Goal: Task Accomplishment & Management: Use online tool/utility

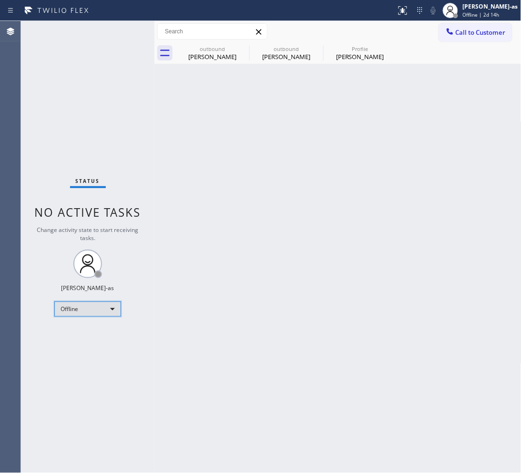
click at [108, 313] on div "Offline" at bounding box center [87, 309] width 67 height 15
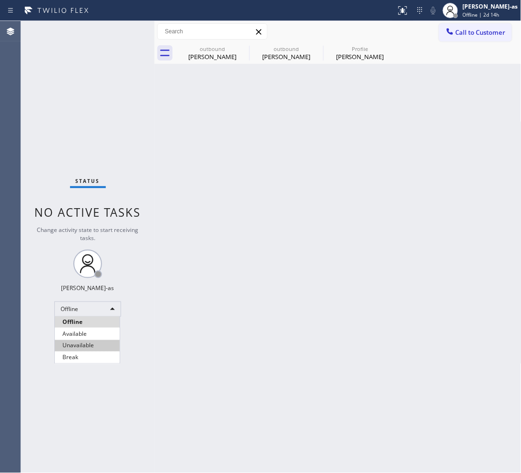
click at [96, 351] on li "Unavailable" at bounding box center [87, 345] width 65 height 11
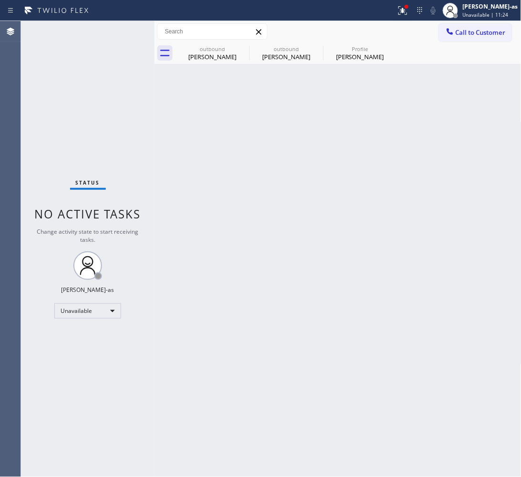
click at [418, 171] on div "Back to Dashboard Change Sender ID Customers Technicians Select a contact Outbo…" at bounding box center [337, 249] width 367 height 456
click at [151, 182] on div "Status No active tasks Change activity state to start receiving tasks. [PERSON_…" at bounding box center [87, 249] width 133 height 456
drag, startPoint x: 196, startPoint y: 51, endPoint x: 235, endPoint y: 48, distance: 38.8
click at [198, 51] on div "outbound" at bounding box center [212, 48] width 72 height 7
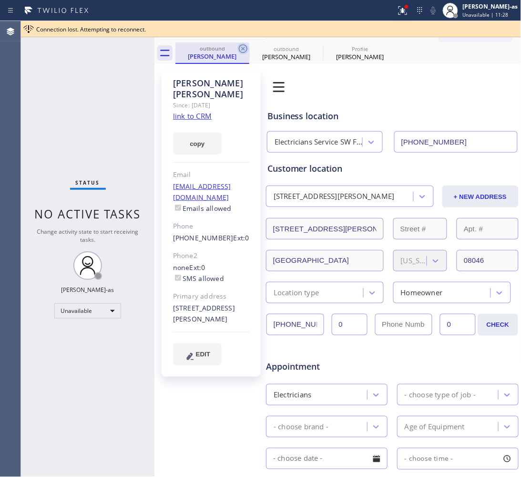
click at [244, 46] on icon at bounding box center [242, 48] width 11 height 11
type input "[PHONE_NUMBER]"
click at [0, 0] on icon at bounding box center [0, 0] width 0 height 0
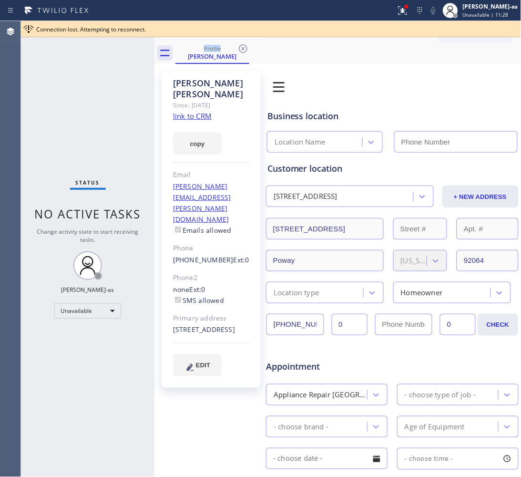
click at [244, 46] on icon at bounding box center [242, 48] width 11 height 11
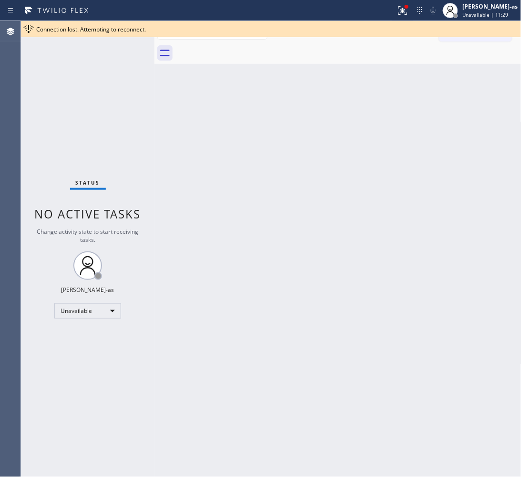
drag, startPoint x: 265, startPoint y: 181, endPoint x: 279, endPoint y: 168, distance: 19.2
click at [273, 174] on div "Back to Dashboard Change Sender ID Customers Technicians Select a contact Outbo…" at bounding box center [337, 249] width 367 height 456
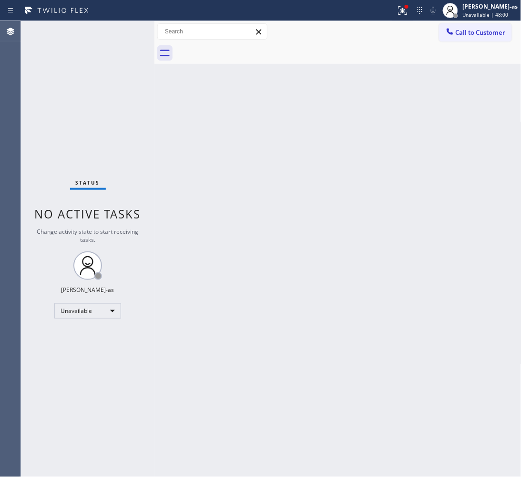
click at [365, 368] on div "Back to Dashboard Change Sender ID Customers Technicians Select a contact Outbo…" at bounding box center [337, 249] width 367 height 456
click at [347, 248] on div "Back to Dashboard Change Sender ID Customers Technicians Select a contact Outbo…" at bounding box center [337, 249] width 367 height 456
click at [165, 127] on div "Back to Dashboard Change Sender ID Customers Technicians Select a contact Outbo…" at bounding box center [337, 249] width 367 height 456
drag, startPoint x: 266, startPoint y: 213, endPoint x: 491, endPoint y: 120, distance: 243.7
click at [299, 206] on div "Back to Dashboard Change Sender ID Customers Technicians Select a contact Outbo…" at bounding box center [337, 249] width 367 height 456
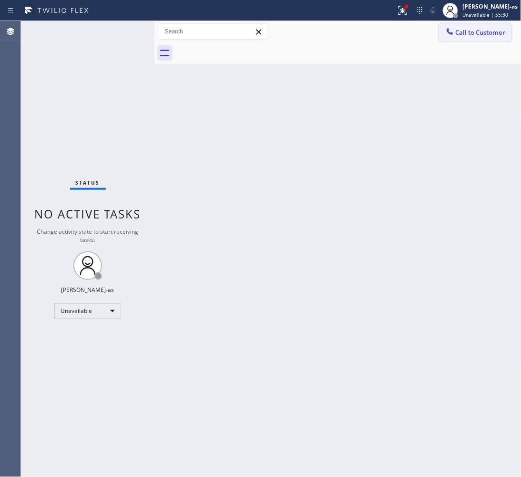
click at [486, 30] on span "Call to Customer" at bounding box center [481, 32] width 50 height 9
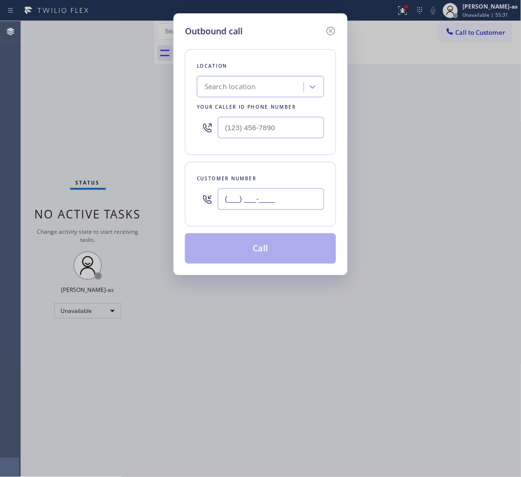
click at [287, 198] on input "(___) ___-____" at bounding box center [271, 198] width 106 height 21
paste input "714) 655-5254"
type input "[PHONE_NUMBER]"
drag, startPoint x: 237, startPoint y: 82, endPoint x: 232, endPoint y: 73, distance: 10.5
click at [236, 79] on div "Search location" at bounding box center [252, 87] width 104 height 17
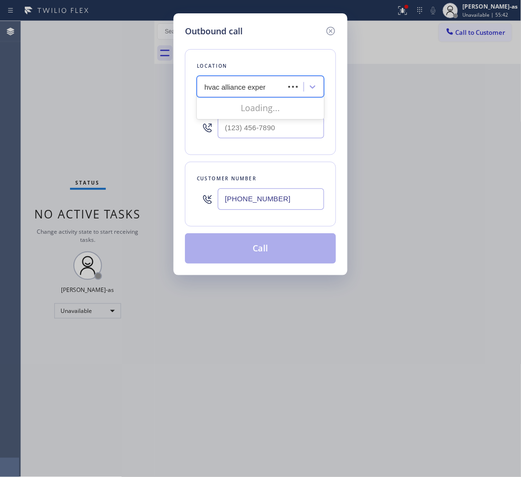
type input "hvac alliance expert"
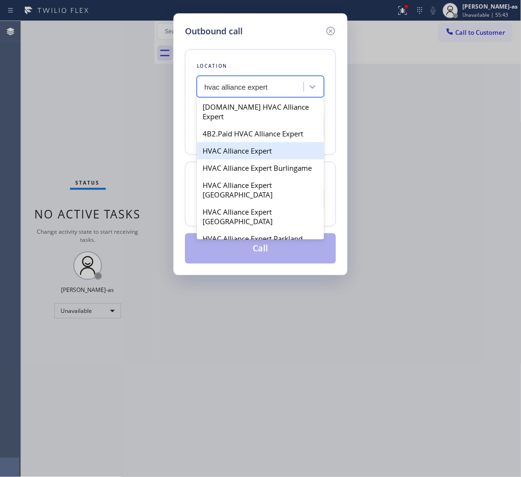
click at [248, 142] on div "HVAC Alliance Expert" at bounding box center [260, 150] width 127 height 17
type input "[PHONE_NUMBER]"
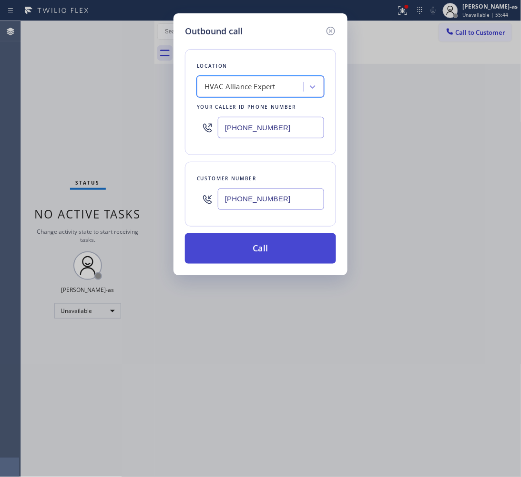
click at [289, 244] on button "Call" at bounding box center [260, 248] width 151 height 31
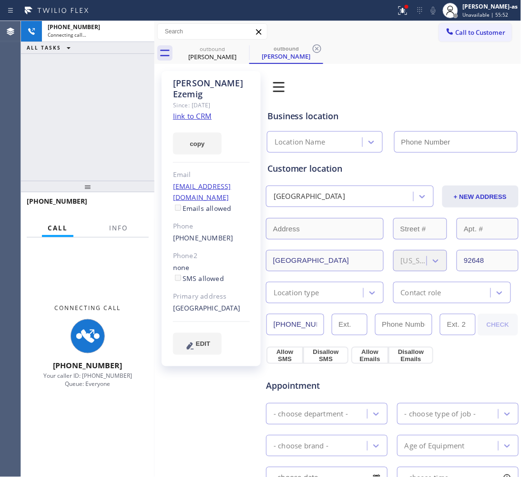
type input "[PHONE_NUMBER]"
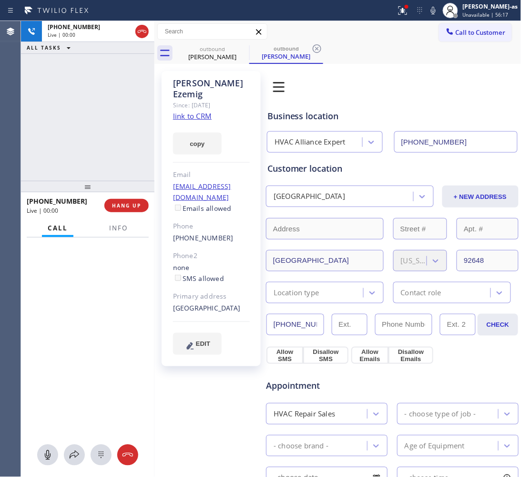
click at [84, 145] on div "[PHONE_NUMBER] Live | 00:00 ALL TASKS ALL TASKS ACTIVE TASKS TASKS IN WRAP UP" at bounding box center [87, 101] width 133 height 160
click at [121, 205] on span "HANG UP" at bounding box center [126, 205] width 29 height 7
drag, startPoint x: 113, startPoint y: 163, endPoint x: 108, endPoint y: 165, distance: 5.8
click at [112, 163] on div "[PHONE_NUMBER] Live | 00:02 ALL TASKS ALL TASKS ACTIVE TASKS TASKS IN WRAP UP" at bounding box center [87, 101] width 133 height 160
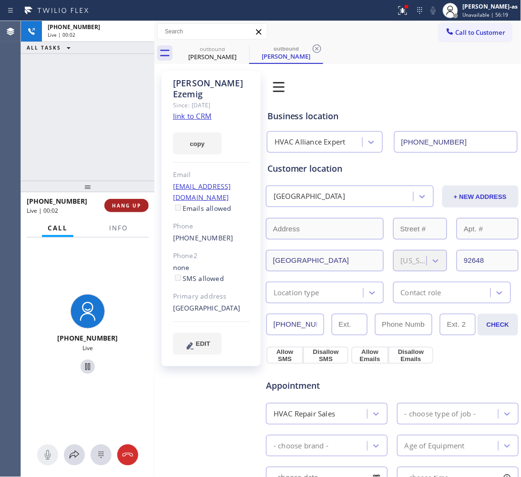
click at [127, 203] on span "HANG UP" at bounding box center [126, 205] width 29 height 7
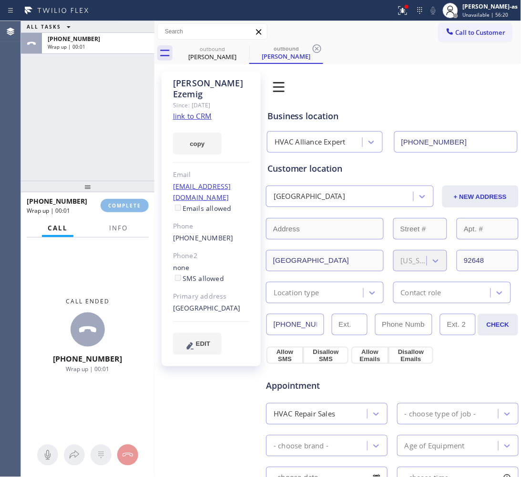
click at [96, 156] on div "ALL TASKS ALL TASKS ACTIVE TASKS TASKS IN WRAP UP [PHONE_NUMBER] Wrap up | 00:01" at bounding box center [87, 101] width 133 height 160
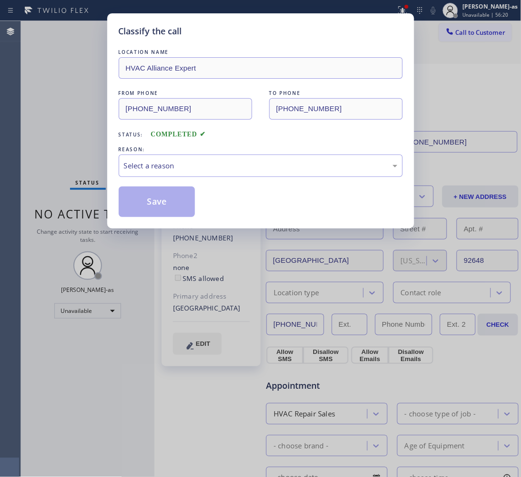
click at [248, 178] on div "LOCATION NAME HVAC Alliance Expert FROM PHONE [PHONE_NUMBER] TO PHONE [PHONE_NU…" at bounding box center [261, 132] width 284 height 170
click at [244, 160] on div "Select a reason" at bounding box center [261, 165] width 284 height 22
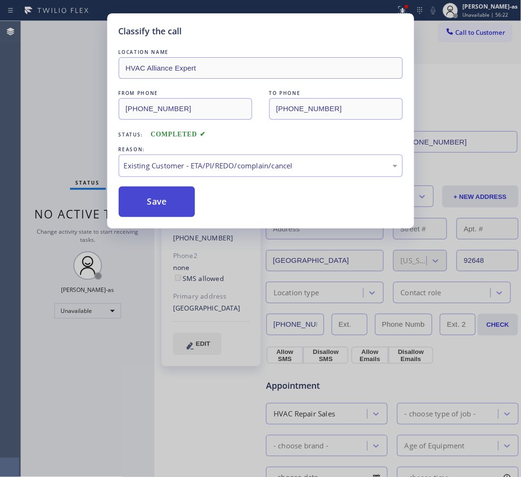
drag, startPoint x: 186, startPoint y: 211, endPoint x: 184, endPoint y: 206, distance: 5.1
click at [186, 210] on button "Save" at bounding box center [157, 201] width 77 height 31
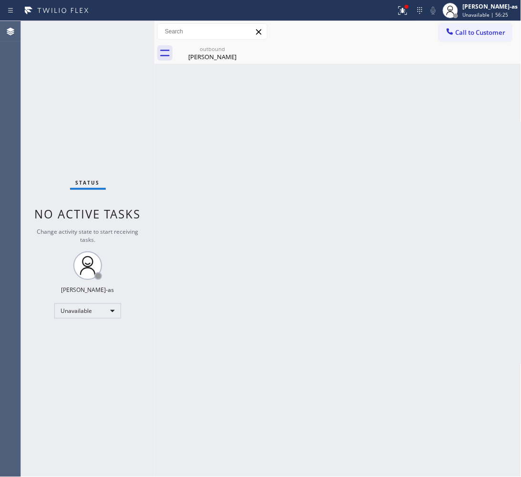
drag, startPoint x: 94, startPoint y: 81, endPoint x: 133, endPoint y: 80, distance: 38.6
click at [98, 82] on div "Status No active tasks Change activity state to start receiving tasks. [PERSON_…" at bounding box center [87, 249] width 133 height 456
click at [217, 53] on div "[PERSON_NAME]" at bounding box center [212, 56] width 72 height 9
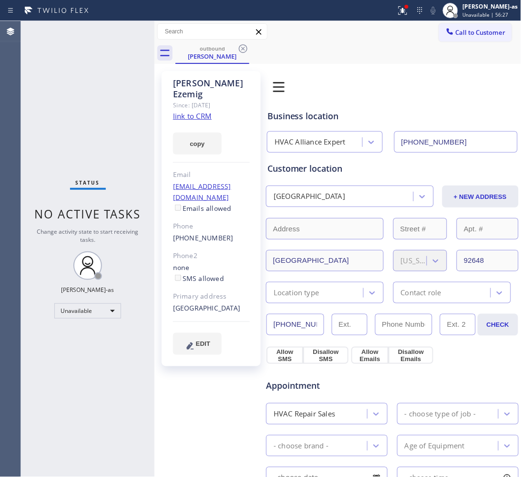
click at [196, 111] on link "link to CRM" at bounding box center [192, 116] width 39 height 10
click at [448, 27] on button "Call to Customer" at bounding box center [475, 32] width 73 height 18
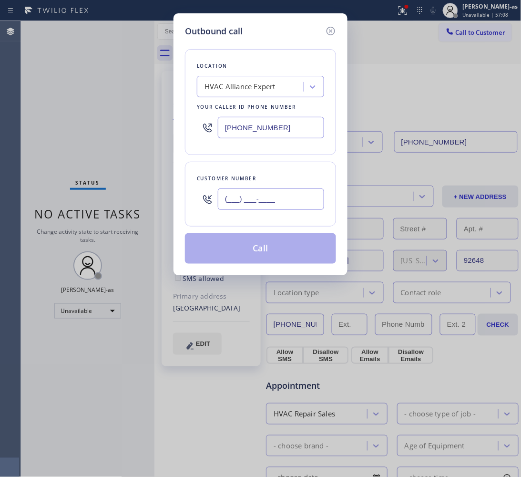
click at [260, 199] on input "(___) ___-____" at bounding box center [271, 198] width 106 height 21
paste input "714) 655-5254"
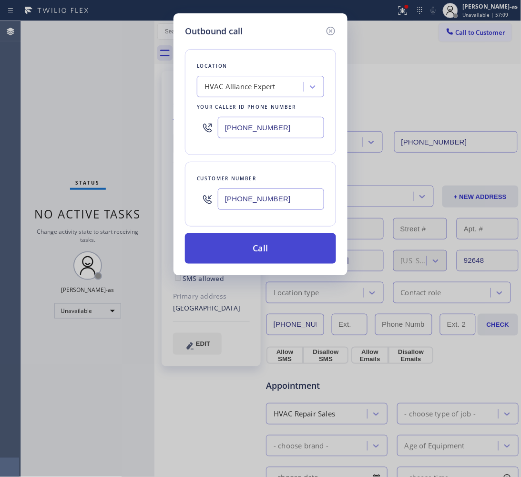
type input "[PHONE_NUMBER]"
click at [263, 258] on button "Call" at bounding box center [260, 248] width 151 height 31
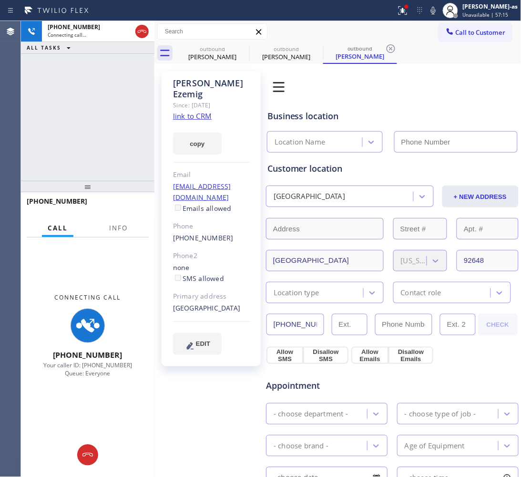
type input "[PHONE_NUMBER]"
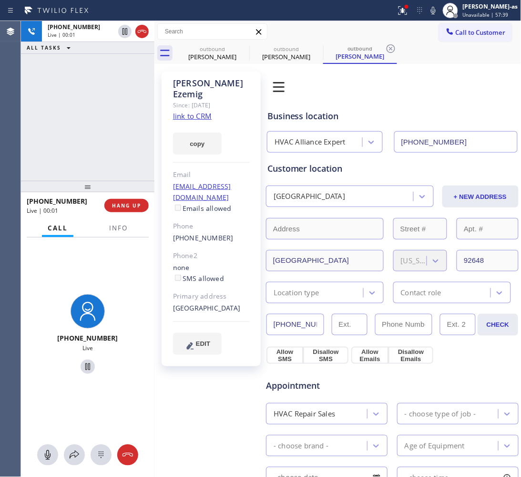
drag, startPoint x: 67, startPoint y: 148, endPoint x: 71, endPoint y: 154, distance: 6.2
click at [66, 146] on div "[PHONE_NUMBER] Live | 00:01 ALL TASKS ALL TASKS ACTIVE TASKS TASKS IN WRAP UP" at bounding box center [87, 101] width 133 height 160
click at [146, 32] on icon at bounding box center [141, 31] width 11 height 11
click at [136, 142] on div "[PHONE_NUMBER] Live | 00:02 ALL TASKS ALL TASKS ACTIVE TASKS TASKS IN WRAP UP" at bounding box center [87, 101] width 133 height 160
click at [117, 204] on span "HANG UP" at bounding box center [126, 205] width 29 height 7
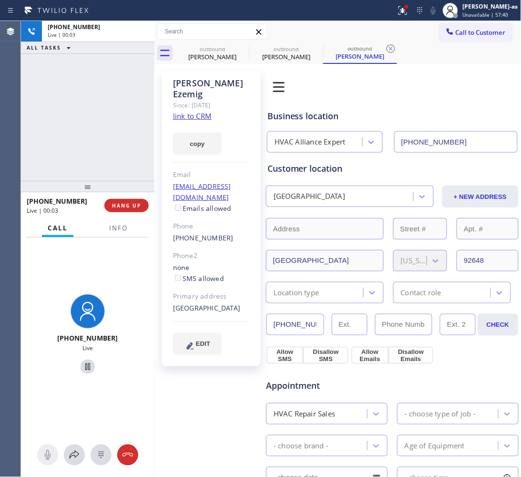
click at [109, 158] on div "[PHONE_NUMBER] Live | 00:03 ALL TASKS ALL TASKS ACTIVE TASKS TASKS IN WRAP UP" at bounding box center [87, 101] width 133 height 160
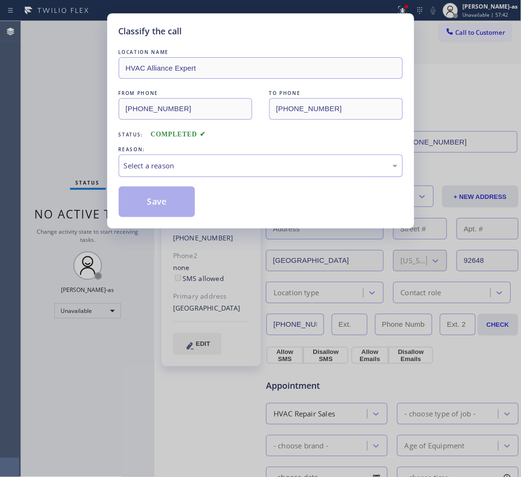
click at [244, 173] on div "Select a reason" at bounding box center [261, 165] width 284 height 22
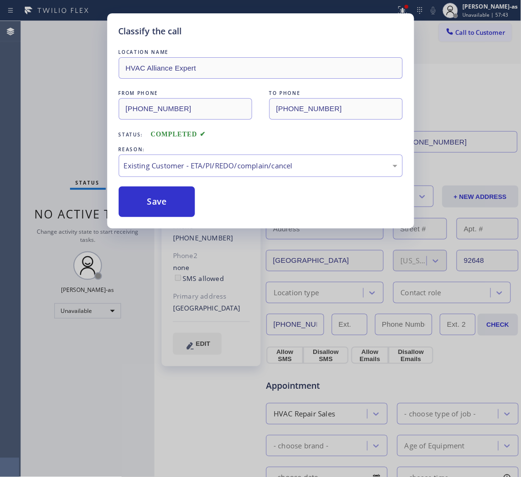
drag, startPoint x: 151, startPoint y: 210, endPoint x: 150, endPoint y: 130, distance: 80.1
click at [151, 205] on button "Save" at bounding box center [157, 201] width 77 height 31
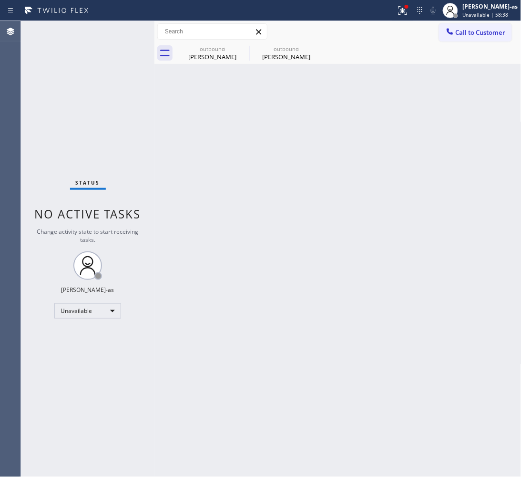
click at [271, 93] on div "Back to Dashboard Change Sender ID Customers Technicians Select a contact Outbo…" at bounding box center [337, 249] width 367 height 456
click at [216, 48] on div "outbound" at bounding box center [212, 48] width 72 height 7
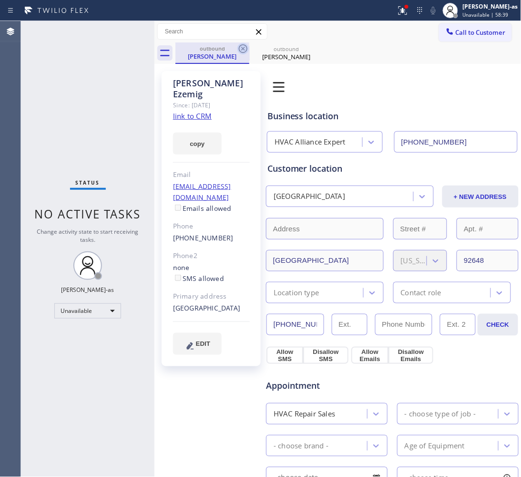
click at [247, 46] on icon at bounding box center [242, 48] width 11 height 11
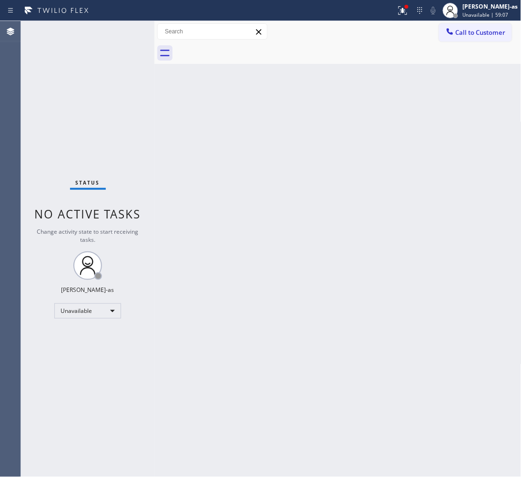
drag, startPoint x: 480, startPoint y: 31, endPoint x: 442, endPoint y: 67, distance: 51.9
click at [480, 31] on span "Call to Customer" at bounding box center [481, 32] width 50 height 9
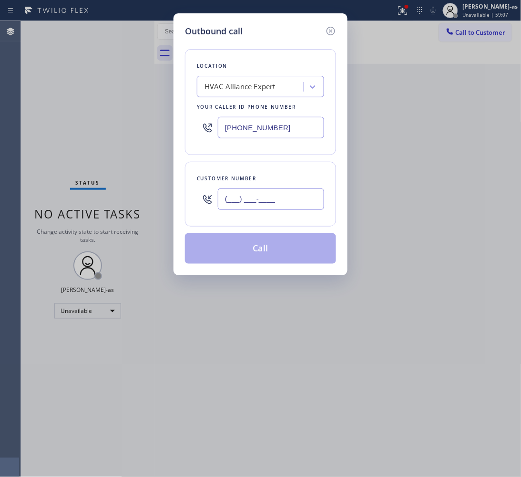
click at [267, 197] on input "(___) ___-____" at bounding box center [271, 198] width 106 height 21
paste input "323) 683-1298"
type input "[PHONE_NUMBER]"
click at [269, 87] on div "HVAC Alliance Expert" at bounding box center [240, 87] width 71 height 11
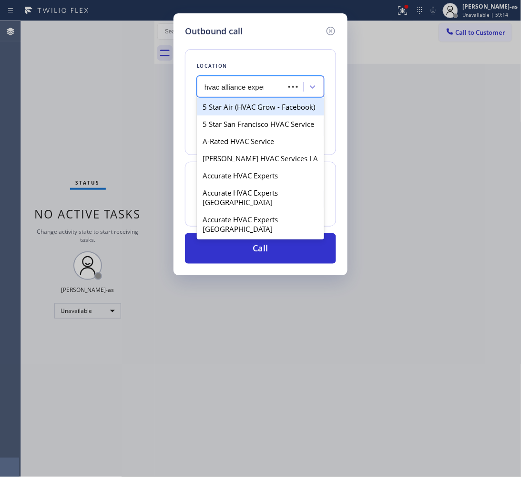
type input "hvac alliance expert"
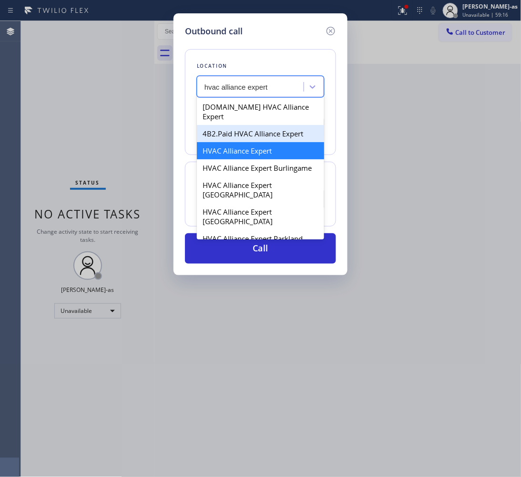
click at [222, 125] on div "4B2.Paid HVAC Alliance Expert" at bounding box center [260, 133] width 127 height 17
type input "[PHONE_NUMBER]"
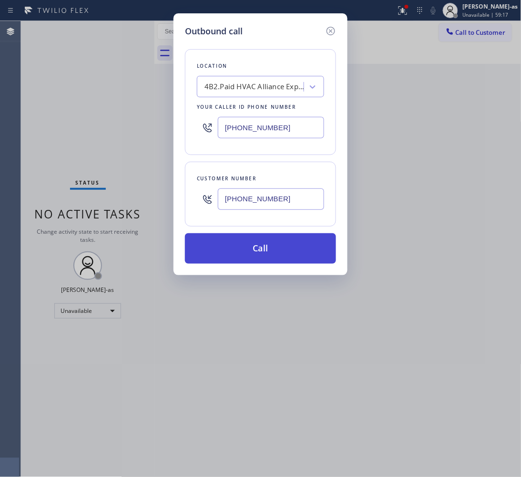
click at [268, 254] on button "Call" at bounding box center [260, 248] width 151 height 31
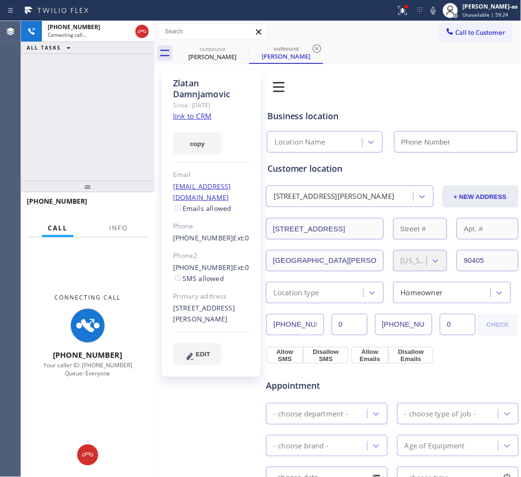
type input "[PHONE_NUMBER]"
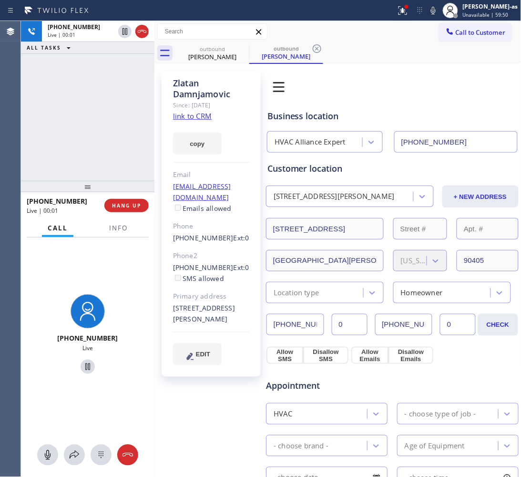
click at [103, 105] on div "[PHONE_NUMBER] Live | 00:01 ALL TASKS ALL TASKS ACTIVE TASKS TASKS IN WRAP UP" at bounding box center [87, 101] width 133 height 160
drag, startPoint x: 128, startPoint y: 207, endPoint x: 124, endPoint y: 217, distance: 10.1
click at [128, 205] on span "HANG UP" at bounding box center [126, 205] width 29 height 7
click at [114, 167] on div "[PHONE_NUMBER] Live | 00:02 ALL TASKS ALL TASKS ACTIVE TASKS TASKS IN WRAP UP" at bounding box center [87, 101] width 133 height 160
click at [118, 206] on span "HANG UP" at bounding box center [126, 205] width 29 height 7
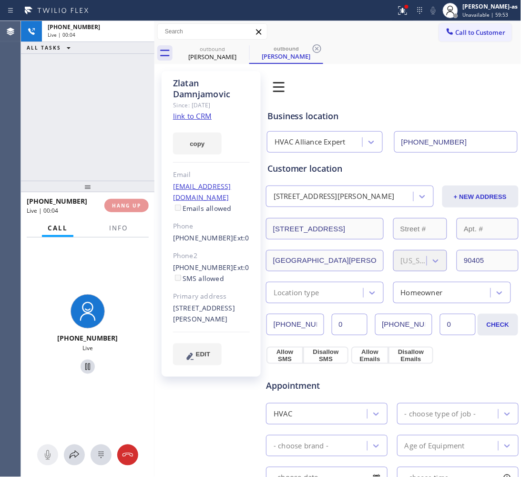
click at [106, 160] on div "[PHONE_NUMBER] Live | 00:04 ALL TASKS ALL TASKS ACTIVE TASKS TASKS IN WRAP UP" at bounding box center [87, 101] width 133 height 160
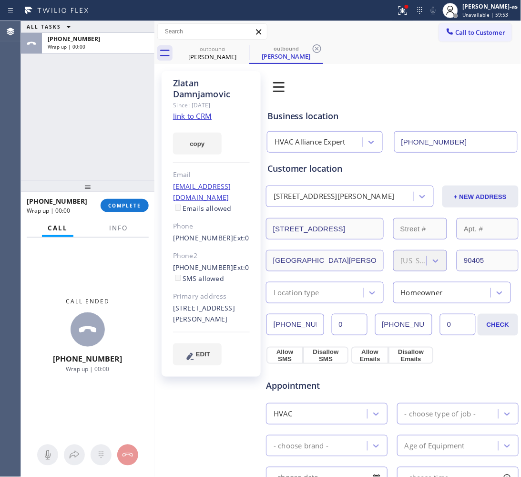
drag, startPoint x: 113, startPoint y: 202, endPoint x: 189, endPoint y: 201, distance: 75.8
click at [117, 202] on span "COMPLETE" at bounding box center [124, 205] width 33 height 7
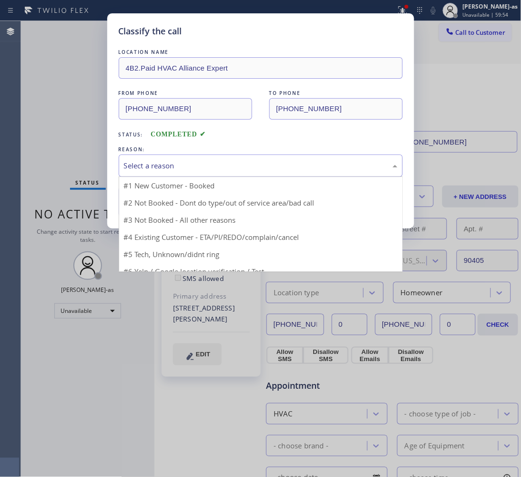
drag, startPoint x: 222, startPoint y: 157, endPoint x: 229, endPoint y: 160, distance: 7.1
click at [222, 158] on div "Select a reason" at bounding box center [261, 165] width 284 height 22
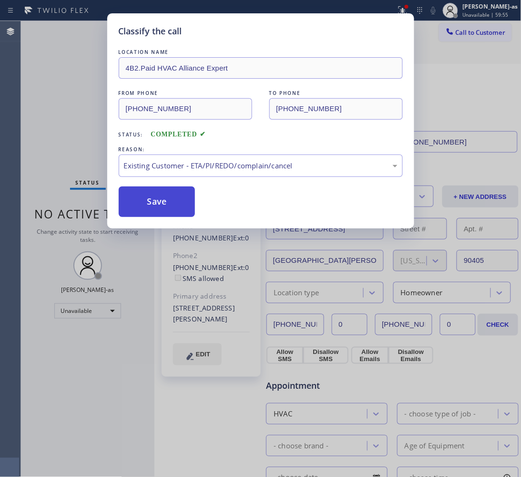
click at [140, 204] on button "Save" at bounding box center [157, 201] width 77 height 31
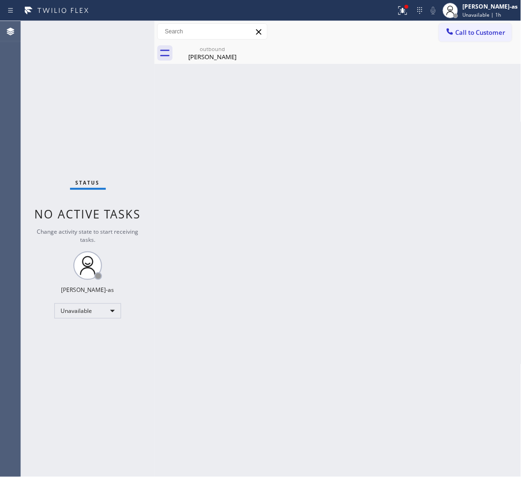
click at [97, 137] on div "Status No active tasks Change activity state to start receiving tasks. [PERSON_…" at bounding box center [87, 249] width 133 height 456
click at [207, 43] on div "outbound [PERSON_NAME]" at bounding box center [212, 52] width 72 height 21
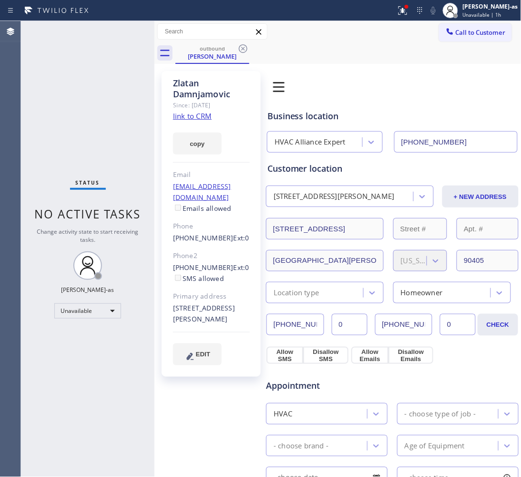
click at [199, 117] on link "link to CRM" at bounding box center [192, 116] width 39 height 10
click at [484, 29] on span "Call to Customer" at bounding box center [481, 32] width 50 height 9
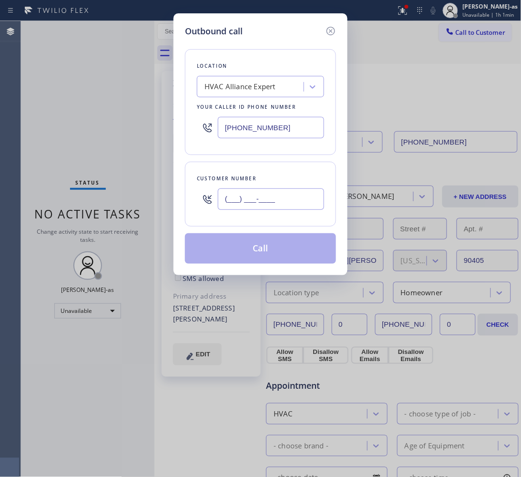
click at [284, 195] on input "(___) ___-____" at bounding box center [271, 198] width 106 height 21
paste input "310) 896-1549"
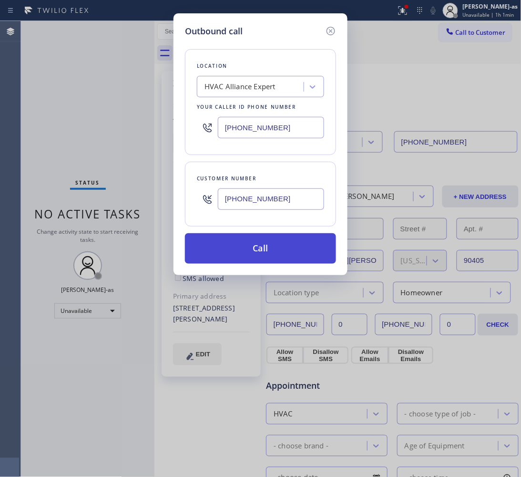
type input "[PHONE_NUMBER]"
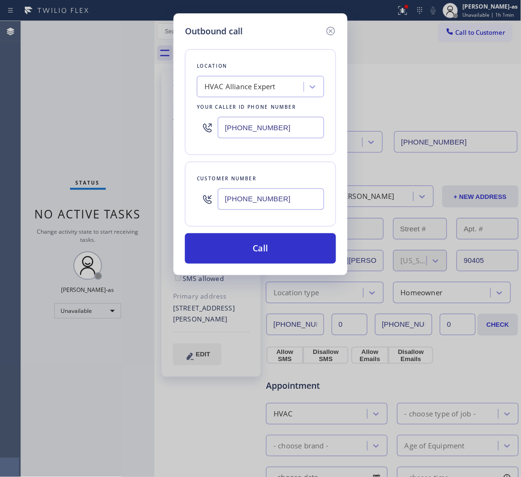
drag, startPoint x: 270, startPoint y: 256, endPoint x: 207, endPoint y: 103, distance: 164.6
click at [270, 253] on button "Call" at bounding box center [260, 248] width 151 height 31
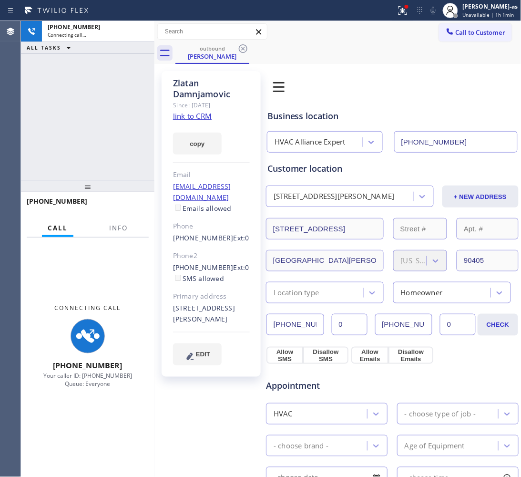
click at [98, 151] on div "[PHONE_NUMBER] Connecting call… ALL TASKS ALL TASKS ACTIVE TASKS TASKS IN WRAP …" at bounding box center [87, 101] width 133 height 160
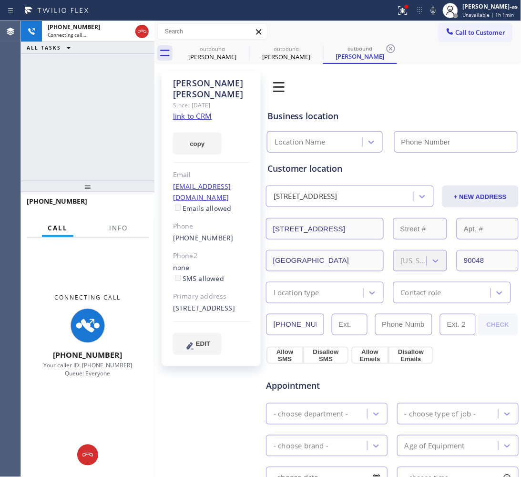
click at [186, 122] on div "copy" at bounding box center [211, 138] width 77 height 33
click at [186, 111] on link "link to CRM" at bounding box center [192, 116] width 39 height 10
type input "[PHONE_NUMBER]"
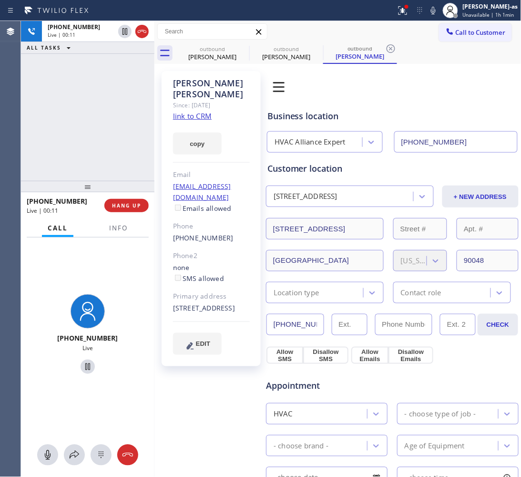
drag, startPoint x: 58, startPoint y: 106, endPoint x: 134, endPoint y: 55, distance: 92.4
click at [61, 106] on div "[PHONE_NUMBER] Live | 00:11 ALL TASKS ALL TASKS ACTIVE TASKS TASKS IN WRAP UP" at bounding box center [87, 101] width 133 height 160
drag, startPoint x: 142, startPoint y: 30, endPoint x: 105, endPoint y: 120, distance: 97.7
click at [142, 30] on icon at bounding box center [141, 31] width 11 height 11
drag, startPoint x: 105, startPoint y: 120, endPoint x: 115, endPoint y: 209, distance: 89.2
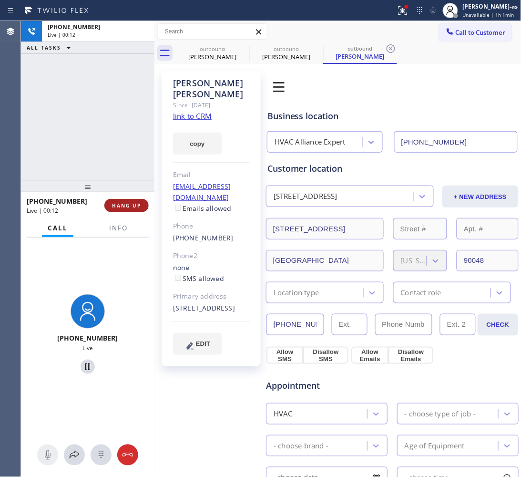
click at [106, 124] on div "[PHONE_NUMBER] Live | 00:12 ALL TASKS ALL TASKS ACTIVE TASKS TASKS IN WRAP UP" at bounding box center [87, 101] width 133 height 160
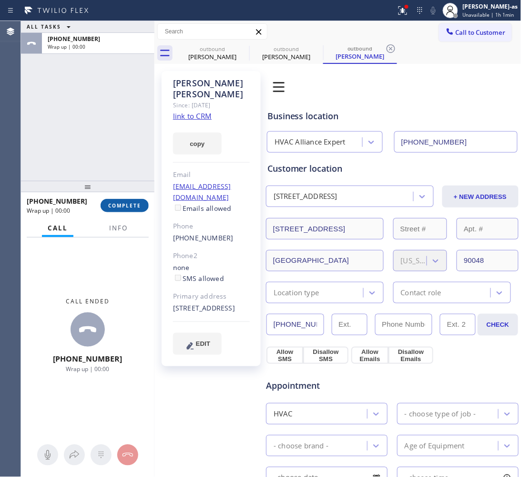
click at [121, 205] on span "COMPLETE" at bounding box center [124, 205] width 33 height 7
click at [103, 151] on div "ALL TASKS ALL TASKS ACTIVE TASKS TASKS IN WRAP UP [PHONE_NUMBER] Wrap up | 00:00" at bounding box center [87, 101] width 133 height 160
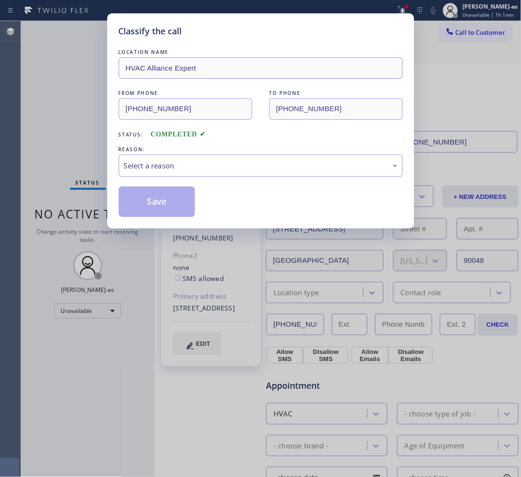
drag, startPoint x: 100, startPoint y: 153, endPoint x: 184, endPoint y: 147, distance: 84.1
click at [105, 154] on div "Classify the call LOCATION NAME HVAC Alliance Expert FROM PHONE [PHONE_NUMBER] …" at bounding box center [260, 238] width 521 height 477
click at [253, 171] on div "Select a reason" at bounding box center [261, 165] width 274 height 11
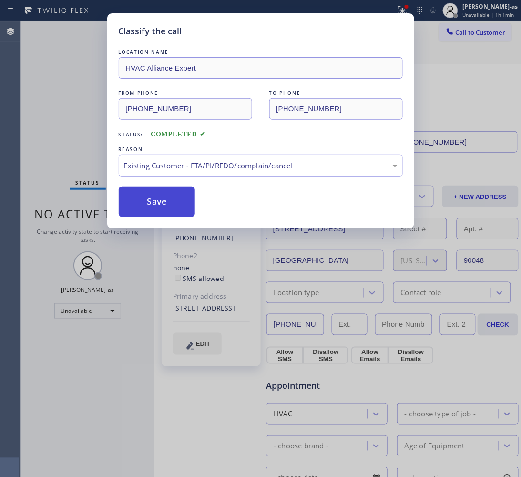
drag, startPoint x: 139, startPoint y: 206, endPoint x: 144, endPoint y: 203, distance: 5.4
click at [140, 206] on button "Save" at bounding box center [157, 201] width 77 height 31
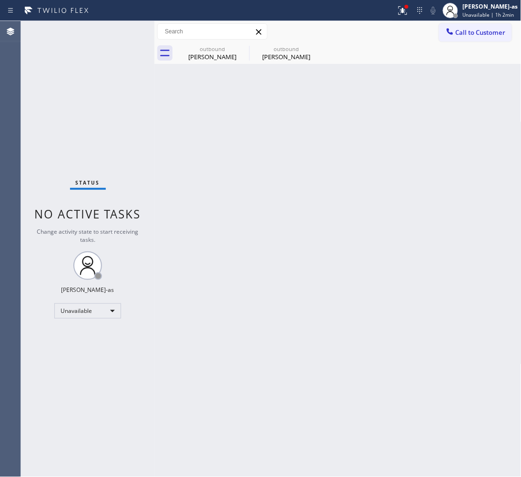
click at [122, 103] on div "Status No active tasks Change activity state to start receiving tasks. [PERSON_…" at bounding box center [87, 249] width 133 height 456
drag, startPoint x: 181, startPoint y: 61, endPoint x: 232, endPoint y: 48, distance: 52.0
click at [187, 58] on div "[PERSON_NAME]" at bounding box center [212, 56] width 72 height 9
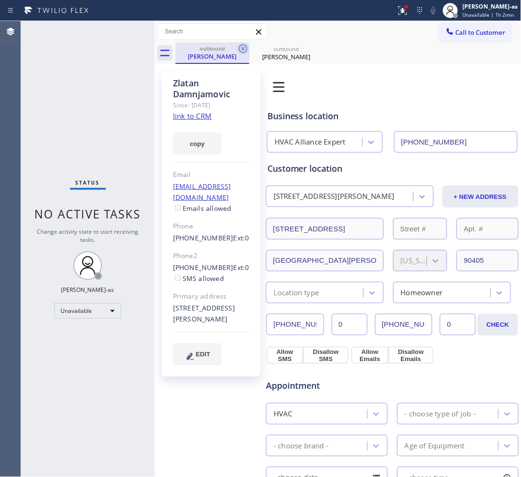
click at [244, 48] on icon at bounding box center [242, 48] width 11 height 11
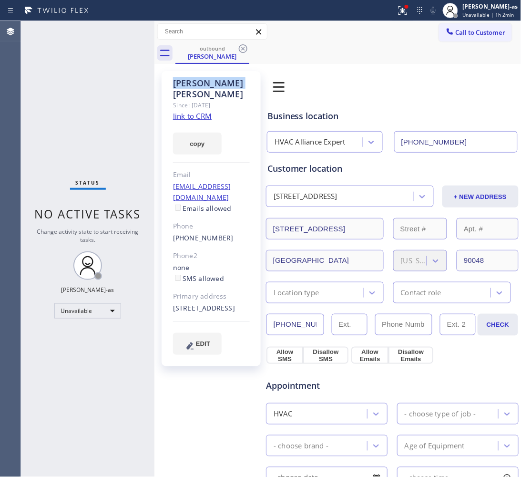
click at [244, 48] on icon at bounding box center [242, 48] width 11 height 11
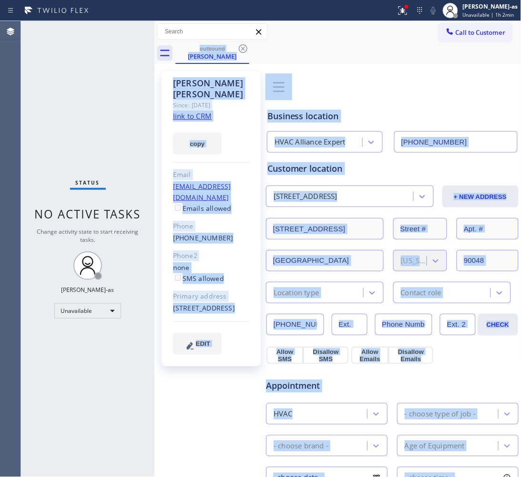
click at [243, 48] on div "outbound [PERSON_NAME]" at bounding box center [348, 52] width 346 height 21
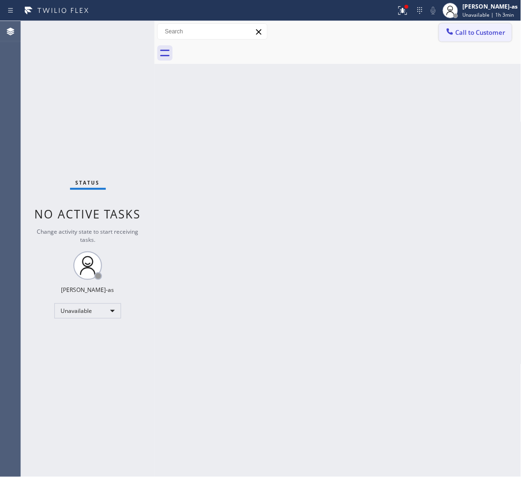
click at [466, 36] on span "Call to Customer" at bounding box center [481, 32] width 50 height 9
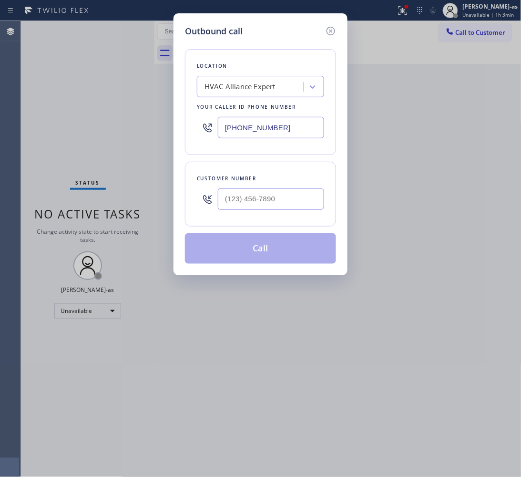
click at [291, 215] on div "Customer number" at bounding box center [260, 194] width 151 height 65
click at [289, 208] on input "(___) ___-____" at bounding box center [271, 198] width 106 height 21
paste input "619) 788-2808"
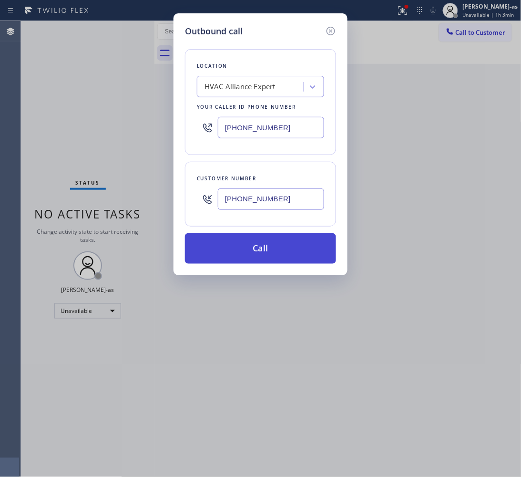
type input "[PHONE_NUMBER]"
click at [277, 248] on button "Call" at bounding box center [260, 248] width 151 height 31
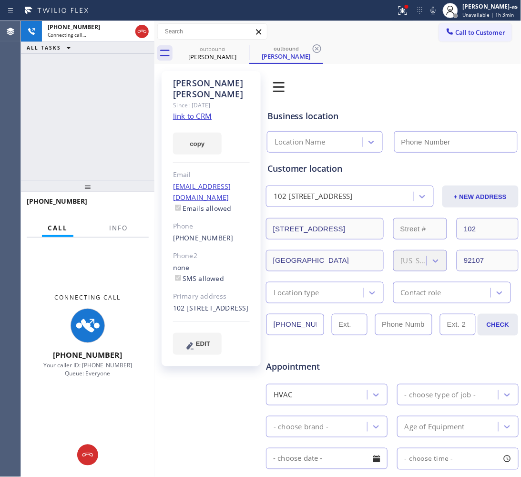
type input "[PHONE_NUMBER]"
click at [110, 106] on div "[PHONE_NUMBER] Connecting call… ALL TASKS ALL TASKS ACTIVE TASKS TASKS IN WRAP …" at bounding box center [87, 101] width 133 height 160
click at [199, 100] on div "Since: [DATE]" at bounding box center [211, 105] width 77 height 11
click at [188, 111] on link "link to CRM" at bounding box center [192, 116] width 39 height 10
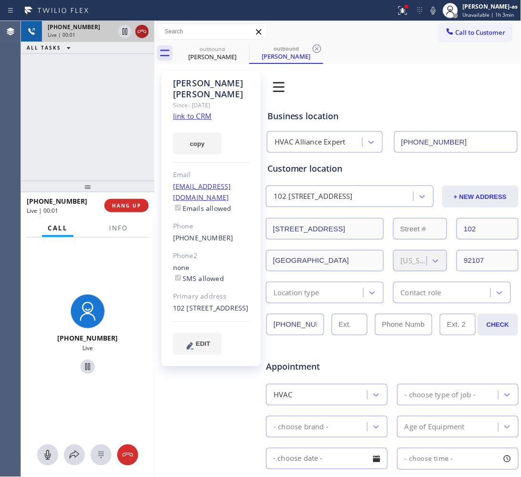
click at [139, 30] on icon at bounding box center [141, 31] width 11 height 11
click at [125, 162] on div "[PHONE_NUMBER] Live | 00:01 ALL TASKS ALL TASKS ACTIVE TASKS TASKS IN WRAP UP" at bounding box center [87, 101] width 133 height 160
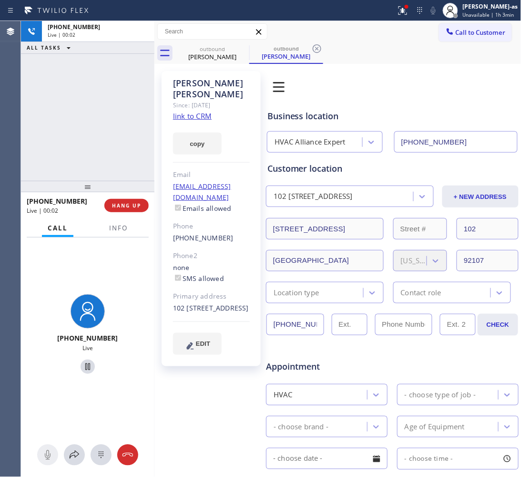
click at [124, 192] on div at bounding box center [87, 186] width 133 height 11
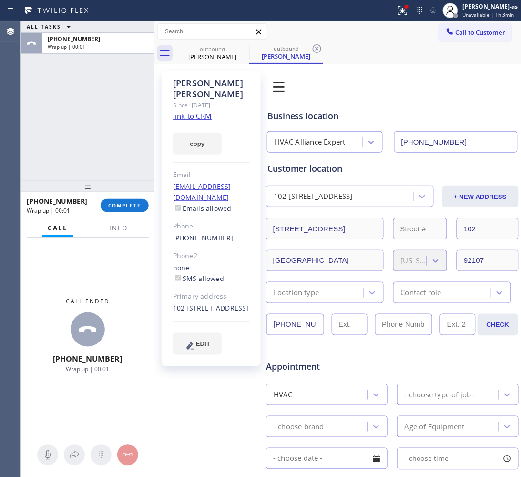
click at [234, 222] on div "[PERSON_NAME] Since: [DATE] link to CRM copy Email [EMAIL_ADDRESS][DOMAIN_NAME]…" at bounding box center [211, 218] width 99 height 295
click at [229, 233] on div "[PHONE_NUMBER]" at bounding box center [211, 238] width 77 height 11
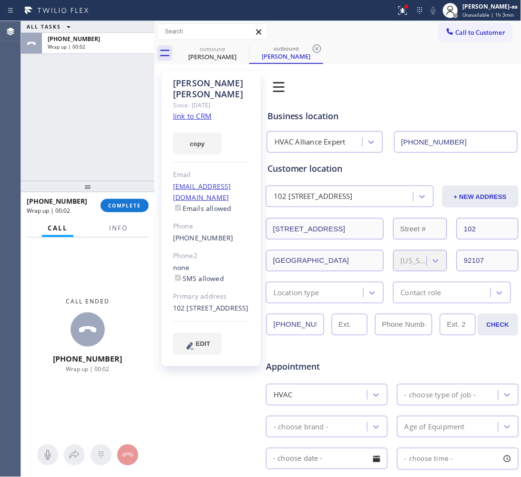
click at [229, 233] on div "[PHONE_NUMBER]" at bounding box center [211, 238] width 77 height 11
copy div "[PHONE_NUMBER]"
click at [138, 206] on span "COMPLETE" at bounding box center [124, 205] width 33 height 7
click at [113, 164] on div "ALL TASKS ALL TASKS ACTIVE TASKS TASKS IN WRAP UP [PHONE_NUMBER] Wrap up | 00:03" at bounding box center [87, 101] width 133 height 160
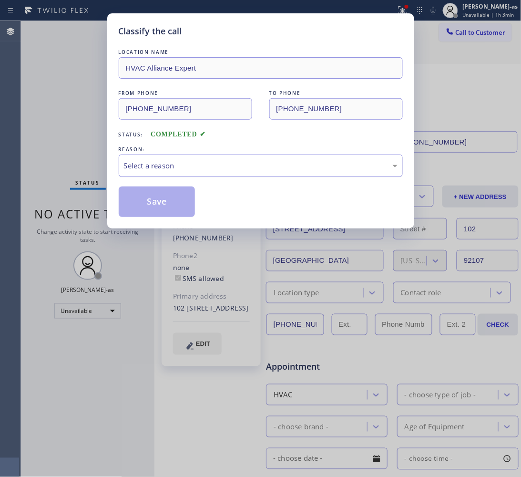
click at [226, 170] on div "Select a reason" at bounding box center [261, 165] width 274 height 11
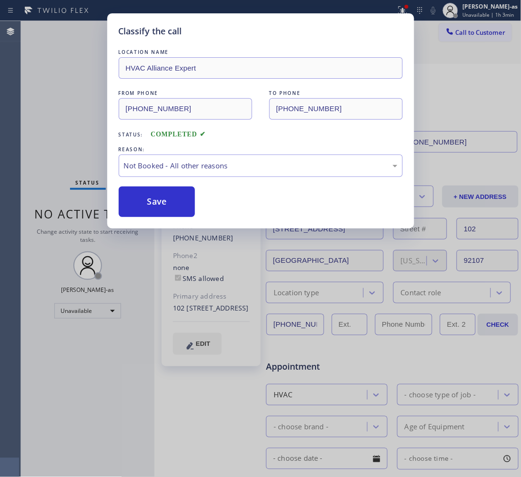
drag, startPoint x: 147, startPoint y: 211, endPoint x: 235, endPoint y: 199, distance: 88.5
click at [148, 212] on button "Save" at bounding box center [157, 201] width 77 height 31
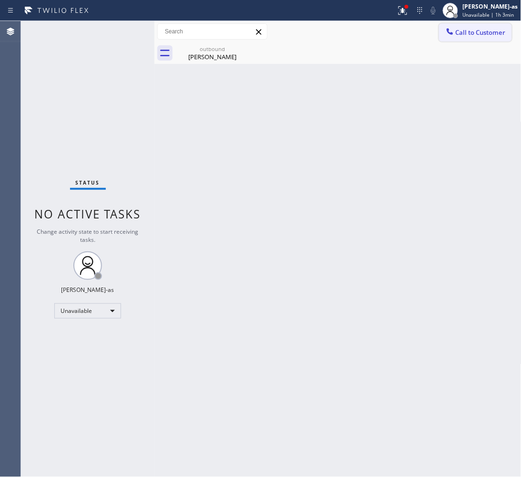
click at [480, 37] on button "Call to Customer" at bounding box center [475, 32] width 73 height 18
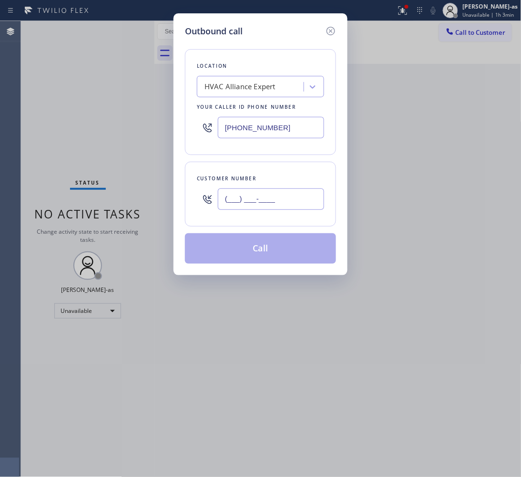
click at [277, 204] on input "(___) ___-____" at bounding box center [271, 198] width 106 height 21
paste input "619) 788-2808"
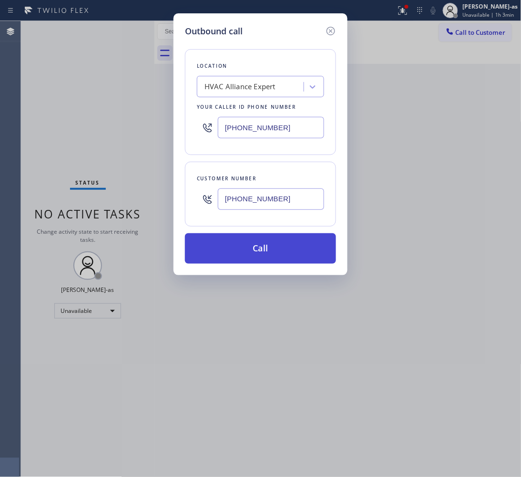
type input "[PHONE_NUMBER]"
drag, startPoint x: 272, startPoint y: 249, endPoint x: 258, endPoint y: 244, distance: 14.3
click at [268, 246] on button "Call" at bounding box center [260, 248] width 151 height 31
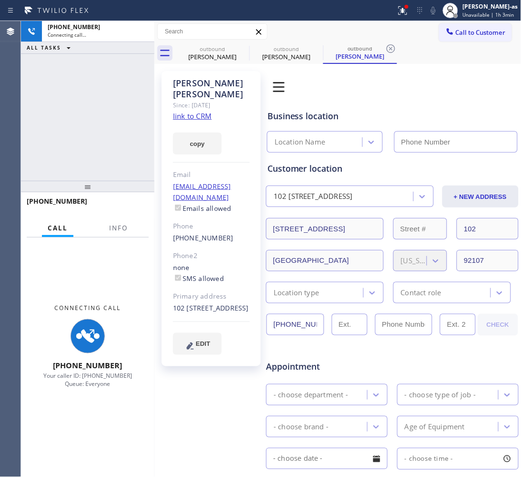
click at [114, 149] on div "[PHONE_NUMBER] Connecting call… ALL TASKS ALL TASKS ACTIVE TASKS TASKS IN WRAP …" at bounding box center [87, 101] width 133 height 160
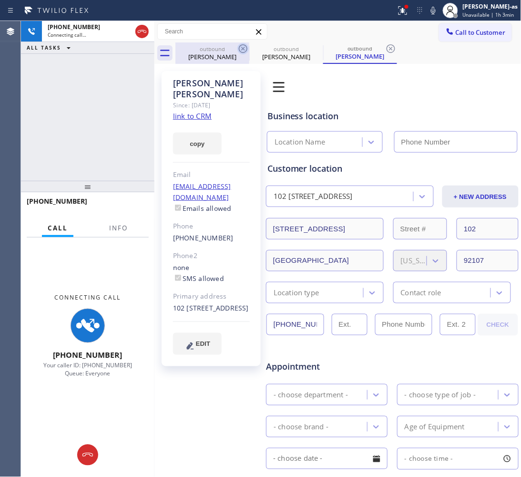
drag, startPoint x: 219, startPoint y: 60, endPoint x: 242, endPoint y: 52, distance: 23.7
click at [221, 60] on div "[PERSON_NAME]" at bounding box center [212, 56] width 72 height 9
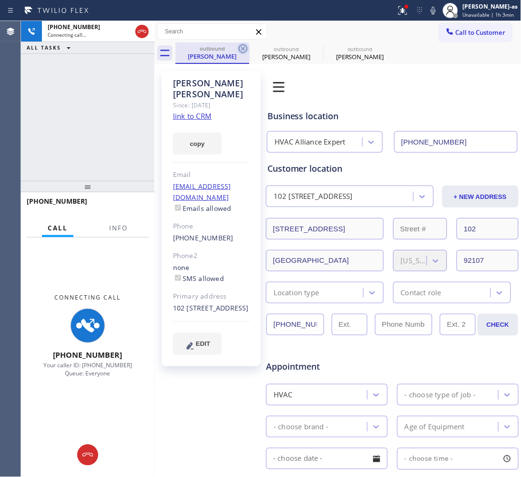
click at [237, 46] on icon at bounding box center [242, 48] width 11 height 11
click at [0, 0] on icon at bounding box center [0, 0] width 0 height 0
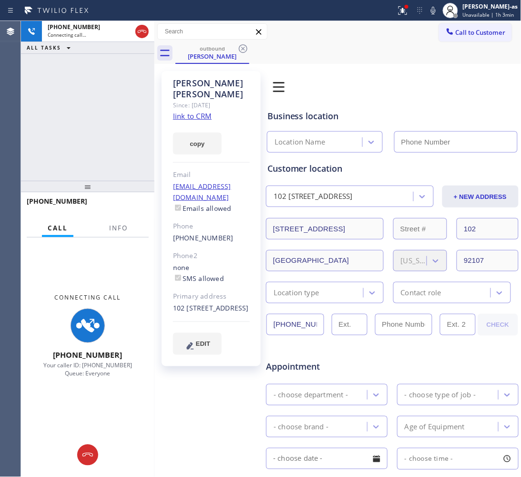
click at [106, 101] on div "[PHONE_NUMBER] Connecting call… ALL TASKS ALL TASKS ACTIVE TASKS TASKS IN WRAP …" at bounding box center [87, 101] width 133 height 160
type input "[PHONE_NUMBER]"
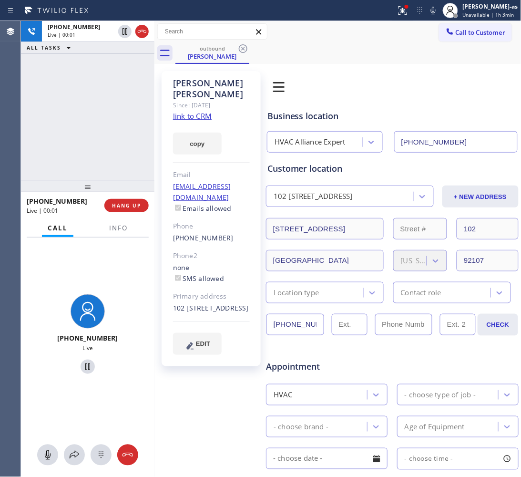
click at [96, 162] on div "[PHONE_NUMBER] Live | 00:01 ALL TASKS ALL TASKS ACTIVE TASKS TASKS IN WRAP UP" at bounding box center [87, 101] width 133 height 160
click at [122, 203] on span "HANG UP" at bounding box center [126, 205] width 29 height 7
click at [106, 173] on div "[PHONE_NUMBER] Live | 00:01 ALL TASKS ALL TASKS ACTIVE TASKS TASKS IN WRAP UP" at bounding box center [87, 101] width 133 height 160
click at [126, 202] on span "HANG UP" at bounding box center [126, 205] width 29 height 7
click at [93, 157] on div "[PHONE_NUMBER] Live | 00:02 ALL TASKS ALL TASKS ACTIVE TASKS TASKS IN WRAP UP" at bounding box center [87, 101] width 133 height 160
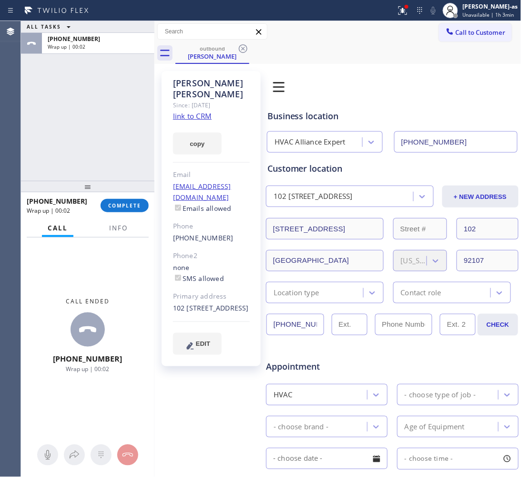
click at [112, 154] on div "ALL TASKS ALL TASKS ACTIVE TASKS TASKS IN WRAP UP [PHONE_NUMBER] Wrap up | 00:02" at bounding box center [87, 101] width 133 height 160
click at [104, 205] on button "COMPLETE" at bounding box center [125, 205] width 48 height 13
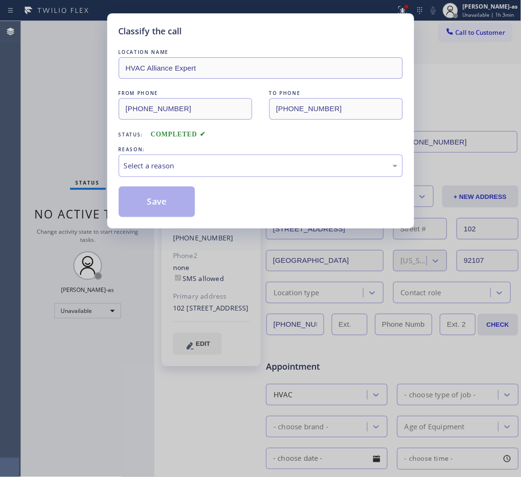
click at [105, 154] on div "Classify the call LOCATION NAME HVAC Alliance Expert FROM PHONE [PHONE_NUMBER] …" at bounding box center [260, 238] width 521 height 477
drag, startPoint x: 186, startPoint y: 165, endPoint x: 193, endPoint y: 173, distance: 10.1
click at [191, 169] on div "Select a reason" at bounding box center [261, 165] width 274 height 11
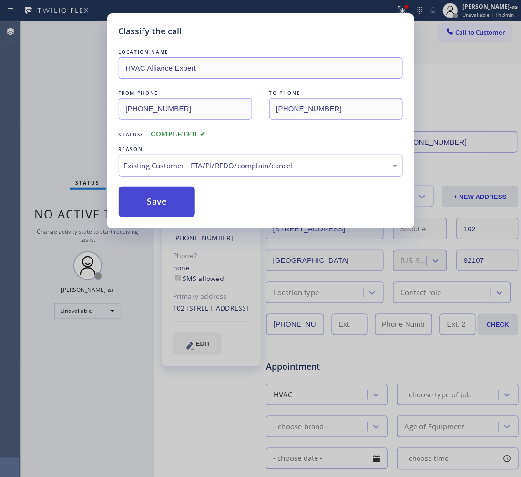
click at [163, 198] on button "Save" at bounding box center [157, 201] width 77 height 31
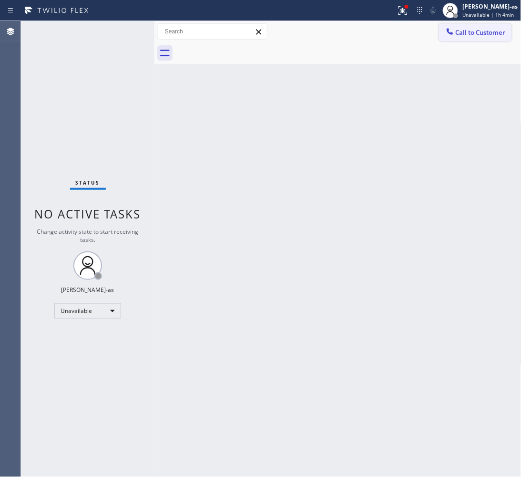
click at [477, 30] on span "Call to Customer" at bounding box center [481, 32] width 50 height 9
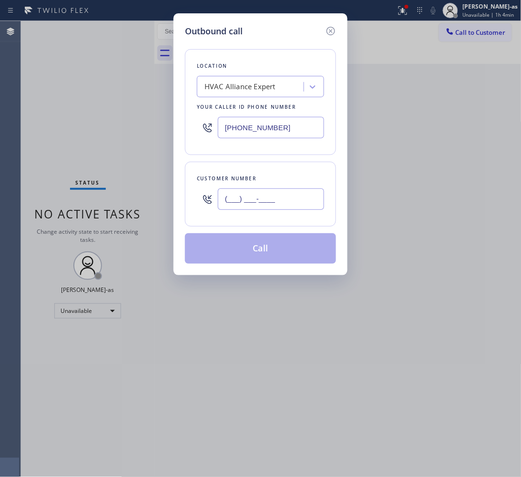
click at [284, 204] on input "(___) ___-____" at bounding box center [271, 198] width 106 height 21
paste input "314) 640-7345"
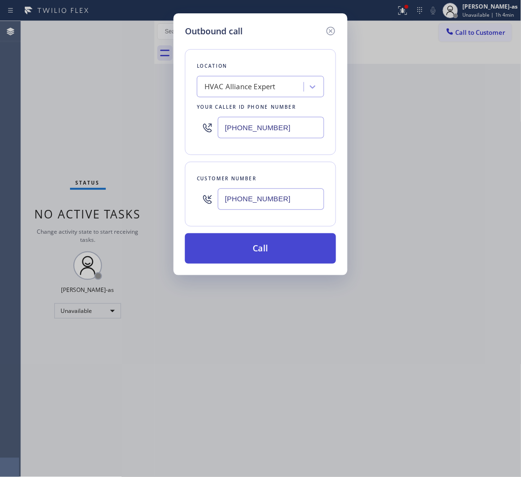
type input "[PHONE_NUMBER]"
click at [289, 245] on button "Call" at bounding box center [260, 248] width 151 height 31
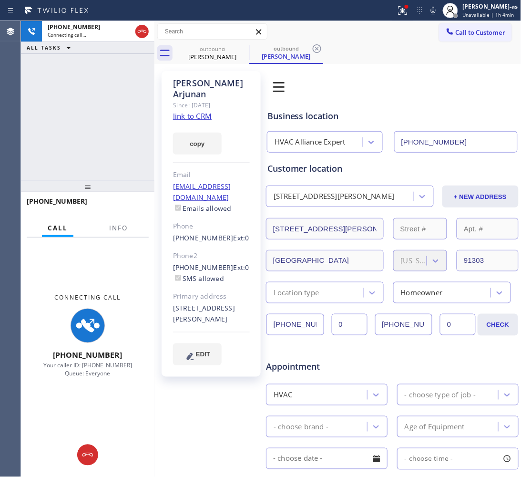
type input "[PHONE_NUMBER]"
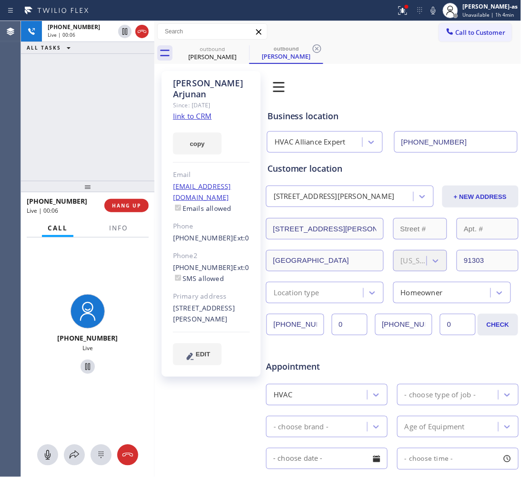
click at [184, 117] on link "link to CRM" at bounding box center [192, 116] width 39 height 10
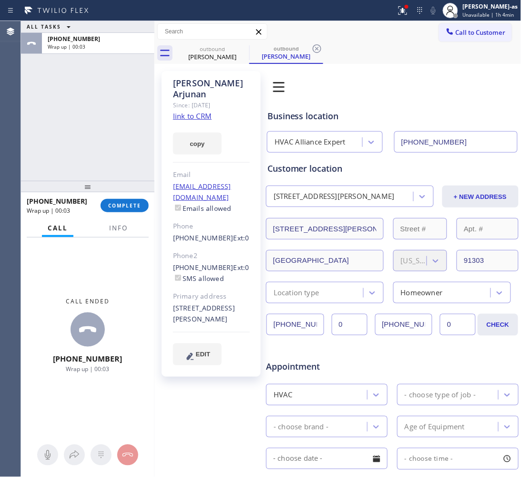
drag, startPoint x: 66, startPoint y: 141, endPoint x: 124, endPoint y: 106, distance: 68.2
click at [69, 141] on div "ALL TASKS ALL TASKS ACTIVE TASKS TASKS IN WRAP UP [PHONE_NUMBER] Wrap up | 00:03" at bounding box center [87, 101] width 133 height 160
click at [122, 211] on button "COMPLETE" at bounding box center [125, 205] width 48 height 13
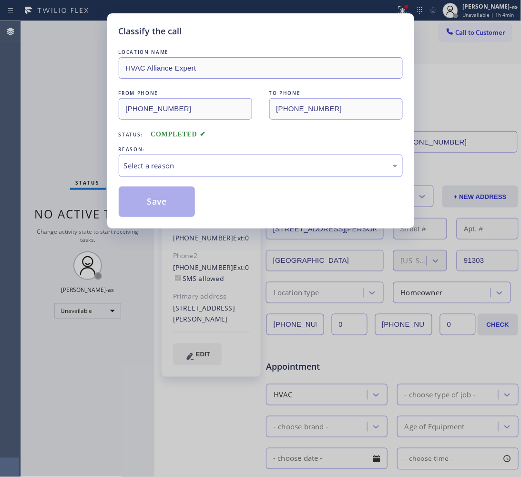
click at [118, 206] on div "Classify the call LOCATION NAME HVAC Alliance Expert FROM PHONE [PHONE_NUMBER] …" at bounding box center [260, 120] width 307 height 215
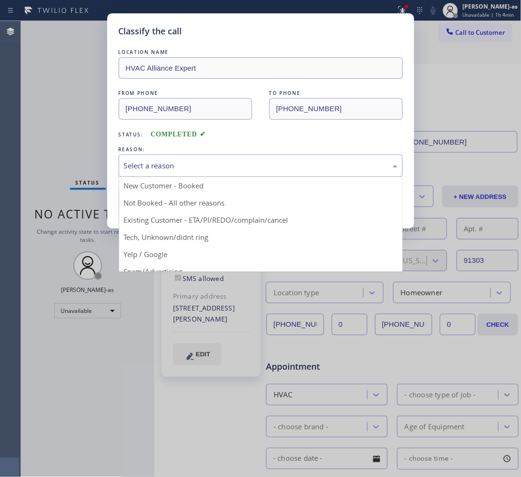
drag, startPoint x: 229, startPoint y: 163, endPoint x: 250, endPoint y: 215, distance: 56.9
click at [229, 163] on div "Select a reason" at bounding box center [261, 165] width 274 height 11
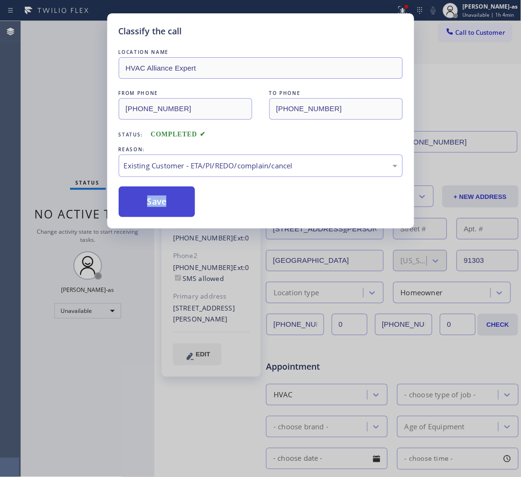
click at [139, 203] on button "Save" at bounding box center [157, 201] width 77 height 31
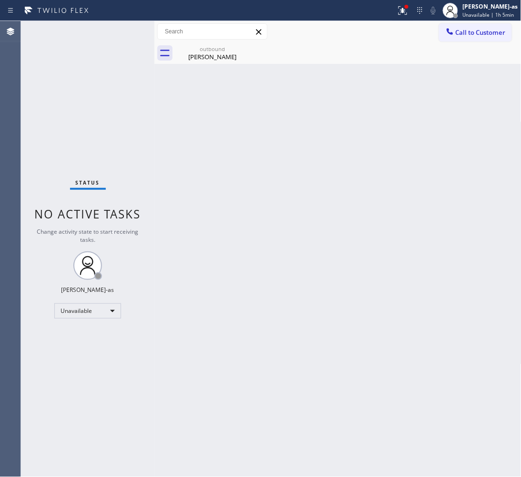
click at [229, 148] on div "Back to Dashboard Change Sender ID Customers Technicians Select a contact Outbo…" at bounding box center [337, 249] width 367 height 456
click at [221, 56] on div "[PERSON_NAME]" at bounding box center [212, 56] width 72 height 9
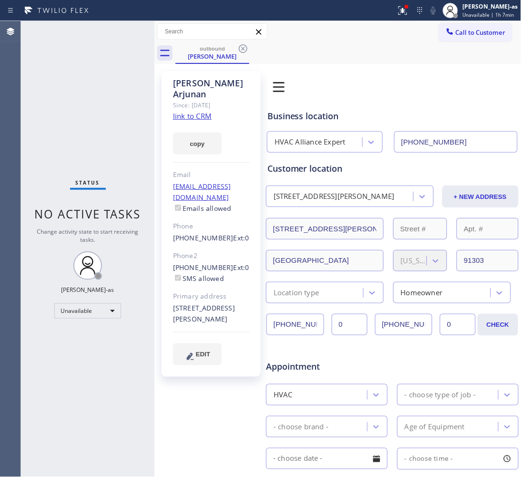
drag, startPoint x: 77, startPoint y: 110, endPoint x: 178, endPoint y: 72, distance: 107.4
click at [79, 110] on div "Status No active tasks Change activity state to start receiving tasks. [PERSON_…" at bounding box center [87, 249] width 133 height 456
click at [203, 52] on div "[PERSON_NAME]" at bounding box center [212, 56] width 72 height 9
click at [250, 45] on div "outbound [PERSON_NAME]" at bounding box center [348, 52] width 346 height 21
drag, startPoint x: 239, startPoint y: 49, endPoint x: 308, endPoint y: 47, distance: 69.2
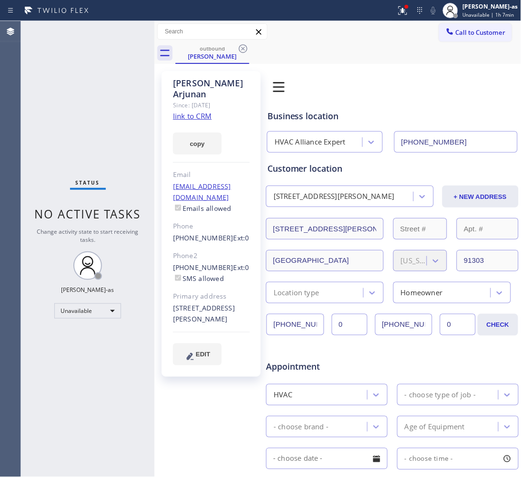
click at [240, 48] on icon at bounding box center [242, 48] width 11 height 11
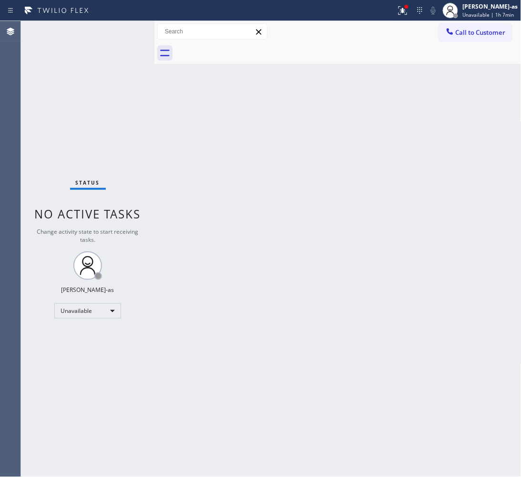
click at [447, 30] on icon at bounding box center [450, 31] width 6 height 6
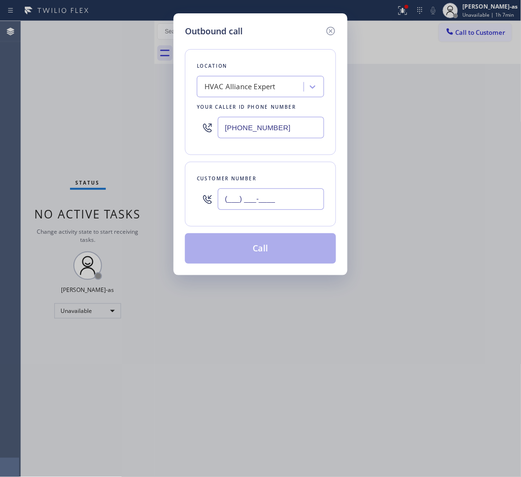
click at [313, 193] on input "(___) ___-____" at bounding box center [271, 198] width 106 height 21
paste input "562) 325-3946"
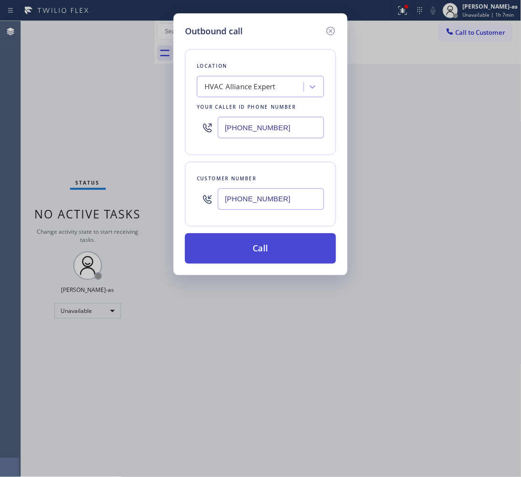
type input "[PHONE_NUMBER]"
click at [261, 254] on button "Call" at bounding box center [260, 248] width 151 height 31
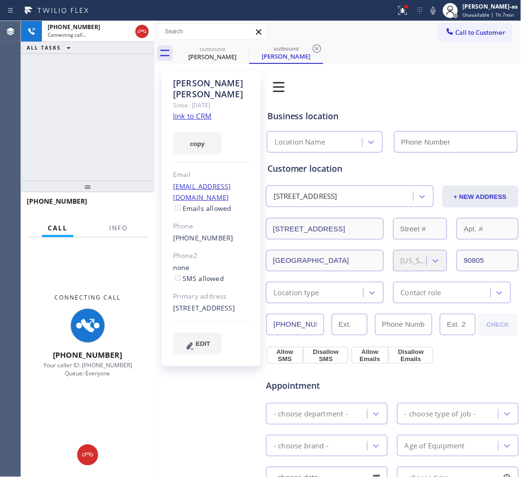
click at [118, 93] on div "[PHONE_NUMBER] Connecting call… ALL TASKS ALL TASKS ACTIVE TASKS TASKS IN WRAP …" at bounding box center [87, 101] width 133 height 160
click at [188, 111] on link "link to CRM" at bounding box center [192, 116] width 39 height 10
type input "[PHONE_NUMBER]"
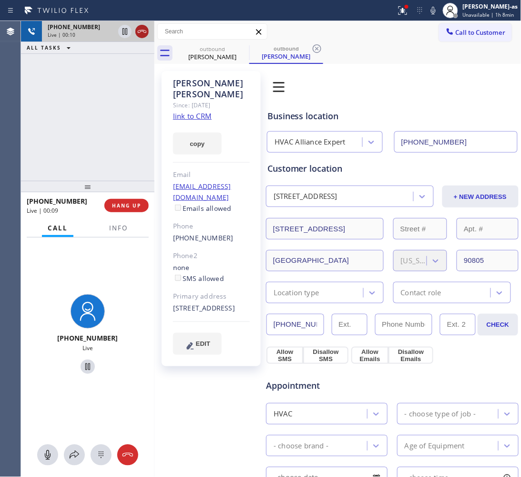
click at [141, 28] on icon at bounding box center [141, 31] width 11 height 11
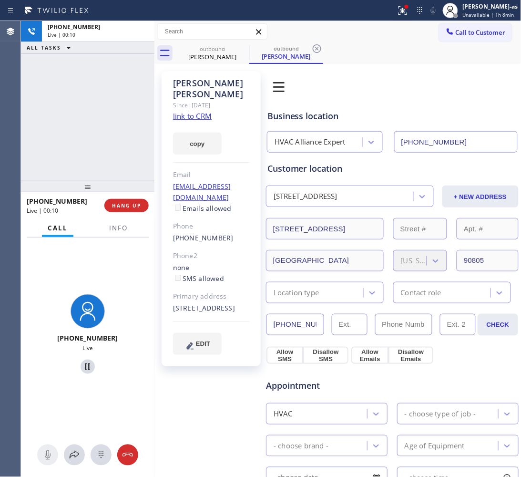
click at [122, 173] on div "[PHONE_NUMBER] Live | 00:10 ALL TASKS ALL TASKS ACTIVE TASKS TASKS IN WRAP UP" at bounding box center [87, 101] width 133 height 160
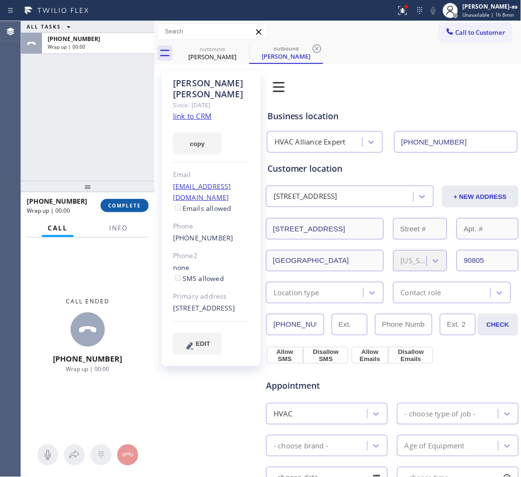
click at [132, 209] on button "COMPLETE" at bounding box center [125, 205] width 48 height 13
click at [87, 156] on div "ALL TASKS ALL TASKS ACTIVE TASKS TASKS IN WRAP UP [PHONE_NUMBER] Wrap up | 00:00" at bounding box center [87, 101] width 133 height 160
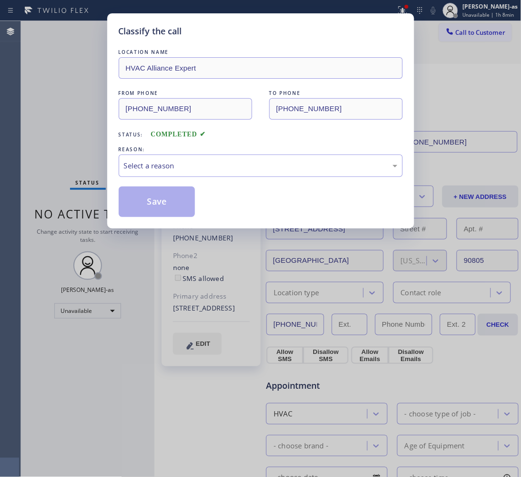
drag, startPoint x: 93, startPoint y: 144, endPoint x: 108, endPoint y: 158, distance: 20.6
click at [93, 144] on div "Classify the call LOCATION NAME HVAC Alliance Expert FROM PHONE [PHONE_NUMBER] …" at bounding box center [260, 238] width 521 height 477
drag, startPoint x: 194, startPoint y: 168, endPoint x: 199, endPoint y: 173, distance: 7.8
click at [199, 173] on div "Select a reason" at bounding box center [261, 165] width 284 height 22
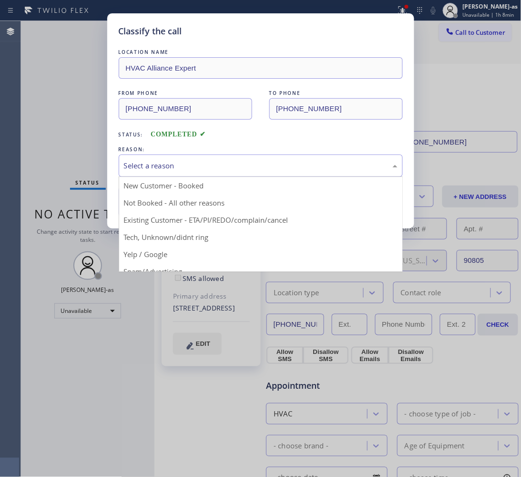
drag, startPoint x: 244, startPoint y: 220, endPoint x: 139, endPoint y: 194, distance: 108.0
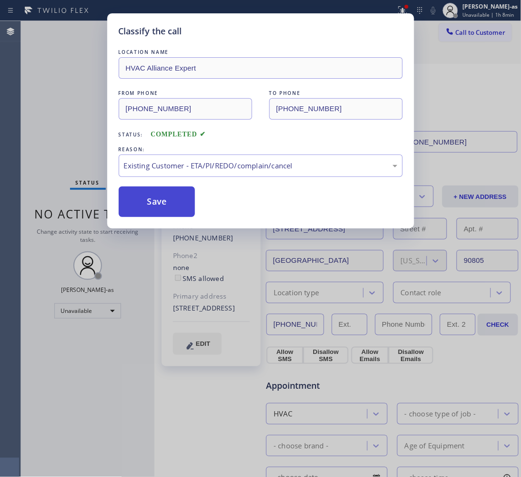
click at [138, 194] on button "Save" at bounding box center [157, 201] width 77 height 31
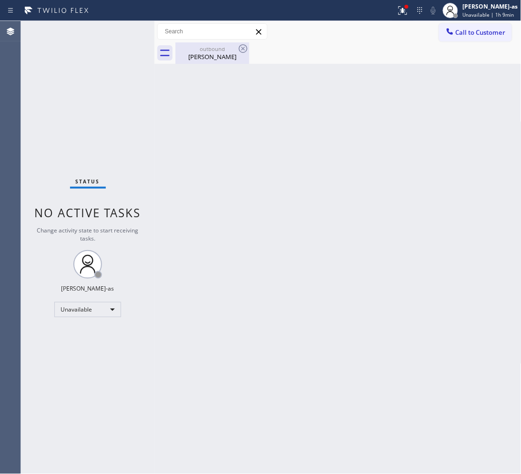
click at [232, 53] on div "[PERSON_NAME]" at bounding box center [212, 56] width 72 height 9
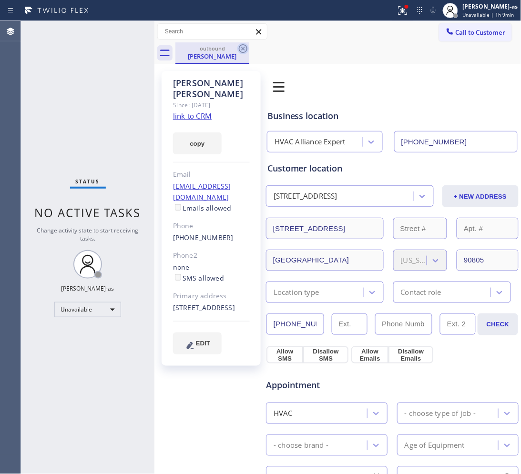
click at [237, 51] on icon at bounding box center [242, 48] width 11 height 11
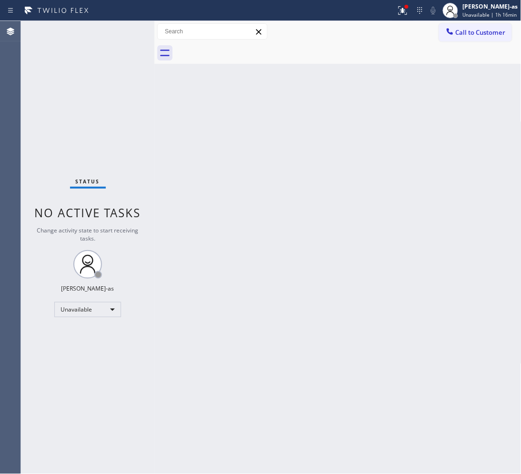
click at [185, 162] on div "Back to Dashboard Change Sender ID Customers Technicians Select a contact Outbo…" at bounding box center [337, 247] width 367 height 453
click at [458, 31] on span "Call to Customer" at bounding box center [481, 32] width 50 height 9
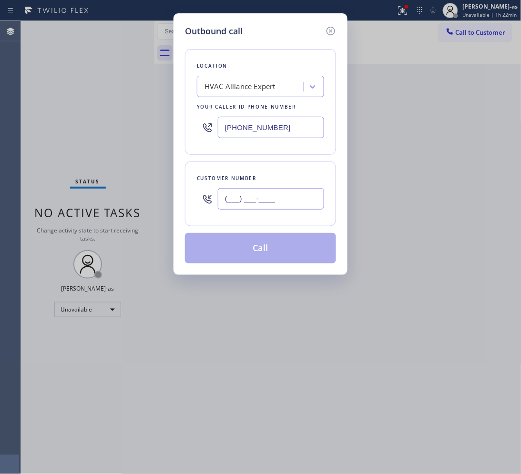
click at [302, 192] on input "(___) ___-____" at bounding box center [271, 198] width 106 height 21
paste input "480) 203-8048"
type input "[PHONE_NUMBER]"
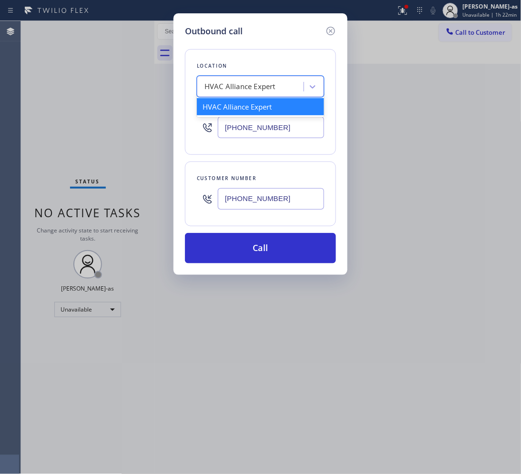
click at [236, 82] on div "HVAC Alliance Expert" at bounding box center [240, 87] width 71 height 11
paste input "Whirlpool Appliance Repair Co Phoenix"
type input "Whirlpool Appliance Repair Co Phoenix"
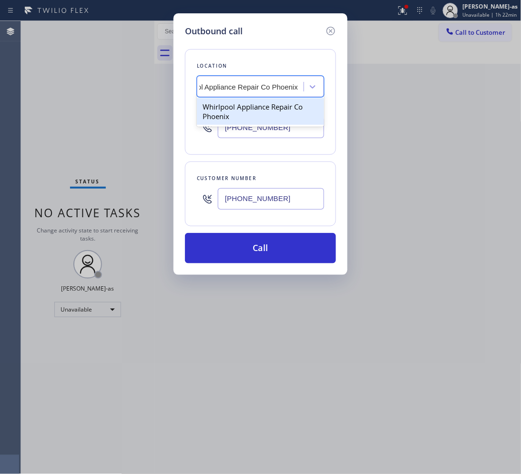
click at [266, 118] on div "Whirlpool Appliance Repair Co Phoenix" at bounding box center [260, 111] width 127 height 27
type input "[PHONE_NUMBER]"
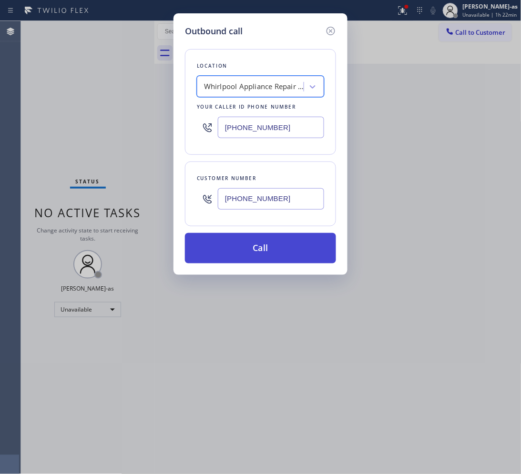
click at [265, 254] on button "Call" at bounding box center [260, 248] width 151 height 31
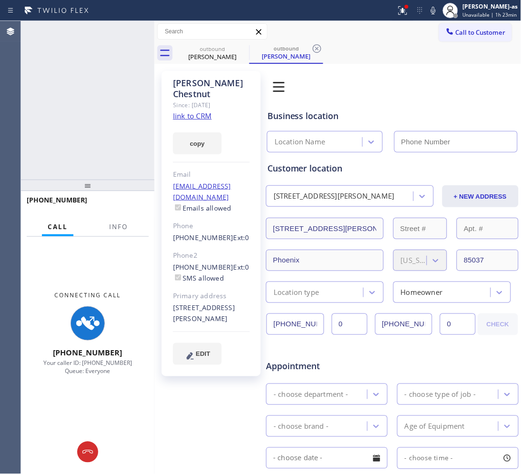
type input "[PHONE_NUMBER]"
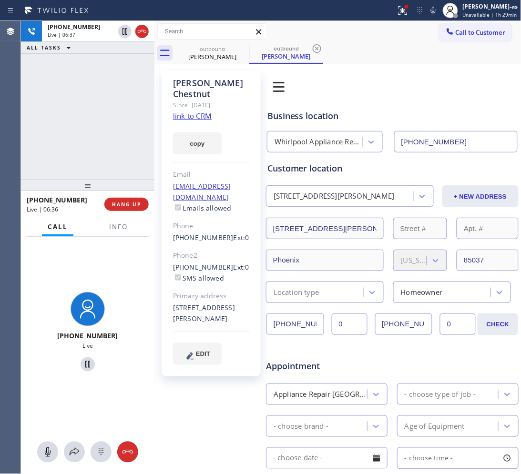
click at [82, 103] on div "[PHONE_NUMBER] Live | 06:37 ALL TASKS ALL TASKS ACTIVE TASKS TASKS IN WRAP UP" at bounding box center [87, 100] width 133 height 159
click at [106, 94] on div "[PHONE_NUMBER] Live | 06:39 ALL TASKS ALL TASKS ACTIVE TASKS TASKS IN WRAP UP" at bounding box center [87, 100] width 133 height 159
click at [105, 94] on div "[PHONE_NUMBER] Live | 06:46 ALL TASKS ALL TASKS ACTIVE TASKS TASKS IN WRAP UP" at bounding box center [87, 100] width 133 height 159
click at [68, 133] on div "[PHONE_NUMBER] Live | 06:51 ALL TASKS ALL TASKS ACTIVE TASKS TASKS IN WRAP UP" at bounding box center [87, 100] width 133 height 159
drag, startPoint x: 96, startPoint y: 136, endPoint x: 168, endPoint y: 127, distance: 73.0
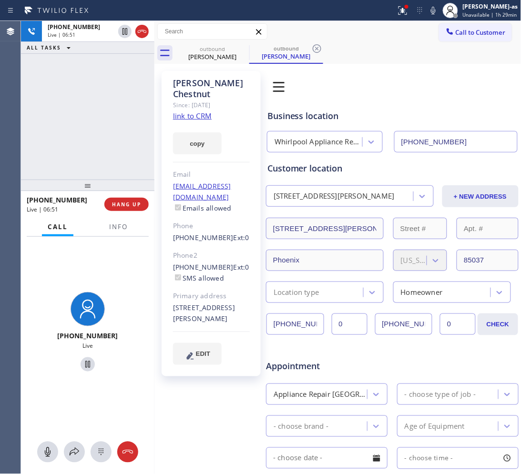
click at [97, 134] on div "[PHONE_NUMBER] Live | 06:51 ALL TASKS ALL TASKS ACTIVE TASKS TASKS IN WRAP UP" at bounding box center [87, 100] width 133 height 159
click at [99, 128] on div "[PHONE_NUMBER] Live | 06:52 ALL TASKS ALL TASKS ACTIVE TASKS TASKS IN WRAP UP" at bounding box center [87, 100] width 133 height 159
click at [99, 127] on div "[PHONE_NUMBER] Live | 06:52 ALL TASKS ALL TASKS ACTIVE TASKS TASKS IN WRAP UP" at bounding box center [87, 100] width 133 height 159
click at [99, 125] on div "[PHONE_NUMBER] Live | 06:53 ALL TASKS ALL TASKS ACTIVE TASKS TASKS IN WRAP UP" at bounding box center [87, 100] width 133 height 159
drag, startPoint x: 94, startPoint y: 125, endPoint x: 133, endPoint y: 228, distance: 109.4
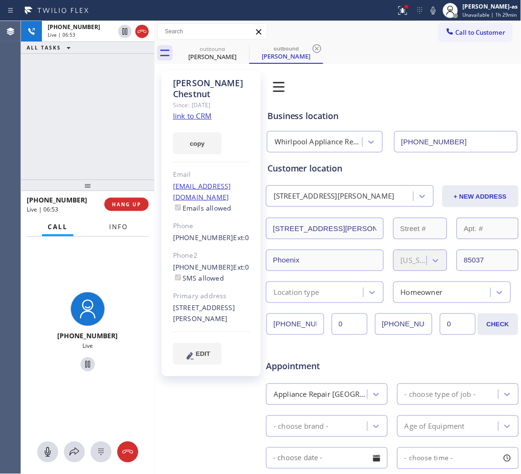
click at [95, 125] on div "[PHONE_NUMBER] Live | 06:53 ALL TASKS ALL TASKS ACTIVE TASKS TASKS IN WRAP UP" at bounding box center [87, 100] width 133 height 159
click at [113, 158] on div "[PHONE_NUMBER] Live | 06:54 ALL TASKS ALL TASKS ACTIVE TASKS TASKS IN WRAP UP" at bounding box center [87, 100] width 133 height 159
click at [113, 156] on div "[PHONE_NUMBER] Live | 06:54 ALL TASKS ALL TASKS ACTIVE TASKS TASKS IN WRAP UP" at bounding box center [87, 100] width 133 height 159
click at [113, 154] on div "[PHONE_NUMBER] Live | 06:55 ALL TASKS ALL TASKS ACTIVE TASKS TASKS IN WRAP UP" at bounding box center [87, 100] width 133 height 159
click at [112, 152] on div "[PHONE_NUMBER] Live | 06:56 ALL TASKS ALL TASKS ACTIVE TASKS TASKS IN WRAP UP" at bounding box center [87, 100] width 133 height 159
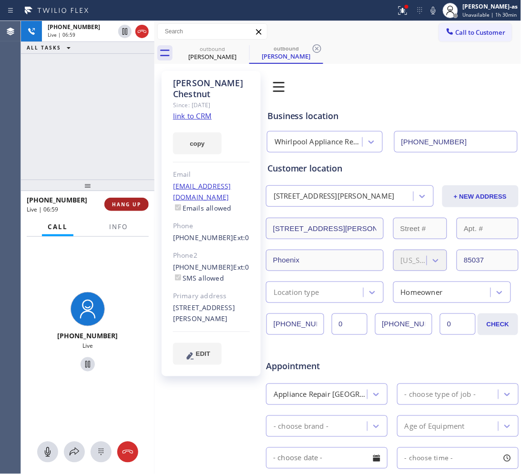
click at [134, 206] on span "HANG UP" at bounding box center [126, 204] width 29 height 7
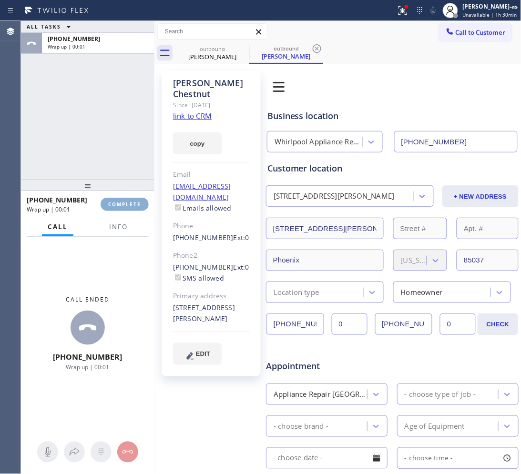
click at [134, 205] on span "COMPLETE" at bounding box center [124, 204] width 33 height 7
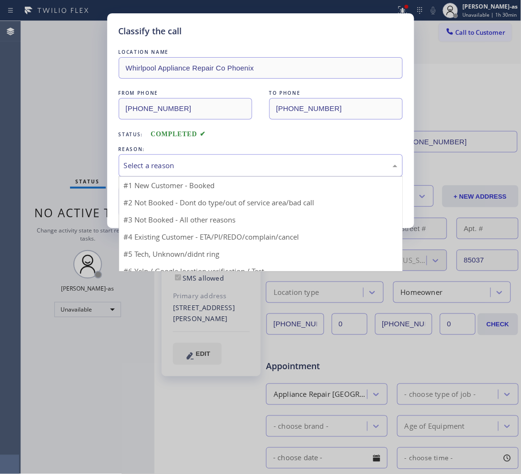
click at [186, 171] on div "Select a reason" at bounding box center [261, 165] width 274 height 11
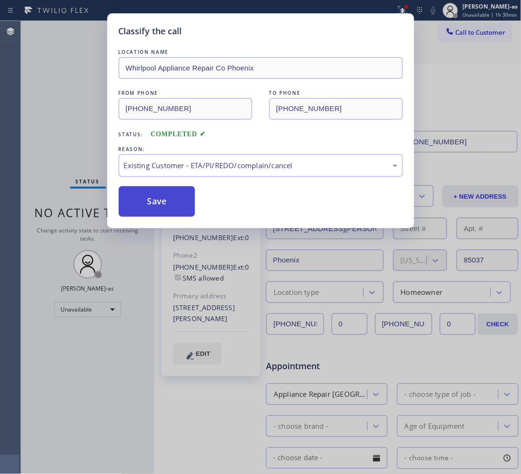
click at [170, 203] on button "Save" at bounding box center [157, 201] width 77 height 31
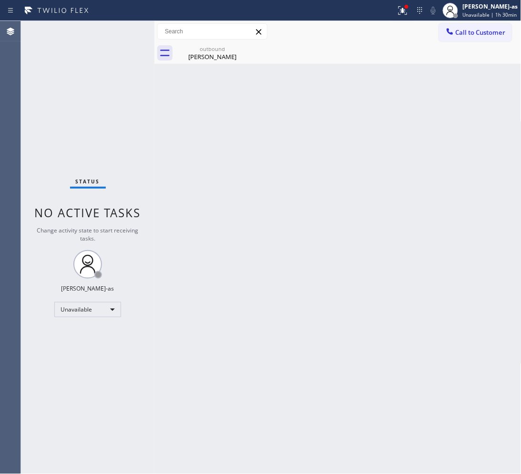
click at [466, 30] on span "Call to Customer" at bounding box center [481, 32] width 50 height 9
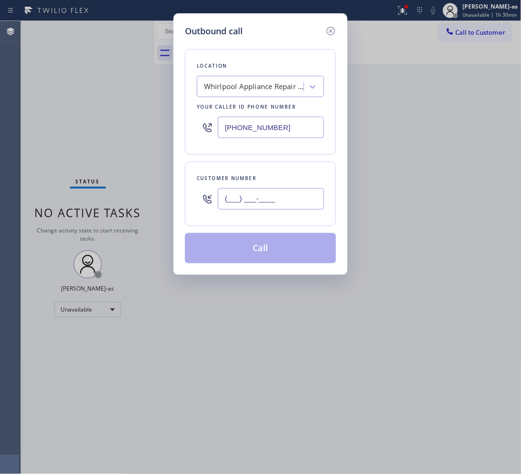
click at [287, 195] on input "(___) ___-____" at bounding box center [271, 198] width 106 height 21
paste input "253) 201-6959"
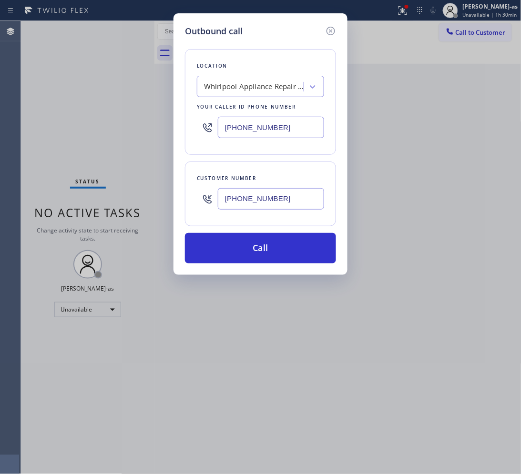
type input "[PHONE_NUMBER]"
click at [297, 130] on input "[PHONE_NUMBER]" at bounding box center [271, 127] width 106 height 21
paste input "253) 303-5296"
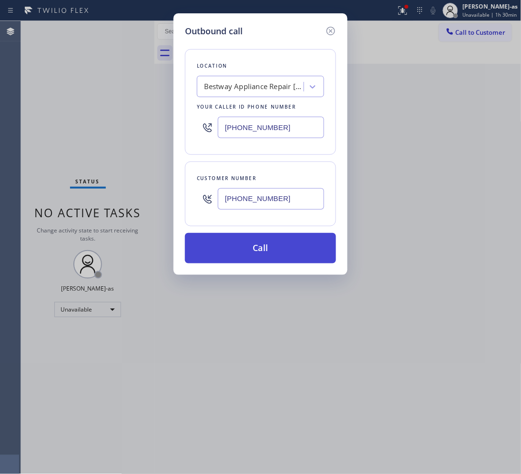
type input "[PHONE_NUMBER]"
click at [282, 249] on button "Call" at bounding box center [260, 248] width 151 height 31
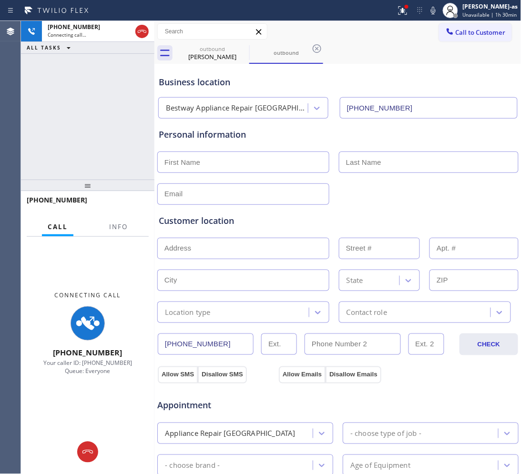
type input "[PHONE_NUMBER]"
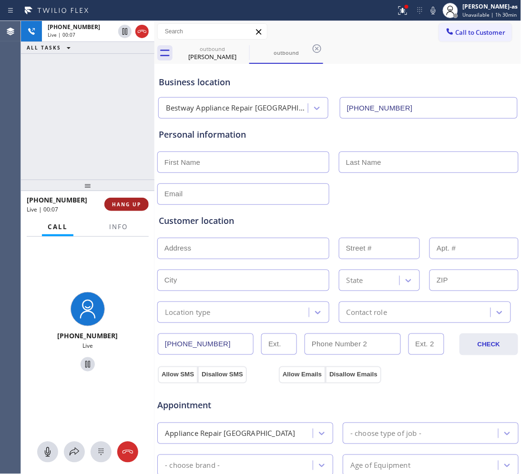
click at [127, 203] on span "HANG UP" at bounding box center [126, 204] width 29 height 7
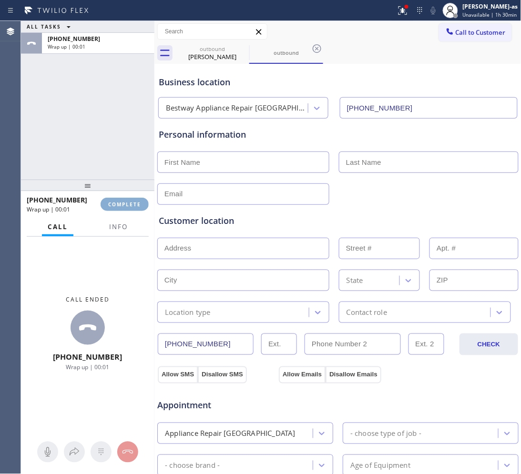
click at [127, 203] on span "COMPLETE" at bounding box center [124, 204] width 33 height 7
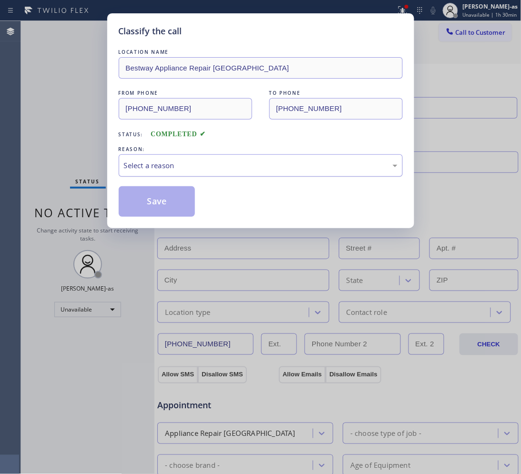
click at [232, 176] on div "Select a reason" at bounding box center [261, 165] width 284 height 22
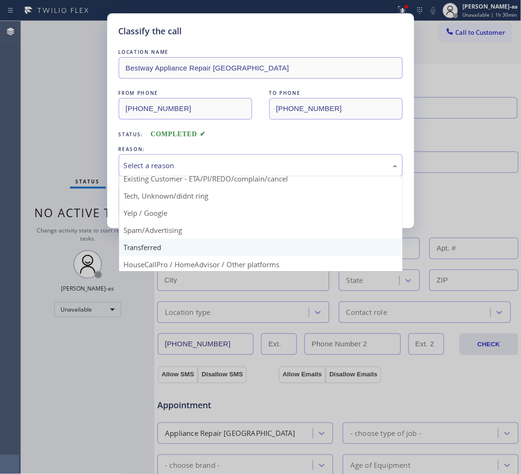
scroll to position [60, 0]
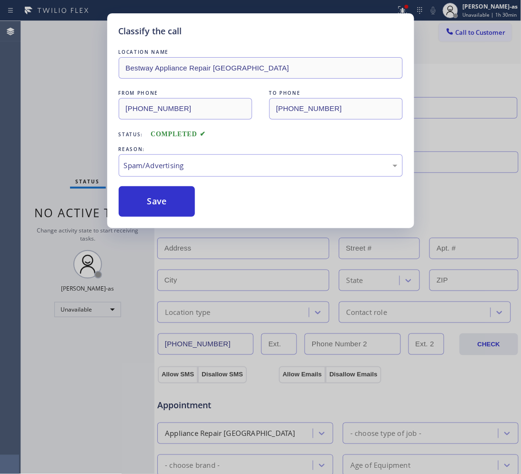
click at [154, 205] on button "Save" at bounding box center [157, 201] width 77 height 31
type input "[PHONE_NUMBER]"
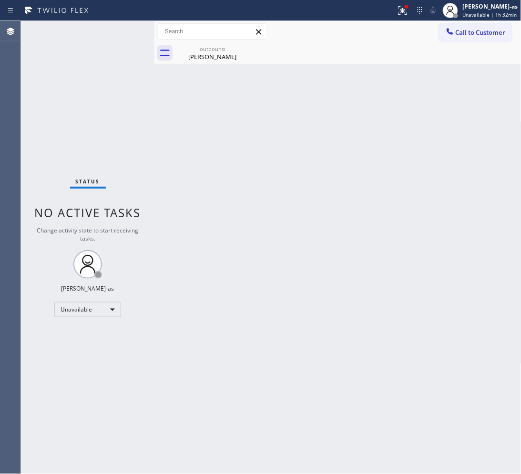
click at [488, 21] on div "Call to Customer Outbound call Location Bestway Appliance Repair [GEOGRAPHIC_DA…" at bounding box center [337, 31] width 367 height 21
click at [465, 34] on span "Call to Customer" at bounding box center [481, 32] width 50 height 9
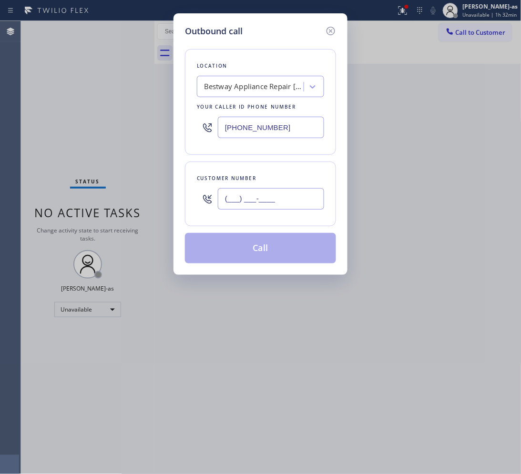
click at [294, 205] on input "(___) ___-____" at bounding box center [271, 198] width 106 height 21
paste input "702) 335-9633"
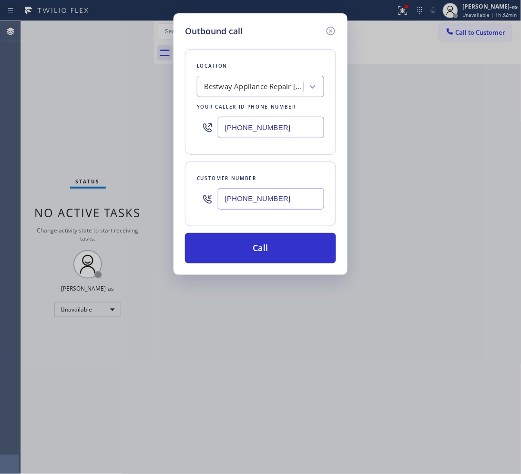
type input "[PHONE_NUMBER]"
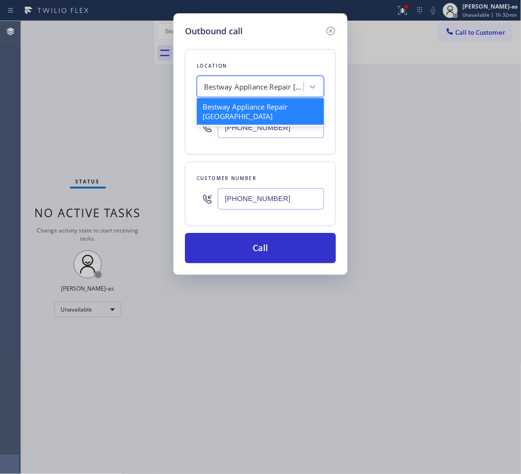
click at [265, 77] on div "Bestway Appliance Repair [GEOGRAPHIC_DATA]" at bounding box center [260, 86] width 127 height 21
paste input "Malibu Appliance Repair"
type input "Malibu Appliance Repair"
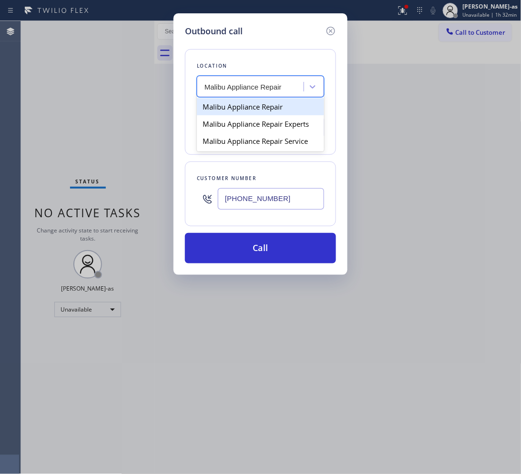
click at [237, 106] on div "Malibu Appliance Repair" at bounding box center [260, 106] width 127 height 17
type input "[PHONE_NUMBER]"
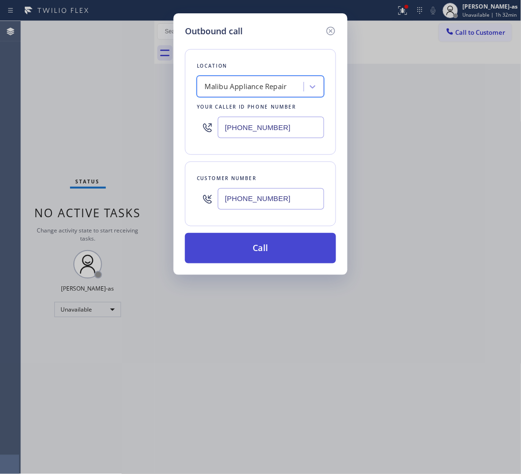
click at [262, 246] on button "Call" at bounding box center [260, 248] width 151 height 31
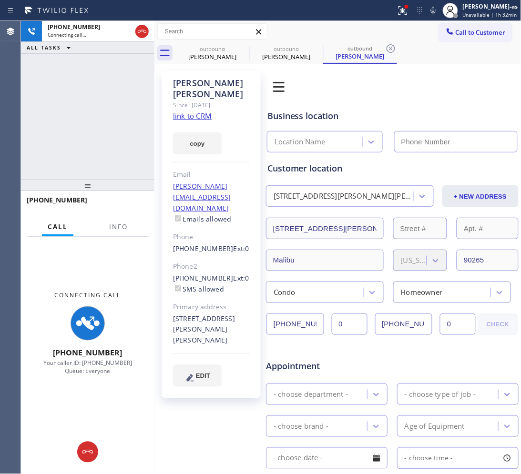
type input "[PHONE_NUMBER]"
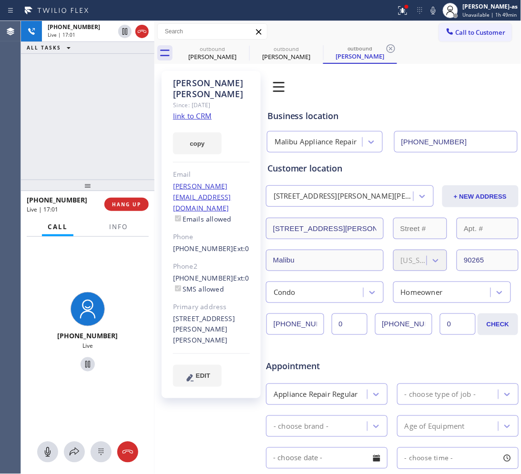
drag, startPoint x: 70, startPoint y: 127, endPoint x: 74, endPoint y: 120, distance: 8.5
click at [73, 122] on div "[PHONE_NUMBER] Live | 17:01 ALL TASKS ALL TASKS ACTIVE TASKS TASKS IN WRAP UP" at bounding box center [87, 100] width 133 height 159
click at [137, 31] on icon at bounding box center [141, 31] width 11 height 11
click at [120, 169] on div "[PHONE_NUMBER] Live | 17:01 ALL TASKS ALL TASKS ACTIVE TASKS TASKS IN WRAP UP" at bounding box center [87, 100] width 133 height 159
click at [122, 168] on div "[PHONE_NUMBER] Live | 17:01 ALL TASKS ALL TASKS ACTIVE TASKS TASKS IN WRAP UP" at bounding box center [87, 100] width 133 height 159
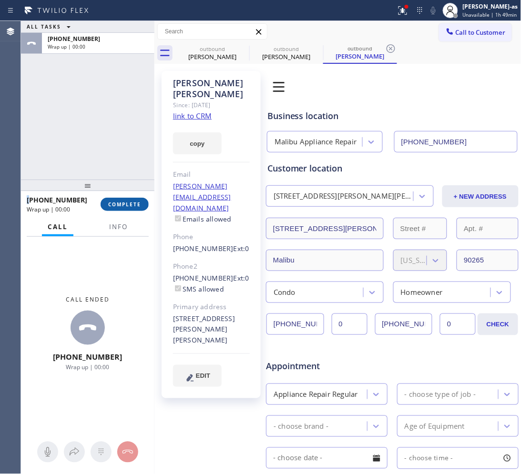
click at [118, 202] on span "COMPLETE" at bounding box center [124, 204] width 33 height 7
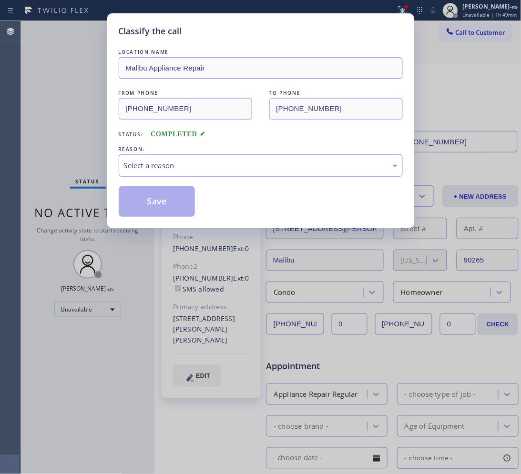
click at [162, 164] on div "Select a reason" at bounding box center [261, 165] width 274 height 11
click at [159, 203] on button "Save" at bounding box center [157, 201] width 77 height 31
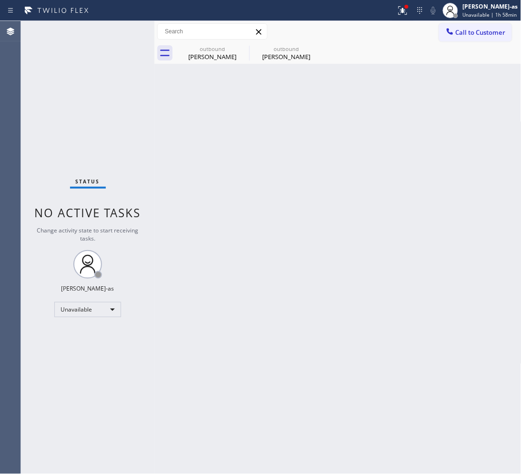
click at [221, 189] on div "Back to Dashboard Change Sender ID Customers Technicians Select a contact Outbo…" at bounding box center [337, 247] width 367 height 453
click at [233, 52] on div "[PERSON_NAME]" at bounding box center [212, 56] width 72 height 9
type input "[PHONE_NUMBER]"
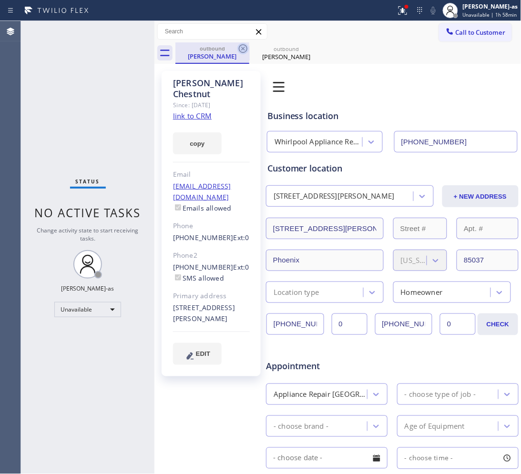
click at [241, 46] on icon at bounding box center [243, 48] width 9 height 9
type input "[PHONE_NUMBER]"
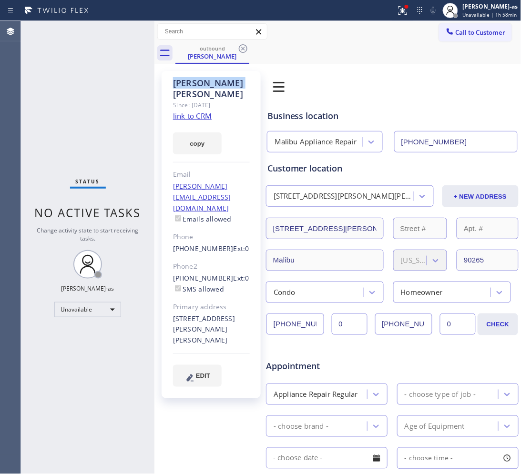
click at [241, 46] on icon at bounding box center [243, 48] width 9 height 9
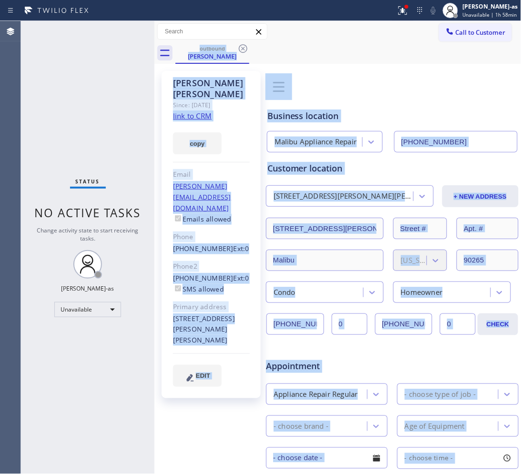
click at [241, 46] on div "outbound [PERSON_NAME]" at bounding box center [348, 52] width 346 height 21
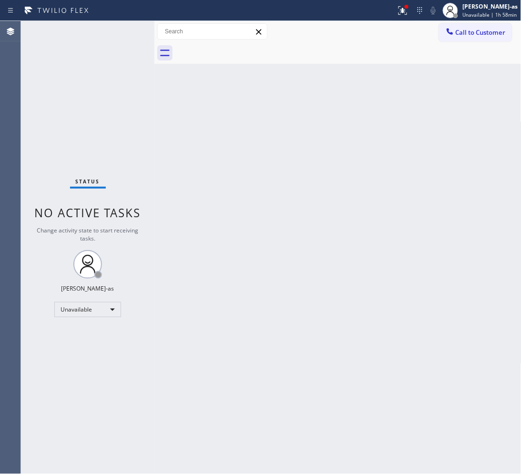
click at [384, 272] on div "Back to Dashboard Change Sender ID Customers Technicians Select a contact Outbo…" at bounding box center [337, 247] width 367 height 453
click at [308, 284] on div "Back to Dashboard Change Sender ID Customers Technicians Select a contact Outbo…" at bounding box center [337, 247] width 367 height 453
click at [418, 295] on div "Back to Dashboard Change Sender ID Customers Technicians Select a contact Outbo…" at bounding box center [337, 247] width 367 height 453
drag, startPoint x: 258, startPoint y: 239, endPoint x: 239, endPoint y: 201, distance: 42.9
click at [258, 238] on div "Back to Dashboard Change Sender ID Customers Technicians Select a contact Outbo…" at bounding box center [337, 247] width 367 height 453
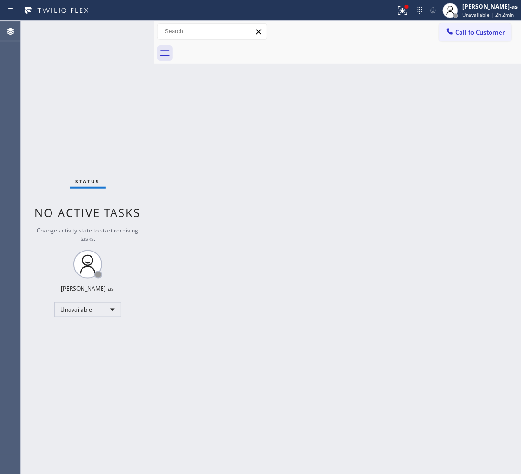
drag, startPoint x: 468, startPoint y: 34, endPoint x: 425, endPoint y: 77, distance: 60.7
click at [468, 35] on span "Call to Customer" at bounding box center [481, 32] width 50 height 9
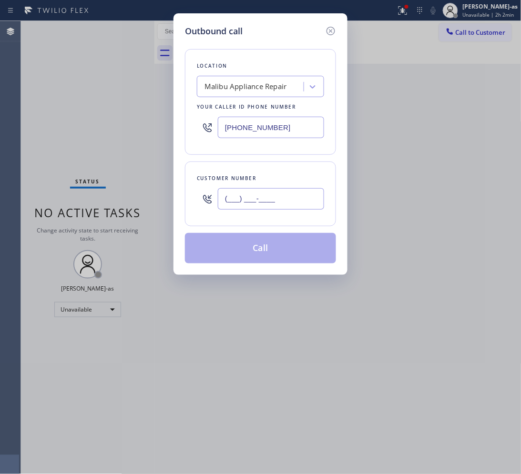
click at [311, 191] on input "(___) ___-____" at bounding box center [271, 198] width 106 height 21
paste input "626) 712-2615"
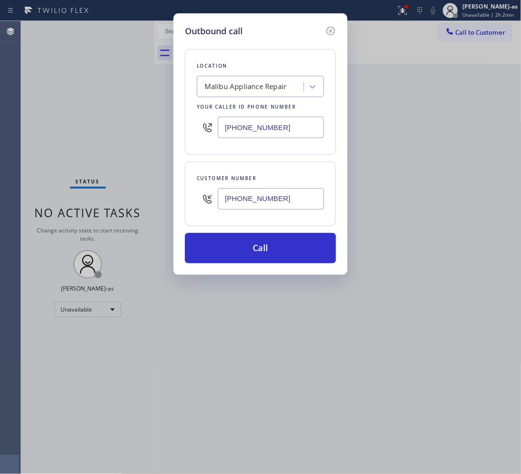
type input "[PHONE_NUMBER]"
click at [246, 87] on div "Malibu Appliance Repair" at bounding box center [246, 87] width 82 height 11
type input "hvac alliance expert"
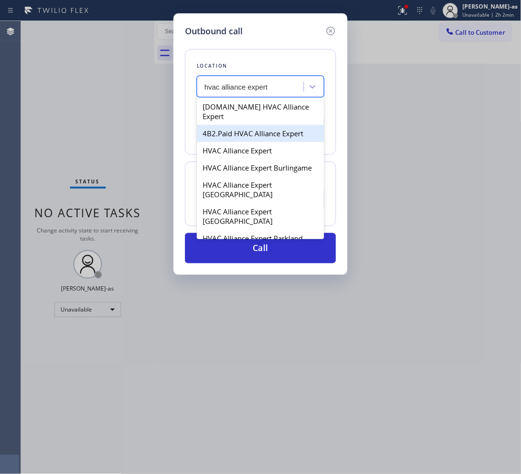
click at [237, 127] on div "4B2.Paid HVAC Alliance Expert" at bounding box center [260, 133] width 127 height 17
type input "[PHONE_NUMBER]"
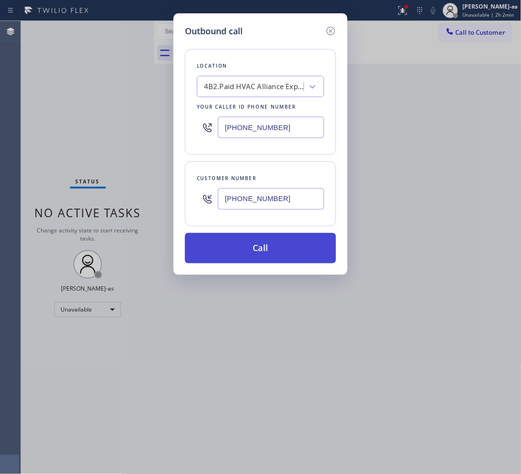
click at [289, 253] on button "Call" at bounding box center [260, 248] width 151 height 31
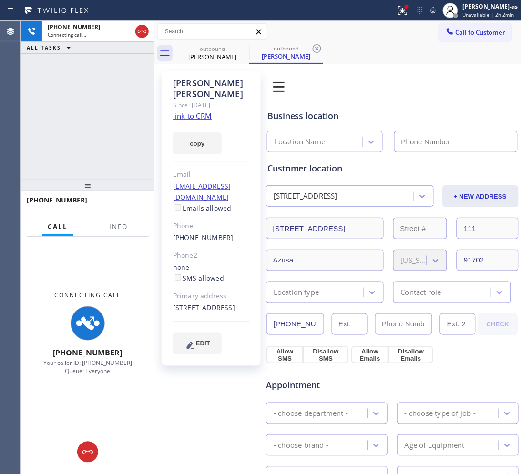
type input "[PHONE_NUMBER]"
click at [187, 111] on link "link to CRM" at bounding box center [192, 116] width 39 height 10
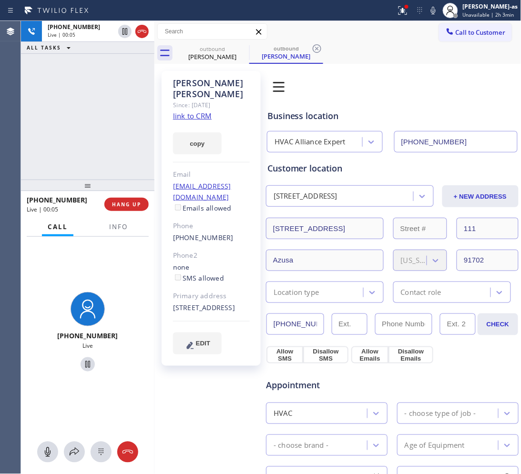
click at [63, 76] on div "[PHONE_NUMBER] Live | 00:05 ALL TASKS ALL TASKS ACTIVE TASKS TASKS IN WRAP UP" at bounding box center [87, 100] width 133 height 159
click at [142, 34] on icon at bounding box center [141, 31] width 11 height 11
drag, startPoint x: 110, startPoint y: 101, endPoint x: 125, endPoint y: 209, distance: 108.9
click at [120, 139] on div "[PHONE_NUMBER] Live | 00:06 ALL TASKS ALL TASKS ACTIVE TASKS TASKS IN WRAP UP" at bounding box center [87, 100] width 133 height 159
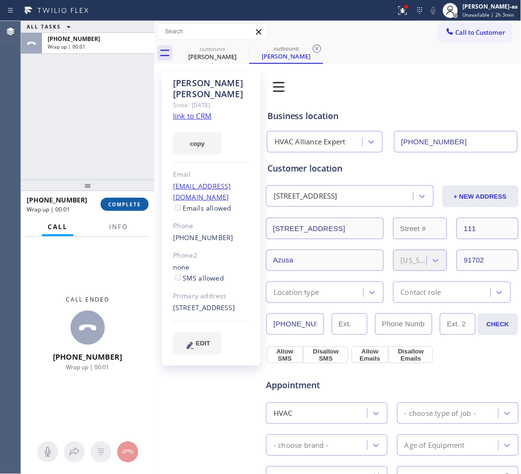
click at [127, 203] on span "COMPLETE" at bounding box center [124, 204] width 33 height 7
drag, startPoint x: 91, startPoint y: 147, endPoint x: 177, endPoint y: 248, distance: 132.9
click at [92, 148] on div "ALL TASKS ALL TASKS ACTIVE TASKS TASKS IN WRAP UP [PHONE_NUMBER] Wrap up | 00:01" at bounding box center [87, 100] width 133 height 159
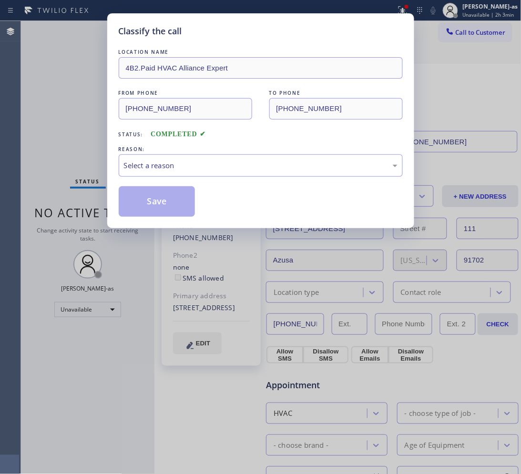
click at [229, 211] on div "Save" at bounding box center [261, 201] width 284 height 31
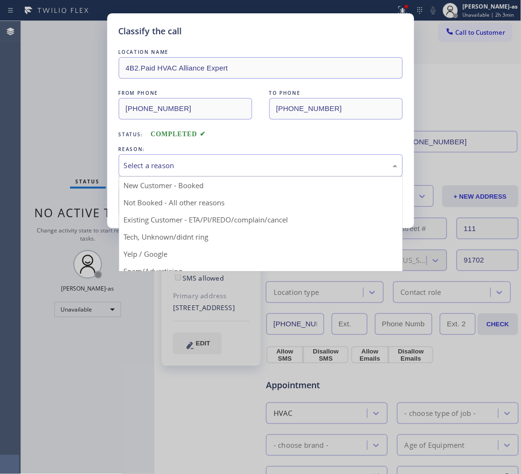
click at [207, 173] on div "Select a reason" at bounding box center [261, 165] width 284 height 22
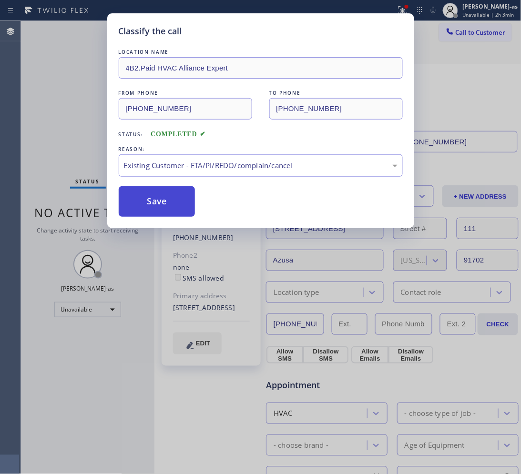
click at [164, 201] on button "Save" at bounding box center [157, 201] width 77 height 31
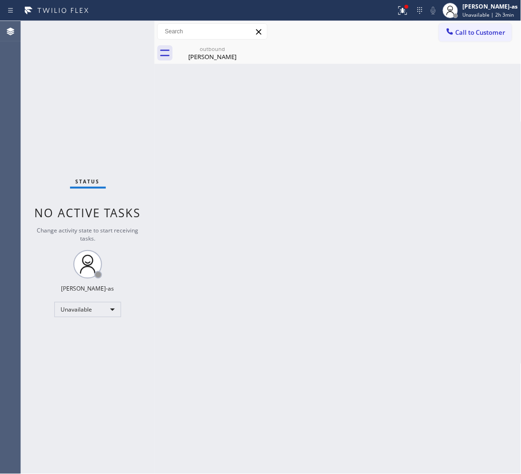
click at [194, 56] on div "[PERSON_NAME]" at bounding box center [212, 56] width 72 height 9
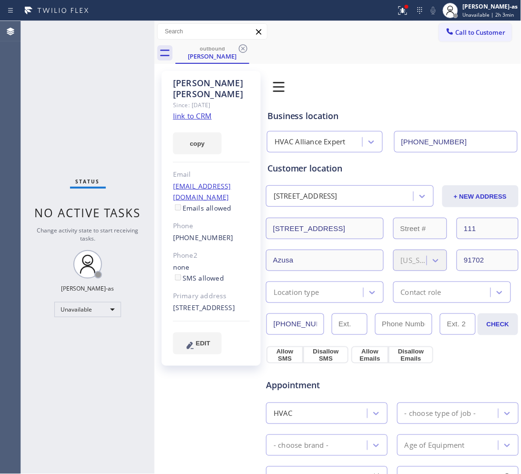
click at [230, 233] on div "[PHONE_NUMBER]" at bounding box center [211, 238] width 77 height 11
copy div "[PHONE_NUMBER]"
click at [472, 32] on span "Call to Customer" at bounding box center [481, 32] width 50 height 9
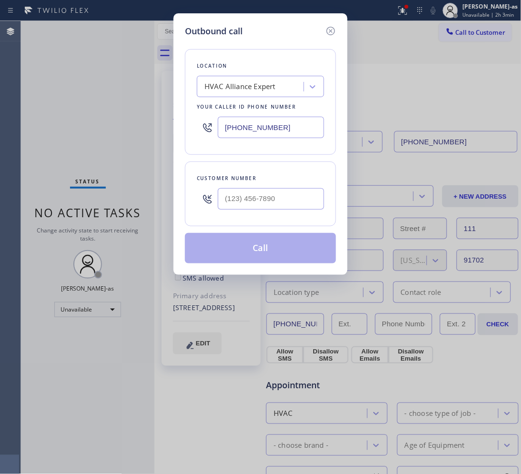
drag, startPoint x: 330, startPoint y: 192, endPoint x: 307, endPoint y: 194, distance: 23.9
click at [329, 192] on div "Customer number" at bounding box center [260, 194] width 151 height 65
click at [304, 194] on input "(___) ___-____" at bounding box center [271, 198] width 106 height 21
paste input "626) 712-2615"
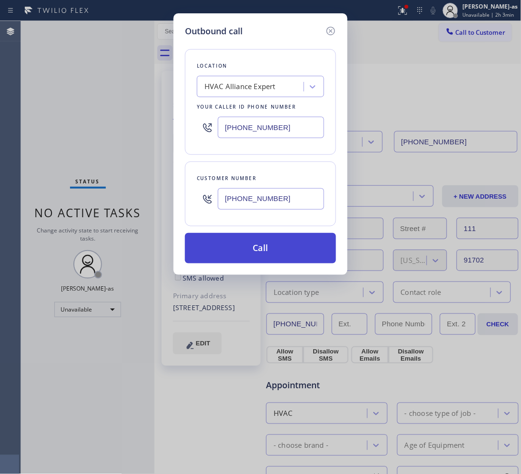
type input "[PHONE_NUMBER]"
click at [286, 256] on button "Call" at bounding box center [260, 248] width 151 height 31
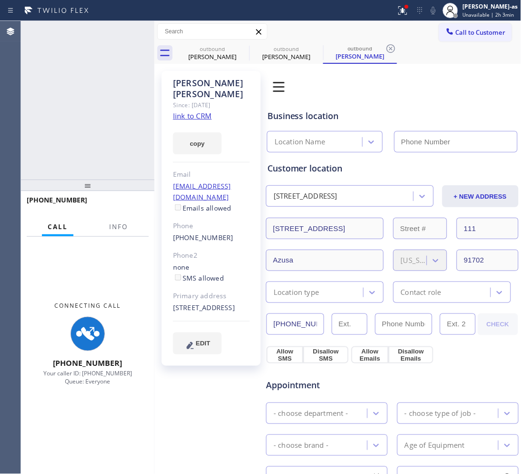
type input "[PHONE_NUMBER]"
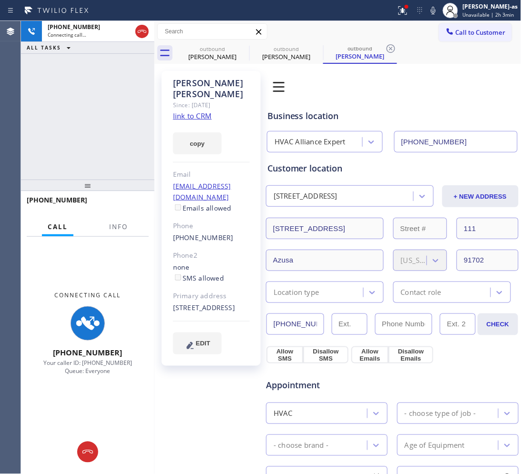
click at [41, 101] on div "[PHONE_NUMBER] Connecting call… ALL TASKS ALL TASKS ACTIVE TASKS TASKS IN WRAP …" at bounding box center [87, 100] width 133 height 159
click at [215, 48] on div "outbound" at bounding box center [212, 48] width 72 height 7
click at [241, 43] on icon at bounding box center [242, 48] width 11 height 11
click at [0, 0] on icon at bounding box center [0, 0] width 0 height 0
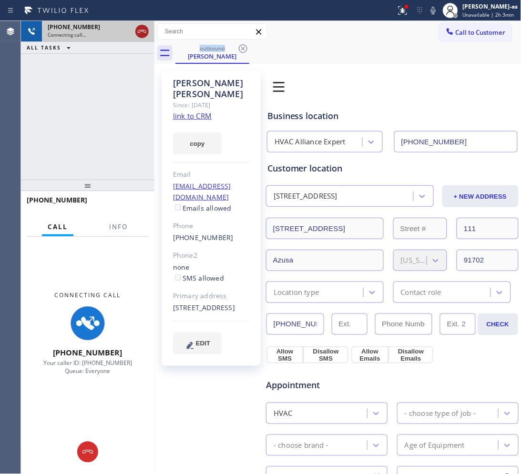
click at [140, 32] on icon at bounding box center [141, 31] width 11 height 11
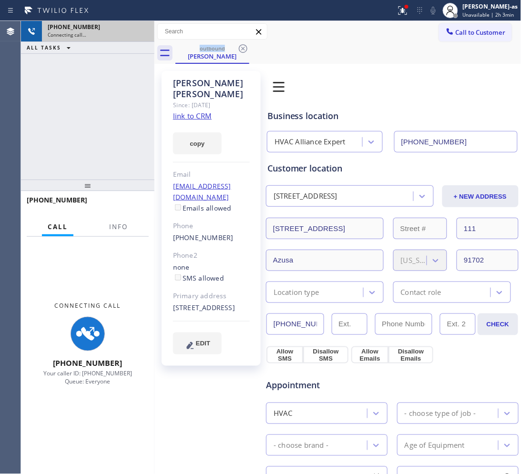
drag, startPoint x: 140, startPoint y: 87, endPoint x: 195, endPoint y: 72, distance: 57.7
click at [146, 88] on div "[PHONE_NUMBER] Connecting call… ALL TASKS ALL TASKS ACTIVE TASKS TASKS IN WRAP …" at bounding box center [87, 100] width 133 height 159
click at [217, 56] on div "[PERSON_NAME]" at bounding box center [212, 56] width 72 height 9
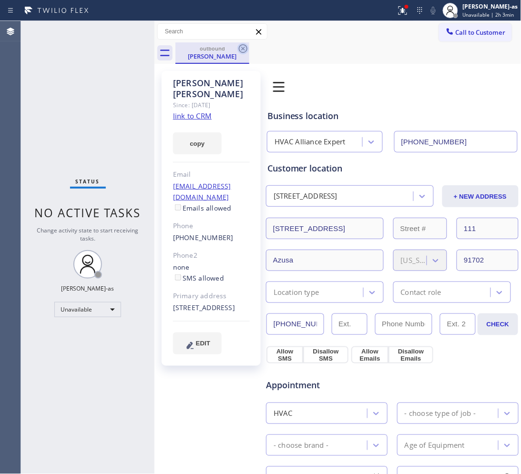
click at [245, 49] on icon at bounding box center [242, 48] width 11 height 11
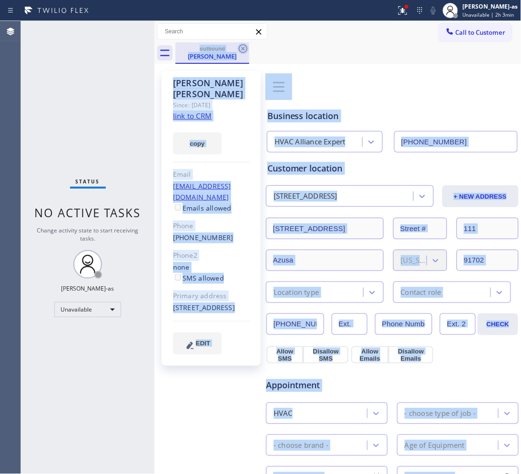
click at [245, 49] on div "outbound [PERSON_NAME]" at bounding box center [348, 52] width 346 height 21
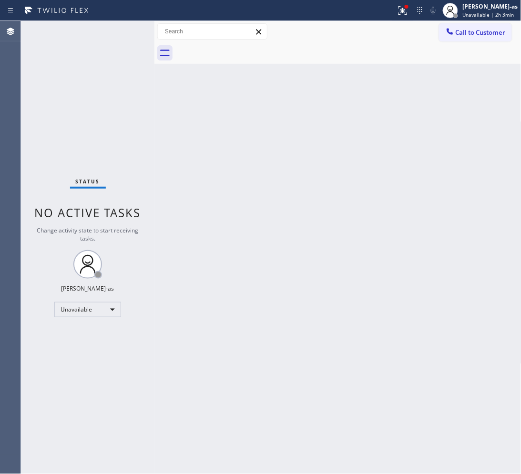
click at [245, 49] on div at bounding box center [348, 52] width 346 height 21
drag, startPoint x: 267, startPoint y: 135, endPoint x: 270, endPoint y: 151, distance: 16.5
click at [268, 135] on div "Back to Dashboard Change Sender ID Customers Technicians Select a contact Outbo…" at bounding box center [337, 247] width 367 height 453
click at [482, 25] on button "Call to Customer" at bounding box center [475, 32] width 73 height 18
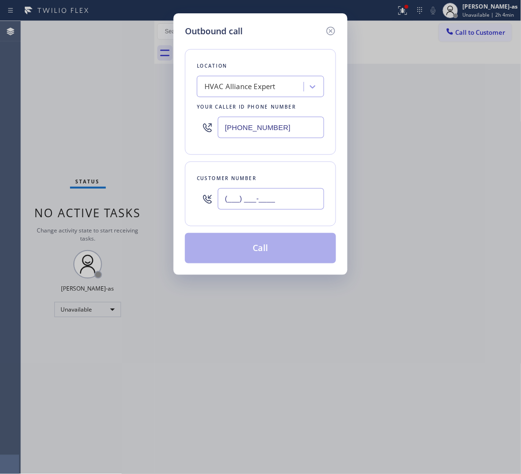
click at [294, 196] on input "(___) ___-____" at bounding box center [271, 198] width 106 height 21
paste input "949) 384-4657"
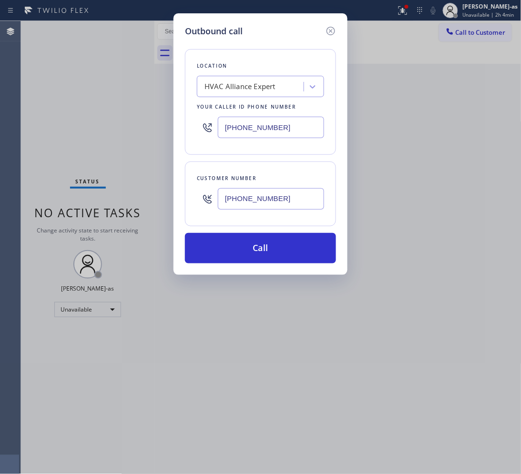
type input "[PHONE_NUMBER]"
click at [299, 126] on input "[PHONE_NUMBER]" at bounding box center [271, 127] width 106 height 21
click at [300, 126] on input "[PHONE_NUMBER]" at bounding box center [271, 127] width 106 height 21
paste input "949) 647-4293"
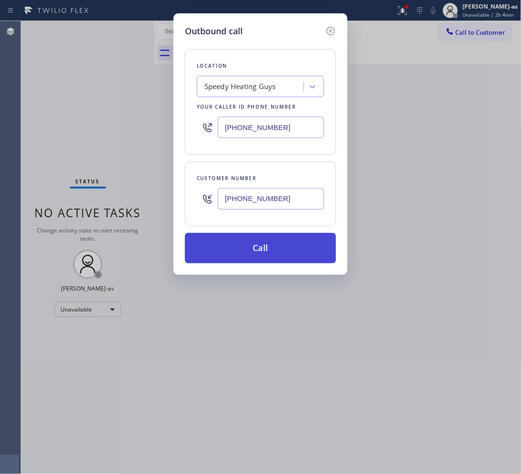
type input "[PHONE_NUMBER]"
click at [277, 247] on button "Call" at bounding box center [260, 248] width 151 height 31
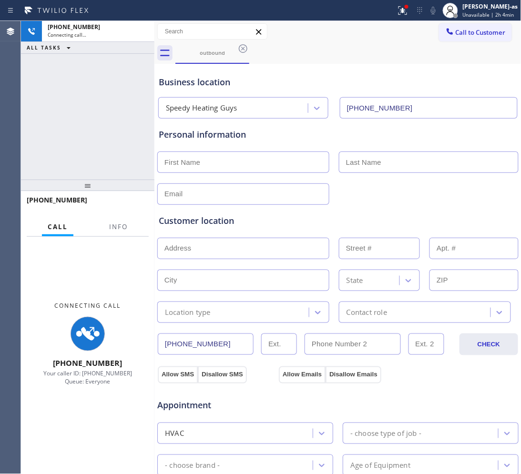
type input "[PHONE_NUMBER]"
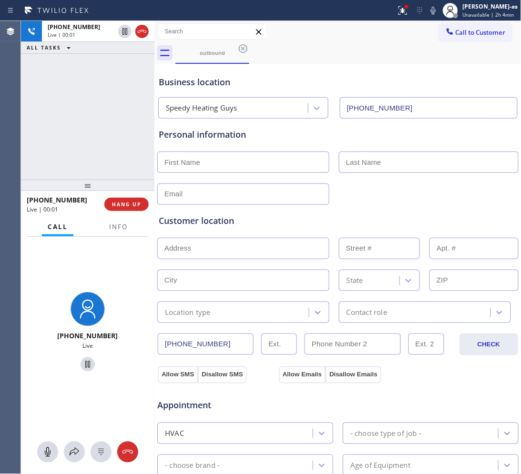
click at [48, 167] on div "[PHONE_NUMBER] Live | 00:01 ALL TASKS ALL TASKS ACTIVE TASKS TASKS IN WRAP UP" at bounding box center [87, 100] width 133 height 159
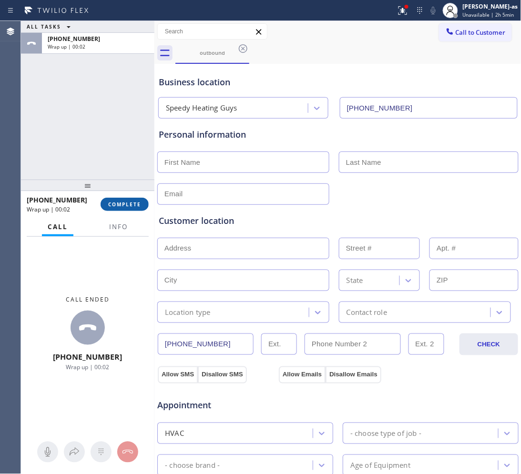
click at [122, 198] on button "COMPLETE" at bounding box center [125, 204] width 48 height 13
click at [120, 169] on div "ALL TASKS ALL TASKS ACTIVE TASKS TASKS IN WRAP UP [PHONE_NUMBER] Wrap up | 00:02" at bounding box center [87, 100] width 133 height 159
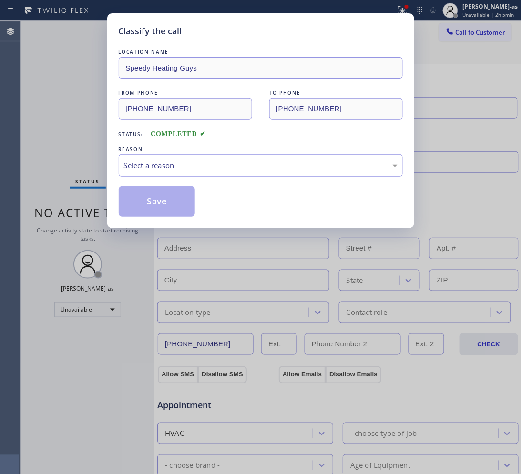
click at [226, 177] on div "Select a reason" at bounding box center [261, 165] width 284 height 22
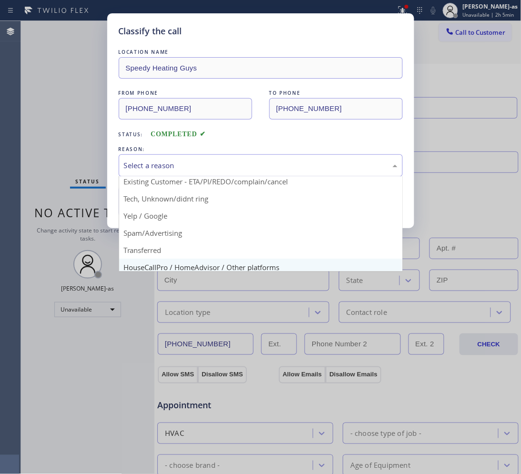
scroll to position [60, 0]
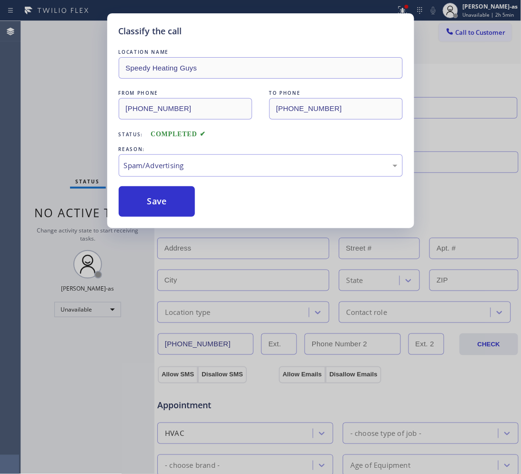
drag, startPoint x: 144, startPoint y: 195, endPoint x: 456, endPoint y: 132, distance: 317.6
click at [144, 196] on button "Save" at bounding box center [157, 201] width 77 height 31
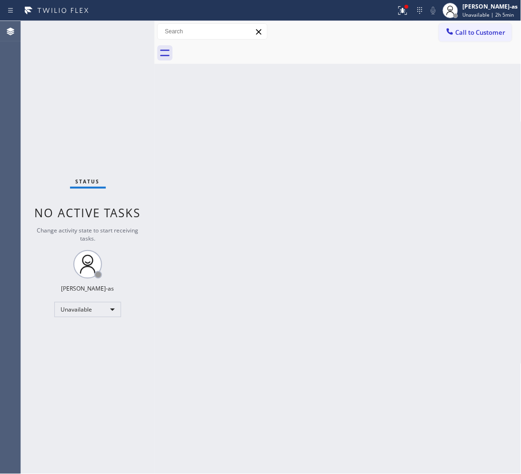
drag, startPoint x: 480, startPoint y: 32, endPoint x: 334, endPoint y: 109, distance: 164.2
click at [480, 32] on span "Call to Customer" at bounding box center [481, 32] width 50 height 9
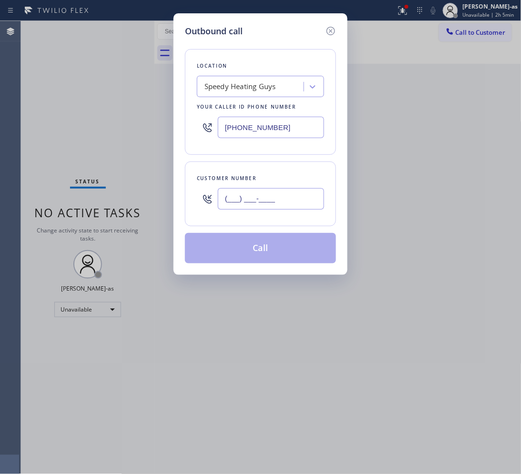
click at [287, 198] on input "(___) ___-____" at bounding box center [271, 198] width 106 height 21
paste input "650) 425-1396"
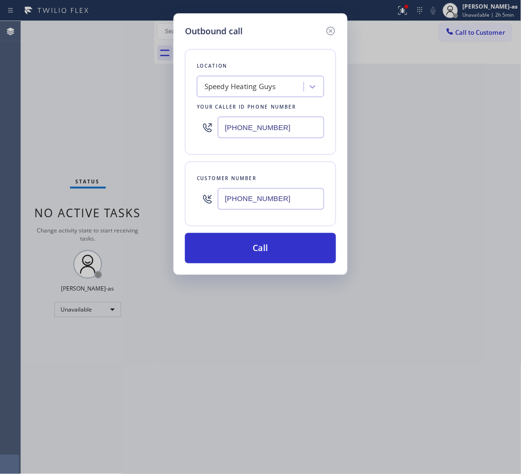
type input "[PHONE_NUMBER]"
click at [271, 127] on input "[PHONE_NUMBER]" at bounding box center [271, 127] width 106 height 21
paste input "650) 699-5665"
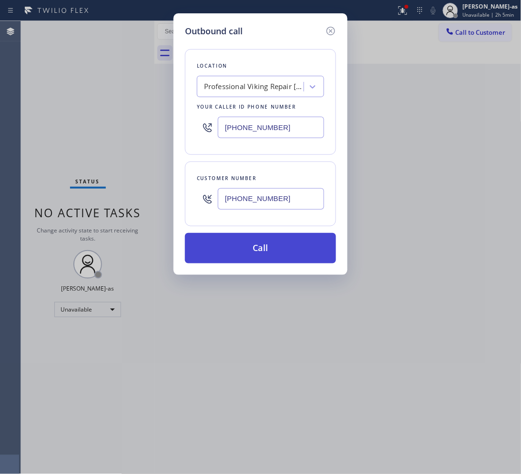
type input "[PHONE_NUMBER]"
click at [281, 248] on button "Call" at bounding box center [260, 248] width 151 height 31
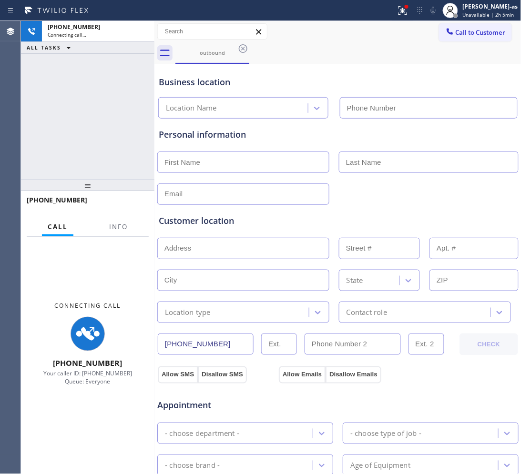
type input "[PHONE_NUMBER]"
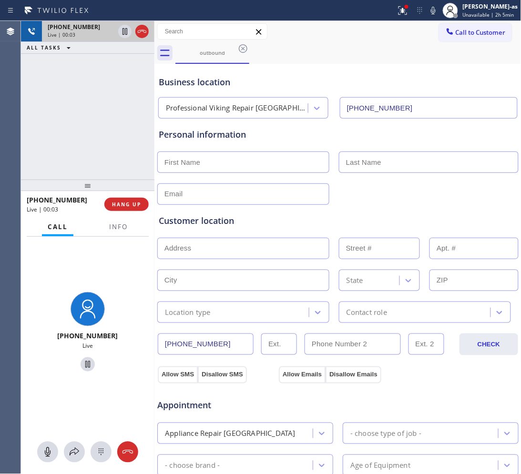
click at [154, 33] on div at bounding box center [154, 247] width 0 height 453
click at [135, 35] on icon at bounding box center [139, 31] width 11 height 11
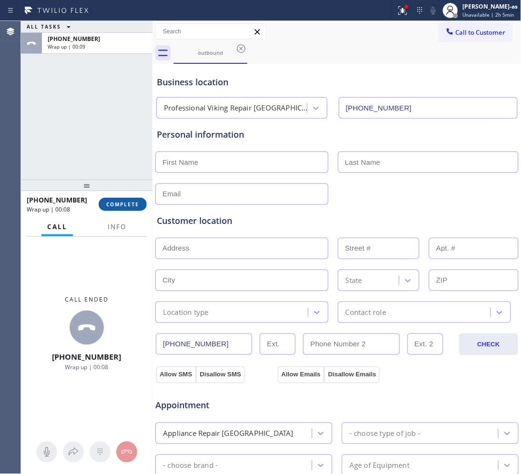
click at [115, 206] on span "COMPLETE" at bounding box center [122, 204] width 33 height 7
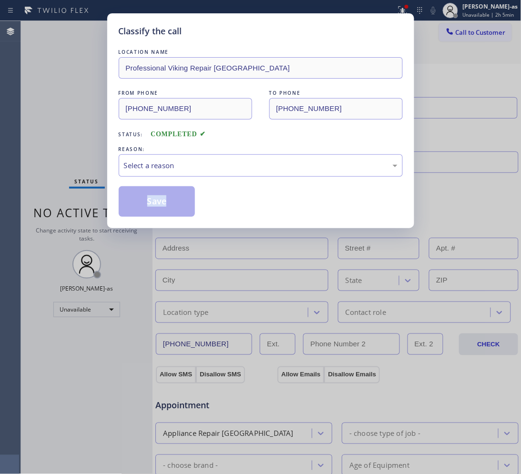
click at [116, 206] on div "Classify the call LOCATION NAME Professional Viking Repair [GEOGRAPHIC_DATA] FR…" at bounding box center [260, 120] width 307 height 215
click at [113, 207] on div "Classify the call LOCATION NAME Professional Viking Repair [GEOGRAPHIC_DATA] FR…" at bounding box center [260, 120] width 307 height 215
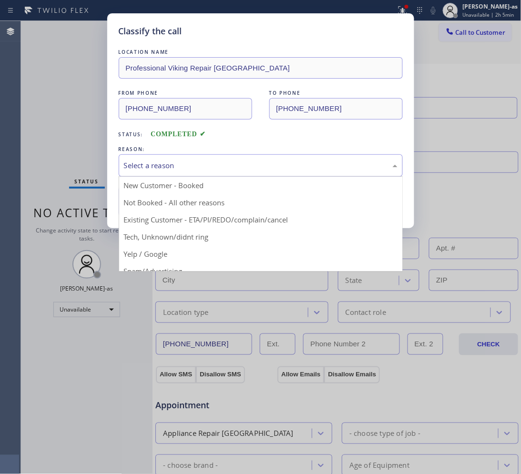
drag, startPoint x: 199, startPoint y: 168, endPoint x: 206, endPoint y: 213, distance: 44.8
click at [199, 169] on div "Select a reason" at bounding box center [261, 165] width 274 height 11
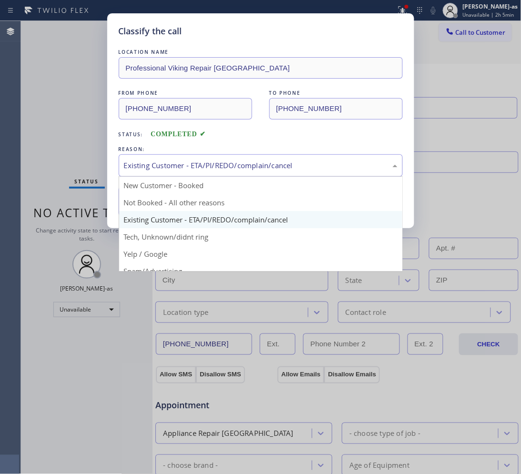
click at [148, 165] on div "Existing Customer - ETA/PI/REDO/complain/cancel" at bounding box center [261, 165] width 274 height 11
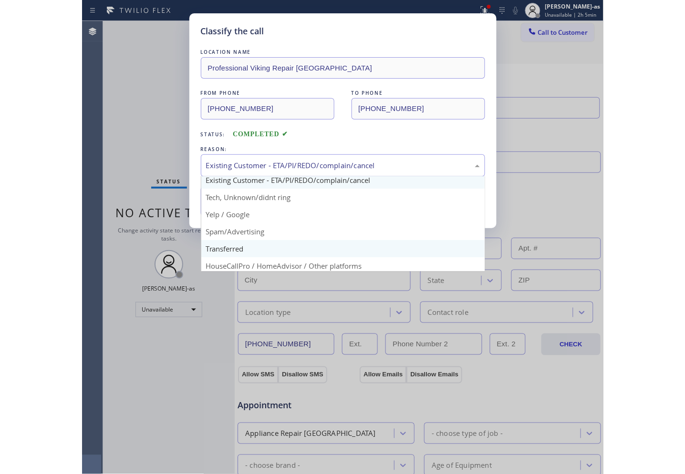
scroll to position [65, 0]
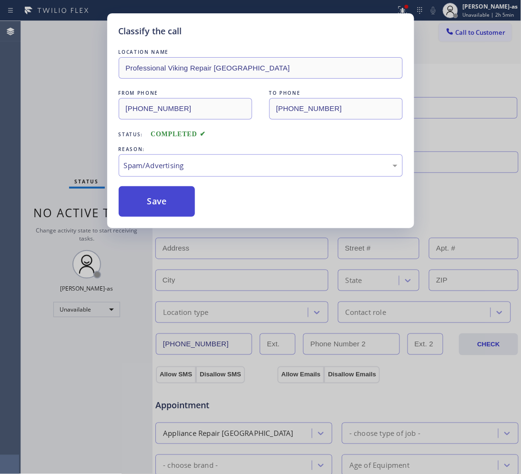
click at [154, 195] on button "Save" at bounding box center [157, 201] width 77 height 31
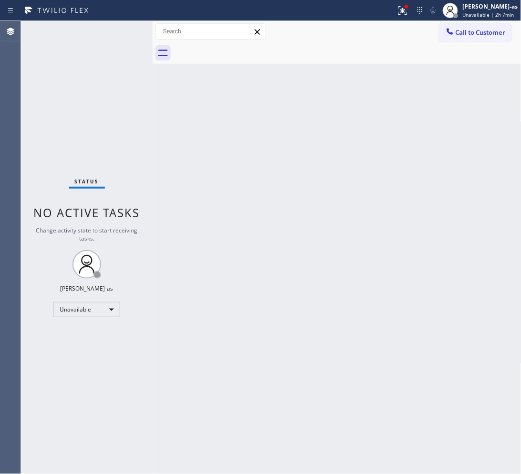
click at [271, 254] on div "Back to Dashboard Change Sender ID Customers Technicians Select a contact Outbo…" at bounding box center [337, 247] width 369 height 453
click at [256, 266] on div "Back to Dashboard Change Sender ID Customers Technicians Select a contact Outbo…" at bounding box center [337, 247] width 369 height 453
drag, startPoint x: 164, startPoint y: 186, endPoint x: 334, endPoint y: 127, distance: 180.2
click at [174, 187] on div "Back to Dashboard Change Sender ID Customers Technicians Select a contact Outbo…" at bounding box center [337, 247] width 369 height 453
click at [500, 29] on span "Call to Customer" at bounding box center [481, 32] width 50 height 9
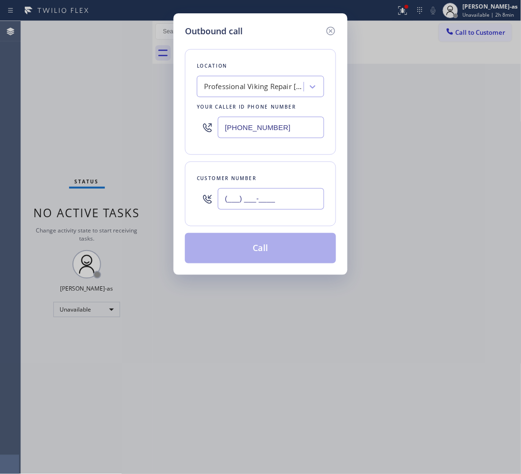
click at [261, 195] on input "(___) ___-____" at bounding box center [271, 198] width 106 height 21
paste input "323) 283-1446"
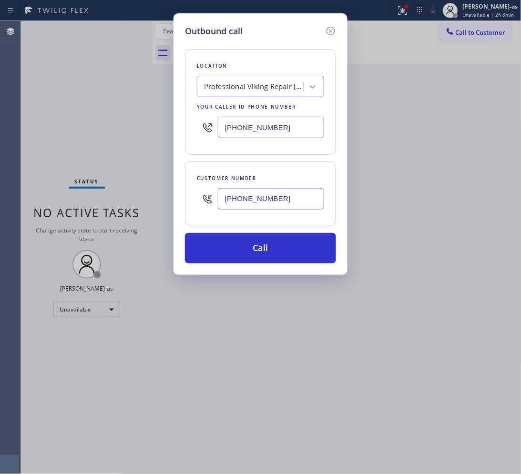
type input "[PHONE_NUMBER]"
click at [244, 92] on div "Professional Viking Repair [GEOGRAPHIC_DATA]" at bounding box center [254, 87] width 100 height 11
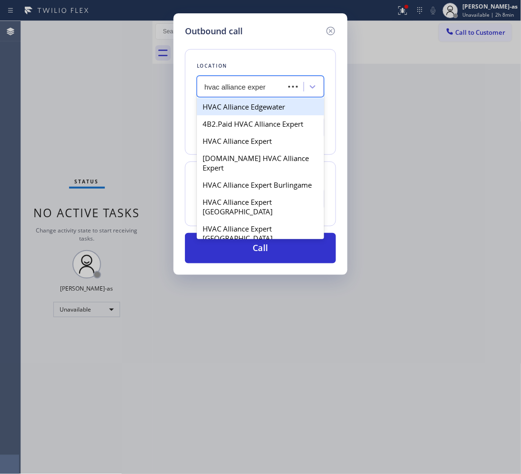
type input "hvac alliance expert"
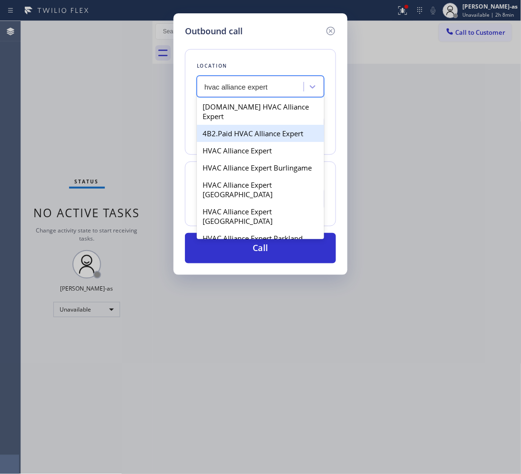
click at [246, 125] on div "4B2.Paid HVAC Alliance Expert" at bounding box center [260, 133] width 127 height 17
type input "[PHONE_NUMBER]"
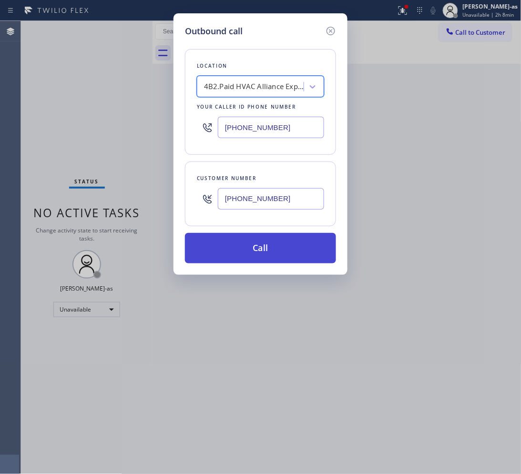
click at [290, 249] on button "Call" at bounding box center [260, 248] width 151 height 31
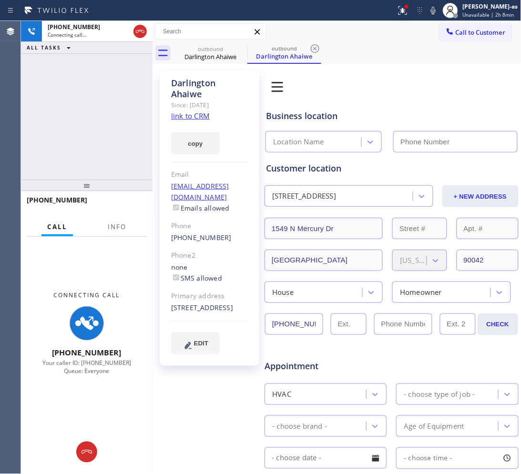
type input "[PHONE_NUMBER]"
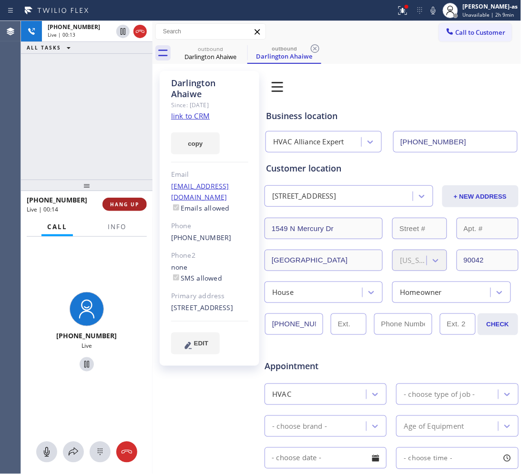
click at [128, 205] on span "HANG UP" at bounding box center [124, 204] width 29 height 7
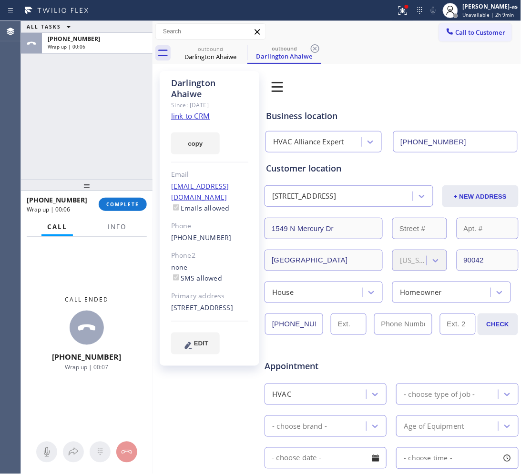
drag, startPoint x: 121, startPoint y: 206, endPoint x: 125, endPoint y: 194, distance: 13.1
click at [121, 206] on span "COMPLETE" at bounding box center [122, 204] width 33 height 7
click at [115, 166] on div "ALL TASKS ALL TASKS ACTIVE TASKS TASKS IN WRAP UP [PHONE_NUMBER] Wrap up | 00:07" at bounding box center [87, 100] width 132 height 159
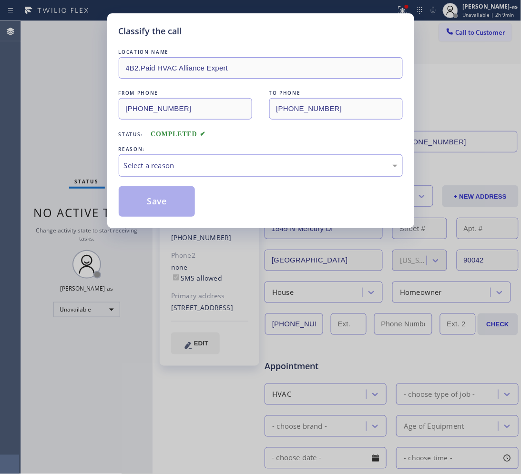
click at [227, 167] on div "Select a reason" at bounding box center [261, 165] width 274 height 11
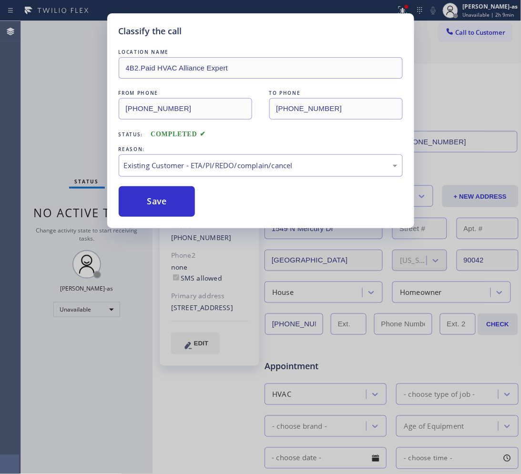
drag, startPoint x: 172, startPoint y: 200, endPoint x: 170, endPoint y: 239, distance: 38.7
click at [172, 201] on button "Save" at bounding box center [157, 201] width 77 height 31
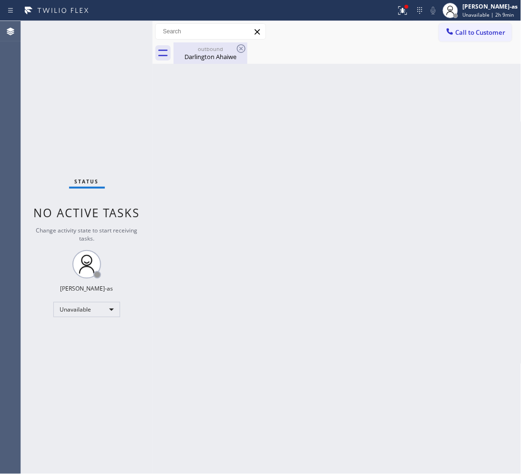
drag, startPoint x: 116, startPoint y: 82, endPoint x: 191, endPoint y: 54, distance: 80.2
click at [118, 82] on div "Status No active tasks Change activity state to start receiving tasks. [PERSON_…" at bounding box center [87, 247] width 132 height 453
click at [201, 52] on div "Darlington Ahaiwe" at bounding box center [210, 56] width 72 height 9
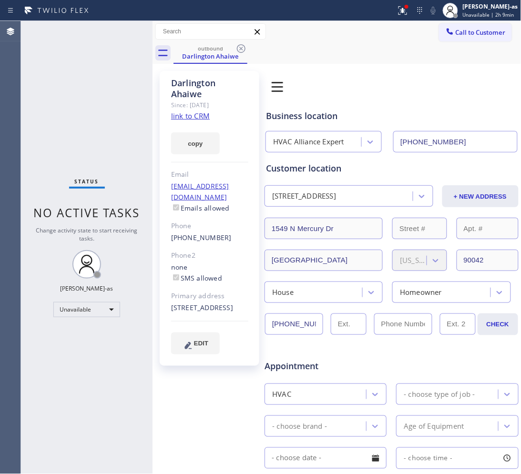
click at [192, 118] on link "link to CRM" at bounding box center [190, 116] width 39 height 10
drag, startPoint x: 213, startPoint y: 54, endPoint x: 235, endPoint y: 52, distance: 22.0
click at [214, 53] on div "Darlington Ahaiwe" at bounding box center [210, 56] width 72 height 9
click at [237, 51] on icon at bounding box center [241, 48] width 11 height 11
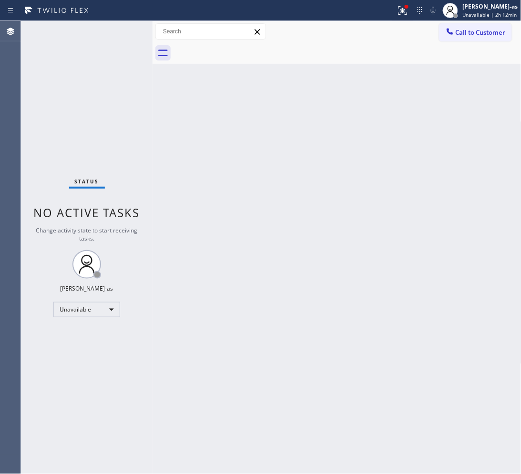
click at [274, 123] on div "Back to Dashboard Change Sender ID Customers Technicians Select a contact Outbo…" at bounding box center [337, 247] width 369 height 453
drag, startPoint x: 328, startPoint y: 127, endPoint x: 439, endPoint y: 62, distance: 128.9
click at [334, 127] on div "Back to Dashboard Change Sender ID Customers Technicians Select a contact Outbo…" at bounding box center [337, 247] width 369 height 453
click at [470, 30] on span "Call to Customer" at bounding box center [481, 32] width 50 height 9
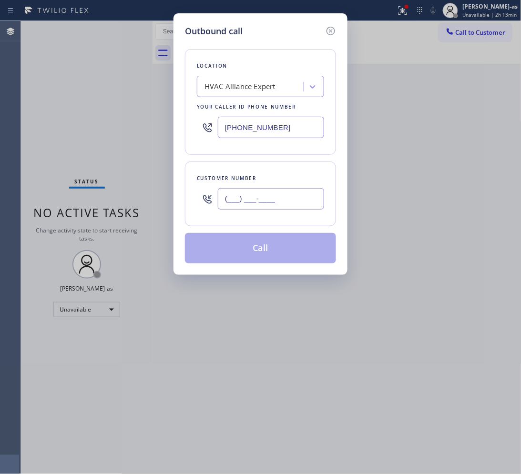
click at [308, 196] on input "(___) ___-____" at bounding box center [271, 198] width 106 height 21
paste input "310) 613-1364"
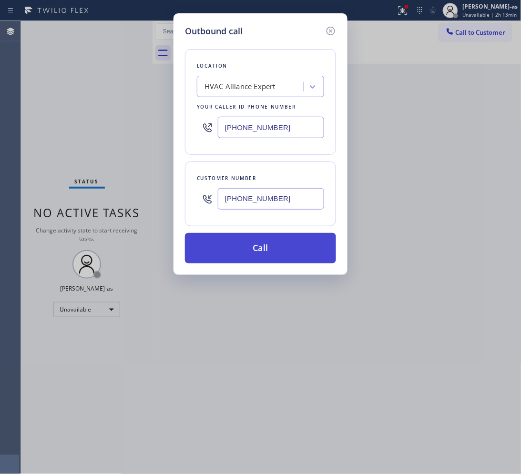
type input "[PHONE_NUMBER]"
click at [261, 260] on button "Call" at bounding box center [260, 248] width 151 height 31
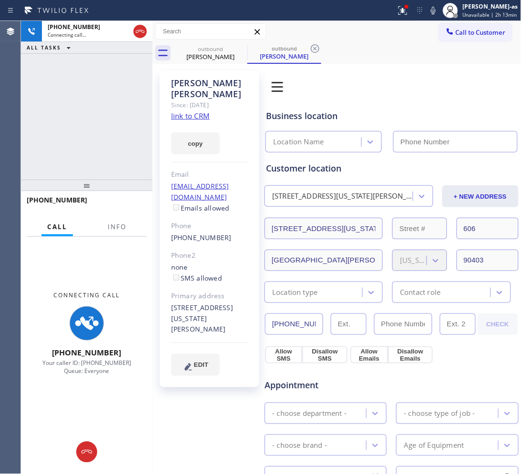
type input "[PHONE_NUMBER]"
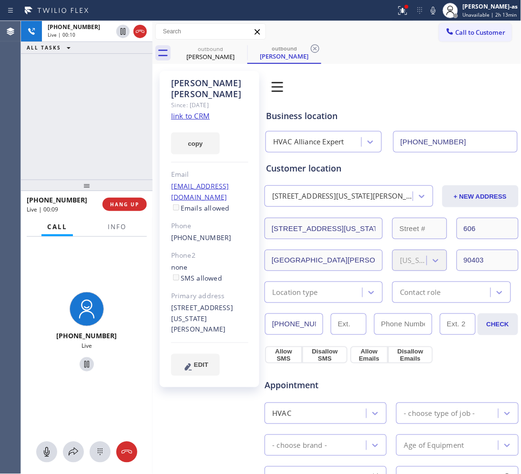
click at [128, 201] on span "HANG UP" at bounding box center [124, 204] width 29 height 7
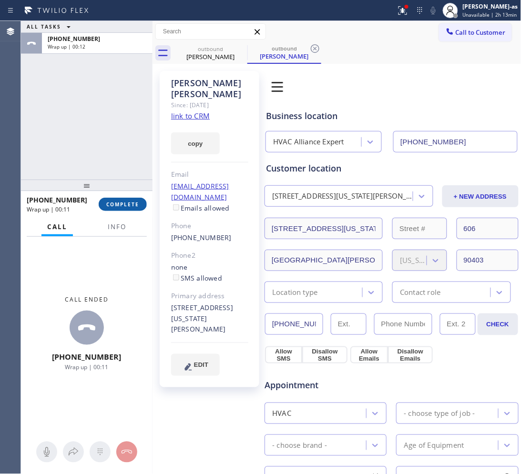
click at [117, 205] on span "COMPLETE" at bounding box center [122, 204] width 33 height 7
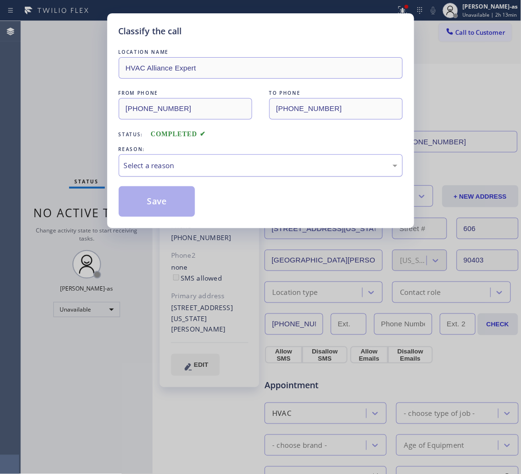
click at [189, 165] on div "Select a reason" at bounding box center [261, 165] width 274 height 11
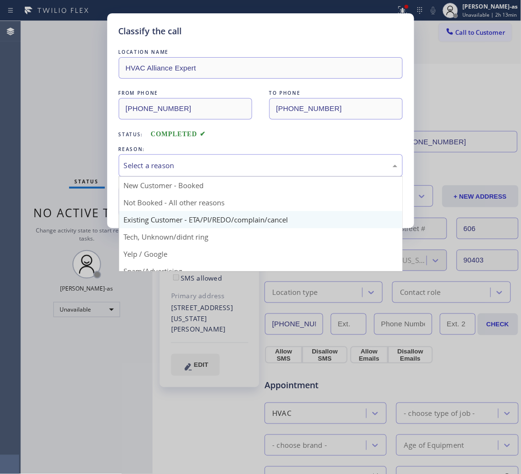
drag, startPoint x: 267, startPoint y: 225, endPoint x: 218, endPoint y: 211, distance: 51.1
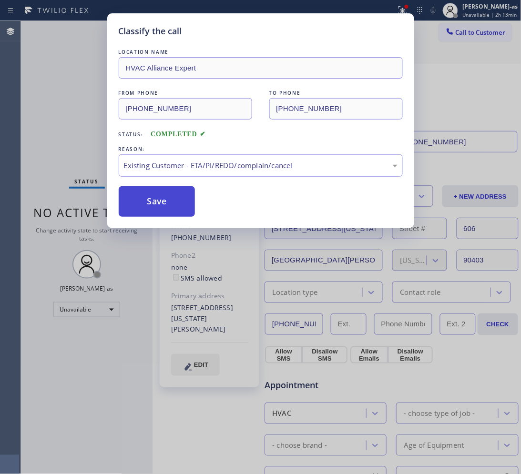
click at [163, 200] on button "Save" at bounding box center [157, 201] width 77 height 31
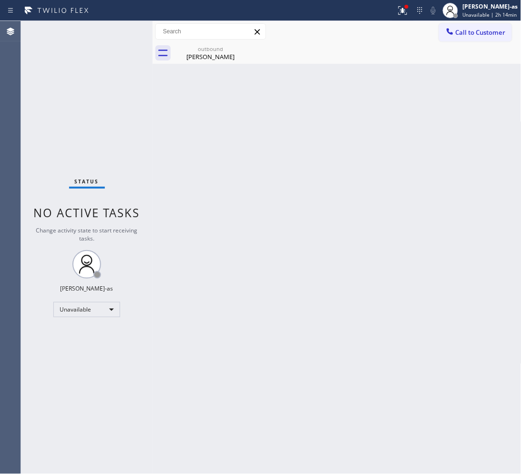
drag, startPoint x: 155, startPoint y: 94, endPoint x: 205, endPoint y: 61, distance: 60.6
click at [155, 94] on div "Back to Dashboard Change Sender ID Customers Technicians Select a contact Outbo…" at bounding box center [337, 247] width 369 height 453
click at [232, 52] on div "[PERSON_NAME]" at bounding box center [210, 56] width 72 height 9
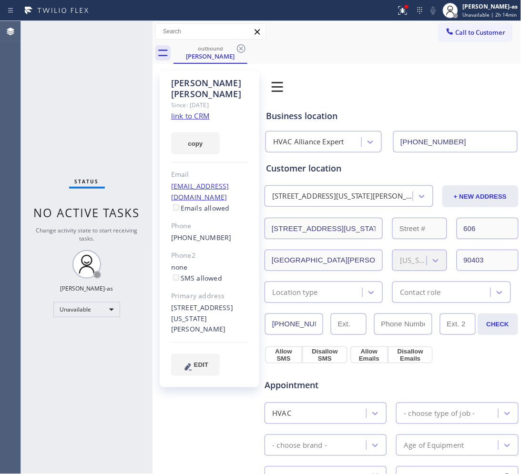
click at [239, 50] on icon at bounding box center [241, 48] width 11 height 11
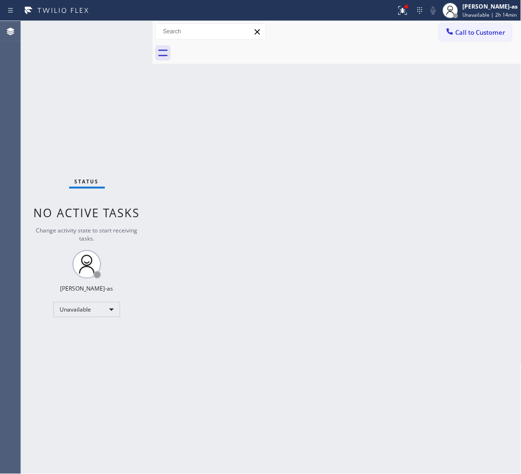
drag, startPoint x: 215, startPoint y: 137, endPoint x: 227, endPoint y: 142, distance: 13.5
click at [223, 142] on div "Back to Dashboard Change Sender ID Customers Technicians Select a contact Outbo…" at bounding box center [337, 247] width 369 height 453
click at [492, 30] on span "Call to Customer" at bounding box center [481, 32] width 50 height 9
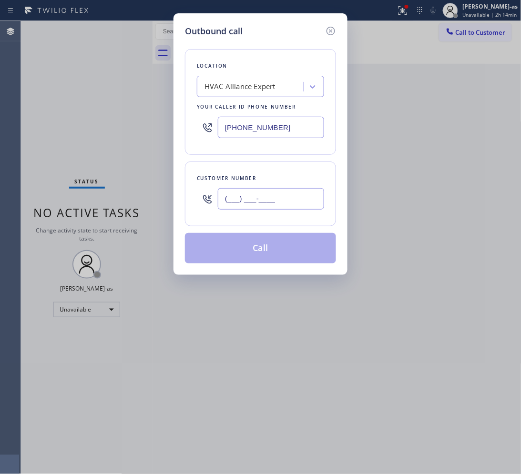
click at [303, 203] on input "(___) ___-____" at bounding box center [271, 198] width 106 height 21
paste input "562) 305-9727"
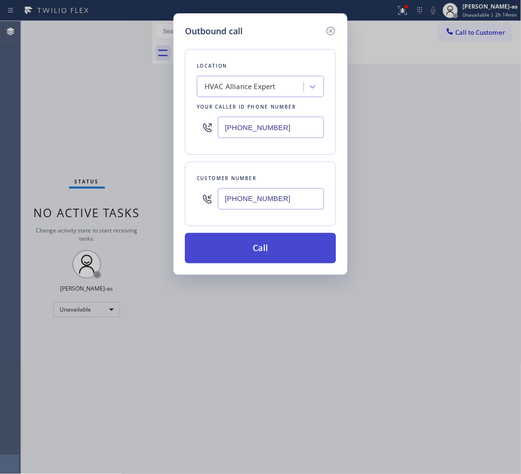
type input "[PHONE_NUMBER]"
click at [269, 248] on button "Call" at bounding box center [260, 248] width 151 height 31
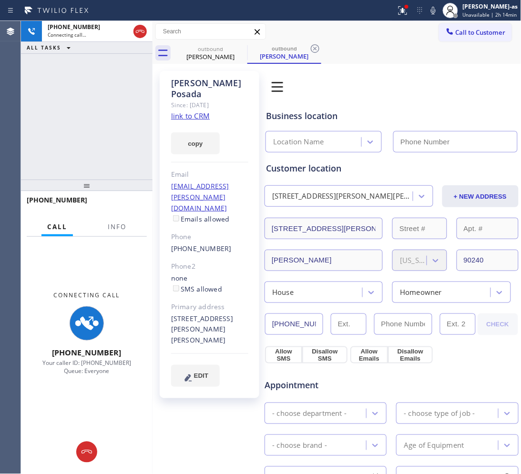
type input "[PHONE_NUMBER]"
click at [181, 111] on link "link to CRM" at bounding box center [190, 116] width 39 height 10
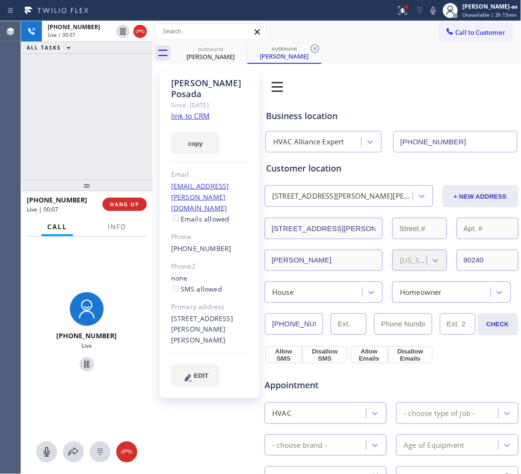
click at [94, 137] on div "[PHONE_NUMBER] Live | 00:07 ALL TASKS ALL TASKS ACTIVE TASKS TASKS IN WRAP UP" at bounding box center [87, 100] width 132 height 159
click at [142, 29] on icon at bounding box center [139, 31] width 11 height 11
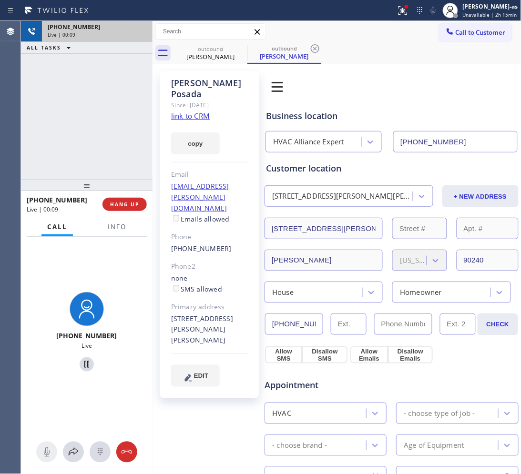
click at [103, 119] on div "[PHONE_NUMBER] Live | 00:09 ALL TASKS ALL TASKS ACTIVE TASKS TASKS IN WRAP UP" at bounding box center [87, 100] width 132 height 159
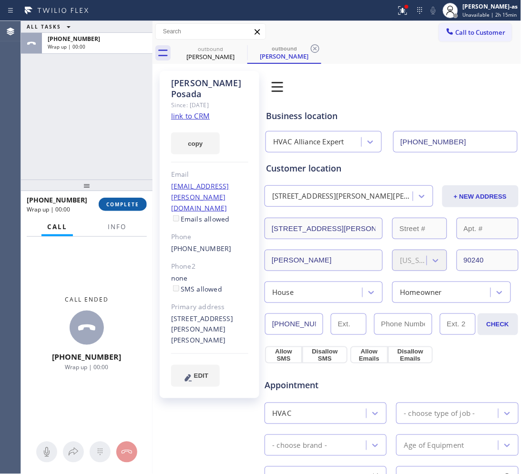
drag, startPoint x: 123, startPoint y: 208, endPoint x: 113, endPoint y: 171, distance: 39.0
click at [123, 206] on button "COMPLETE" at bounding box center [123, 204] width 48 height 13
click at [112, 168] on div "ALL TASKS ALL TASKS ACTIVE TASKS TASKS IN WRAP UP [PHONE_NUMBER] Wrap up | 00:00" at bounding box center [87, 100] width 132 height 159
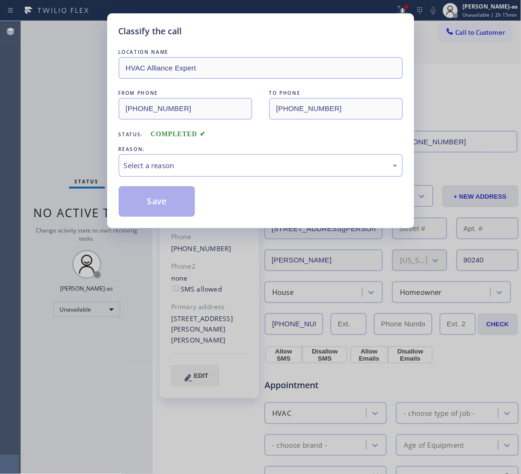
drag, startPoint x: 61, startPoint y: 140, endPoint x: 76, endPoint y: 148, distance: 17.3
click at [70, 146] on div "Classify the call LOCATION NAME HVAC Alliance Expert FROM PHONE [PHONE_NUMBER] …" at bounding box center [260, 237] width 521 height 474
click at [201, 167] on div "Select a reason" at bounding box center [261, 165] width 274 height 11
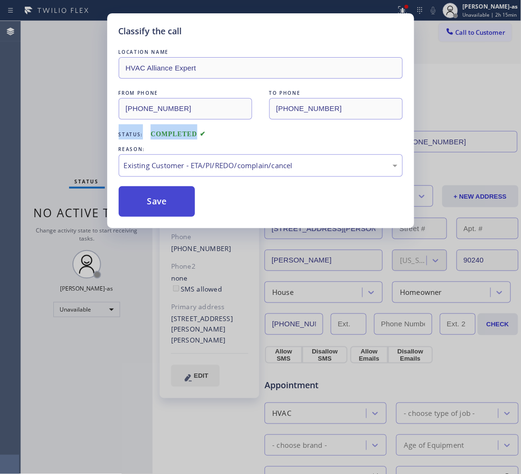
click at [155, 211] on button "Save" at bounding box center [157, 201] width 77 height 31
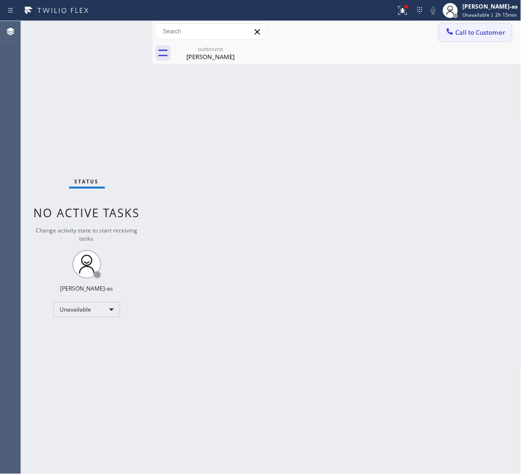
click at [485, 26] on button "Call to Customer" at bounding box center [475, 32] width 73 height 18
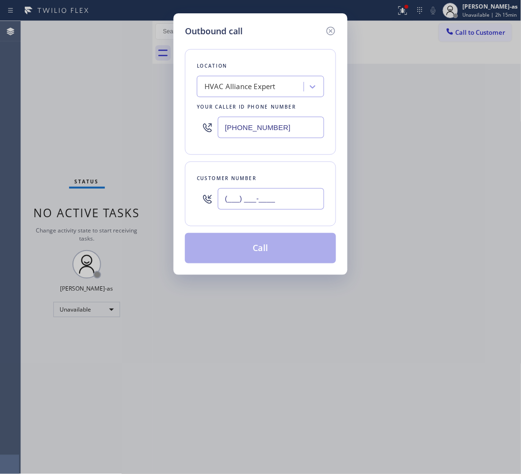
click at [267, 202] on input "(___) ___-____" at bounding box center [271, 198] width 106 height 21
paste input "562) 305-9727"
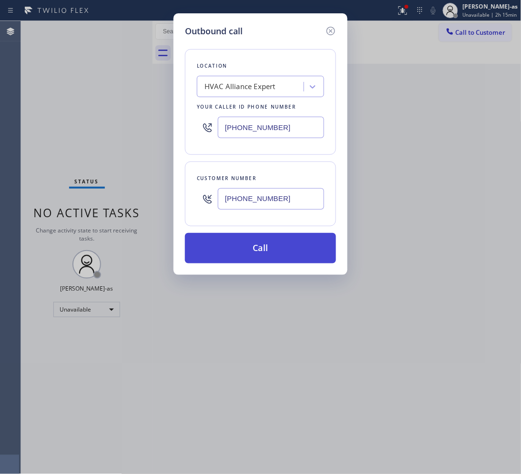
type input "[PHONE_NUMBER]"
click at [254, 246] on button "Call" at bounding box center [260, 248] width 151 height 31
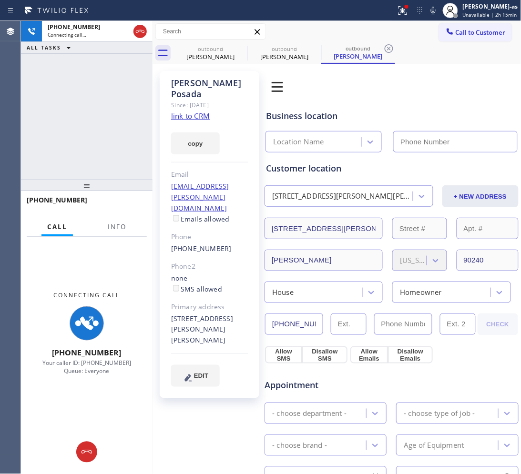
click at [112, 73] on div "[PHONE_NUMBER] Connecting call… ALL TASKS ALL TASKS ACTIVE TASKS TASKS IN WRAP …" at bounding box center [87, 100] width 132 height 159
type input "[PHONE_NUMBER]"
click at [227, 51] on div "outbound" at bounding box center [210, 48] width 72 height 7
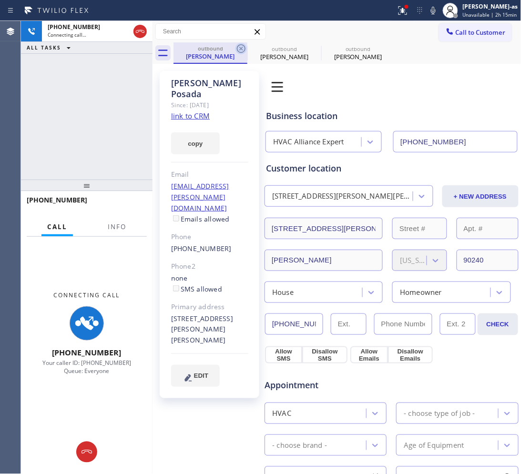
click at [236, 51] on icon at bounding box center [241, 48] width 11 height 11
click at [0, 0] on icon at bounding box center [0, 0] width 0 height 0
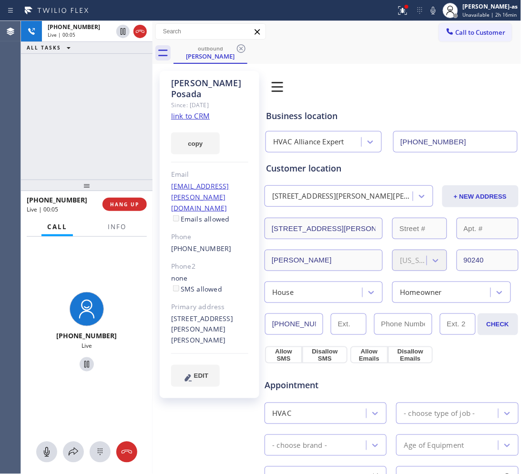
click at [107, 129] on div "[PHONE_NUMBER] Live | 00:05 ALL TASKS ALL TASKS ACTIVE TASKS TASKS IN WRAP UP" at bounding box center [87, 100] width 132 height 159
click at [124, 208] on button "HANG UP" at bounding box center [125, 204] width 44 height 13
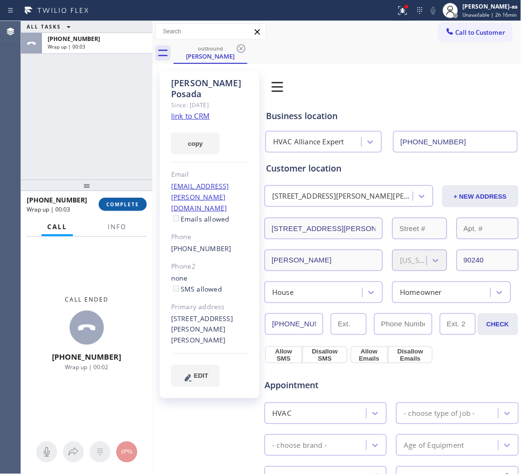
click at [124, 206] on button "COMPLETE" at bounding box center [123, 204] width 48 height 13
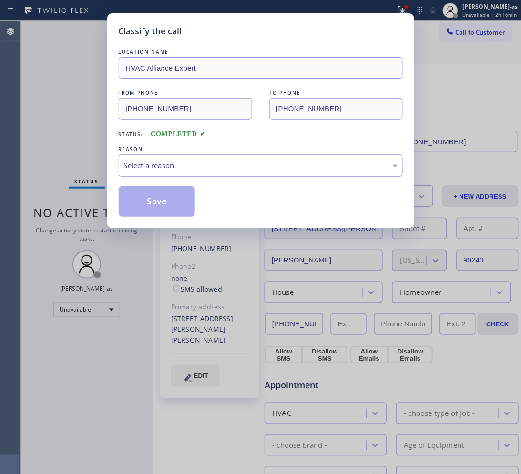
click at [263, 175] on div "Select a reason" at bounding box center [261, 165] width 284 height 22
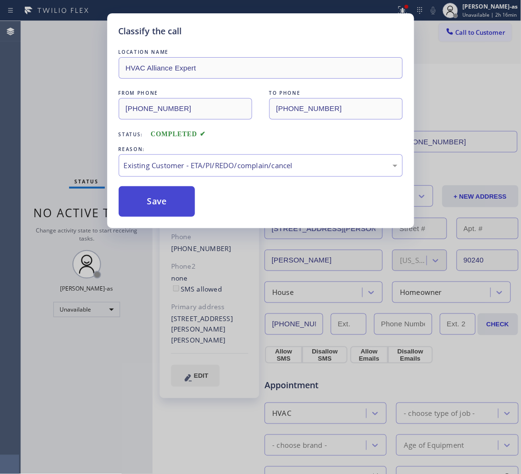
click at [148, 195] on button "Save" at bounding box center [157, 201] width 77 height 31
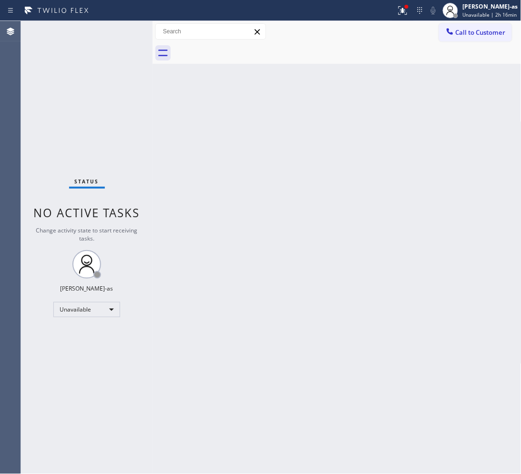
drag, startPoint x: 110, startPoint y: 108, endPoint x: 140, endPoint y: 95, distance: 32.1
click at [117, 105] on div "Status No active tasks Change activity state to start receiving tasks. [PERSON_…" at bounding box center [87, 247] width 132 height 453
click at [470, 30] on span "Call to Customer" at bounding box center [481, 32] width 50 height 9
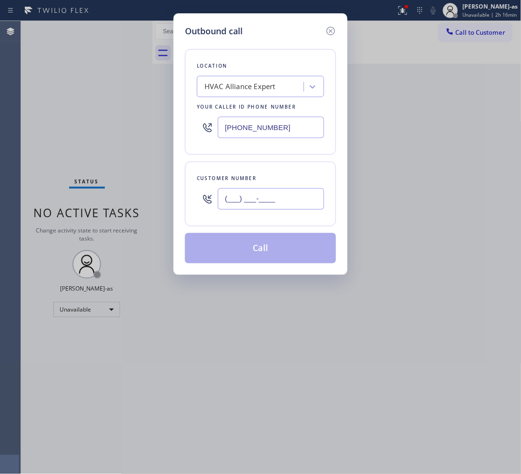
click at [289, 201] on input "(___) ___-____" at bounding box center [271, 198] width 106 height 21
paste input "747) 272-9127"
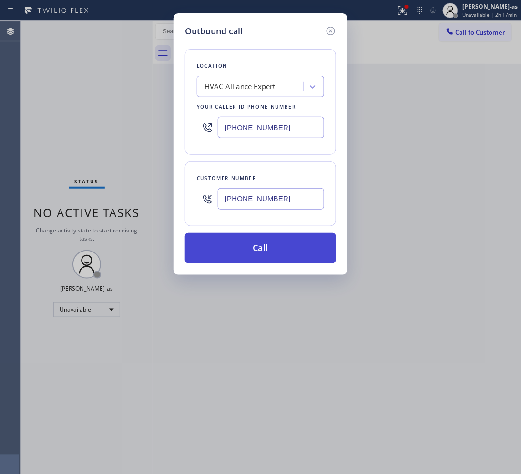
type input "[PHONE_NUMBER]"
click at [260, 251] on button "Call" at bounding box center [260, 248] width 151 height 31
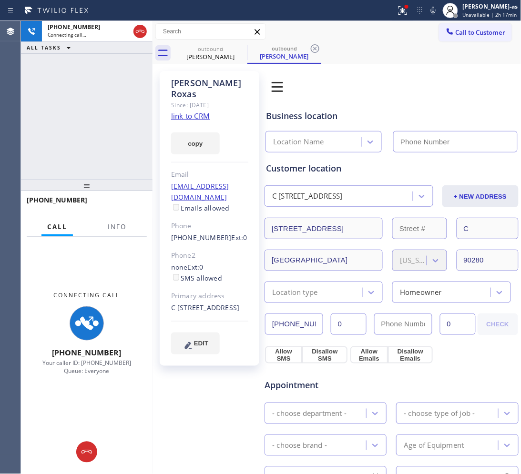
type input "[PHONE_NUMBER]"
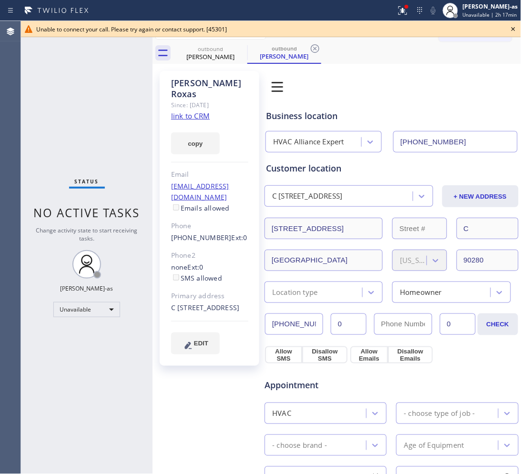
drag, startPoint x: 167, startPoint y: 102, endPoint x: 175, endPoint y: 96, distance: 9.7
click at [167, 103] on div "[PERSON_NAME] Since: [DATE] link to CRM copy Email [EMAIL_ADDRESS][DOMAIN_NAME]…" at bounding box center [210, 218] width 100 height 295
drag, startPoint x: 192, startPoint y: 55, endPoint x: 218, endPoint y: 50, distance: 26.7
click at [192, 55] on div "[PERSON_NAME]" at bounding box center [210, 56] width 72 height 9
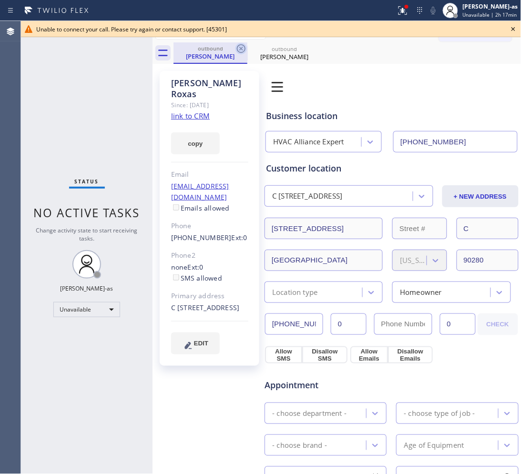
click at [237, 49] on icon at bounding box center [241, 48] width 9 height 9
click at [192, 111] on link "link to CRM" at bounding box center [190, 116] width 39 height 10
click at [196, 111] on link "link to CRM" at bounding box center [190, 116] width 39 height 10
drag, startPoint x: 117, startPoint y: 134, endPoint x: 146, endPoint y: 126, distance: 30.1
click at [124, 134] on div "Status No active tasks Change activity state to start receiving tasks. [PERSON_…" at bounding box center [87, 247] width 132 height 453
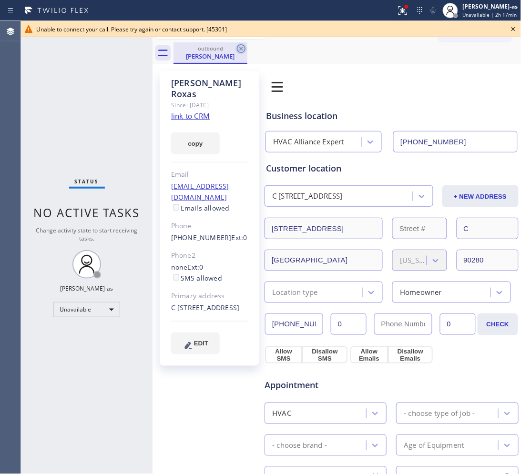
click at [236, 49] on div "outbound [PERSON_NAME]" at bounding box center [211, 52] width 74 height 21
drag, startPoint x: 511, startPoint y: 27, endPoint x: 492, endPoint y: 29, distance: 18.2
click at [511, 27] on icon at bounding box center [513, 28] width 11 height 11
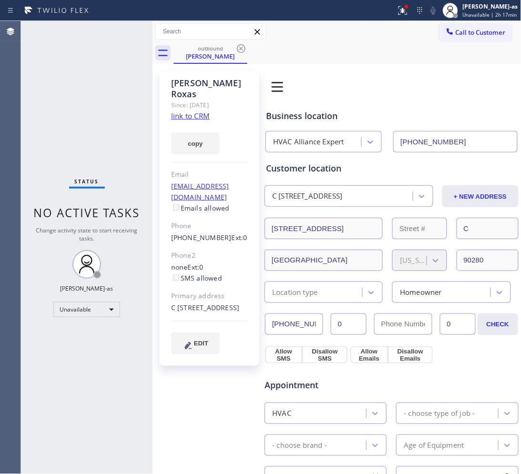
click at [394, 64] on div "[PERSON_NAME] Since: [DATE] link to CRM copy Email [EMAIL_ADDRESS][DOMAIN_NAME]…" at bounding box center [337, 391] width 369 height 655
click at [240, 48] on icon at bounding box center [241, 48] width 11 height 11
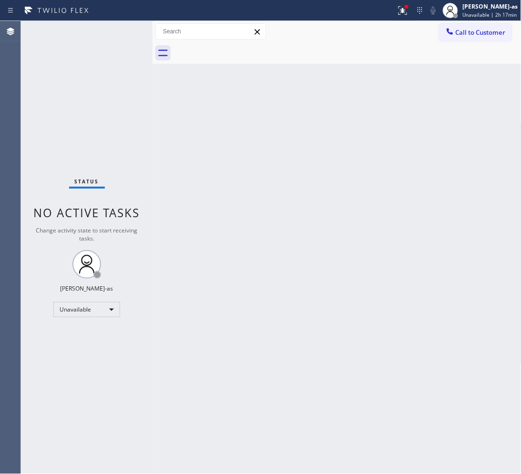
click at [325, 270] on div "Back to Dashboard Change Sender ID Customers Technicians Select a contact Outbo…" at bounding box center [337, 247] width 369 height 453
drag, startPoint x: 268, startPoint y: 115, endPoint x: 360, endPoint y: 82, distance: 98.0
click at [288, 111] on div "Back to Dashboard Change Sender ID Customers Technicians Select a contact Outbo…" at bounding box center [337, 247] width 369 height 453
click at [461, 30] on span "Call to Customer" at bounding box center [481, 32] width 50 height 9
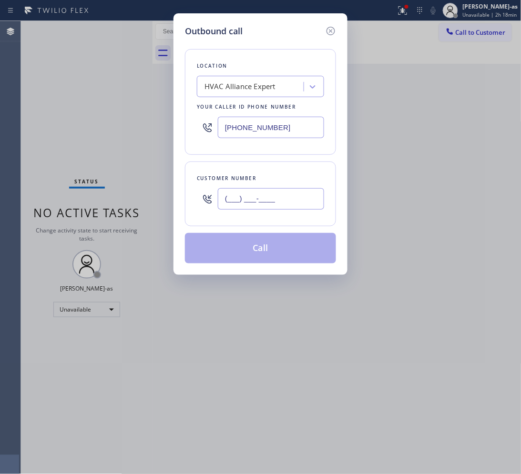
click at [252, 199] on input "(___) ___-____" at bounding box center [271, 198] width 106 height 21
paste input "650) 619-8258"
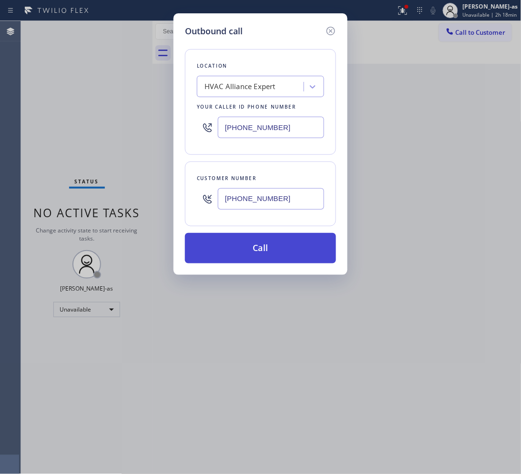
type input "[PHONE_NUMBER]"
click at [273, 251] on button "Call" at bounding box center [260, 248] width 151 height 31
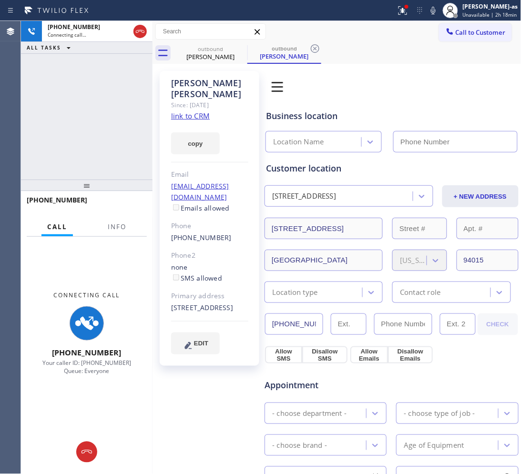
type input "[PHONE_NUMBER]"
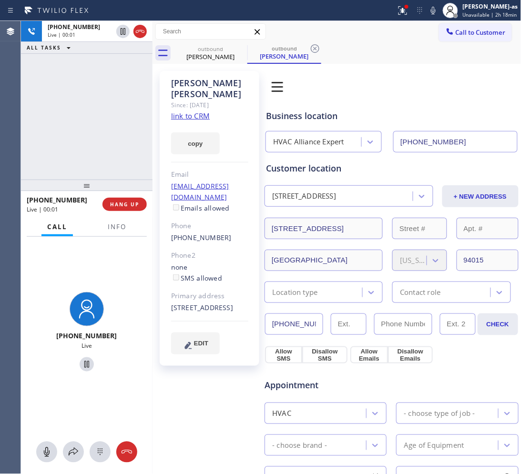
drag, startPoint x: 124, startPoint y: 99, endPoint x: 186, endPoint y: 66, distance: 70.8
click at [124, 99] on div "[PHONE_NUMBER] Live | 00:01 ALL TASKS ALL TASKS ACTIVE TASKS TASKS IN WRAP UP" at bounding box center [87, 100] width 132 height 159
click at [216, 44] on div "outbound [PERSON_NAME]" at bounding box center [210, 52] width 72 height 21
drag, startPoint x: 242, startPoint y: 46, endPoint x: 114, endPoint y: 144, distance: 160.6
click at [242, 46] on icon at bounding box center [241, 48] width 11 height 11
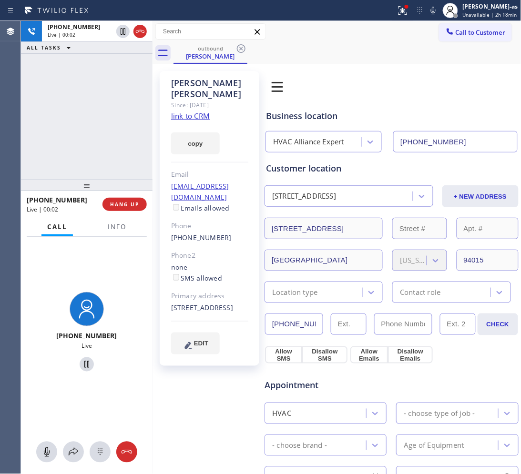
click at [98, 153] on div "[PHONE_NUMBER] Live | 00:02 ALL TASKS ALL TASKS ACTIVE TASKS TASKS IN WRAP UP" at bounding box center [87, 100] width 132 height 159
click at [141, 33] on icon at bounding box center [139, 31] width 11 height 11
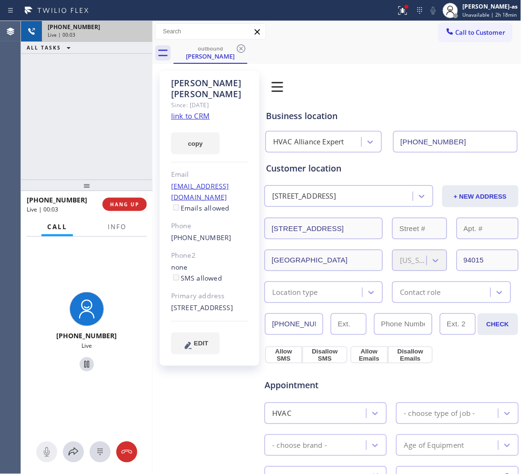
click at [38, 203] on span "[PHONE_NUMBER]" at bounding box center [57, 199] width 61 height 9
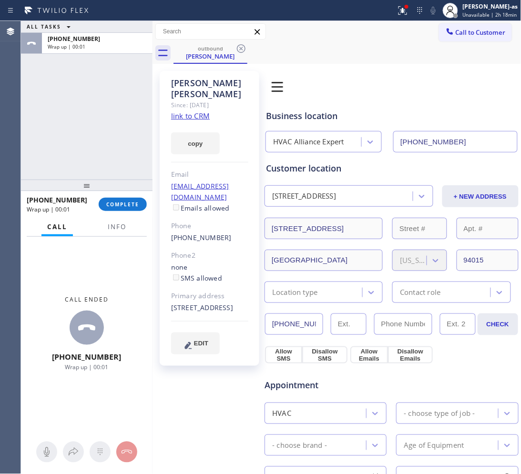
click at [200, 111] on link "link to CRM" at bounding box center [190, 116] width 39 height 10
click at [125, 198] on button "COMPLETE" at bounding box center [123, 204] width 48 height 13
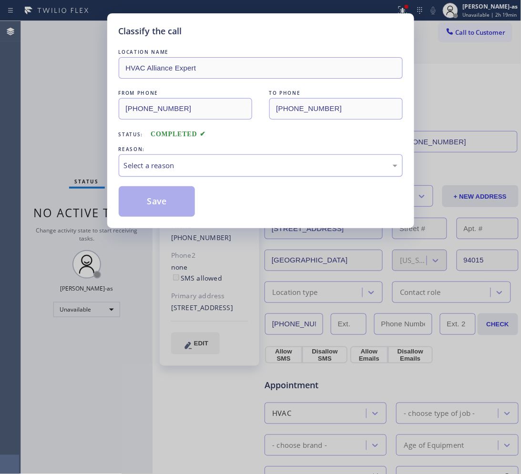
click at [233, 163] on div "Select a reason" at bounding box center [261, 165] width 274 height 11
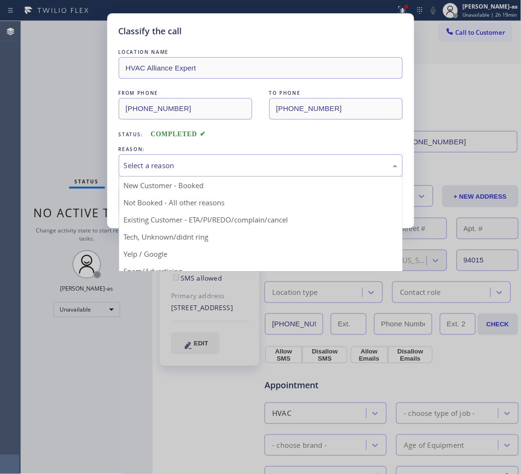
drag, startPoint x: 184, startPoint y: 217, endPoint x: 162, endPoint y: 200, distance: 27.8
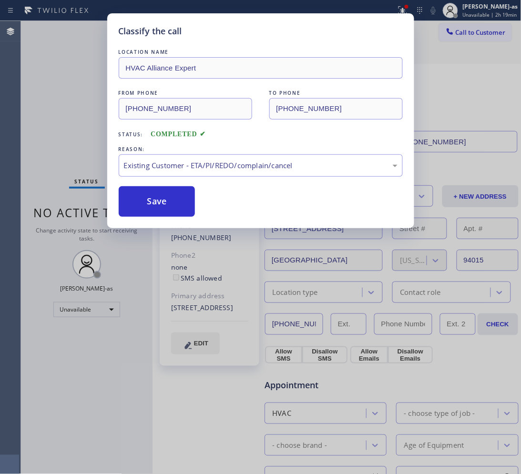
drag, startPoint x: 162, startPoint y: 200, endPoint x: 411, endPoint y: 211, distance: 249.6
click at [163, 201] on button "Save" at bounding box center [157, 201] width 77 height 31
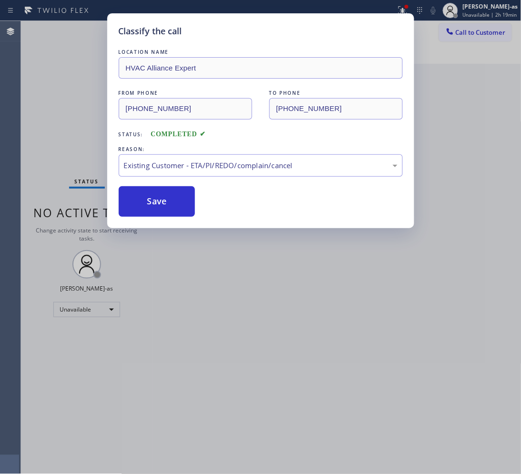
click at [482, 32] on span "Call to Customer" at bounding box center [481, 32] width 50 height 9
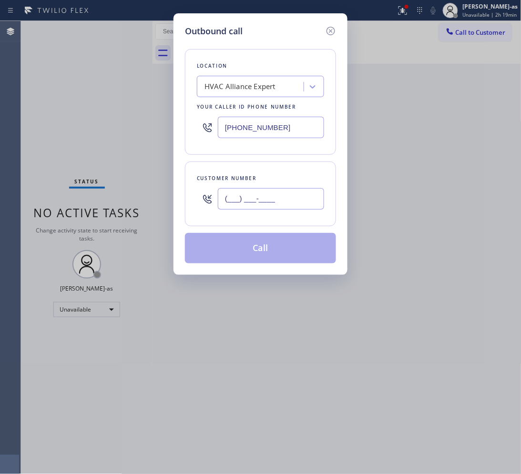
click at [278, 190] on input "(___) ___-____" at bounding box center [271, 198] width 106 height 21
paste input "626) 784-2771"
type input "[PHONE_NUMBER]"
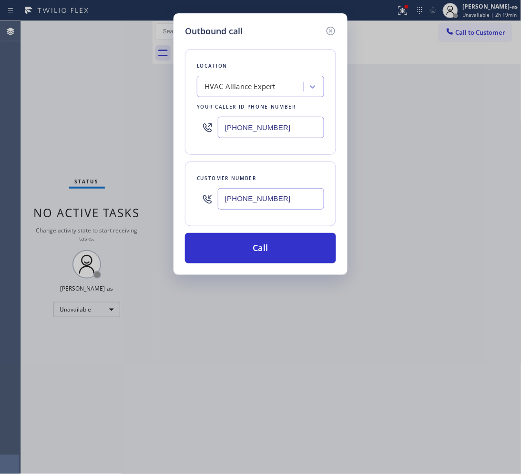
click at [295, 129] on input "[PHONE_NUMBER]" at bounding box center [271, 127] width 106 height 21
paste input "626) 313-2343"
type input "[PHONE_NUMBER]"
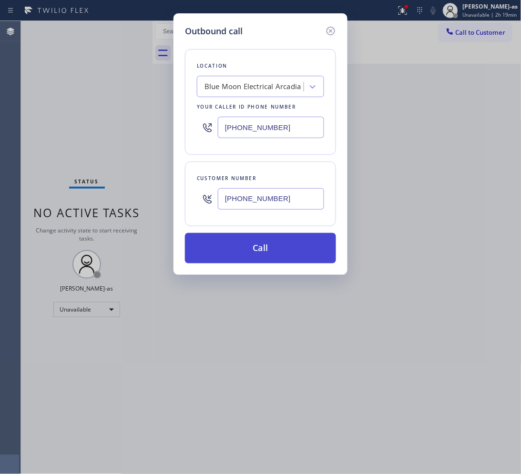
click at [294, 251] on button "Call" at bounding box center [260, 248] width 151 height 31
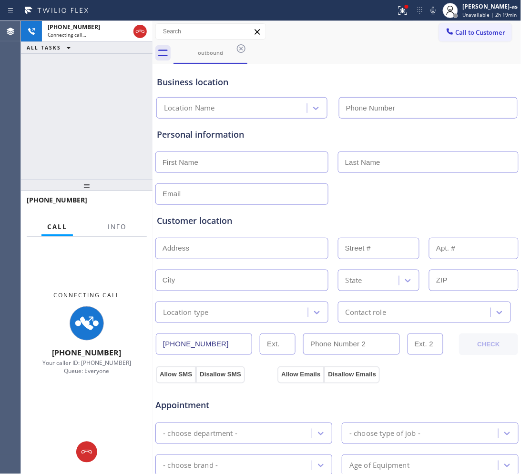
type input "[PHONE_NUMBER]"
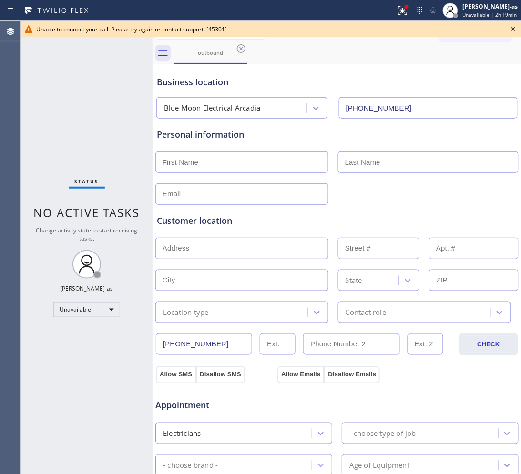
click at [514, 27] on icon at bounding box center [513, 28] width 11 height 11
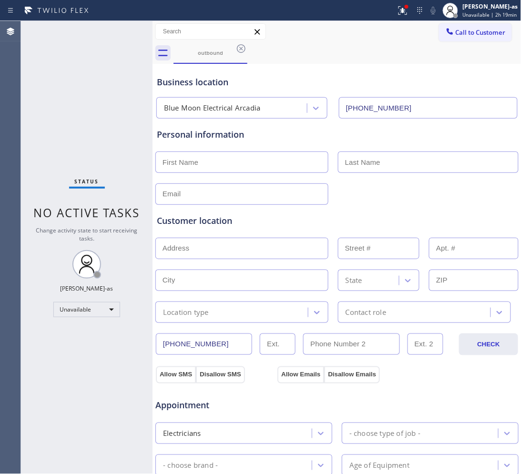
click at [490, 27] on button "Call to Customer" at bounding box center [475, 32] width 73 height 18
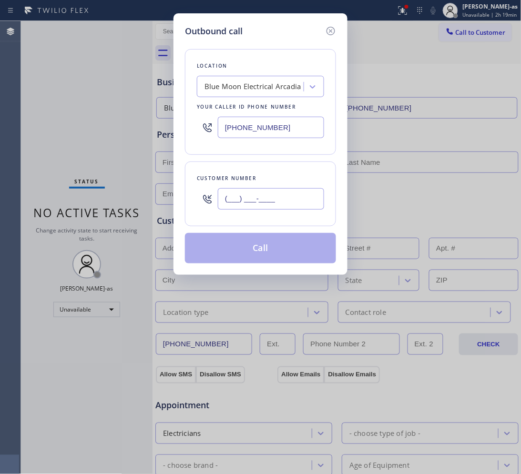
click at [280, 195] on input "(___) ___-____" at bounding box center [271, 198] width 106 height 21
paste input "909) 239-1363"
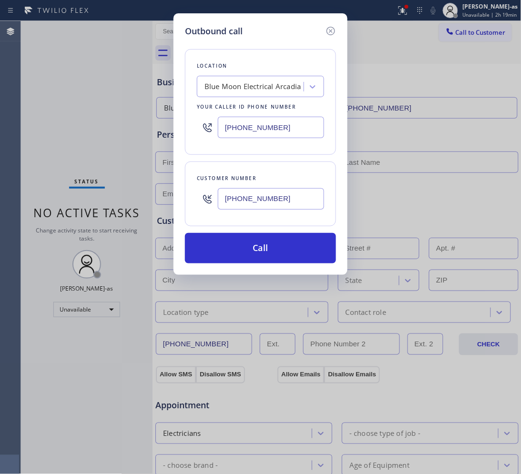
type input "[PHONE_NUMBER]"
click at [291, 127] on input "[PHONE_NUMBER]" at bounding box center [271, 127] width 106 height 21
paste input "866) 540-7291"
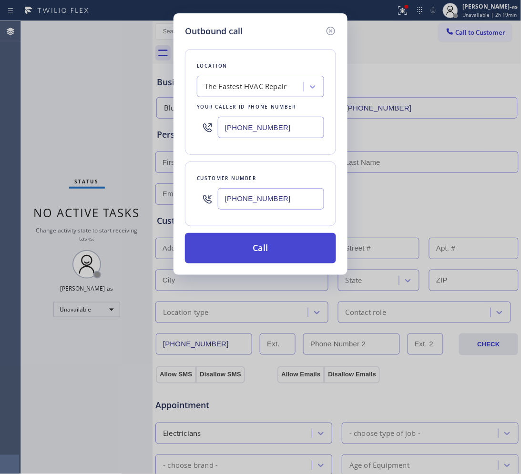
type input "[PHONE_NUMBER]"
click at [277, 249] on button "Call" at bounding box center [260, 248] width 151 height 31
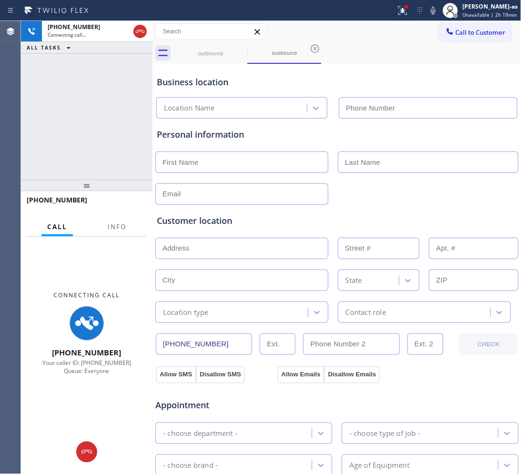
type input "[PHONE_NUMBER]"
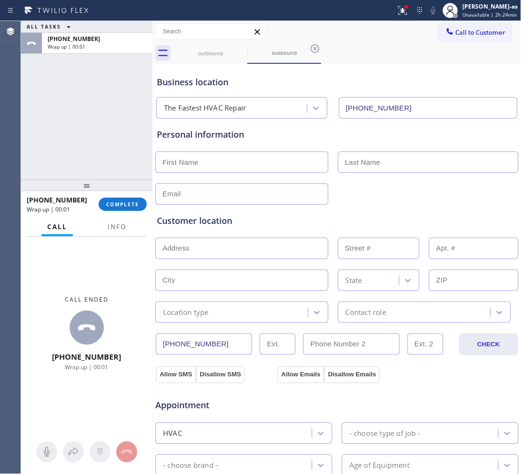
click at [102, 158] on div "ALL TASKS ALL TASKS ACTIVE TASKS TASKS IN WRAP UP [PHONE_NUMBER] Wrap up | 00:01" at bounding box center [87, 100] width 132 height 159
drag, startPoint x: 369, startPoint y: 210, endPoint x: 222, endPoint y: 204, distance: 146.5
click at [368, 206] on div "Customer location >> ADD NEW ADDRESS << + NEW ADDRESS State Location type Conta…" at bounding box center [337, 264] width 364 height 118
drag, startPoint x: 53, startPoint y: 142, endPoint x: 130, endPoint y: 217, distance: 107.2
click at [53, 143] on div "ALL TASKS ALL TASKS ACTIVE TASKS TASKS IN WRAP UP [PHONE_NUMBER] Wrap up | 00:06" at bounding box center [87, 100] width 132 height 159
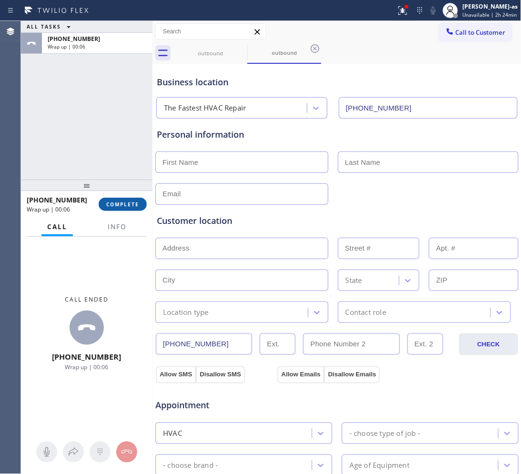
drag, startPoint x: 122, startPoint y: 204, endPoint x: 99, endPoint y: 160, distance: 49.5
click at [122, 203] on span "COMPLETE" at bounding box center [122, 204] width 33 height 7
click at [98, 158] on div "ALL TASKS ALL TASKS ACTIVE TASKS TASKS IN WRAP UP [PHONE_NUMBER] Wrap up | 00:06" at bounding box center [87, 100] width 132 height 159
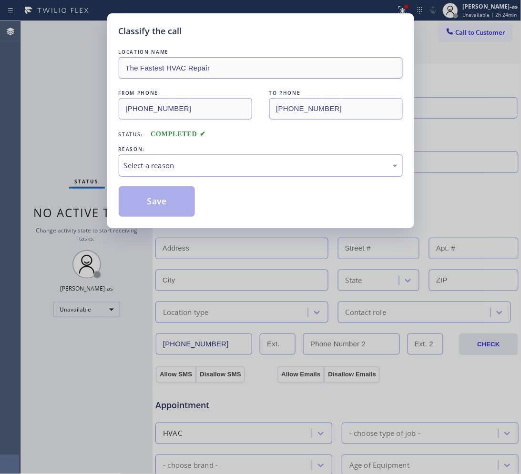
drag, startPoint x: 146, startPoint y: 164, endPoint x: 146, endPoint y: 169, distance: 4.8
click at [146, 168] on div "Select a reason" at bounding box center [261, 165] width 274 height 11
click at [158, 204] on button "Save" at bounding box center [157, 201] width 77 height 31
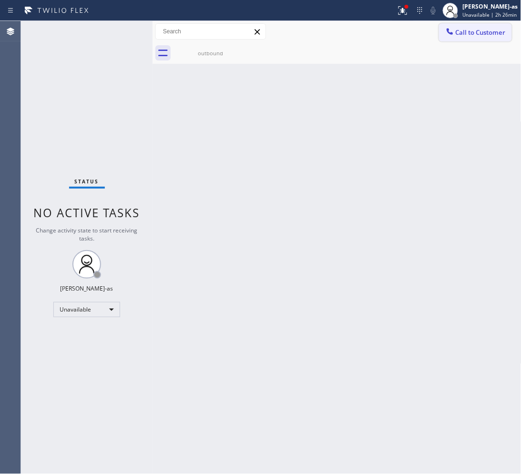
click at [484, 33] on span "Call to Customer" at bounding box center [481, 32] width 50 height 9
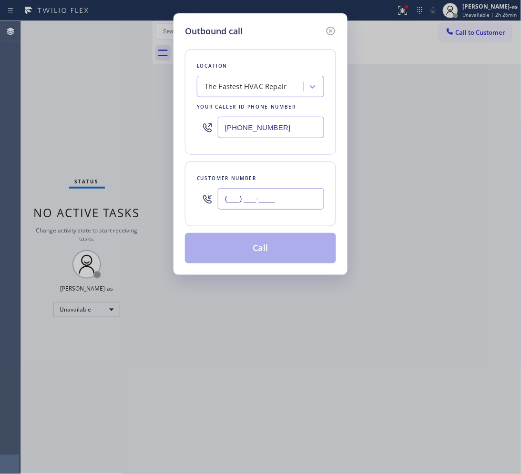
click at [275, 196] on input "(___) ___-____" at bounding box center [271, 198] width 106 height 21
paste input "626) 784-2771"
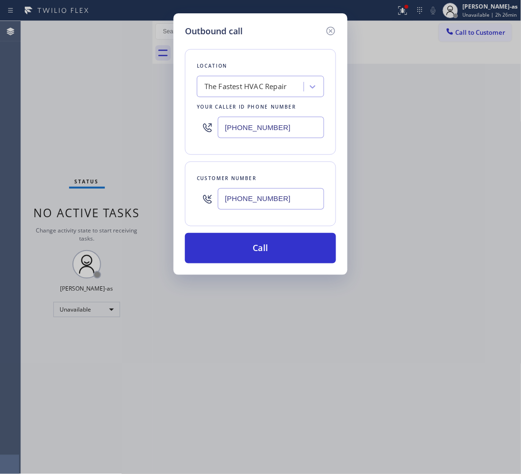
type input "[PHONE_NUMBER]"
click at [287, 133] on input "[PHONE_NUMBER]" at bounding box center [271, 127] width 106 height 21
paste input "626) 313-2343"
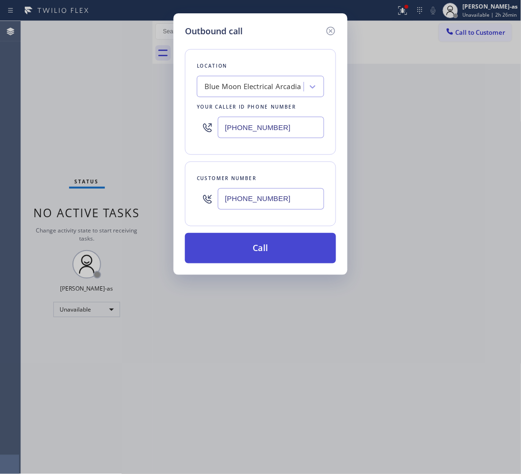
type input "[PHONE_NUMBER]"
click at [268, 253] on button "Call" at bounding box center [260, 248] width 151 height 31
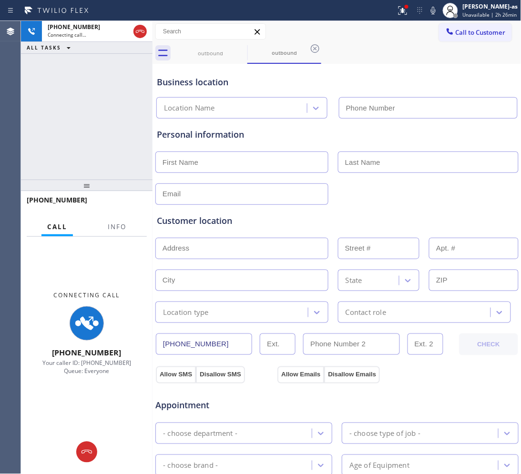
type input "[PHONE_NUMBER]"
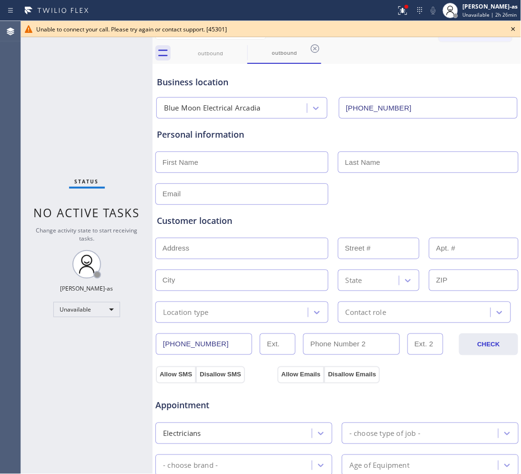
click at [103, 120] on div "Status No active tasks Change activity state to start receiving tasks. [PERSON_…" at bounding box center [87, 247] width 132 height 453
click at [199, 55] on div "outbound" at bounding box center [210, 53] width 72 height 7
click at [239, 50] on icon at bounding box center [241, 48] width 9 height 9
click at [0, 0] on icon at bounding box center [0, 0] width 0 height 0
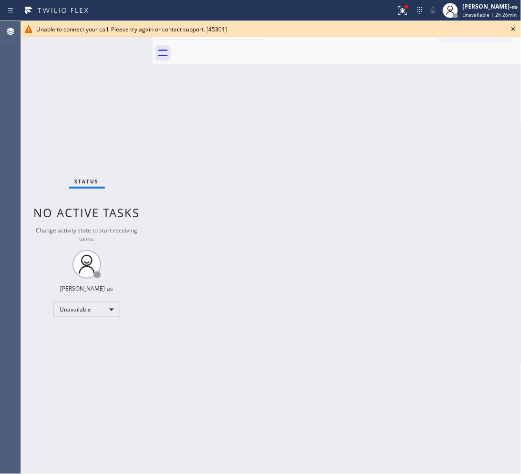
click at [239, 50] on div at bounding box center [348, 52] width 348 height 21
click at [511, 29] on icon at bounding box center [513, 28] width 11 height 11
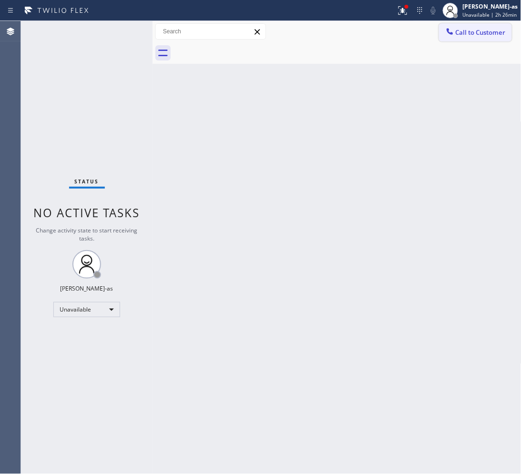
click at [469, 31] on span "Call to Customer" at bounding box center [481, 32] width 50 height 9
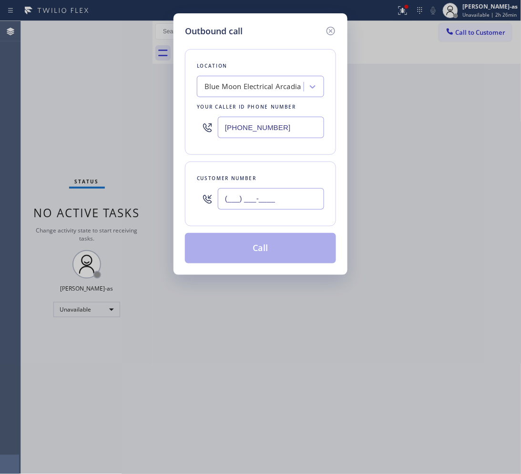
click at [287, 197] on input "(___) ___-____" at bounding box center [271, 198] width 106 height 21
paste input "650) 619-8258"
type input "[PHONE_NUMBER]"
click at [246, 67] on div "Location" at bounding box center [260, 66] width 127 height 10
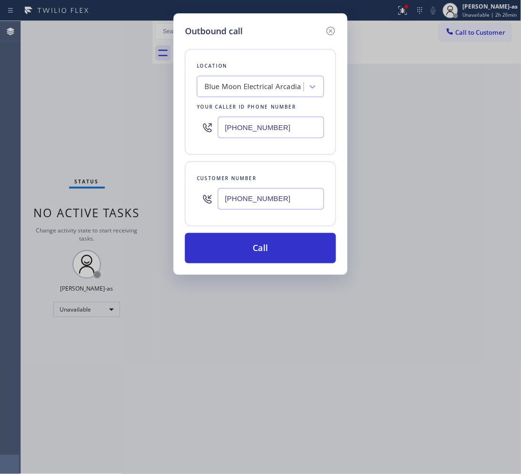
click at [263, 82] on div "Blue Moon Electrical Arcadia" at bounding box center [253, 87] width 97 height 11
type input "hvac alliance expert"
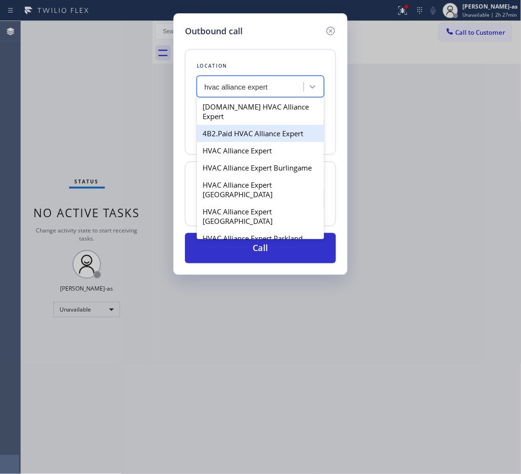
click at [235, 125] on div "4B2.Paid HVAC Alliance Expert" at bounding box center [260, 133] width 127 height 17
type input "[PHONE_NUMBER]"
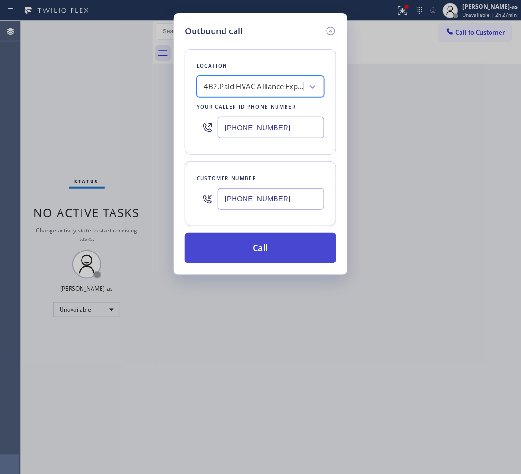
drag, startPoint x: 291, startPoint y: 249, endPoint x: 437, endPoint y: 297, distance: 153.5
click at [293, 249] on button "Call" at bounding box center [260, 248] width 151 height 31
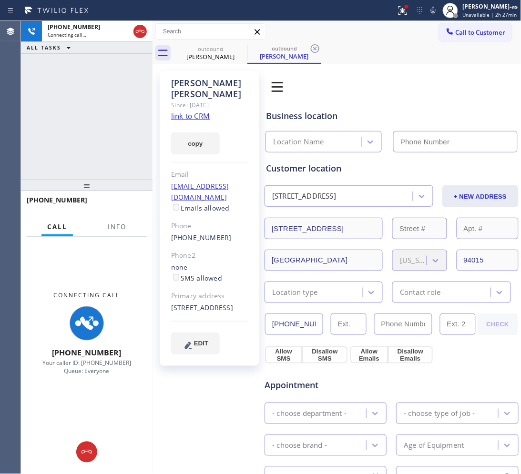
type input "[PHONE_NUMBER]"
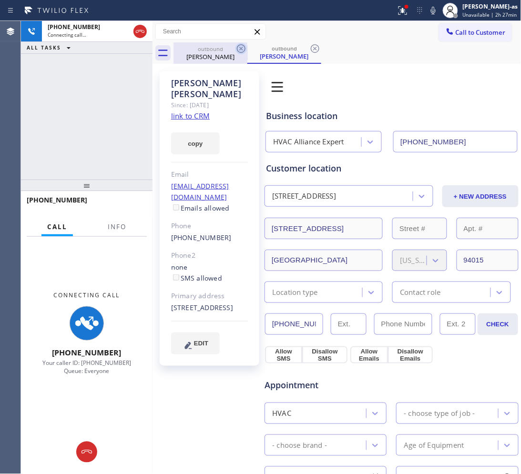
click at [212, 43] on div "outbound [PERSON_NAME]" at bounding box center [210, 52] width 72 height 21
click at [237, 50] on icon at bounding box center [241, 48] width 11 height 11
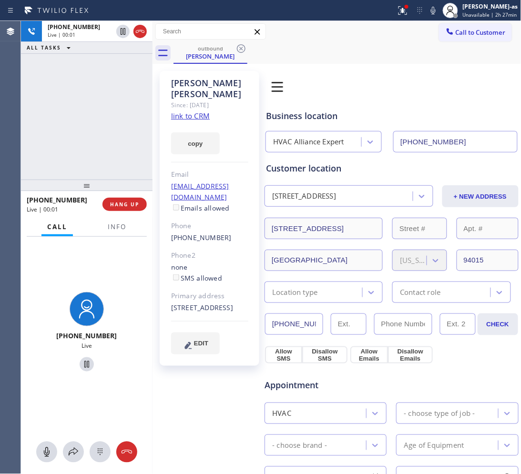
drag, startPoint x: 112, startPoint y: 98, endPoint x: 125, endPoint y: 170, distance: 73.6
click at [112, 110] on div "[PHONE_NUMBER] Live | 00:01 ALL TASKS ALL TASKS ACTIVE TASKS TASKS IN WRAP UP" at bounding box center [87, 100] width 132 height 159
click at [128, 203] on span "HANG UP" at bounding box center [124, 204] width 29 height 7
click at [127, 203] on span "HANG UP" at bounding box center [124, 204] width 29 height 7
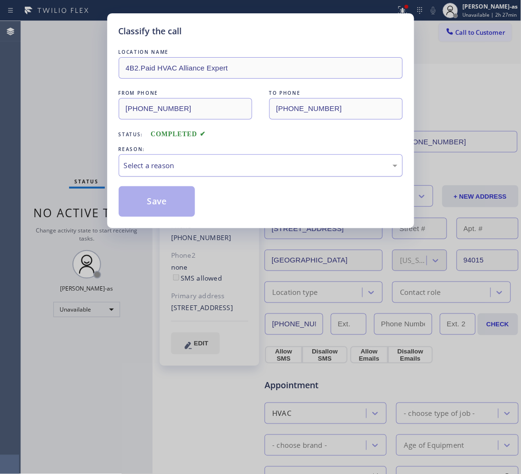
drag, startPoint x: 239, startPoint y: 167, endPoint x: 246, endPoint y: 176, distance: 11.5
click at [241, 168] on div "Select a reason" at bounding box center [261, 165] width 274 height 11
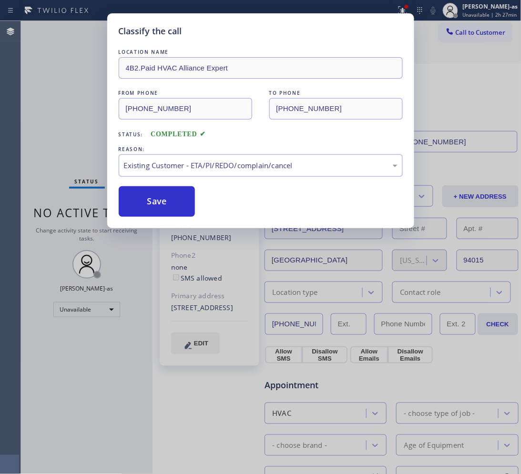
drag, startPoint x: 153, startPoint y: 199, endPoint x: 277, endPoint y: 217, distance: 124.9
click at [153, 199] on button "Save" at bounding box center [157, 201] width 77 height 31
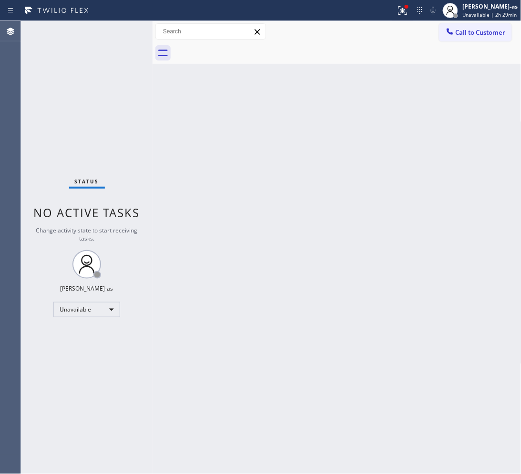
click at [359, 251] on div "Back to Dashboard Change Sender ID Customers Technicians Select a contact Outbo…" at bounding box center [337, 247] width 369 height 453
click at [472, 28] on span "Call to Customer" at bounding box center [481, 32] width 50 height 9
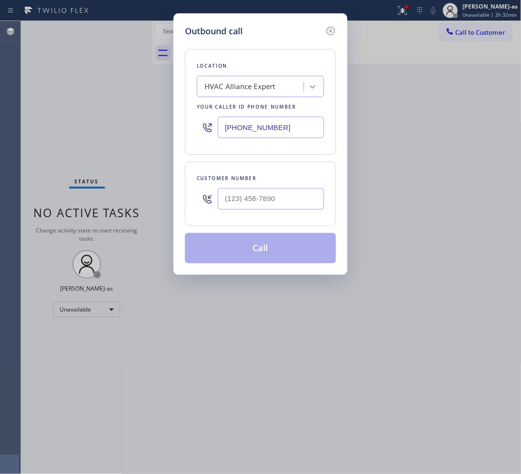
click at [266, 182] on div "Customer number" at bounding box center [260, 179] width 127 height 10
click at [287, 199] on input "(___) ___-____" at bounding box center [271, 198] width 106 height 21
paste input "714) 473-7400"
type input "[PHONE_NUMBER]"
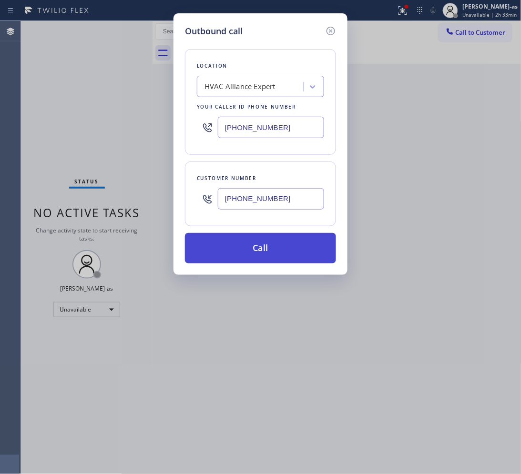
drag, startPoint x: 270, startPoint y: 244, endPoint x: 224, endPoint y: 32, distance: 217.1
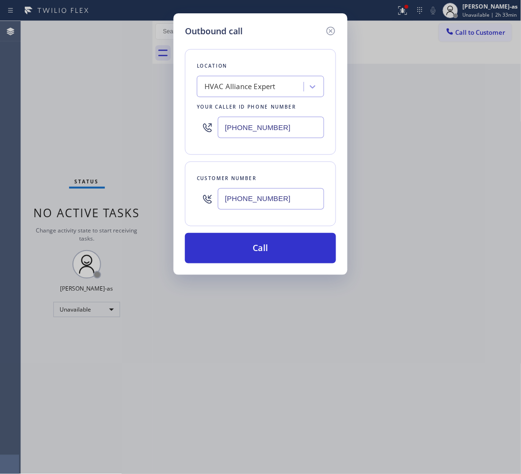
click at [270, 244] on button "Call" at bounding box center [260, 248] width 151 height 31
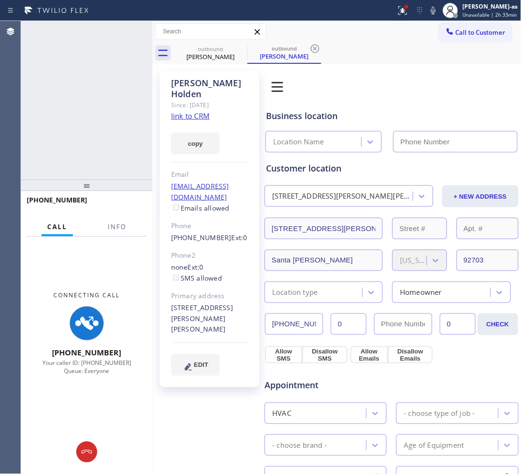
type input "[PHONE_NUMBER]"
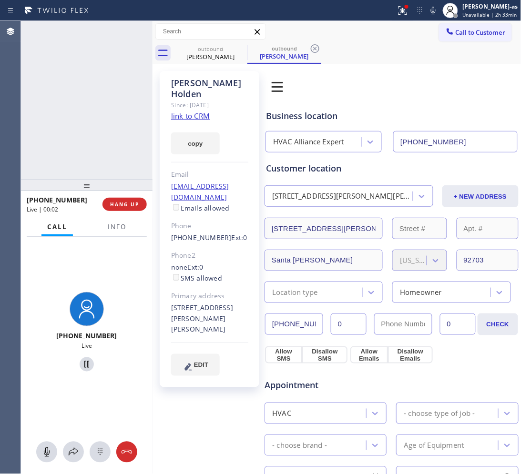
click at [117, 167] on div "[PHONE_NUMBER] Live | 00:02 ALL TASKS ALL TASKS ACTIVE TASKS TASKS IN WRAP UP" at bounding box center [87, 100] width 132 height 159
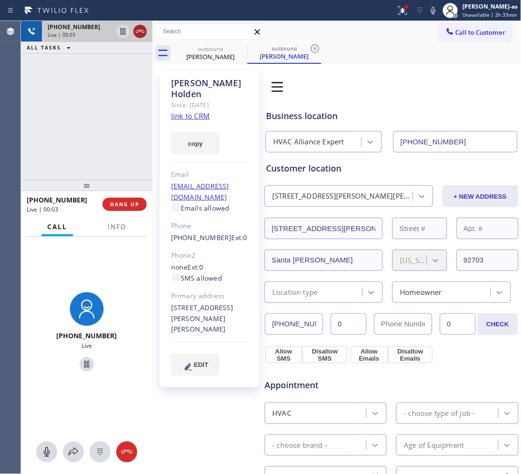
click at [135, 28] on icon at bounding box center [139, 31] width 11 height 11
click at [138, 101] on div "[PHONE_NUMBER] Live | 00:04 ALL TASKS ALL TASKS ACTIVE TASKS TASKS IN WRAP UP" at bounding box center [87, 100] width 132 height 159
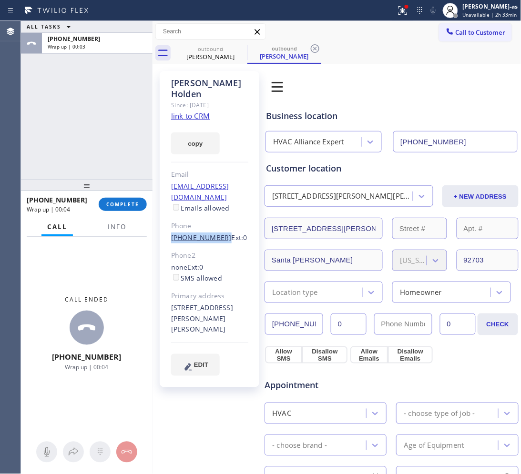
drag, startPoint x: 187, startPoint y: 213, endPoint x: 217, endPoint y: 220, distance: 31.2
click at [217, 220] on div "[PERSON_NAME] Since: [DATE] link to CRM copy Email [EMAIL_ADDRESS][DOMAIN_NAME]…" at bounding box center [210, 229] width 100 height 317
copy link "[PHONE_NUMBER]"
click at [116, 198] on button "COMPLETE" at bounding box center [123, 204] width 48 height 13
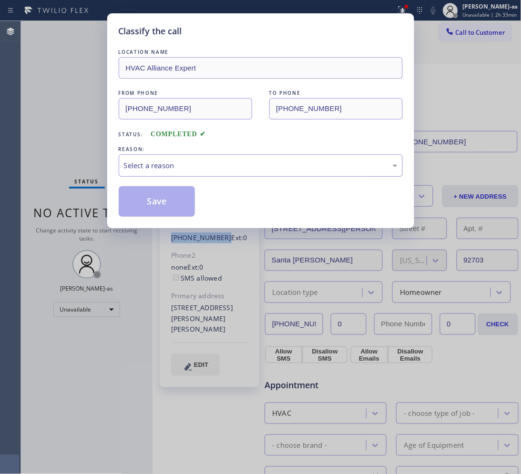
click at [174, 169] on div "Select a reason" at bounding box center [261, 165] width 274 height 11
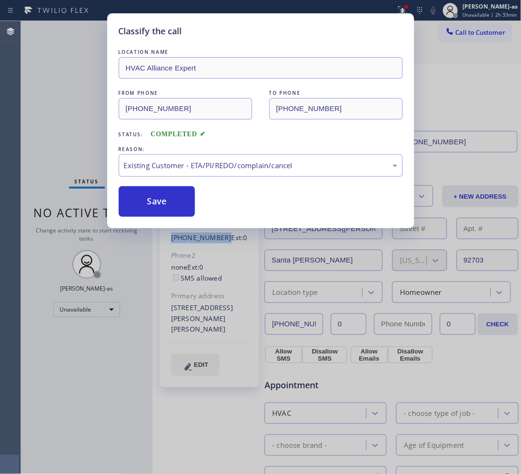
click at [175, 201] on button "Save" at bounding box center [157, 201] width 77 height 31
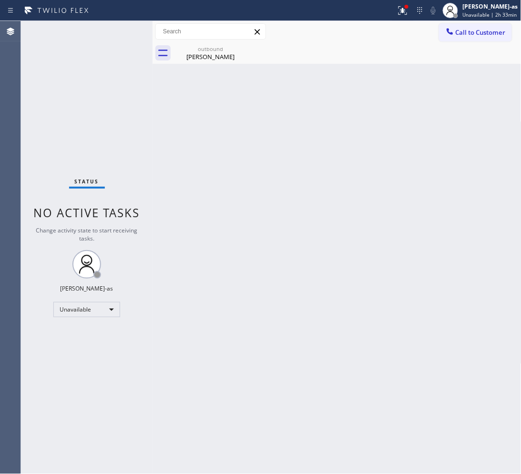
click at [476, 34] on span "Call to Customer" at bounding box center [481, 32] width 50 height 9
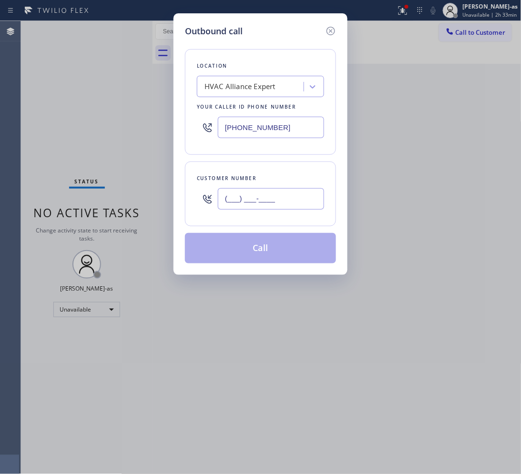
click at [273, 191] on input "(___) ___-____" at bounding box center [271, 198] width 106 height 21
paste input "714) 473-7400"
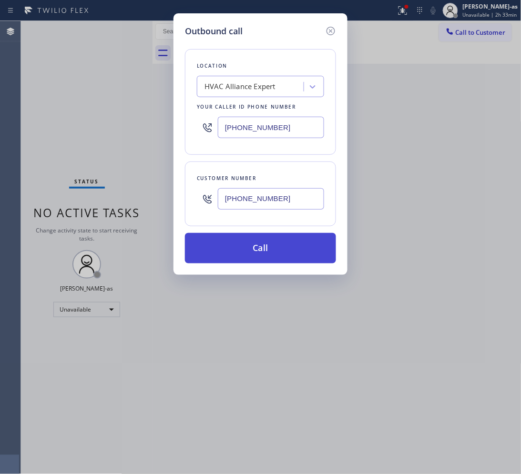
type input "[PHONE_NUMBER]"
click at [286, 249] on button "Call" at bounding box center [260, 248] width 151 height 31
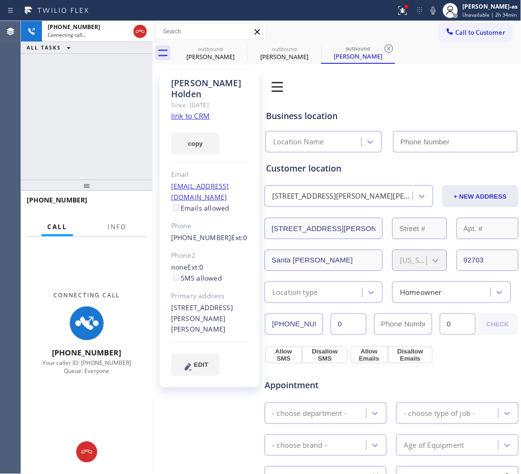
type input "[PHONE_NUMBER]"
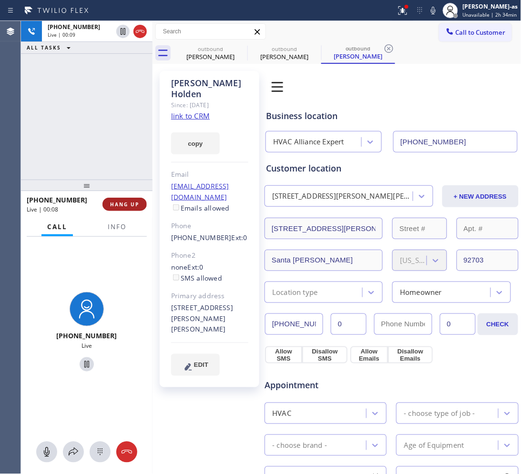
click at [124, 201] on span "HANG UP" at bounding box center [124, 204] width 29 height 7
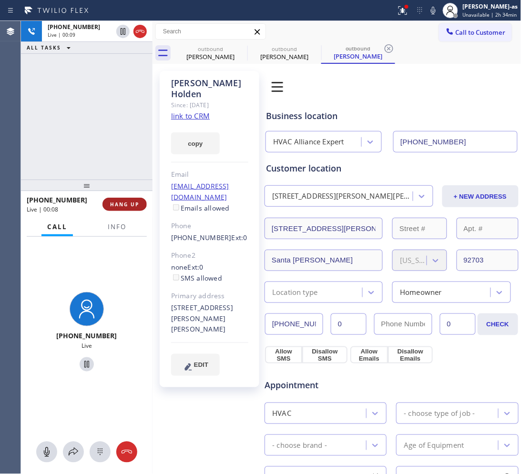
click at [124, 201] on span "HANG UP" at bounding box center [124, 204] width 29 height 7
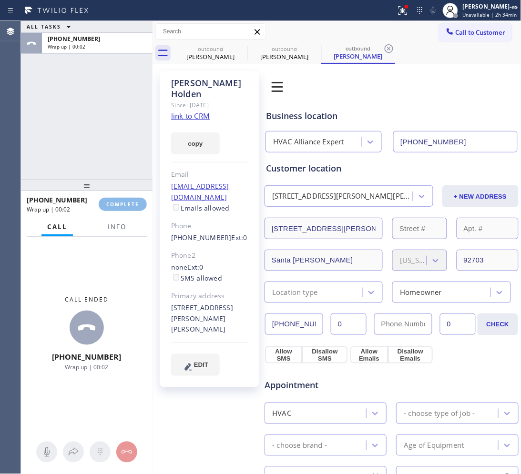
drag, startPoint x: 98, startPoint y: 126, endPoint x: 188, endPoint y: 174, distance: 102.4
click at [100, 126] on div "ALL TASKS ALL TASKS ACTIVE TASKS TASKS IN WRAP UP [PHONE_NUMBER] Wrap up | 00:02" at bounding box center [87, 100] width 132 height 159
click at [131, 201] on span "COMPLETE" at bounding box center [122, 204] width 33 height 7
click at [113, 161] on div "ALL TASKS ALL TASKS ACTIVE TASKS TASKS IN WRAP UP [PHONE_NUMBER] Wrap up | 00:03" at bounding box center [87, 100] width 132 height 159
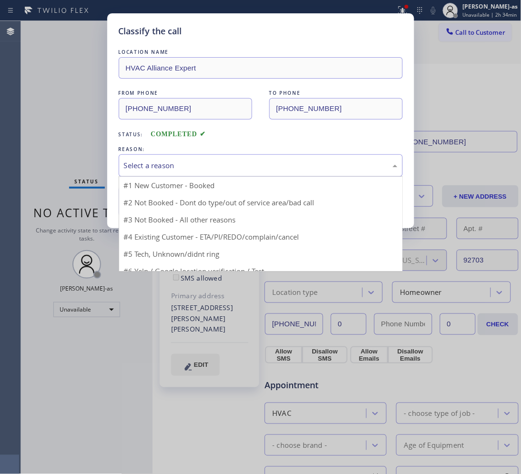
drag, startPoint x: 210, startPoint y: 165, endPoint x: 218, endPoint y: 165, distance: 7.6
click at [213, 165] on div "Select a reason" at bounding box center [261, 165] width 274 height 11
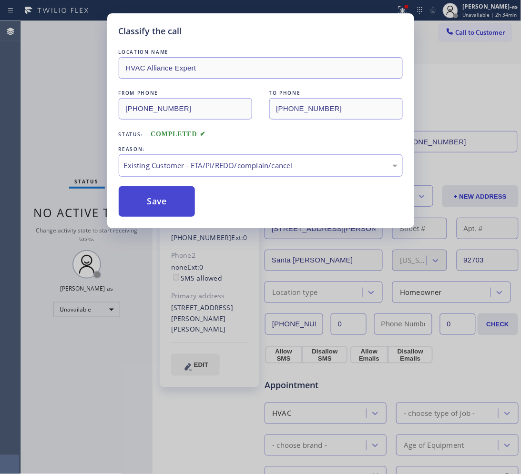
drag, startPoint x: 155, startPoint y: 195, endPoint x: 141, endPoint y: 227, distance: 35.9
click at [155, 195] on button "Save" at bounding box center [157, 201] width 77 height 31
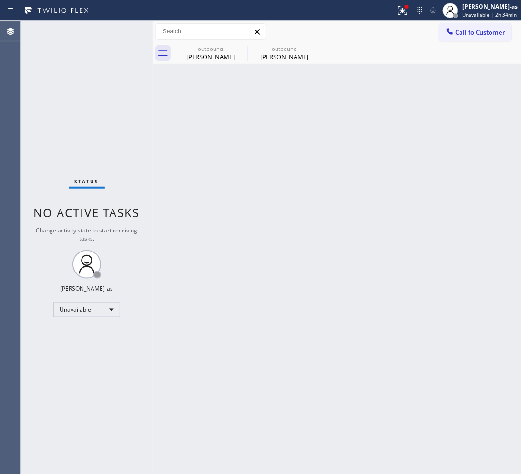
click at [95, 33] on div "Status report Issues detected These issues could affect your workflow. Please c…" at bounding box center [260, 237] width 521 height 474
drag, startPoint x: 204, startPoint y: 51, endPoint x: 239, endPoint y: 48, distance: 36.0
click at [207, 51] on div "outbound" at bounding box center [210, 48] width 72 height 7
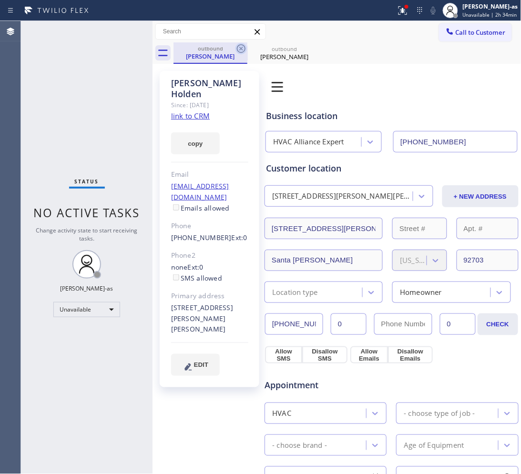
click at [239, 48] on icon at bounding box center [241, 48] width 11 height 11
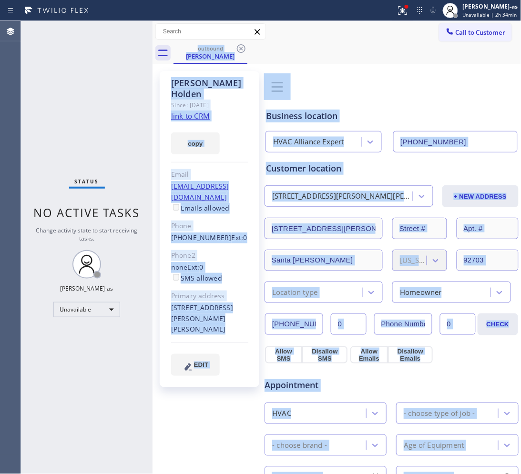
click at [239, 48] on div "outbound [PERSON_NAME]" at bounding box center [348, 52] width 348 height 21
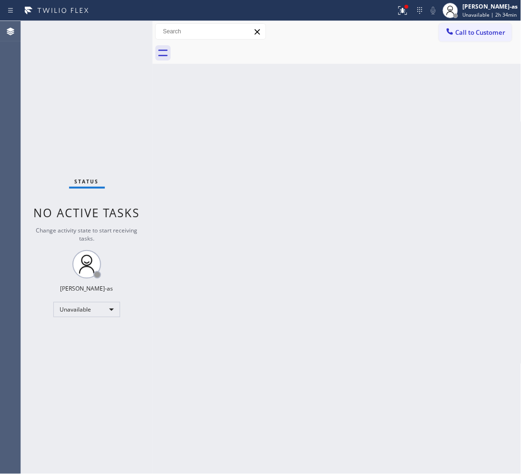
click at [482, 24] on button "Call to Customer" at bounding box center [475, 32] width 73 height 18
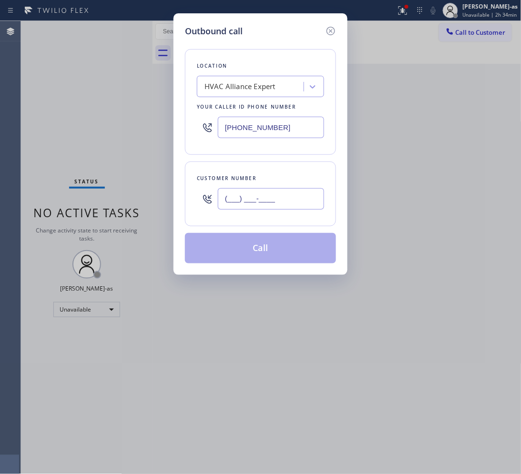
click at [286, 202] on input "(___) ___-____" at bounding box center [271, 198] width 106 height 21
paste input "408) 398-0412"
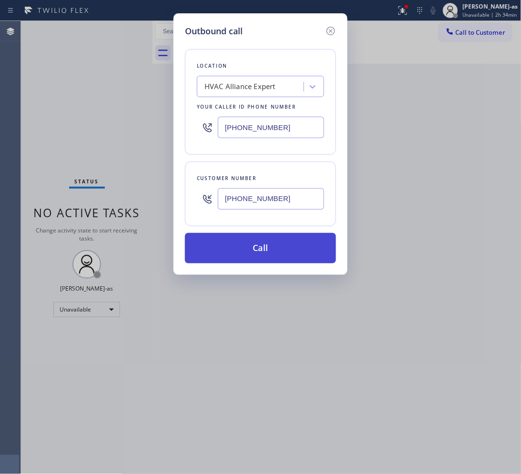
type input "[PHONE_NUMBER]"
drag, startPoint x: 273, startPoint y: 249, endPoint x: 273, endPoint y: 243, distance: 6.2
click at [273, 251] on button "Call" at bounding box center [260, 248] width 151 height 31
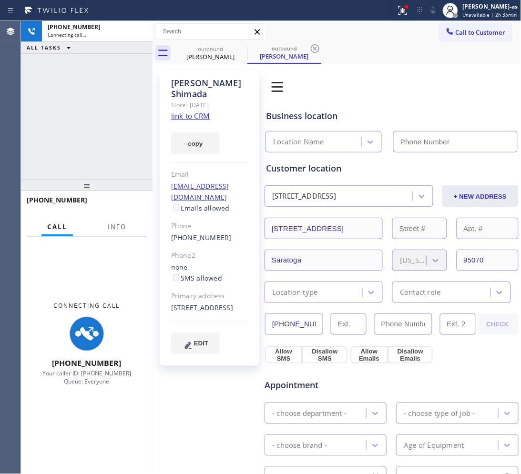
type input "[PHONE_NUMBER]"
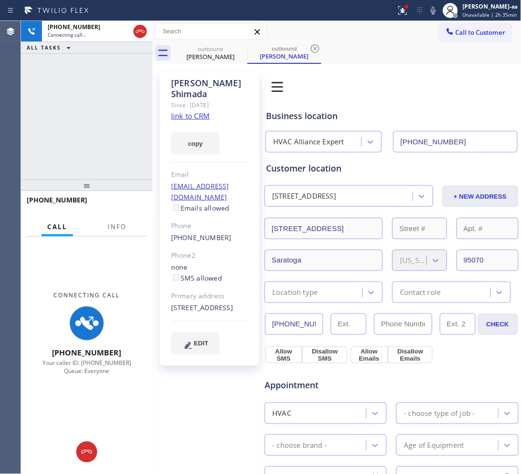
drag, startPoint x: 74, startPoint y: 68, endPoint x: 135, endPoint y: 58, distance: 61.8
click at [74, 68] on div "[PHONE_NUMBER] Connecting call… ALL TASKS ALL TASKS ACTIVE TASKS TASKS IN WRAP …" at bounding box center [87, 100] width 132 height 159
drag, startPoint x: 192, startPoint y: 50, endPoint x: 219, endPoint y: 49, distance: 27.2
click at [194, 50] on div "outbound" at bounding box center [210, 48] width 72 height 7
drag, startPoint x: 233, startPoint y: 46, endPoint x: 184, endPoint y: 72, distance: 55.0
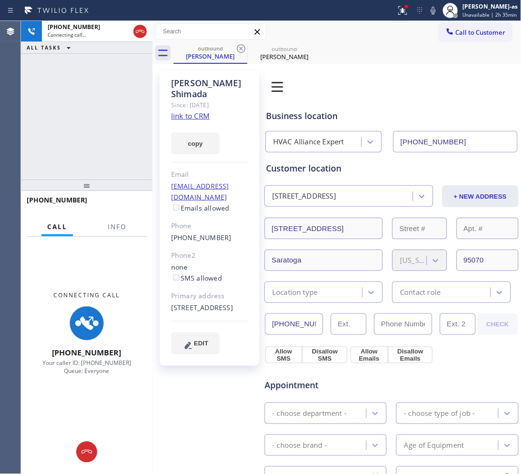
click at [234, 46] on div "outbound" at bounding box center [210, 48] width 72 height 7
click at [123, 89] on div "[PHONE_NUMBER] Connecting call… ALL TASKS ALL TASKS ACTIVE TASKS TASKS IN WRAP …" at bounding box center [87, 100] width 132 height 159
click at [186, 111] on link "link to CRM" at bounding box center [190, 116] width 39 height 10
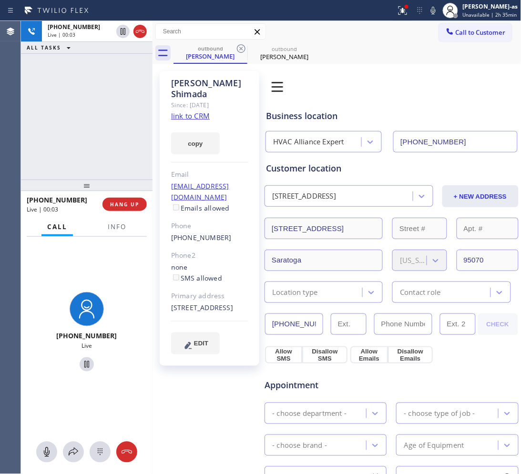
drag, startPoint x: 108, startPoint y: 133, endPoint x: 137, endPoint y: 89, distance: 52.2
click at [110, 133] on div "[PHONE_NUMBER] Live | 00:03 ALL TASKS ALL TASKS ACTIVE TASKS TASKS IN WRAP UP" at bounding box center [87, 100] width 132 height 159
drag, startPoint x: 139, startPoint y: 30, endPoint x: 127, endPoint y: 99, distance: 70.1
click at [139, 30] on icon at bounding box center [139, 31] width 11 height 11
drag, startPoint x: 125, startPoint y: 110, endPoint x: 124, endPoint y: 124, distance: 13.9
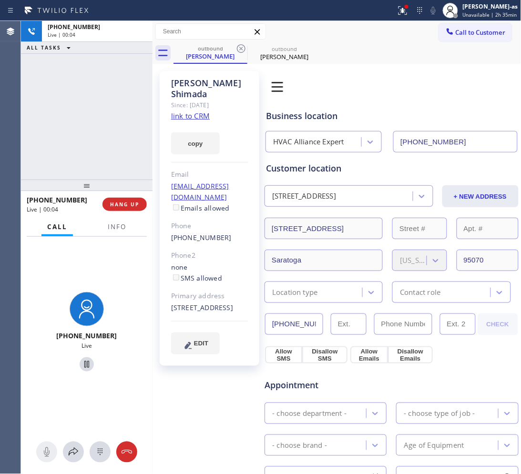
click at [125, 115] on div "[PHONE_NUMBER] Live | 00:04 ALL TASKS ALL TASKS ACTIVE TASKS TASKS IN WRAP UP" at bounding box center [87, 100] width 132 height 159
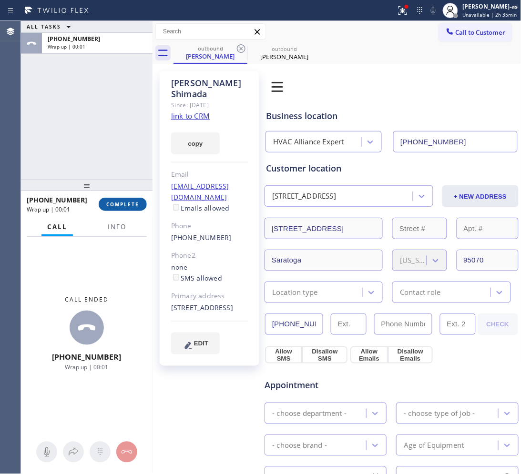
click at [139, 205] on button "COMPLETE" at bounding box center [123, 204] width 48 height 13
drag, startPoint x: 108, startPoint y: 175, endPoint x: 110, endPoint y: 194, distance: 18.7
click at [109, 177] on div "ALL TASKS ALL TASKS ACTIVE TASKS TASKS IN WRAP UP [PHONE_NUMBER] Wrap up | 00:0…" at bounding box center [87, 247] width 132 height 453
click at [117, 211] on div "[PHONE_NUMBER] Wrap up | 00:01 COMPLETE" at bounding box center [87, 204] width 120 height 25
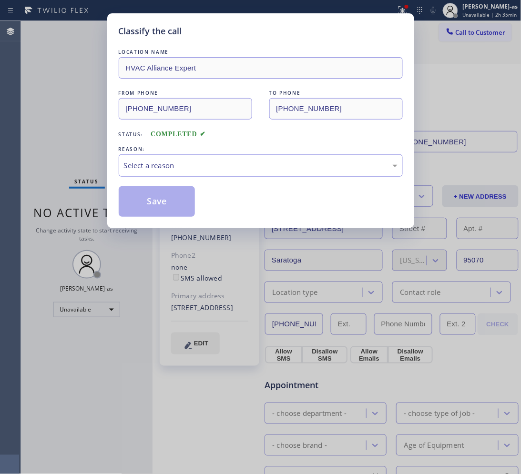
click at [93, 120] on div "Classify the call LOCATION NAME HVAC Alliance Expert FROM PHONE [PHONE_NUMBER] …" at bounding box center [260, 237] width 521 height 474
drag, startPoint x: 204, startPoint y: 162, endPoint x: 214, endPoint y: 175, distance: 16.0
click at [206, 165] on div "Select a reason" at bounding box center [261, 165] width 274 height 11
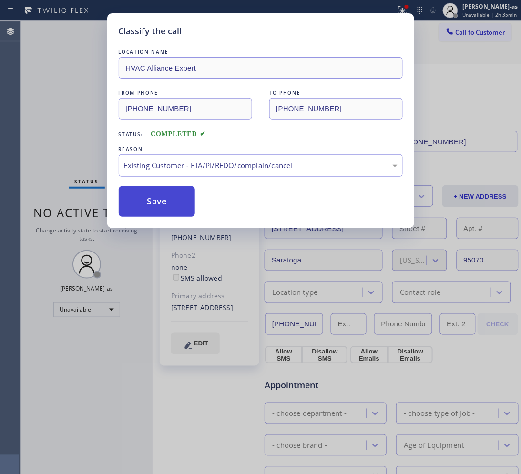
click at [156, 203] on button "Save" at bounding box center [157, 201] width 77 height 31
click at [61, 67] on div "Classify the call LOCATION NAME HVAC Alliance Expert FROM PHONE [PHONE_NUMBER] …" at bounding box center [260, 237] width 521 height 474
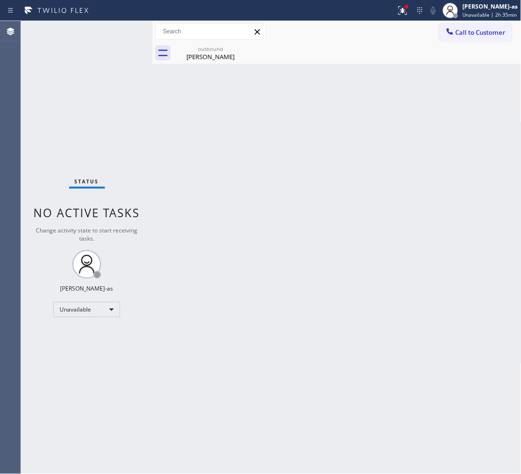
drag, startPoint x: 215, startPoint y: 52, endPoint x: 213, endPoint y: 208, distance: 155.9
click at [216, 56] on div "[PERSON_NAME]" at bounding box center [210, 56] width 72 height 9
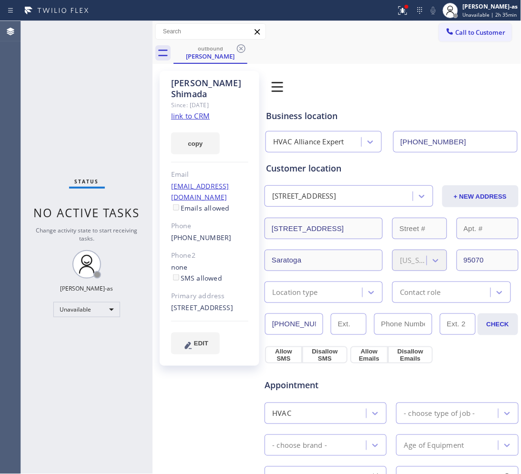
click at [221, 233] on div "[PHONE_NUMBER]" at bounding box center [209, 238] width 77 height 11
copy div "[PHONE_NUMBER]"
click at [473, 27] on button "Call to Customer" at bounding box center [475, 32] width 73 height 18
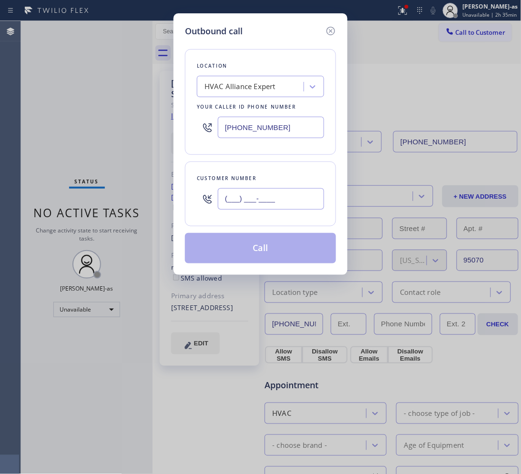
click at [278, 197] on input "(___) ___-____" at bounding box center [271, 198] width 106 height 21
paste input "408) 398-0412"
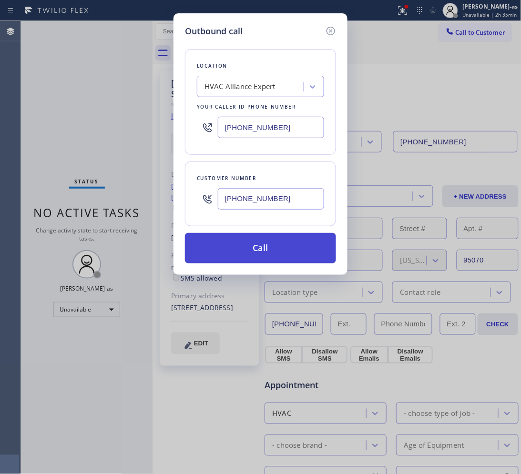
type input "[PHONE_NUMBER]"
click at [274, 251] on button "Call" at bounding box center [260, 248] width 151 height 31
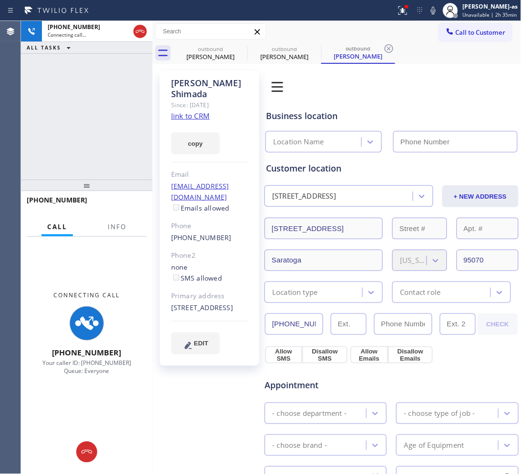
type input "[PHONE_NUMBER]"
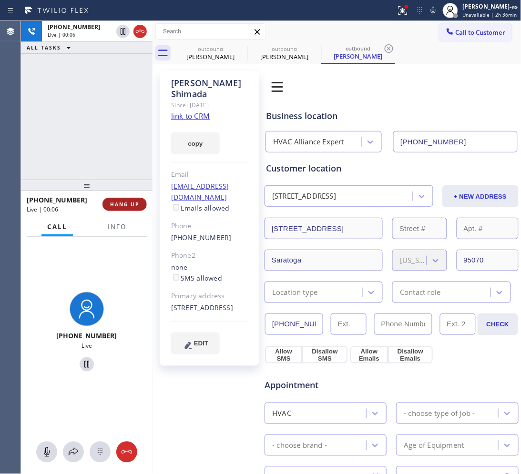
click at [118, 207] on span "HANG UP" at bounding box center [124, 204] width 29 height 7
click at [119, 206] on span "HANG UP" at bounding box center [124, 204] width 29 height 7
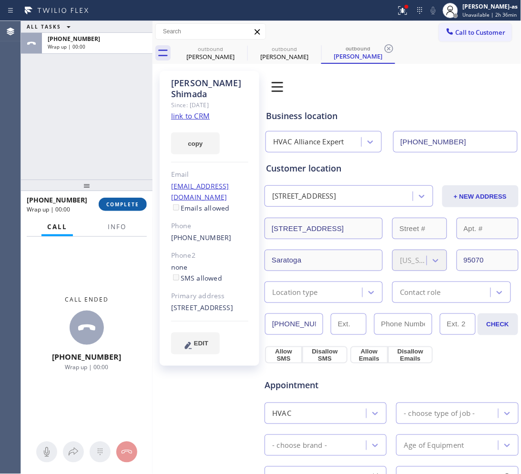
click at [119, 206] on span "COMPLETE" at bounding box center [122, 204] width 33 height 7
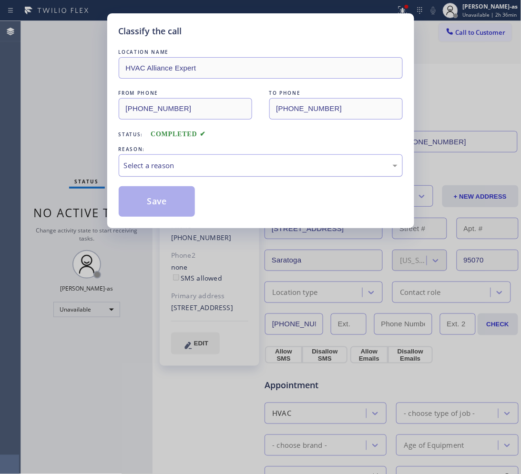
click at [161, 169] on div "Select a reason" at bounding box center [261, 165] width 274 height 11
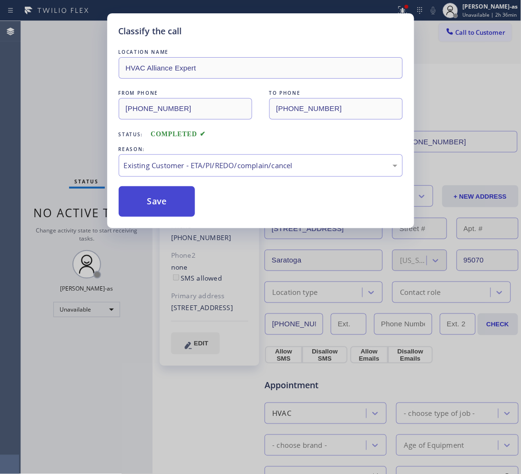
click at [151, 206] on button "Save" at bounding box center [157, 201] width 77 height 31
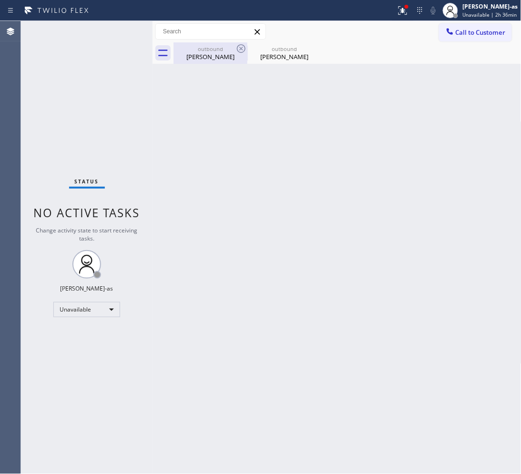
drag, startPoint x: 201, startPoint y: 64, endPoint x: 220, endPoint y: 58, distance: 20.5
click at [202, 64] on div "Back to Dashboard Change Sender ID Customers Technicians Select a contact Outbo…" at bounding box center [337, 247] width 369 height 453
click at [0, 0] on icon at bounding box center [0, 0] width 0 height 0
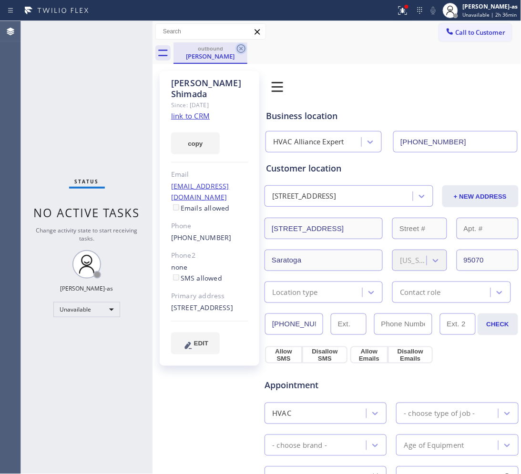
click at [242, 48] on icon at bounding box center [241, 48] width 9 height 9
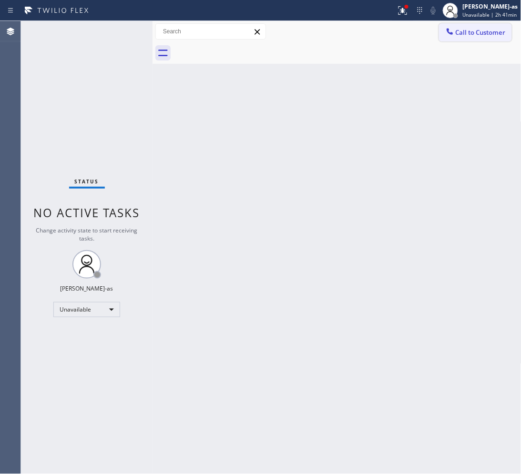
click at [470, 30] on span "Call to Customer" at bounding box center [481, 32] width 50 height 9
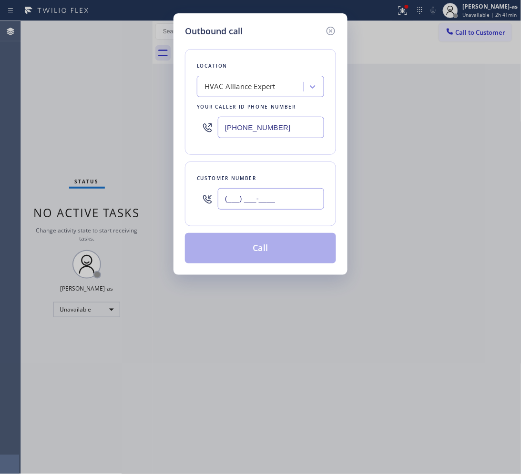
click at [294, 194] on input "(___) ___-____" at bounding box center [271, 198] width 106 height 21
paste input "312) 545-4754"
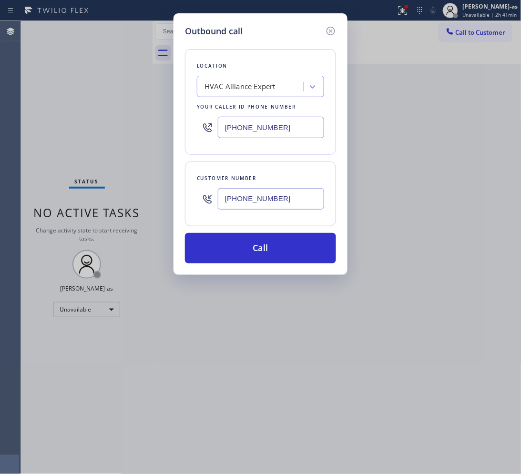
type input "[PHONE_NUMBER]"
click at [279, 130] on input "[PHONE_NUMBER]" at bounding box center [271, 127] width 106 height 21
paste input "999) 999-9999"
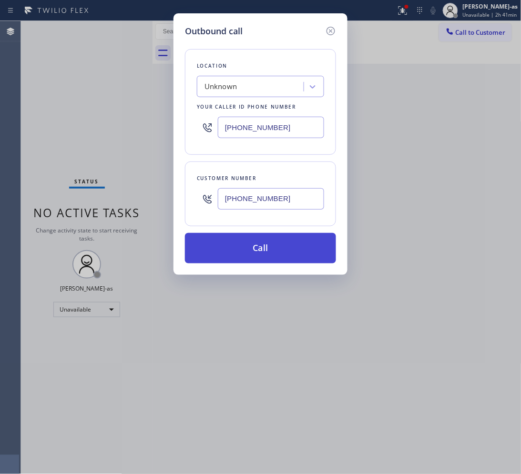
type input "[PHONE_NUMBER]"
click at [277, 254] on button "Call" at bounding box center [260, 248] width 151 height 31
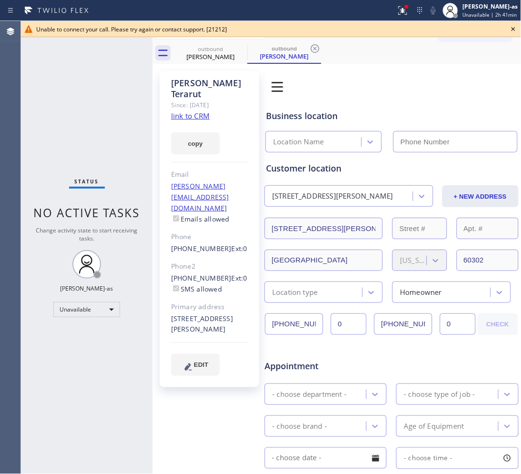
type input "[PHONE_NUMBER]"
click at [196, 244] on link "[PHONE_NUMBER]" at bounding box center [201, 248] width 61 height 9
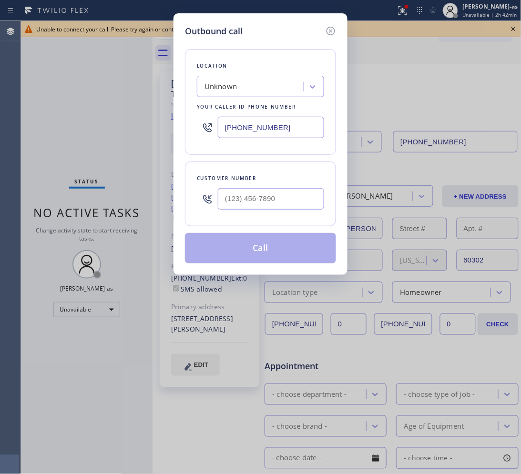
click at [237, 82] on div "Unknown" at bounding box center [221, 87] width 32 height 11
type input "[PHONE_NUMBER]"
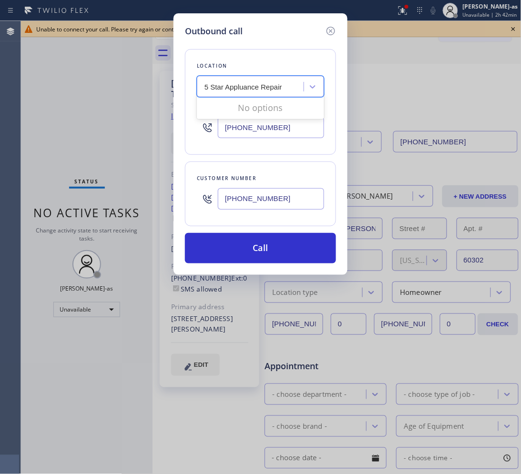
type input "5 Star Appluance Repair"
click at [258, 93] on div "Unknown" at bounding box center [252, 87] width 104 height 17
type input "5 Star Appliance Repair"
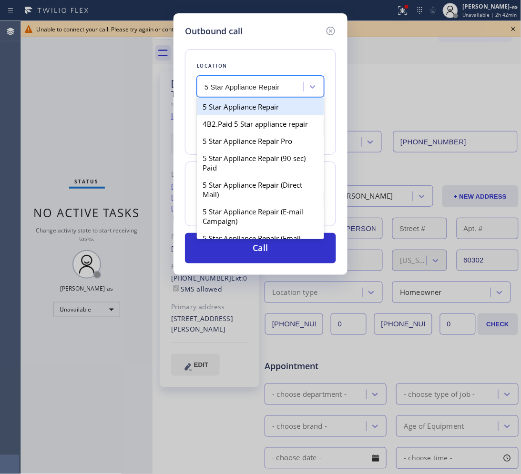
click at [225, 110] on div "5 Star Appliance Repair" at bounding box center [260, 106] width 127 height 17
type input "[PHONE_NUMBER]"
click at [260, 92] on div "Search location" at bounding box center [252, 87] width 104 height 17
click at [260, 104] on div "5 Star Appliance Repair" at bounding box center [260, 106] width 127 height 17
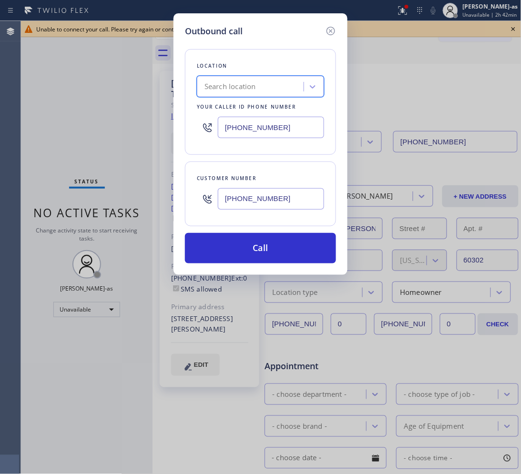
click at [265, 86] on div "Search location" at bounding box center [252, 87] width 104 height 17
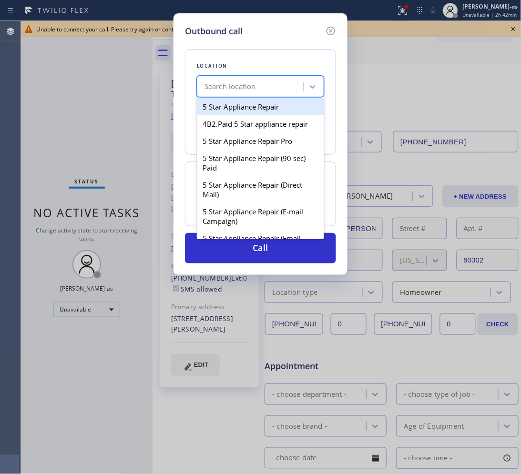
click at [270, 106] on div "5 Star Appliance Repair" at bounding box center [260, 106] width 127 height 17
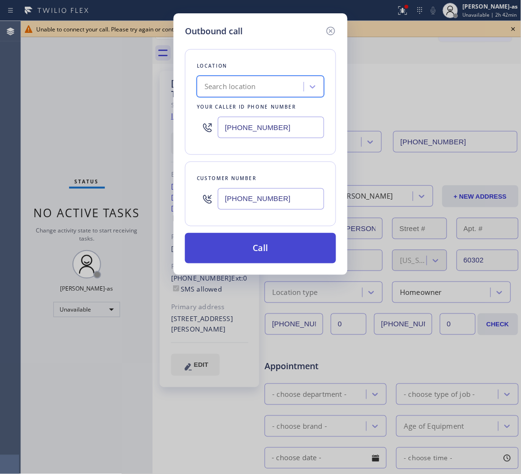
click at [291, 251] on button "Call" at bounding box center [260, 248] width 151 height 31
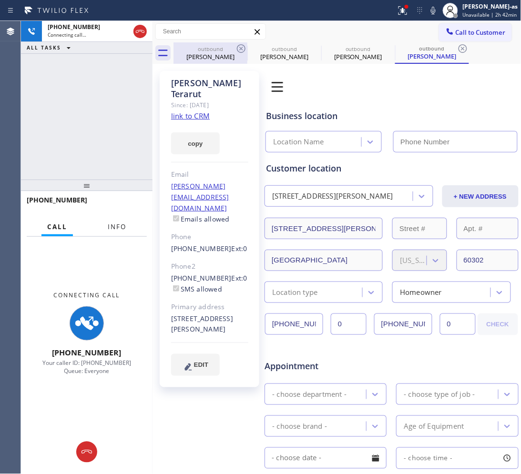
click at [115, 225] on span "Info" at bounding box center [117, 227] width 19 height 9
type input "[PHONE_NUMBER]"
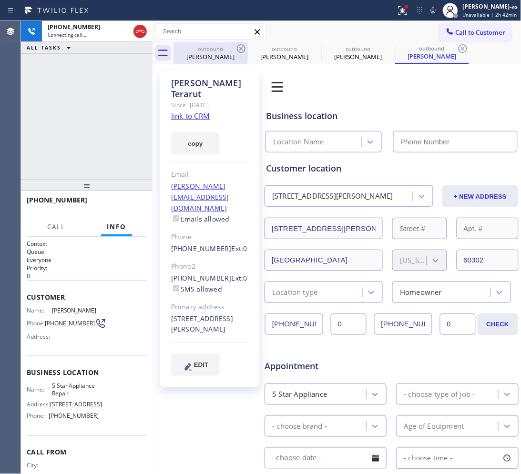
type input "[PHONE_NUMBER]"
click at [219, 54] on div "[PERSON_NAME]" at bounding box center [210, 56] width 72 height 9
click at [237, 51] on icon at bounding box center [241, 48] width 11 height 11
click at [0, 0] on icon at bounding box center [0, 0] width 0 height 0
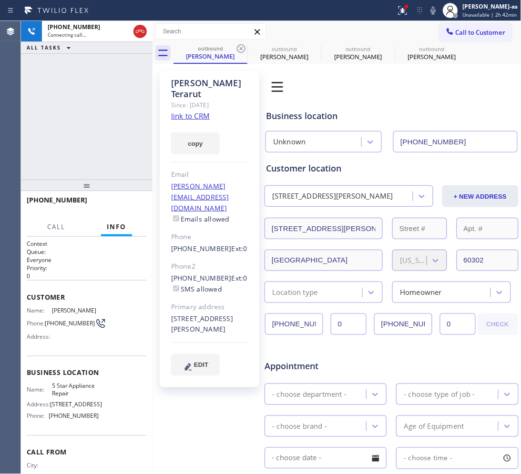
type input "[PHONE_NUMBER]"
drag, startPoint x: 87, startPoint y: 141, endPoint x: 93, endPoint y: 155, distance: 16.0
click at [87, 139] on div "[PHONE_NUMBER] Live | 00:35 ALL TASKS ALL TASKS ACTIVE TASKS TASKS IN WRAP UP" at bounding box center [87, 100] width 132 height 159
click at [117, 201] on span "HANG UP" at bounding box center [124, 204] width 29 height 7
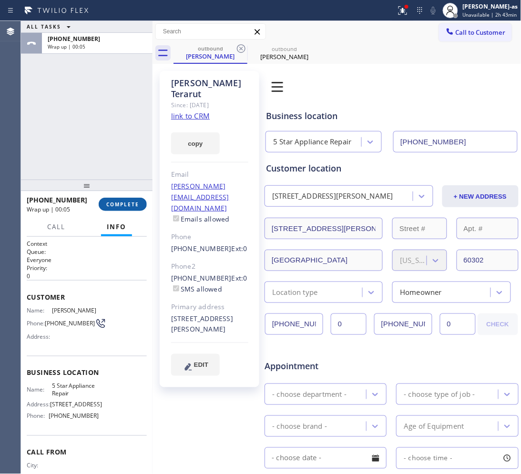
click at [120, 201] on span "COMPLETE" at bounding box center [122, 204] width 33 height 7
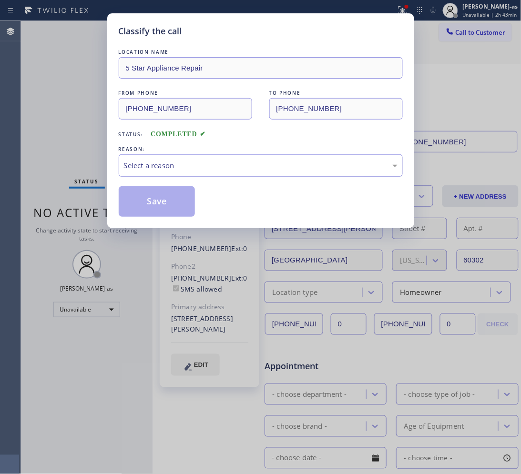
click at [203, 171] on div "Select a reason" at bounding box center [261, 165] width 274 height 11
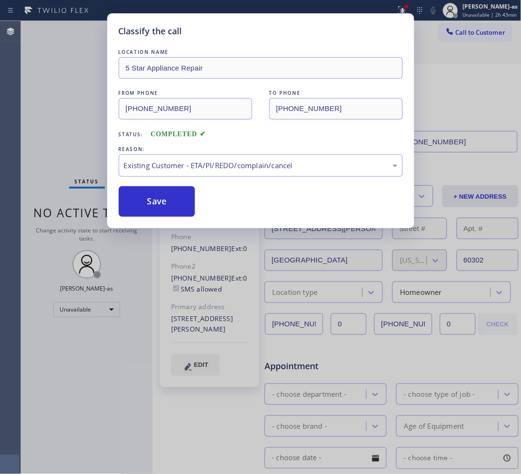
drag, startPoint x: 152, startPoint y: 195, endPoint x: 444, endPoint y: 62, distance: 321.1
click at [154, 195] on button "Save" at bounding box center [157, 201] width 77 height 31
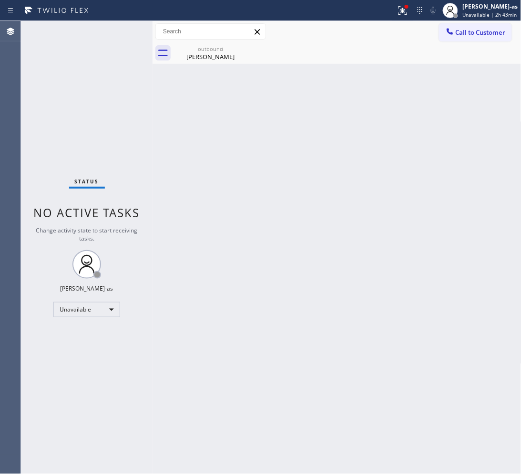
click at [487, 28] on span "Call to Customer" at bounding box center [481, 32] width 50 height 9
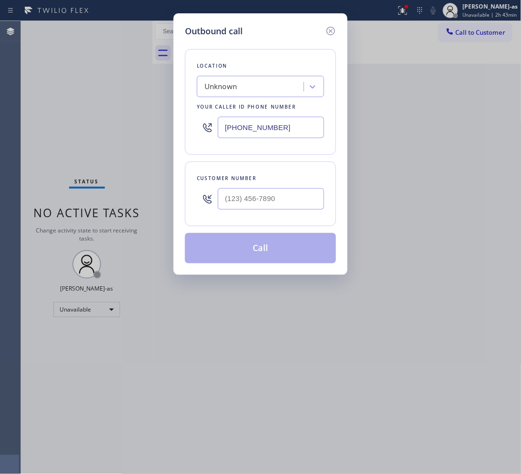
click at [280, 133] on input "[PHONE_NUMBER]" at bounding box center [271, 127] width 106 height 21
paste input "833) 692-2271"
type input "[PHONE_NUMBER]"
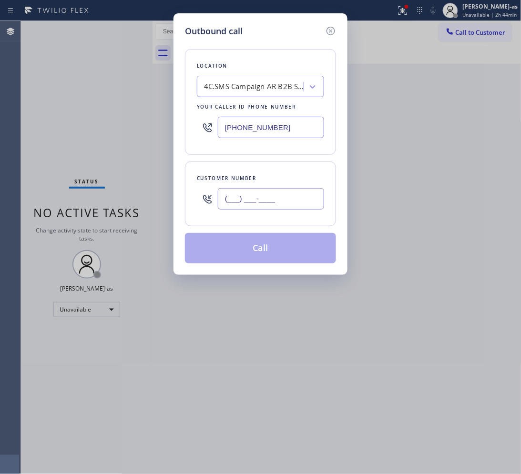
click at [293, 206] on input "(___) ___-____" at bounding box center [271, 198] width 106 height 21
paste input "312) 545-4754"
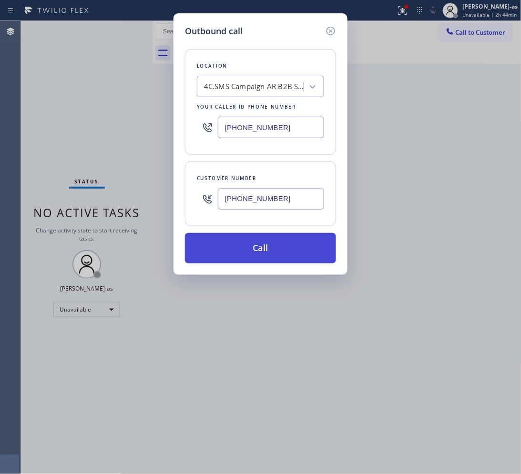
type input "[PHONE_NUMBER]"
click at [289, 247] on button "Call" at bounding box center [260, 248] width 151 height 31
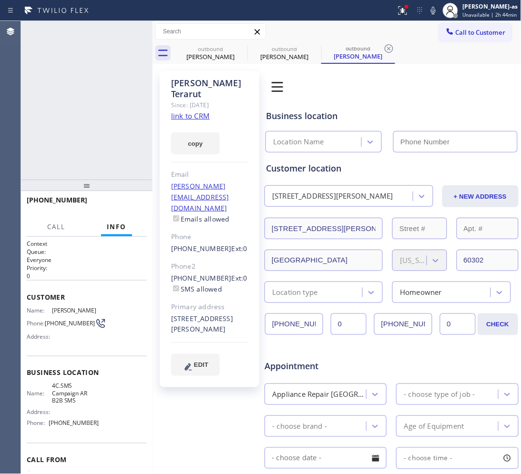
type input "[PHONE_NUMBER]"
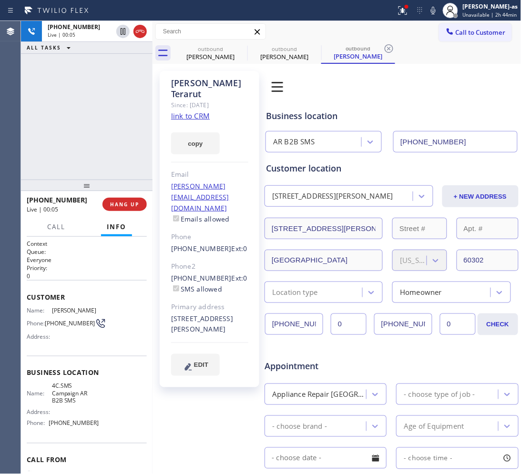
drag, startPoint x: 34, startPoint y: 115, endPoint x: 116, endPoint y: 82, distance: 88.4
click at [46, 119] on div "[PHONE_NUMBER] Live | 00:05 ALL TASKS ALL TASKS ACTIVE TASKS TASKS IN WRAP UP" at bounding box center [87, 100] width 132 height 159
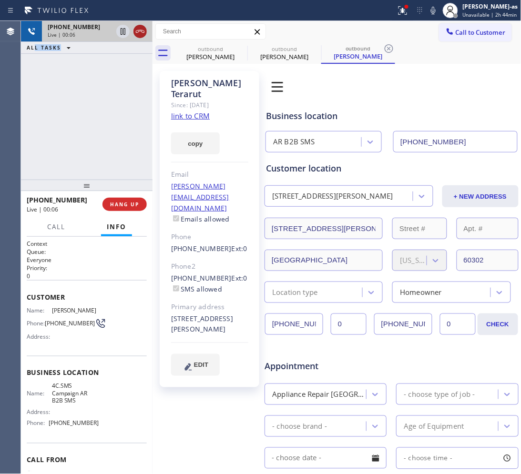
click at [140, 25] on button at bounding box center [139, 31] width 13 height 13
click at [117, 181] on div at bounding box center [87, 185] width 132 height 11
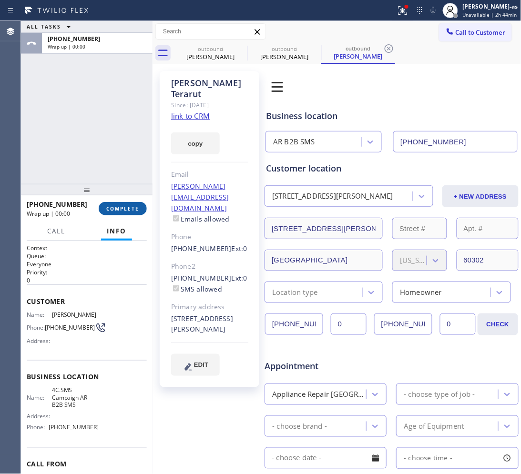
click at [125, 208] on span "COMPLETE" at bounding box center [122, 208] width 33 height 7
click at [125, 208] on div "Classify the call LOCATION NAME HVAC Alliance Expert FROM PHONE [PHONE_NUMBER] …" at bounding box center [271, 247] width 500 height 453
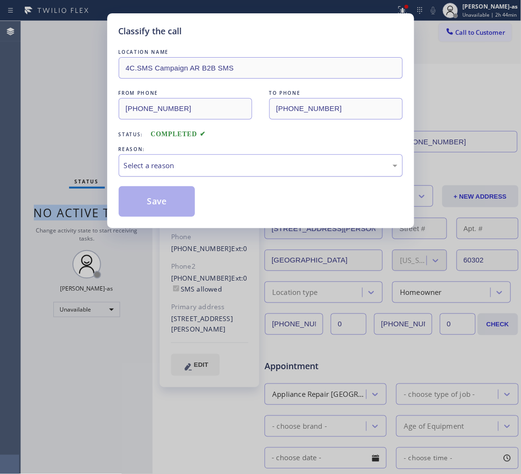
drag, startPoint x: 177, startPoint y: 158, endPoint x: 194, endPoint y: 174, distance: 22.6
click at [179, 160] on div "Select a reason" at bounding box center [261, 165] width 284 height 22
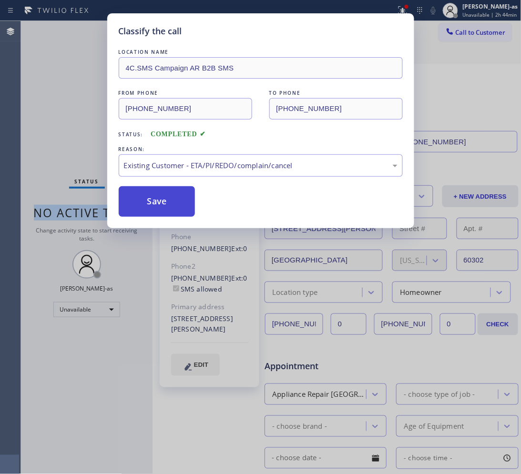
click at [172, 204] on button "Save" at bounding box center [157, 201] width 77 height 31
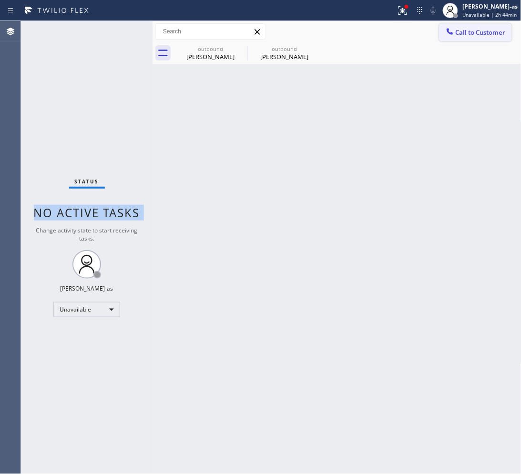
click at [473, 27] on button "Call to Customer" at bounding box center [475, 32] width 73 height 18
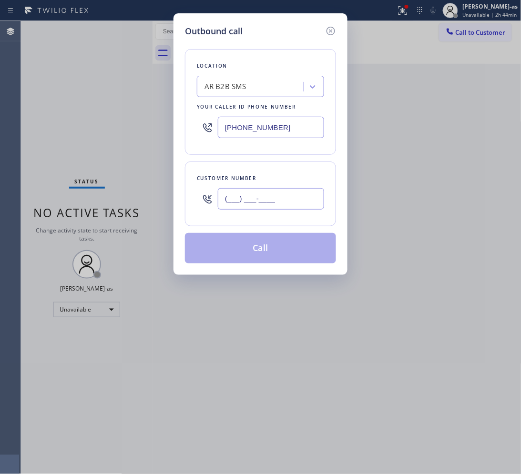
click at [254, 203] on input "(___) ___-____" at bounding box center [271, 198] width 106 height 21
paste input "267) 321-9654"
type input "[PHONE_NUMBER]"
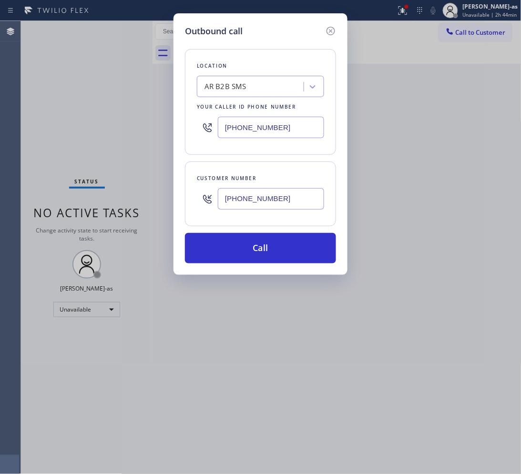
click at [266, 129] on input "[PHONE_NUMBER]" at bounding box center [271, 127] width 106 height 21
paste input "215) 883-832"
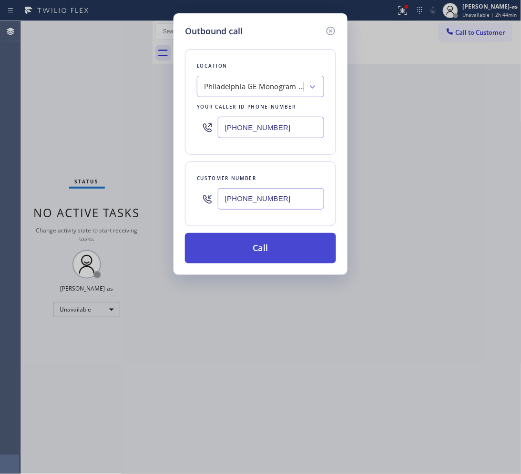
type input "[PHONE_NUMBER]"
click at [279, 256] on button "Call" at bounding box center [260, 248] width 151 height 31
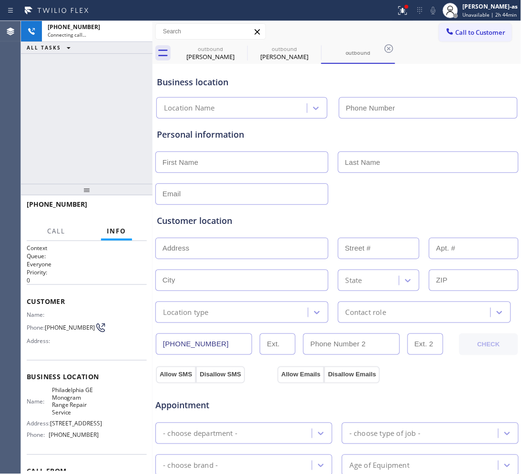
type input "[PHONE_NUMBER]"
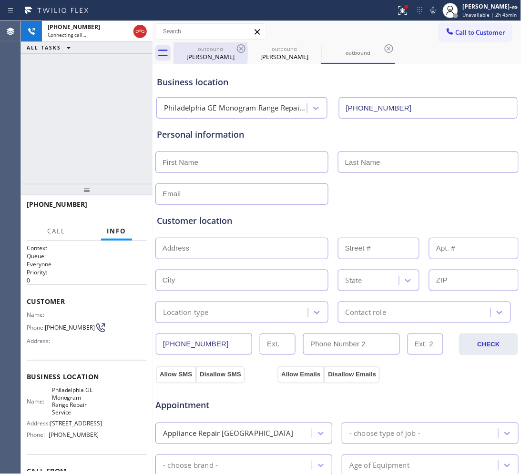
click at [223, 49] on div "outbound" at bounding box center [210, 48] width 72 height 7
type input "[PHONE_NUMBER]"
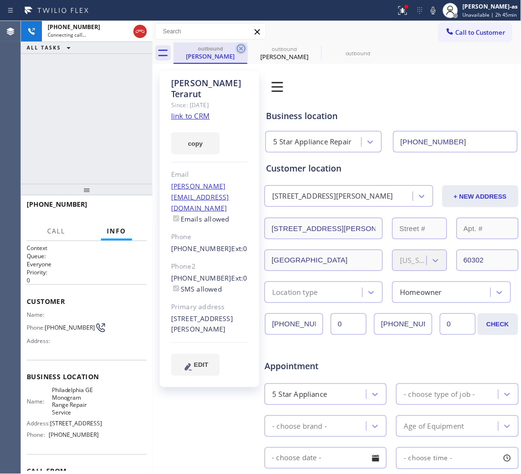
click at [238, 48] on icon at bounding box center [241, 48] width 11 height 11
click at [309, 48] on icon at bounding box center [314, 48] width 11 height 11
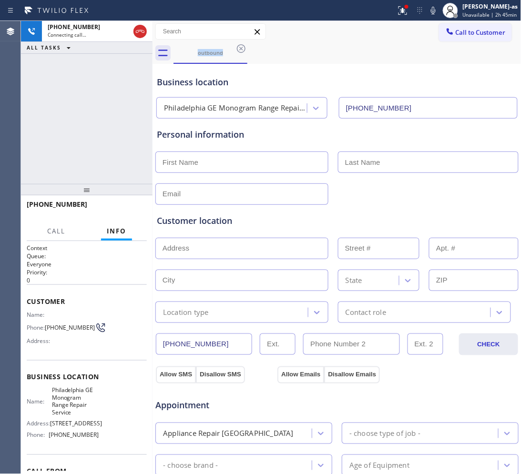
drag, startPoint x: 137, startPoint y: 32, endPoint x: 226, endPoint y: 67, distance: 96.0
click at [138, 32] on icon at bounding box center [139, 31] width 11 height 11
click at [226, 67] on div "Business location [GEOGRAPHIC_DATA] GE Monogram Range Repair Service [PHONE_NUM…" at bounding box center [337, 92] width 364 height 52
click at [236, 51] on icon at bounding box center [241, 48] width 11 height 11
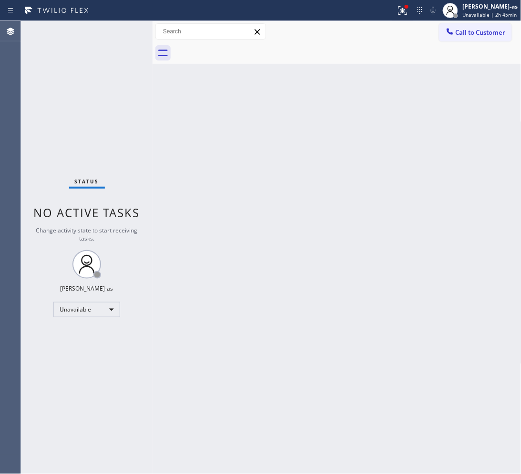
click at [236, 51] on div at bounding box center [348, 52] width 348 height 21
click at [284, 218] on div "Back to Dashboard Change Sender ID Customers Technicians Select a contact Outbo…" at bounding box center [337, 247] width 369 height 453
click at [213, 182] on div "Back to Dashboard Change Sender ID Customers Technicians Select a contact Outbo…" at bounding box center [337, 247] width 369 height 453
click at [185, 133] on div "Back to Dashboard Change Sender ID Customers Technicians Select a contact Outbo…" at bounding box center [337, 247] width 369 height 453
click at [90, 313] on div "Unavailable" at bounding box center [86, 309] width 67 height 15
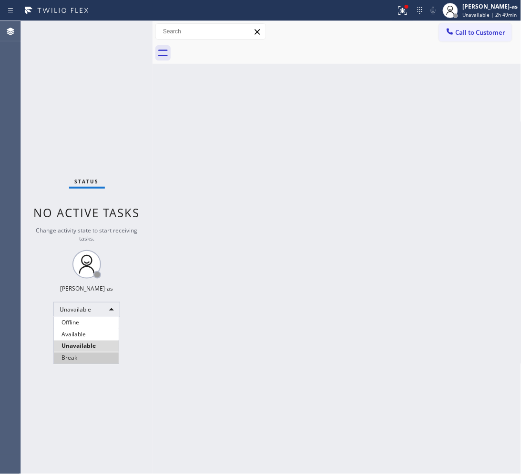
click at [85, 361] on li "Break" at bounding box center [86, 358] width 65 height 11
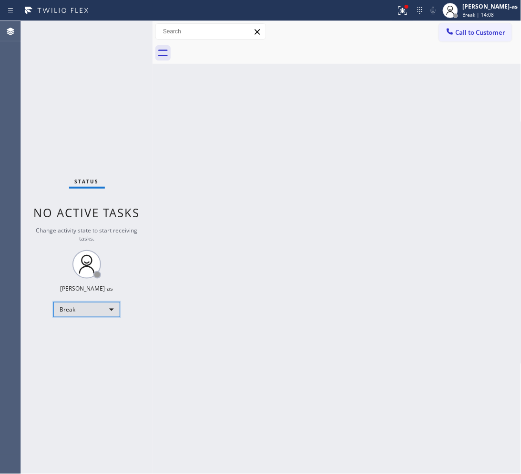
click at [84, 312] on div "Break" at bounding box center [86, 309] width 67 height 15
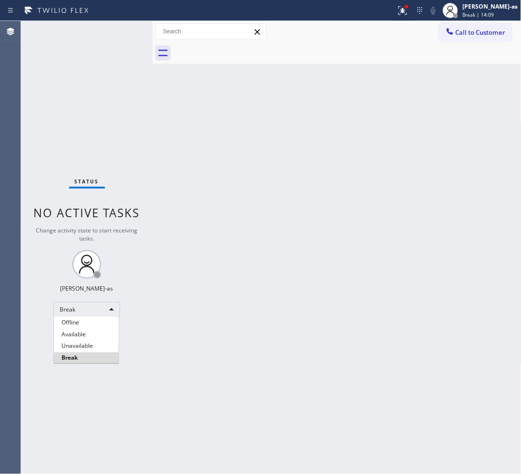
click at [90, 344] on li "Unavailable" at bounding box center [86, 346] width 65 height 11
click at [403, 157] on div "Back to Dashboard Change Sender ID Customers Technicians Select a contact Outbo…" at bounding box center [337, 247] width 369 height 453
drag, startPoint x: 212, startPoint y: 156, endPoint x: 419, endPoint y: 144, distance: 206.8
click at [213, 156] on div "Back to Dashboard Change Sender ID Customers Technicians Select a contact Outbo…" at bounding box center [337, 247] width 369 height 453
drag, startPoint x: 482, startPoint y: 35, endPoint x: 360, endPoint y: 117, distance: 147.0
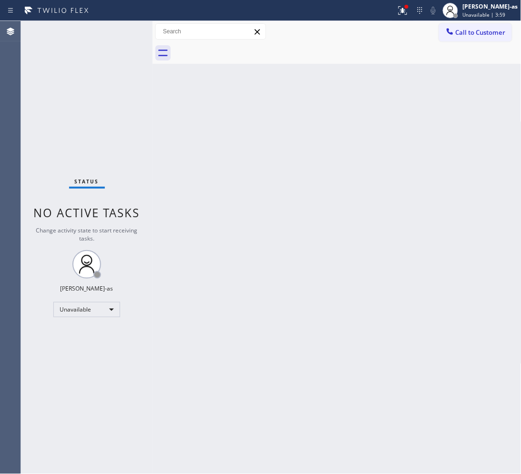
click at [481, 36] on span "Call to Customer" at bounding box center [481, 32] width 50 height 9
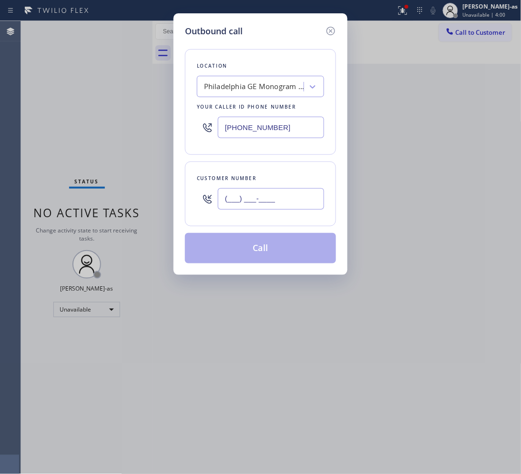
click at [279, 201] on input "(___) ___-____" at bounding box center [271, 198] width 106 height 21
paste input "312) 545-4754"
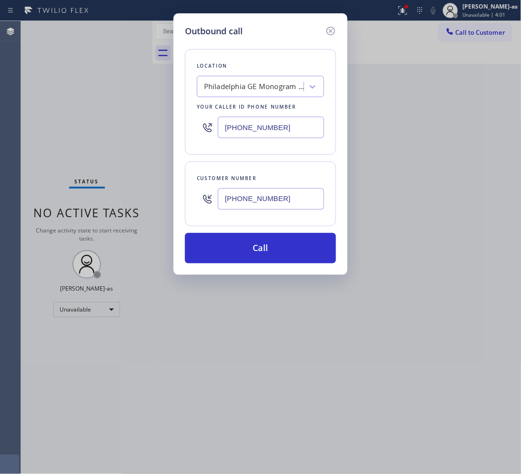
type input "[PHONE_NUMBER]"
click at [266, 136] on input "[PHONE_NUMBER]" at bounding box center [271, 127] width 106 height 21
click at [267, 136] on input "[PHONE_NUMBER]" at bounding box center [271, 127] width 106 height 21
paste input "855) 731-4952"
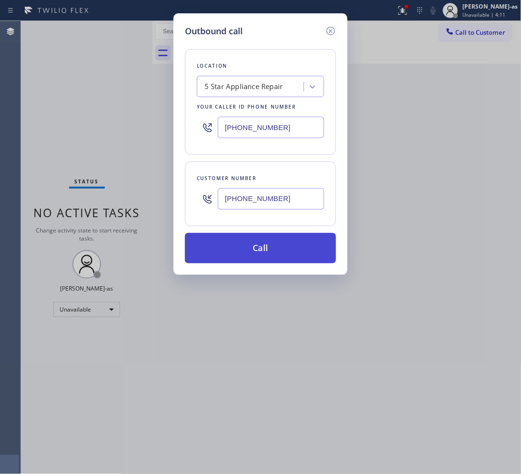
type input "[PHONE_NUMBER]"
click at [266, 248] on button "Call" at bounding box center [260, 248] width 151 height 31
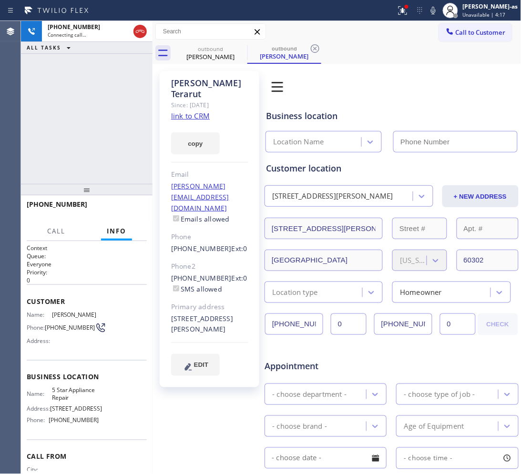
type input "[PHONE_NUMBER]"
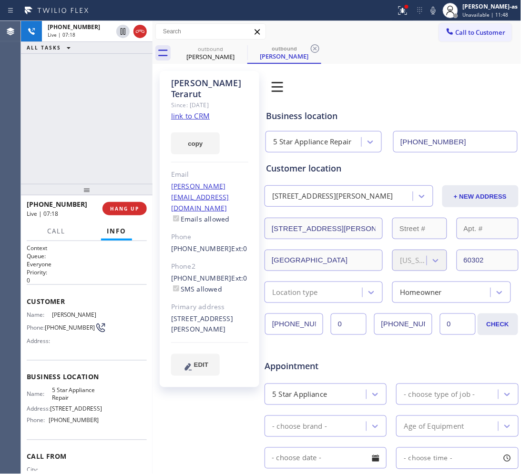
click at [77, 141] on div "[PHONE_NUMBER] Live | 07:18 ALL TASKS ALL TASKS ACTIVE TASKS TASKS IN WRAP UP" at bounding box center [87, 102] width 132 height 163
click at [76, 140] on div "[PHONE_NUMBER] Live | 07:20 ALL TASKS ALL TASKS ACTIVE TASKS TASKS IN WRAP UP" at bounding box center [87, 102] width 132 height 163
click at [119, 105] on div "[PHONE_NUMBER] Live | 07:21 ALL TASKS ALL TASKS ACTIVE TASKS TASKS IN WRAP UP" at bounding box center [87, 102] width 132 height 163
click at [86, 154] on div "[PHONE_NUMBER] Live | 07:21 ALL TASKS ALL TASKS ACTIVE TASKS TASKS IN WRAP UP" at bounding box center [87, 102] width 132 height 163
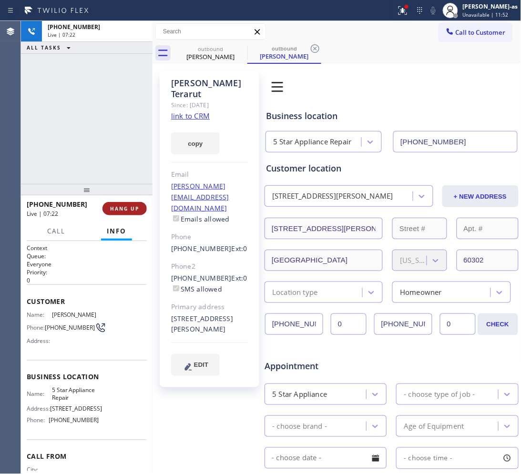
click at [124, 204] on button "HANG UP" at bounding box center [125, 208] width 44 height 13
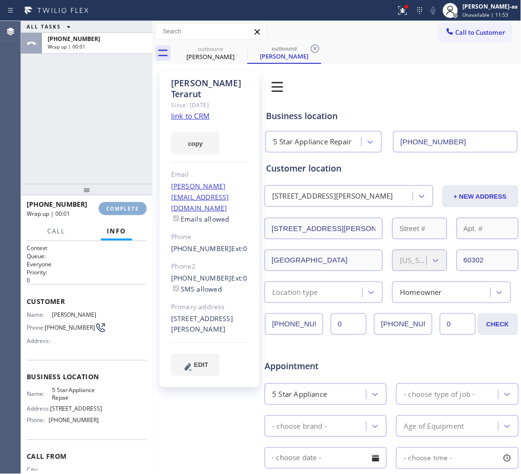
click at [124, 204] on button "COMPLETE" at bounding box center [123, 208] width 48 height 13
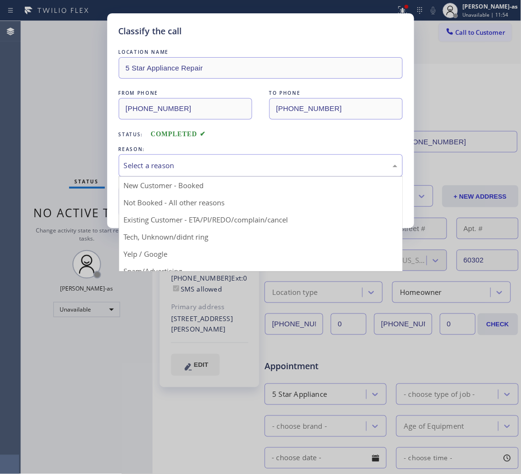
drag, startPoint x: 158, startPoint y: 163, endPoint x: 170, endPoint y: 168, distance: 12.4
click at [160, 163] on div "Select a reason" at bounding box center [261, 165] width 274 height 11
drag, startPoint x: 243, startPoint y: 222, endPoint x: 179, endPoint y: 201, distance: 67.1
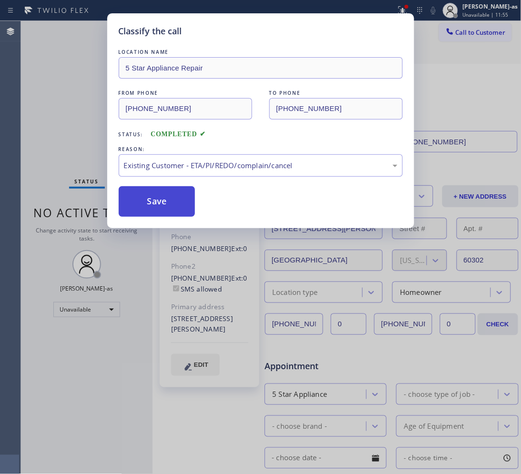
click at [144, 189] on button "Save" at bounding box center [157, 201] width 77 height 31
click at [155, 206] on button "Save" at bounding box center [157, 201] width 77 height 31
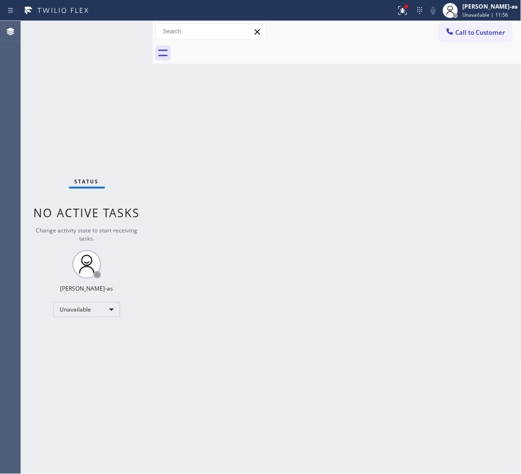
click at [61, 77] on div "Status No active tasks Change activity state to start receiving tasks. [PERSON_…" at bounding box center [87, 247] width 132 height 453
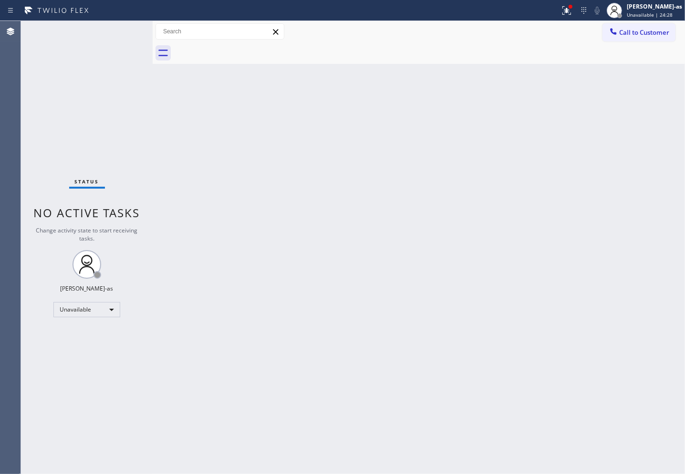
click at [197, 124] on div "Back to Dashboard Change Sender ID Customers Technicians Select a contact Outbo…" at bounding box center [419, 247] width 532 height 453
click at [211, 139] on div "Back to Dashboard Change Sender ID Customers Technicians Select a contact Outbo…" at bounding box center [419, 247] width 532 height 453
drag, startPoint x: 208, startPoint y: 225, endPoint x: 208, endPoint y: 229, distance: 4.8
click at [208, 229] on div "Back to Dashboard Change Sender ID Customers Technicians Select a contact Outbo…" at bounding box center [419, 247] width 532 height 453
click at [268, 260] on div "Back to Dashboard Change Sender ID Customers Technicians Select a contact Outbo…" at bounding box center [419, 247] width 532 height 453
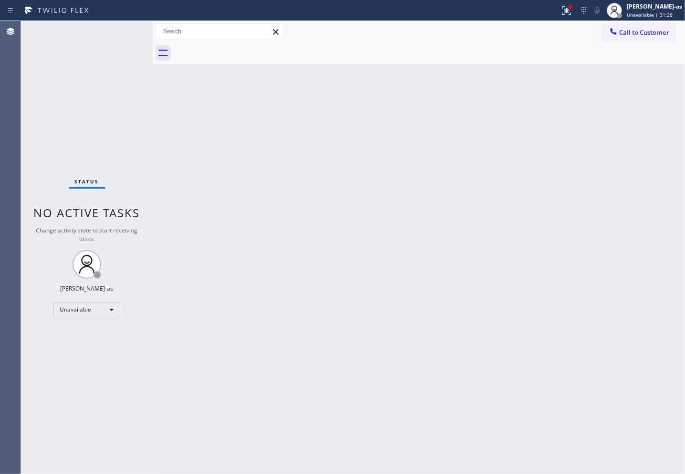
click at [368, 132] on div "Back to Dashboard Change Sender ID Customers Technicians Select a contact Outbo…" at bounding box center [419, 247] width 532 height 453
drag, startPoint x: 206, startPoint y: 197, endPoint x: 151, endPoint y: 48, distance: 158.5
click at [204, 190] on div "Back to Dashboard Change Sender ID Customers Technicians Select a contact Outbo…" at bounding box center [419, 247] width 532 height 453
click at [272, 190] on div "Back to Dashboard Change Sender ID Customers Technicians Select a contact Outbo…" at bounding box center [419, 247] width 532 height 453
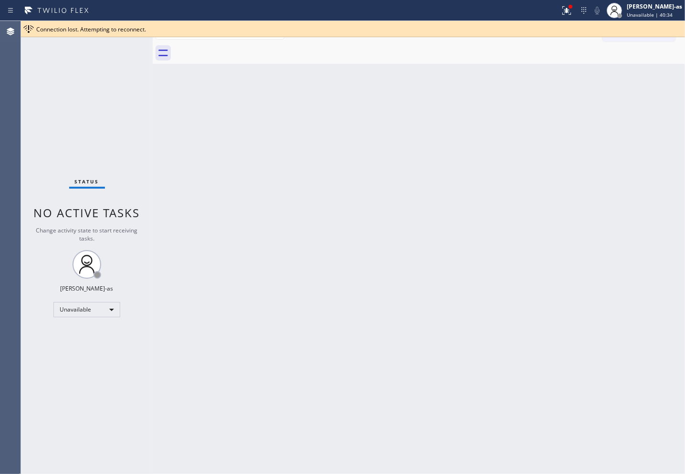
drag, startPoint x: 191, startPoint y: 160, endPoint x: 213, endPoint y: 154, distance: 22.9
click at [192, 160] on div "Back to Dashboard Change Sender ID Customers Technicians Select a contact Outbo…" at bounding box center [419, 247] width 532 height 453
click at [521, 29] on div "Connection lost. Attempting to reconnect." at bounding box center [358, 29] width 645 height 8
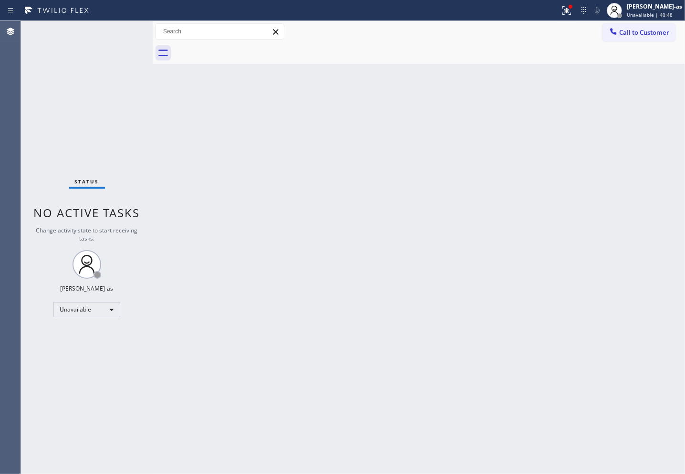
click at [135, 142] on div "Status No active tasks Change activity state to start receiving tasks. [PERSON_…" at bounding box center [87, 247] width 132 height 453
drag, startPoint x: 221, startPoint y: 230, endPoint x: 310, endPoint y: 319, distance: 126.4
click at [223, 227] on div "Back to Dashboard Change Sender ID Customers Technicians Select a contact Outbo…" at bounding box center [419, 247] width 532 height 453
click at [521, 27] on icon at bounding box center [613, 32] width 10 height 10
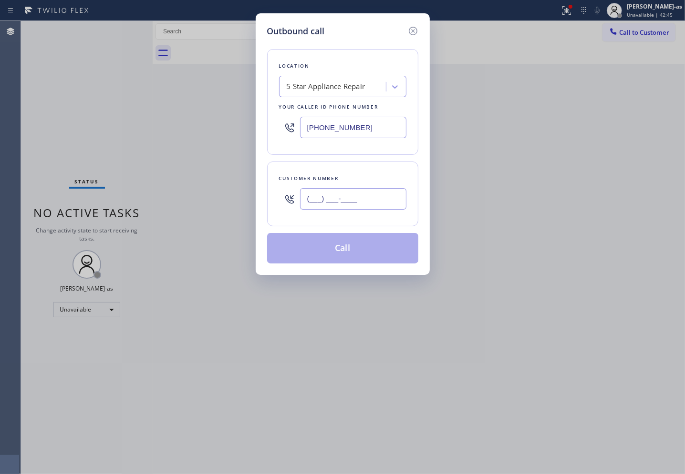
click at [344, 189] on input "(___) ___-____" at bounding box center [353, 198] width 106 height 21
paste input "760) 831-6021"
type input "[PHONE_NUMBER]"
click at [315, 77] on div "5 Star Appliance Repair" at bounding box center [342, 86] width 127 height 21
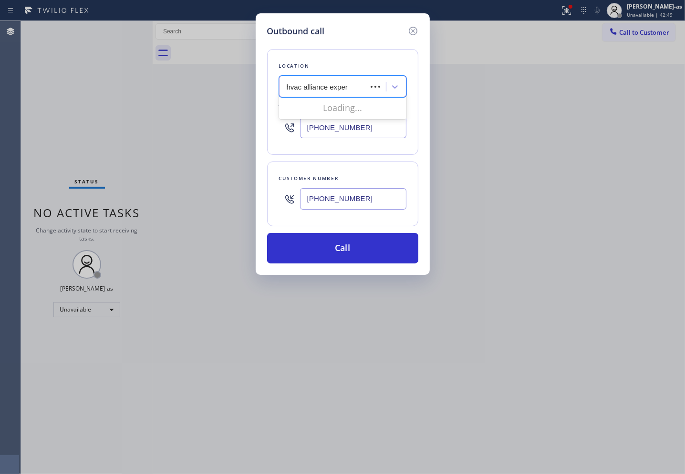
type input "hvac alliance expert"
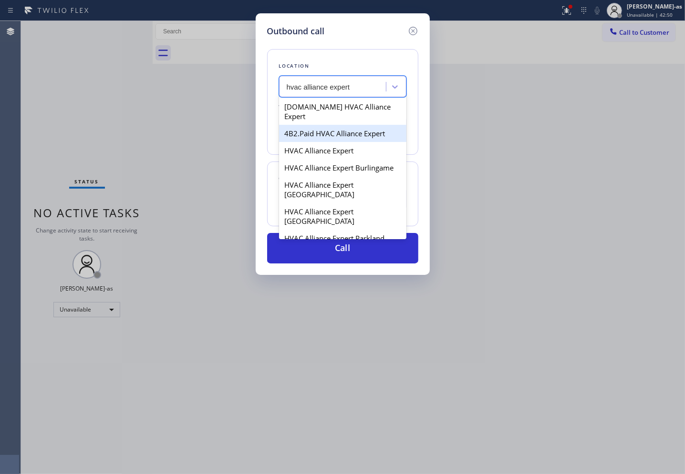
click at [316, 125] on div "4B2.Paid HVAC Alliance Expert" at bounding box center [342, 133] width 127 height 17
type input "[PHONE_NUMBER]"
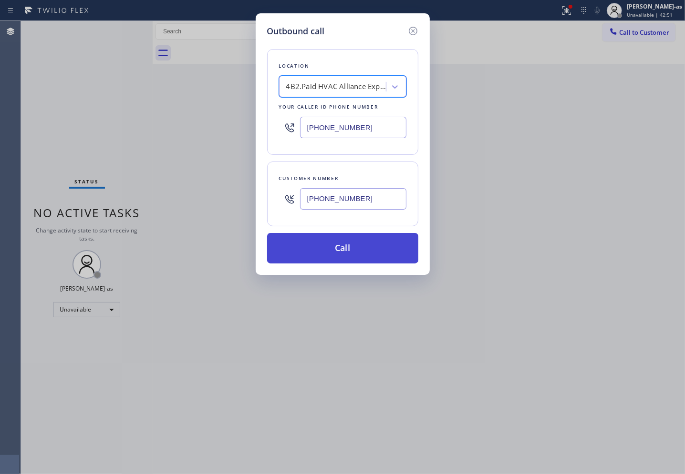
click at [345, 249] on button "Call" at bounding box center [342, 248] width 151 height 31
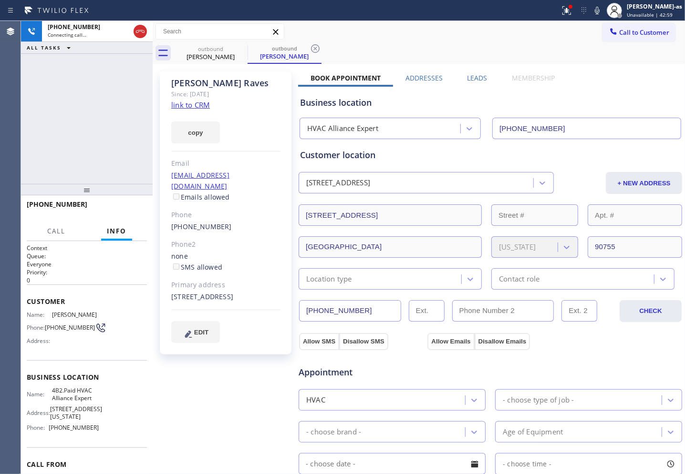
type input "[PHONE_NUMBER]"
click at [104, 113] on div "[PHONE_NUMBER] Live | 00:02 ALL TASKS ALL TASKS ACTIVE TASKS TASKS IN WRAP UP" at bounding box center [87, 102] width 132 height 163
click at [120, 200] on div "[PHONE_NUMBER] Live | 00:02 HANG UP" at bounding box center [87, 208] width 120 height 25
drag, startPoint x: 117, startPoint y: 207, endPoint x: 179, endPoint y: 213, distance: 62.2
click at [117, 206] on span "HANG UP" at bounding box center [124, 208] width 29 height 7
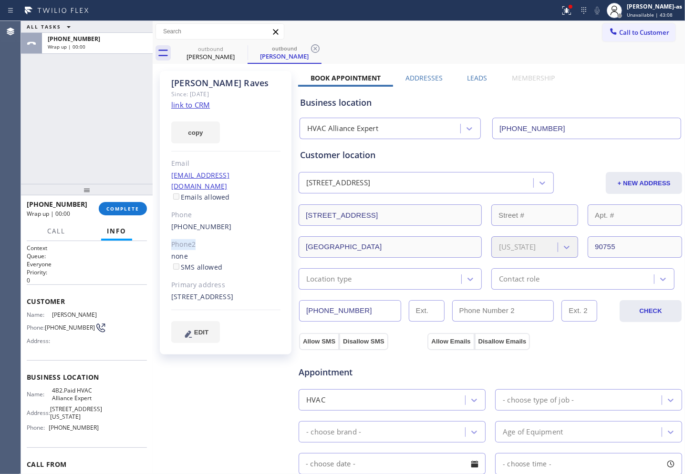
click at [244, 222] on div "[PERSON_NAME] Since: [DATE] link to CRM copy Email [EMAIL_ADDRESS][DOMAIN_NAME]…" at bounding box center [226, 213] width 132 height 284
click at [237, 222] on div "[PHONE_NUMBER]" at bounding box center [225, 227] width 109 height 11
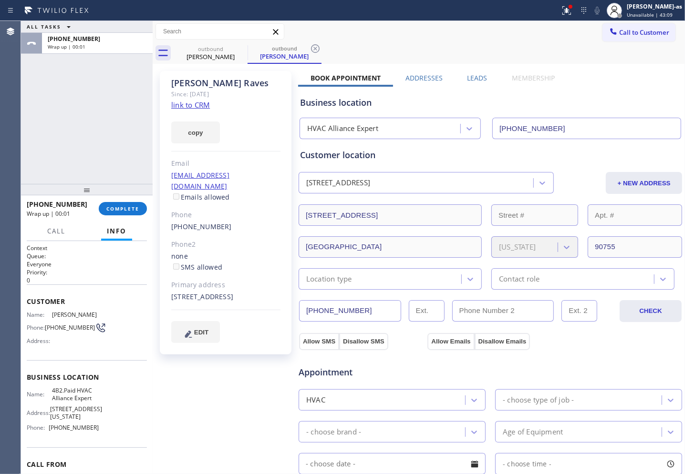
click at [237, 222] on div "[PHONE_NUMBER]" at bounding box center [225, 227] width 109 height 11
copy div "[PHONE_NUMBER]"
click at [113, 211] on span "COMPLETE" at bounding box center [122, 208] width 33 height 7
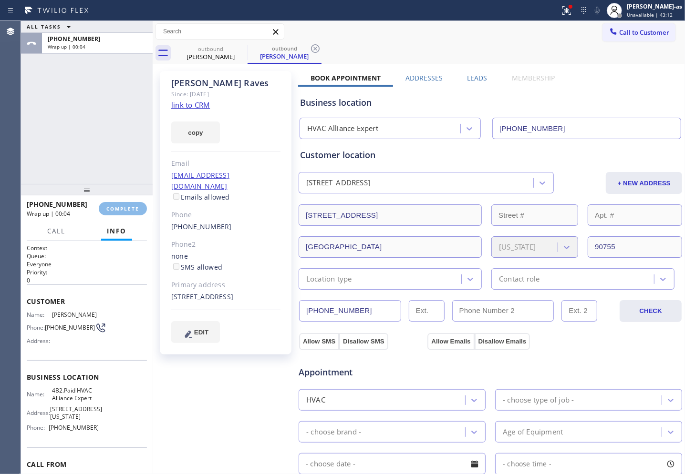
drag, startPoint x: 94, startPoint y: 125, endPoint x: 94, endPoint y: 119, distance: 5.7
click at [94, 124] on div "ALL TASKS ALL TASKS ACTIVE TASKS TASKS IN WRAP UP [PHONE_NUMBER] Wrap up | 00:04" at bounding box center [87, 102] width 132 height 163
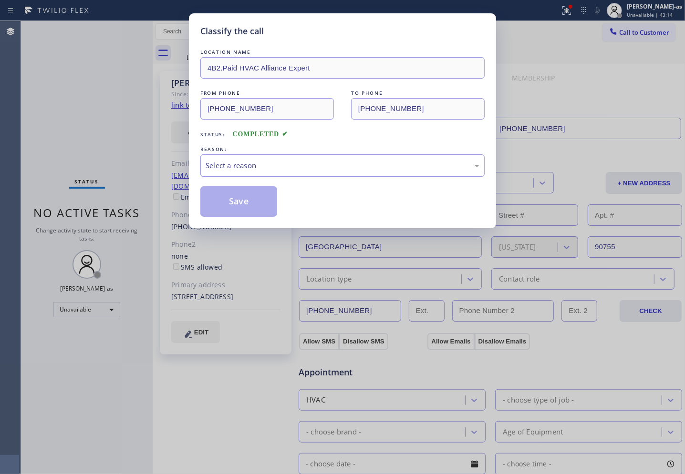
click at [296, 168] on div "Select a reason" at bounding box center [342, 165] width 274 height 11
click at [253, 204] on button "Save" at bounding box center [238, 201] width 77 height 31
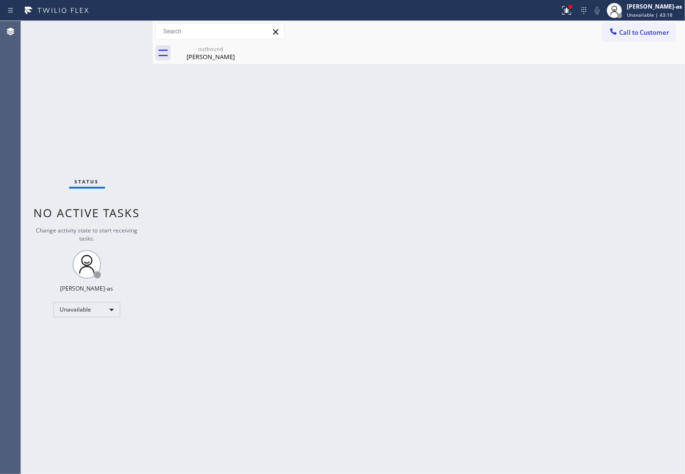
click at [521, 35] on span "Call to Customer" at bounding box center [644, 32] width 50 height 9
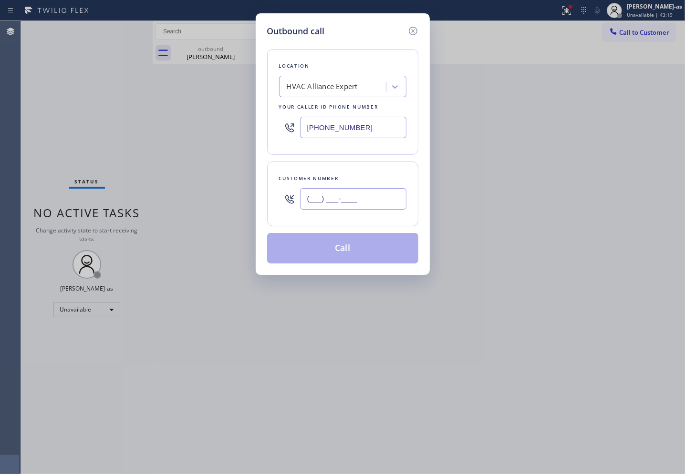
click at [367, 204] on input "(___) ___-____" at bounding box center [353, 198] width 106 height 21
paste input "760) 831-6021"
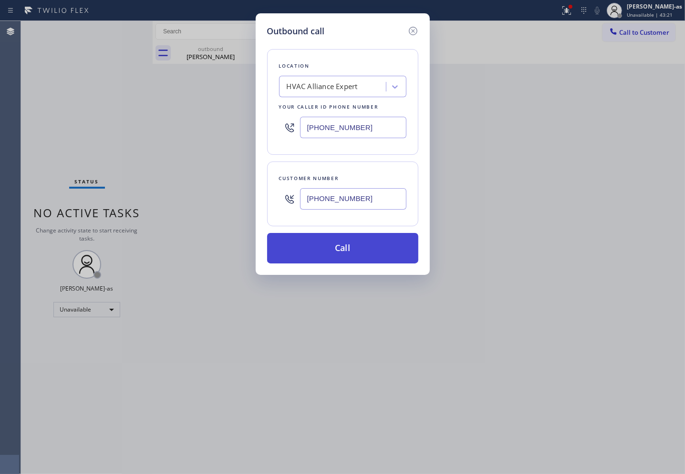
type input "[PHONE_NUMBER]"
click at [338, 251] on button "Call" at bounding box center [342, 248] width 151 height 31
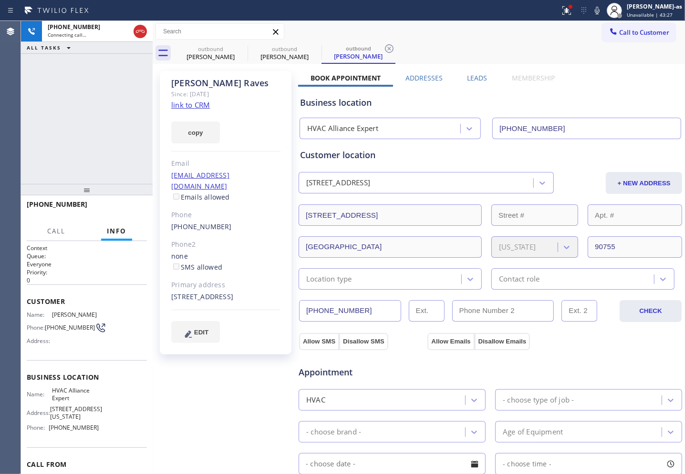
type input "[PHONE_NUMBER]"
click at [95, 114] on div "[PHONE_NUMBER] Live | 00:01 ALL TASKS ALL TASKS ACTIVE TASKS TASKS IN WRAP UP" at bounding box center [87, 102] width 132 height 163
click at [128, 204] on button "HANG UP" at bounding box center [125, 208] width 44 height 13
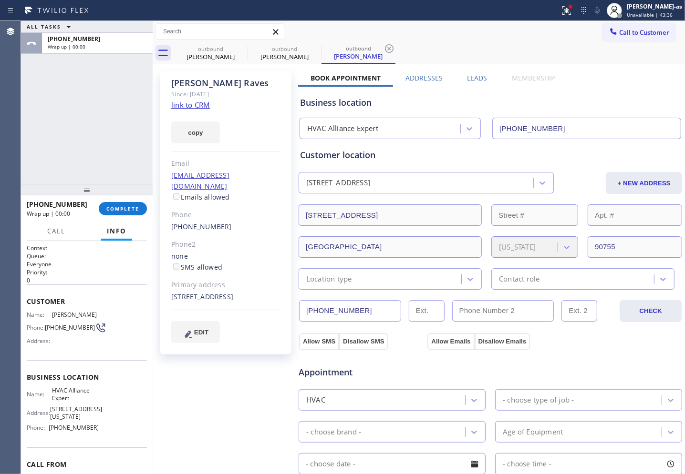
drag, startPoint x: 124, startPoint y: 205, endPoint x: 113, endPoint y: 183, distance: 25.2
click at [123, 201] on div "[PHONE_NUMBER] Wrap up | 00:00 COMPLETE" at bounding box center [87, 208] width 120 height 25
drag, startPoint x: 121, startPoint y: 209, endPoint x: 118, endPoint y: 180, distance: 28.7
click at [121, 208] on span "COMPLETE" at bounding box center [122, 208] width 33 height 7
drag, startPoint x: 114, startPoint y: 160, endPoint x: 131, endPoint y: 163, distance: 16.9
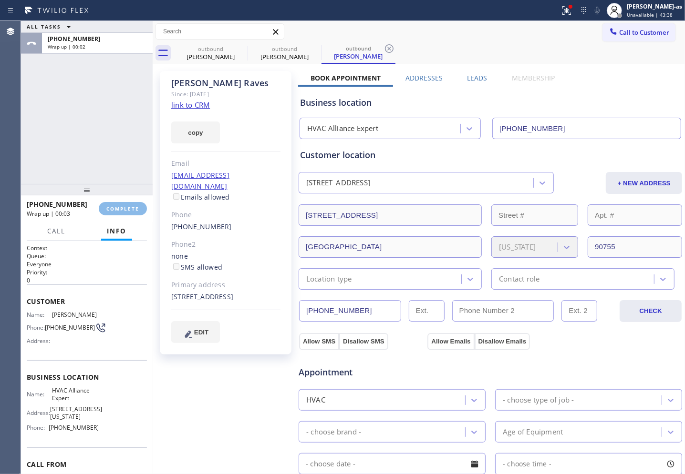
click at [116, 160] on div "ALL TASKS ALL TASKS ACTIVE TASKS TASKS IN WRAP UP [PHONE_NUMBER] Wrap up | 00:02" at bounding box center [87, 102] width 132 height 163
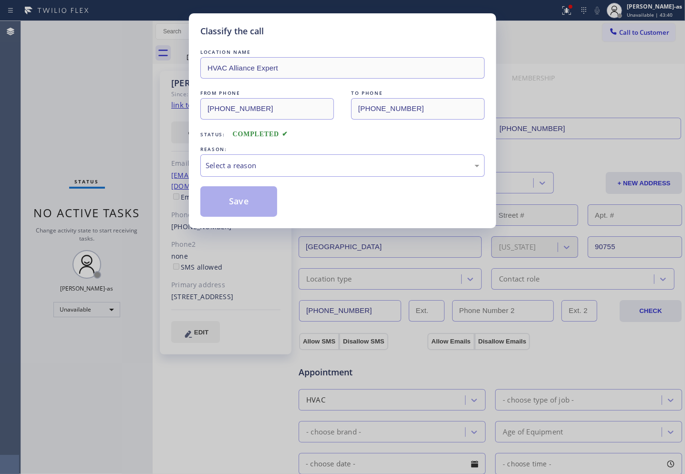
drag, startPoint x: 244, startPoint y: 174, endPoint x: 306, endPoint y: 175, distance: 62.0
click at [244, 172] on div "Select a reason" at bounding box center [342, 165] width 284 height 22
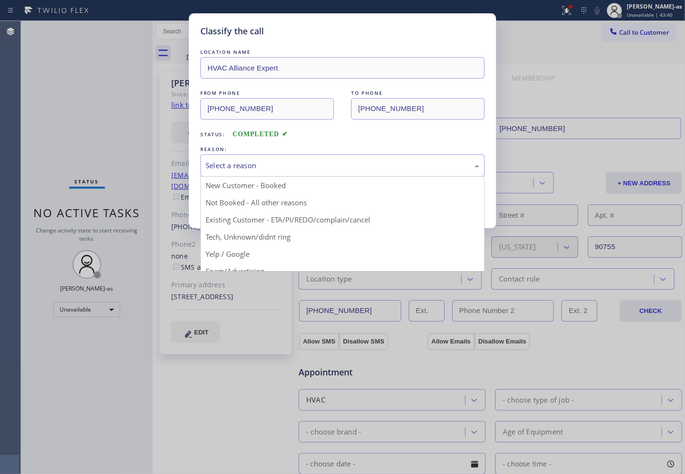
drag, startPoint x: 324, startPoint y: 217, endPoint x: 306, endPoint y: 218, distance: 18.1
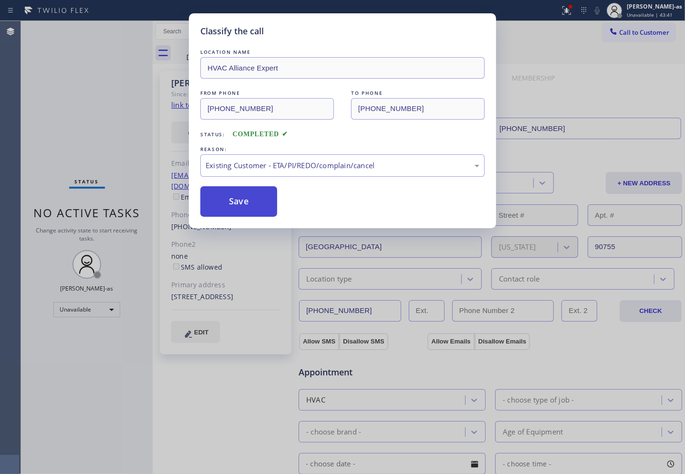
drag, startPoint x: 258, startPoint y: 212, endPoint x: 227, endPoint y: 186, distance: 40.2
click at [254, 211] on button "Save" at bounding box center [238, 201] width 77 height 31
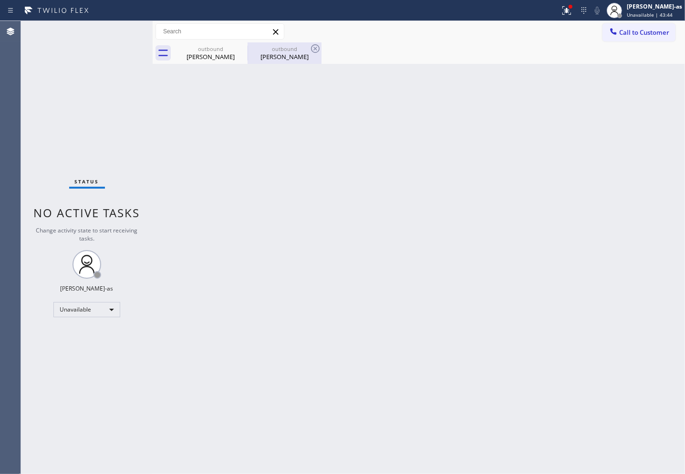
click at [293, 55] on div "[PERSON_NAME]" at bounding box center [284, 56] width 72 height 9
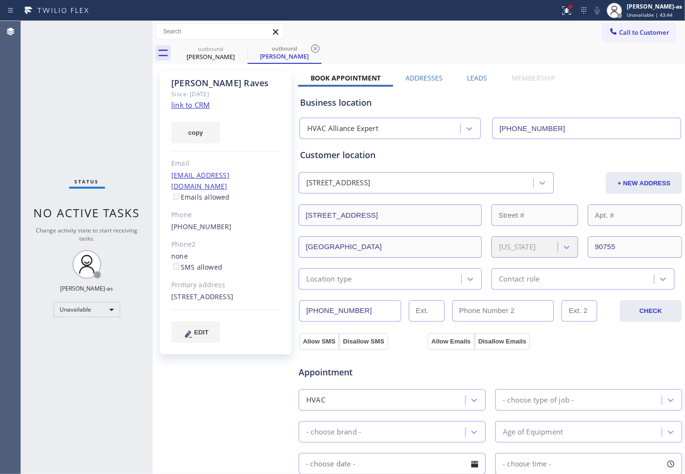
click at [201, 103] on link "link to CRM" at bounding box center [190, 105] width 39 height 10
drag, startPoint x: 219, startPoint y: 51, endPoint x: 251, endPoint y: 44, distance: 32.6
click at [222, 51] on div "outbound" at bounding box center [210, 48] width 72 height 7
click at [241, 48] on icon at bounding box center [241, 48] width 9 height 9
click at [0, 0] on icon at bounding box center [0, 0] width 0 height 0
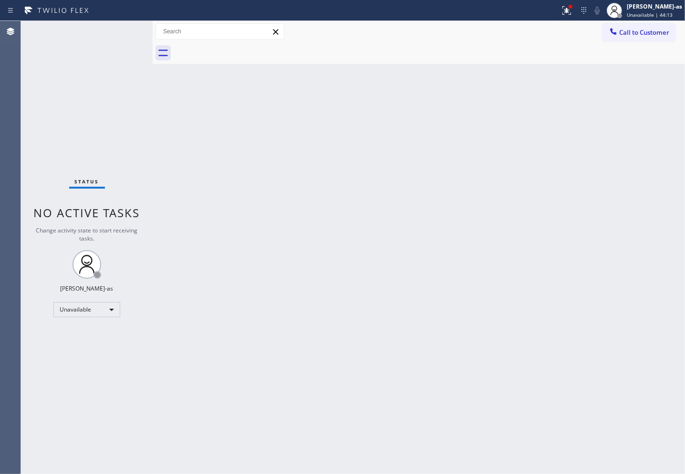
click at [241, 48] on div at bounding box center [429, 52] width 511 height 21
click at [521, 23] on button "Call to Customer" at bounding box center [638, 32] width 73 height 18
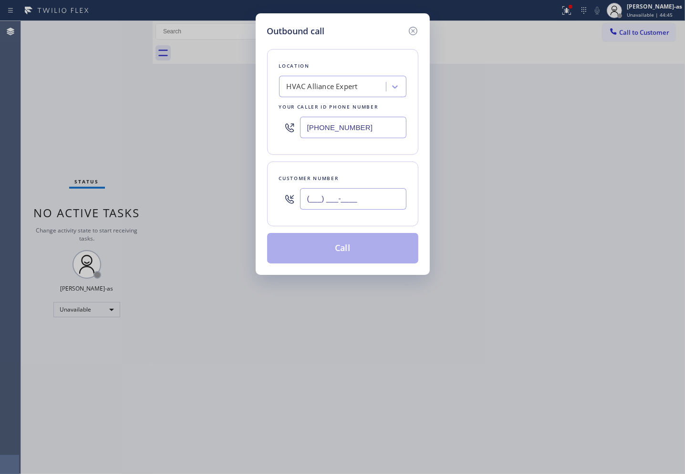
click at [363, 209] on input "(___) ___-____" at bounding box center [353, 198] width 106 height 21
paste input "619) 254-1683"
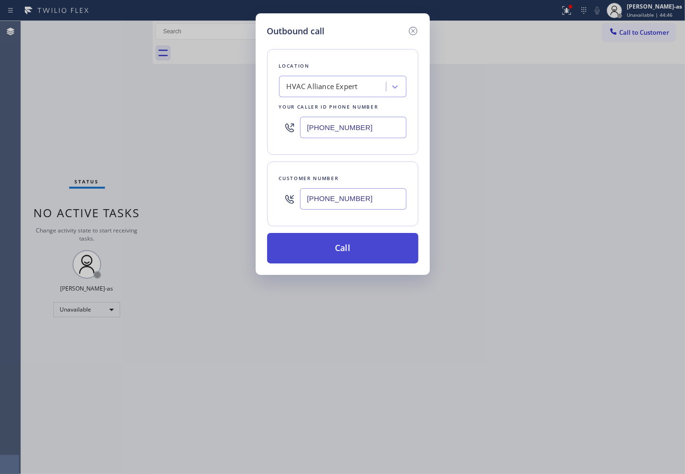
type input "[PHONE_NUMBER]"
click at [332, 258] on button "Call" at bounding box center [342, 248] width 151 height 31
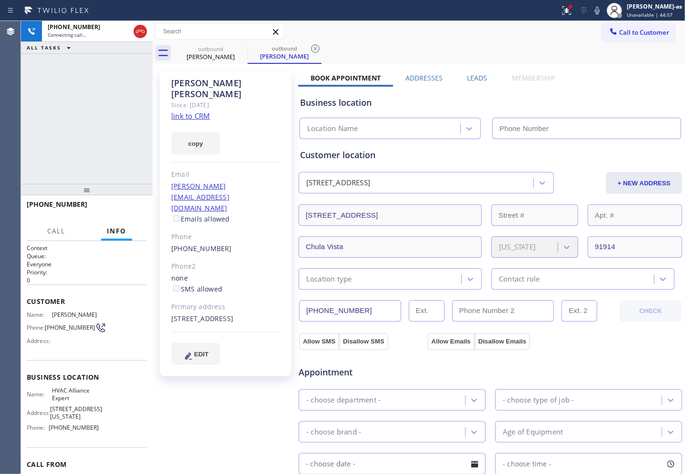
type input "[PHONE_NUMBER]"
drag, startPoint x: 84, startPoint y: 158, endPoint x: 158, endPoint y: 70, distance: 114.7
click at [87, 160] on div "[PHONE_NUMBER] Live | 00:03 ALL TASKS ALL TASKS ACTIVE TASKS TASKS IN WRAP UP" at bounding box center [87, 102] width 132 height 163
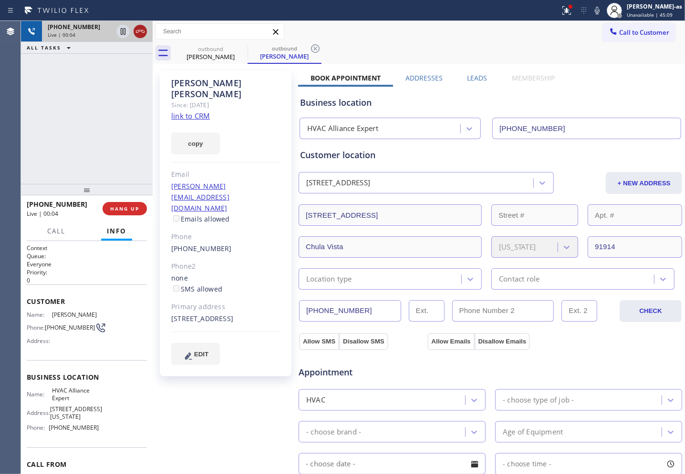
click at [144, 32] on icon at bounding box center [140, 31] width 9 height 3
click at [108, 203] on button "HANG UP" at bounding box center [125, 208] width 44 height 13
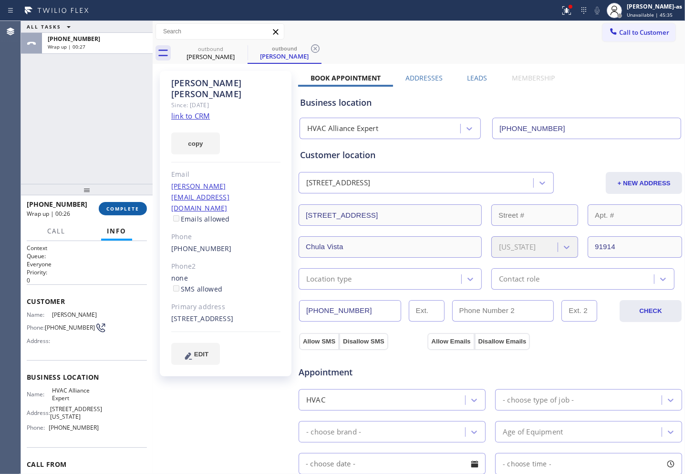
click at [129, 206] on span "COMPLETE" at bounding box center [122, 208] width 33 height 7
click at [228, 222] on div "[PERSON_NAME] Since: [DATE] link to CRM copy Email [PERSON_NAME][EMAIL_ADDRESS]…" at bounding box center [226, 224] width 132 height 306
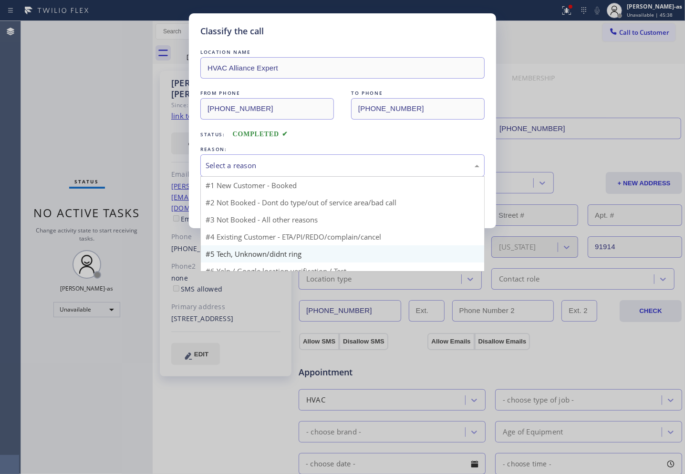
drag, startPoint x: 292, startPoint y: 174, endPoint x: 342, endPoint y: 246, distance: 87.2
click at [293, 177] on div "Select a reason #1 New Customer - Booked #2 Not Booked - Dont do type/out of se…" at bounding box center [342, 165] width 284 height 22
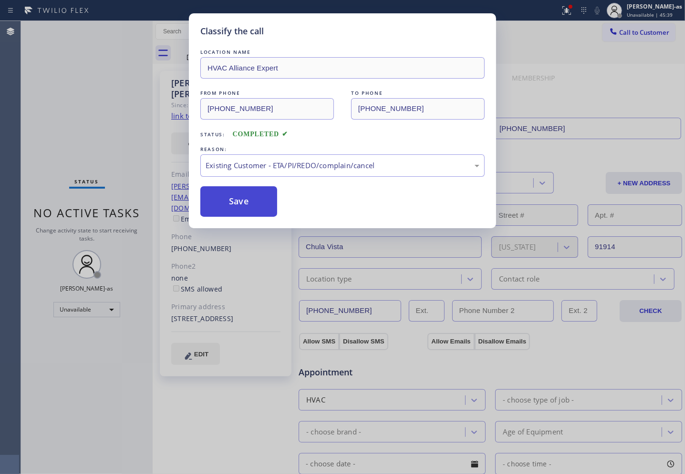
drag, startPoint x: 246, startPoint y: 191, endPoint x: 213, endPoint y: 210, distance: 37.6
click at [246, 192] on button "Save" at bounding box center [238, 201] width 77 height 31
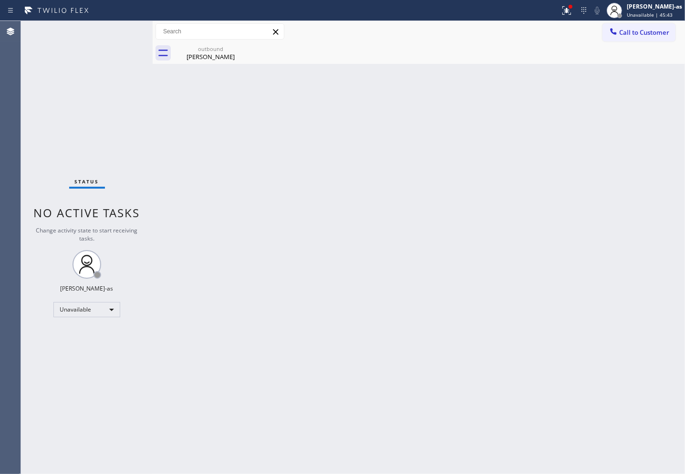
click at [239, 184] on div "Back to Dashboard Change Sender ID Customers Technicians Select a contact Outbo…" at bounding box center [419, 247] width 532 height 453
click at [200, 55] on div "[PERSON_NAME]" at bounding box center [210, 56] width 72 height 9
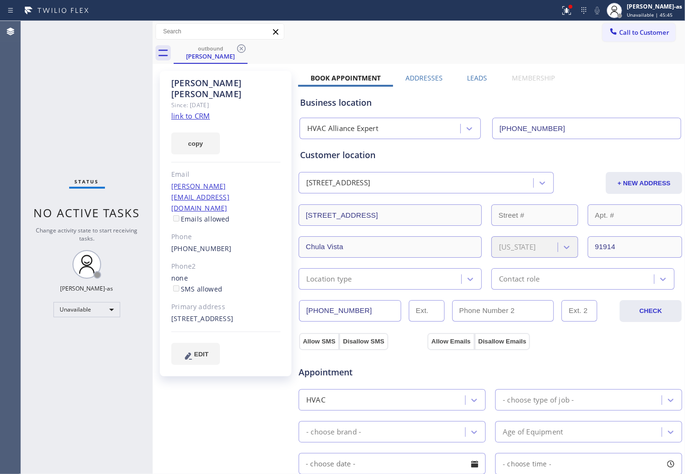
click at [245, 244] on div "[PHONE_NUMBER]" at bounding box center [225, 249] width 109 height 11
copy div "[PHONE_NUMBER]"
drag, startPoint x: 627, startPoint y: 34, endPoint x: 618, endPoint y: 38, distance: 9.8
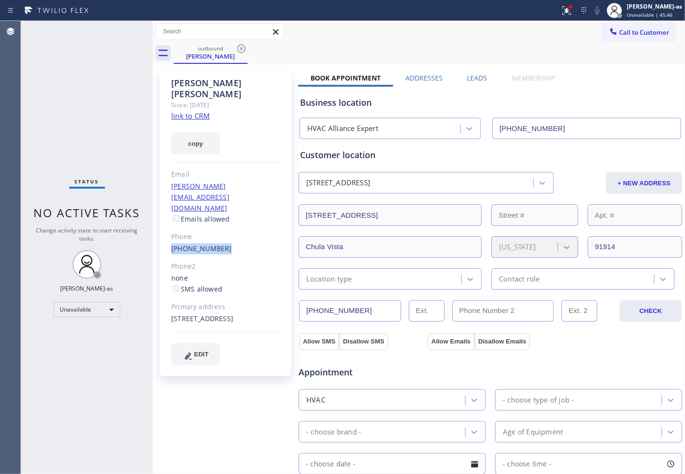
click at [521, 34] on span "Call to Customer" at bounding box center [644, 32] width 50 height 9
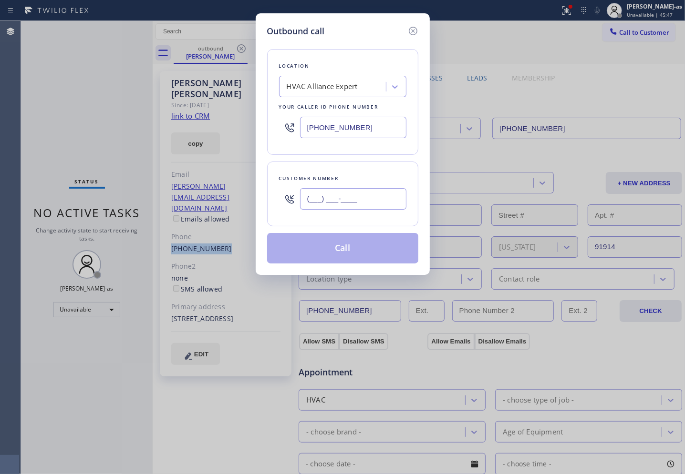
click at [351, 203] on input "(___) ___-____" at bounding box center [353, 198] width 106 height 21
paste input "619) 254-1683"
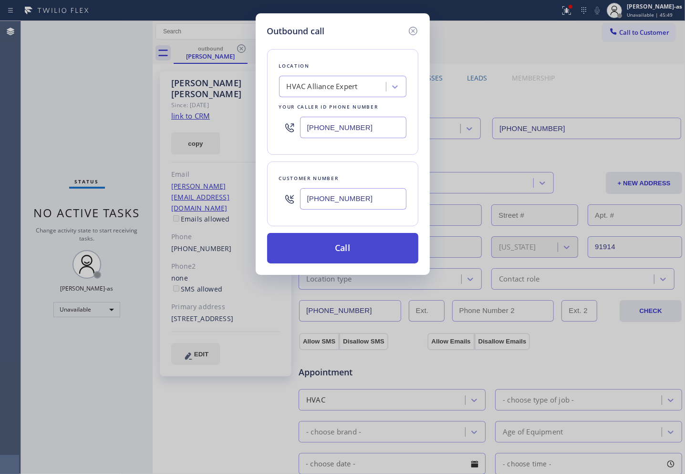
type input "[PHONE_NUMBER]"
click at [325, 254] on button "Call" at bounding box center [342, 248] width 151 height 31
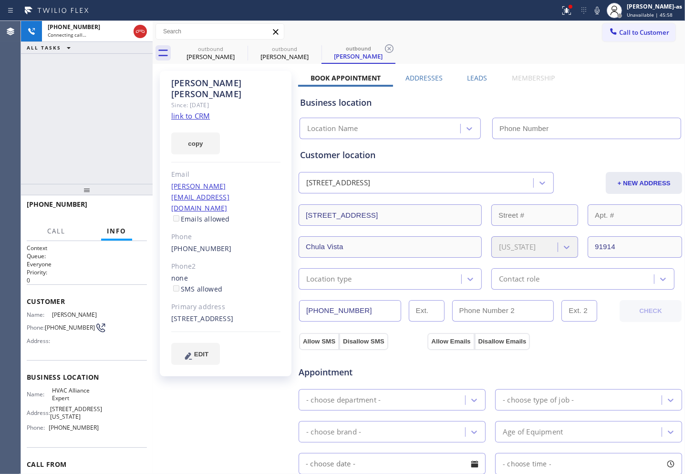
type input "[PHONE_NUMBER]"
click at [110, 117] on div "[PHONE_NUMBER] Live | 00:02 ALL TASKS ALL TASKS ACTIVE TASKS TASKS IN WRAP UP" at bounding box center [87, 102] width 132 height 163
click at [134, 97] on div "[PHONE_NUMBER] Live | 00:15 ALL TASKS ALL TASKS ACTIVE TASKS TASKS IN WRAP UP" at bounding box center [87, 102] width 132 height 163
click at [193, 111] on link "link to CRM" at bounding box center [190, 116] width 39 height 10
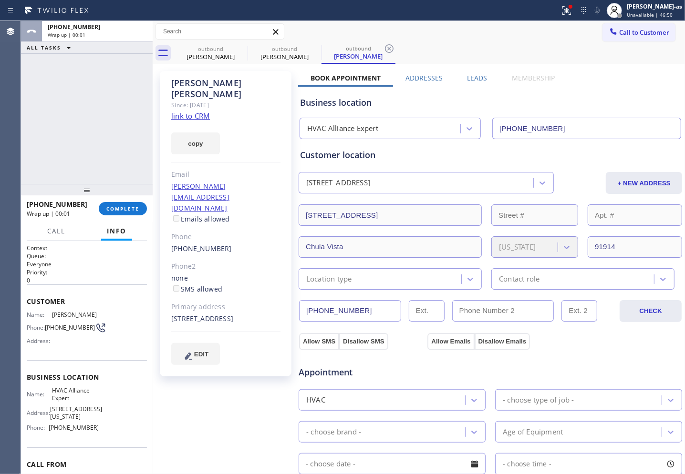
click at [48, 142] on div "ALL TASKS ALL TASKS ACTIVE TASKS TASKS IN WRAP UP [PHONE_NUMBER] Wrap up | 00:01" at bounding box center [87, 102] width 132 height 163
click at [120, 203] on button "COMPLETE" at bounding box center [123, 208] width 48 height 13
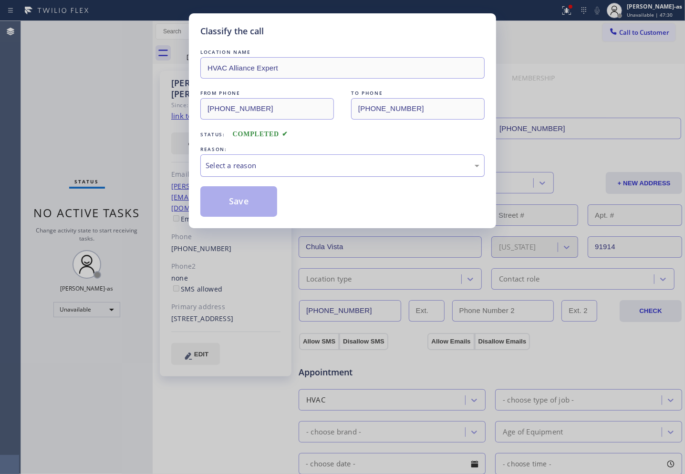
click at [320, 169] on div "Select a reason" at bounding box center [342, 165] width 274 height 11
drag, startPoint x: 225, startPoint y: 192, endPoint x: 213, endPoint y: 111, distance: 81.9
click at [225, 194] on button "Save" at bounding box center [238, 201] width 77 height 31
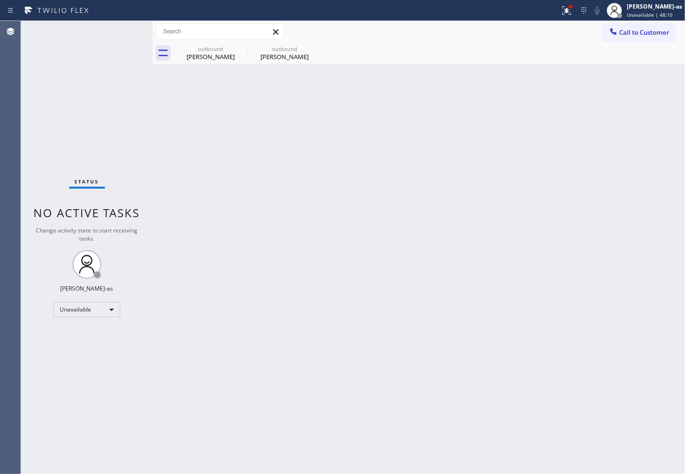
drag, startPoint x: 167, startPoint y: 113, endPoint x: 222, endPoint y: 72, distance: 68.2
click at [169, 112] on div "Back to Dashboard Change Sender ID Customers Technicians Select a contact Outbo…" at bounding box center [419, 247] width 532 height 453
drag, startPoint x: 208, startPoint y: 45, endPoint x: 256, endPoint y: 48, distance: 47.3
click at [211, 46] on div "outbound" at bounding box center [210, 48] width 72 height 7
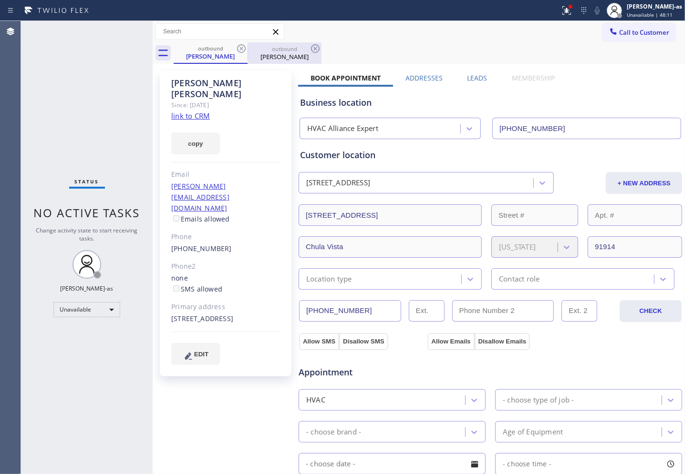
click at [248, 48] on div "outbound" at bounding box center [284, 48] width 72 height 7
click at [521, 23] on button "Call to Customer" at bounding box center [638, 32] width 73 height 18
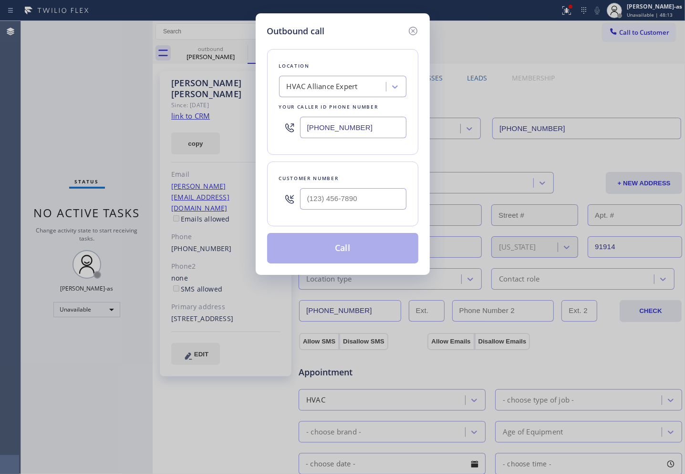
click at [364, 198] on input "text" at bounding box center [353, 198] width 106 height 21
paste input "650) 444-8143"
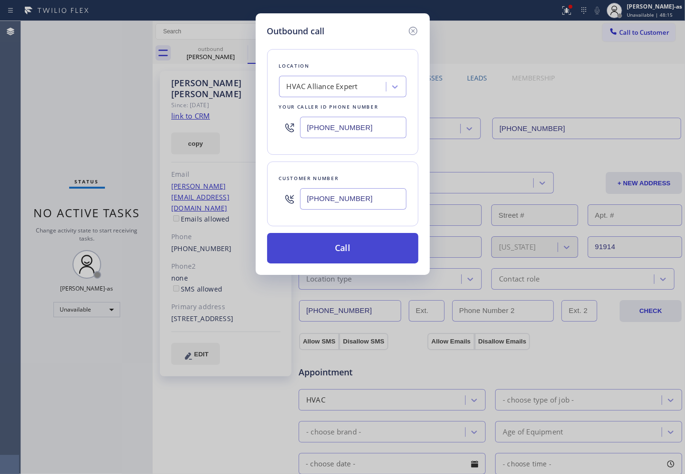
type input "[PHONE_NUMBER]"
click at [350, 256] on button "Call" at bounding box center [342, 248] width 151 height 31
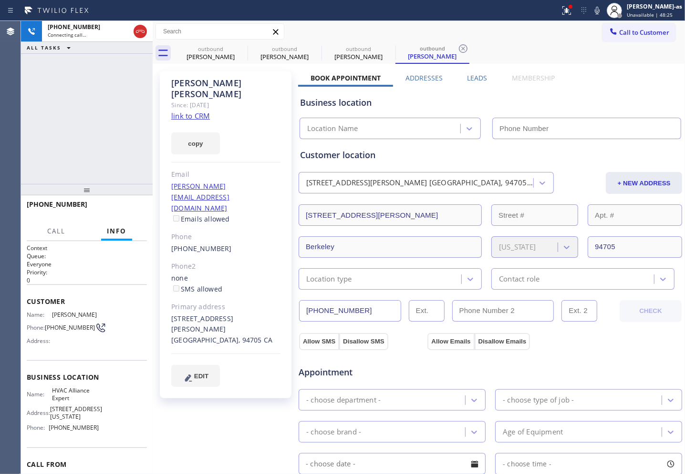
type input "[PHONE_NUMBER]"
click at [96, 105] on div "[PHONE_NUMBER] Connecting call… ALL TASKS ALL TASKS ACTIVE TASKS TASKS IN WRAP …" at bounding box center [87, 102] width 132 height 163
click at [194, 48] on div "outbound" at bounding box center [210, 48] width 72 height 7
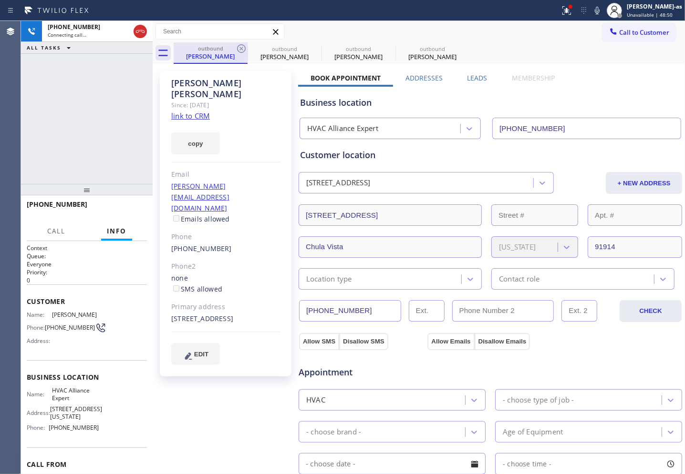
click at [235, 46] on div "outbound" at bounding box center [210, 48] width 72 height 7
click at [68, 111] on div "[PHONE_NUMBER] Live | 00:01 ALL TASKS ALL TASKS ACTIVE TASKS TASKS IN WRAP UP" at bounding box center [87, 102] width 132 height 163
click at [236, 51] on icon at bounding box center [241, 48] width 11 height 11
click at [236, 50] on icon at bounding box center [241, 48] width 11 height 11
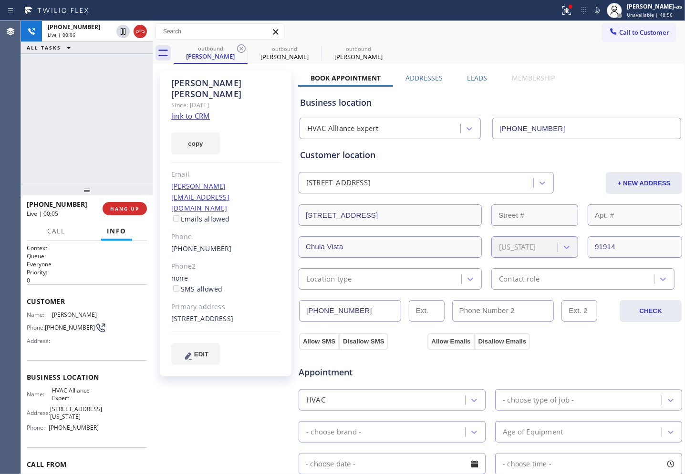
click at [101, 136] on div "[PHONE_NUMBER] Live | 00:06 ALL TASKS ALL TASKS ACTIVE TASKS TASKS IN WRAP UP" at bounding box center [87, 102] width 132 height 163
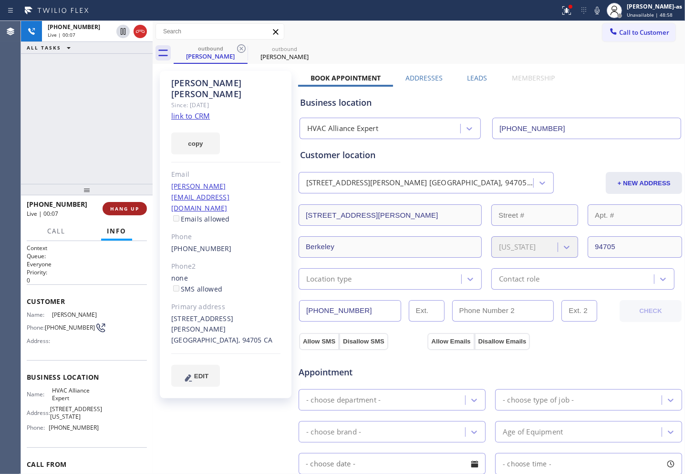
click at [136, 206] on span "HANG UP" at bounding box center [124, 208] width 29 height 7
click at [116, 141] on div "[PHONE_NUMBER] Live | 00:07 ALL TASKS ALL TASKS ACTIVE TASKS TASKS IN WRAP UP" at bounding box center [87, 102] width 132 height 163
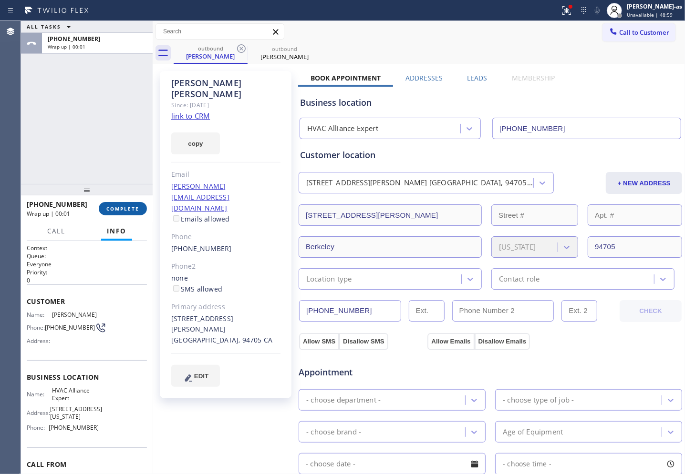
click at [126, 206] on span "COMPLETE" at bounding box center [122, 208] width 33 height 7
click at [94, 128] on div "Classify the call LOCATION NAME HVAC Alliance Expert FROM PHONE [PHONE_NUMBER] …" at bounding box center [353, 247] width 664 height 453
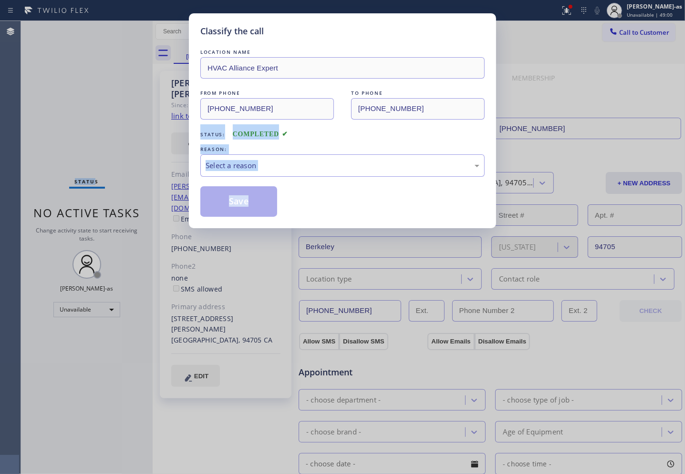
click at [342, 137] on div "Status: COMPLETED" at bounding box center [342, 131] width 284 height 15
click at [330, 165] on div "Select a reason" at bounding box center [342, 165] width 274 height 11
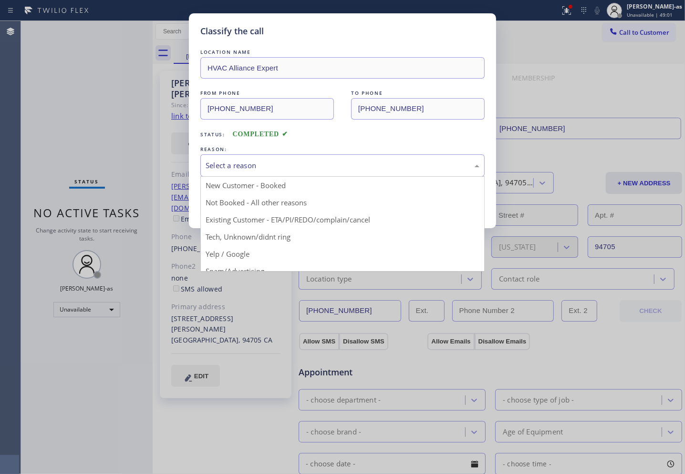
drag, startPoint x: 332, startPoint y: 223, endPoint x: 275, endPoint y: 206, distance: 60.2
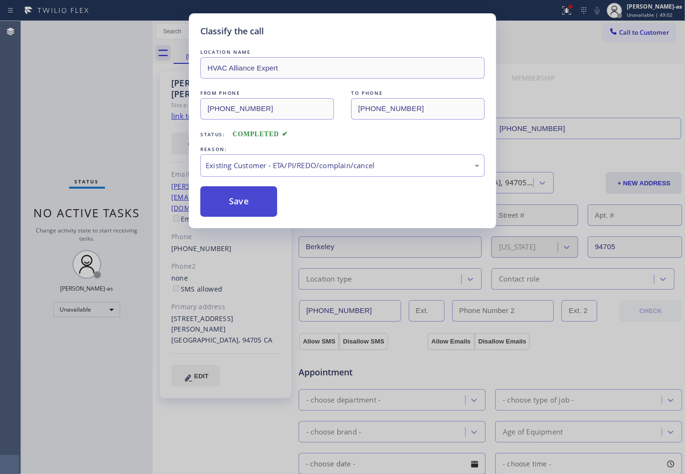
click at [239, 194] on button "Save" at bounding box center [238, 201] width 77 height 31
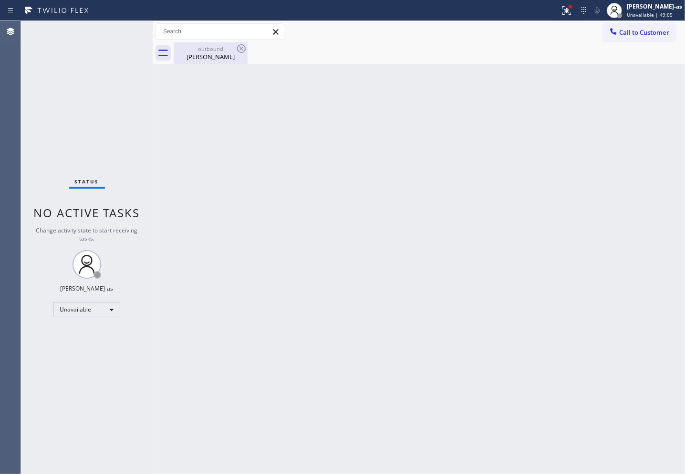
click at [223, 49] on div "outbound" at bounding box center [210, 48] width 72 height 7
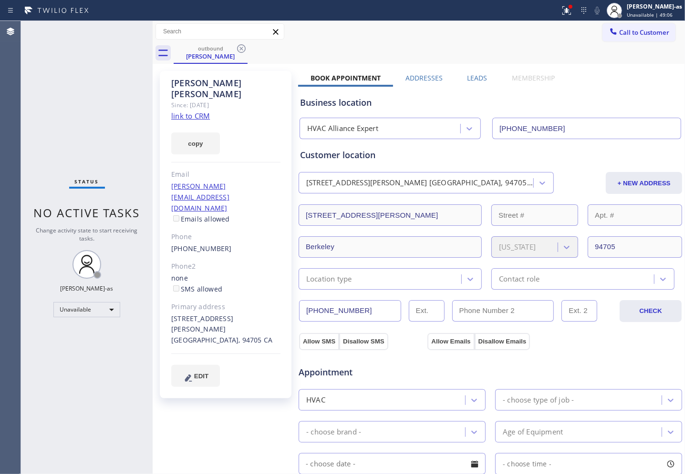
click at [187, 111] on link "link to CRM" at bounding box center [190, 116] width 39 height 10
drag, startPoint x: 268, startPoint y: 56, endPoint x: 259, endPoint y: 56, distance: 9.1
click at [267, 56] on div "outbound [PERSON_NAME]" at bounding box center [429, 52] width 511 height 21
click at [241, 51] on icon at bounding box center [241, 48] width 11 height 11
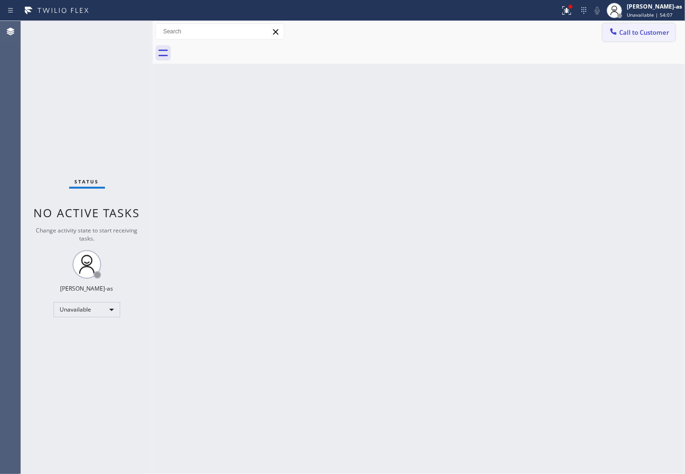
click at [521, 31] on span "Call to Customer" at bounding box center [644, 32] width 50 height 9
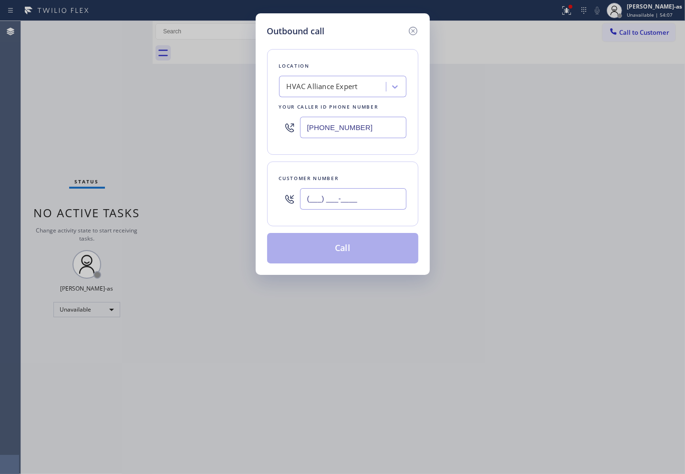
click at [359, 193] on input "(___) ___-____" at bounding box center [353, 198] width 106 height 21
paste input "714) 595-1030"
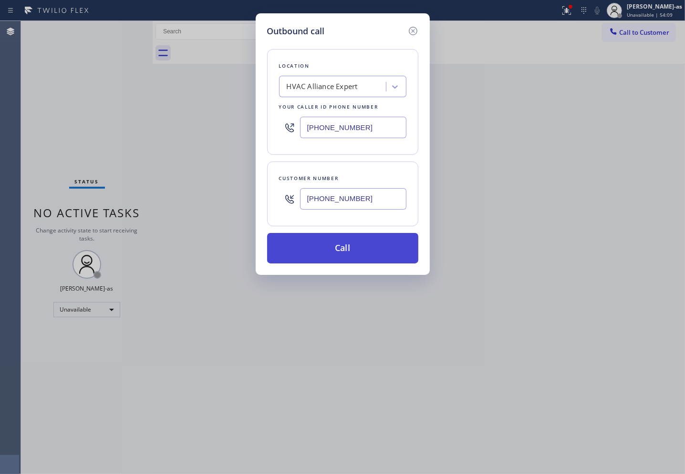
type input "[PHONE_NUMBER]"
click at [356, 249] on button "Call" at bounding box center [342, 248] width 151 height 31
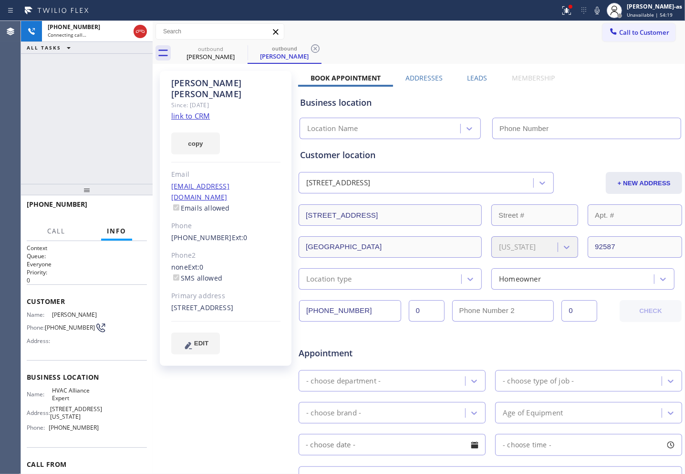
type input "[PHONE_NUMBER]"
click at [185, 111] on link "link to CRM" at bounding box center [190, 116] width 39 height 10
drag, startPoint x: 128, startPoint y: 126, endPoint x: 144, endPoint y: 113, distance: 20.9
click at [132, 123] on div "[PHONE_NUMBER] Live | 00:07 ALL TASKS ALL TASKS ACTIVE TASKS TASKS IN WRAP UP" at bounding box center [87, 102] width 132 height 163
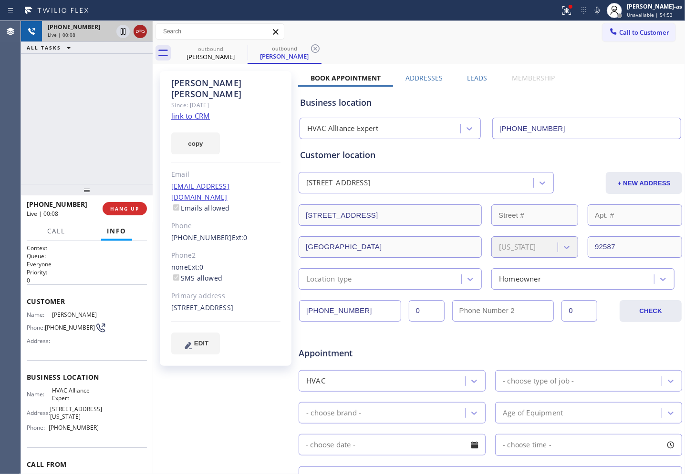
click at [142, 27] on icon at bounding box center [139, 31] width 11 height 11
drag, startPoint x: 114, startPoint y: 134, endPoint x: 130, endPoint y: 237, distance: 103.7
click at [115, 140] on div "[PHONE_NUMBER] Live | 00:09 ALL TASKS ALL TASKS ACTIVE TASKS TASKS IN WRAP UP" at bounding box center [87, 102] width 132 height 163
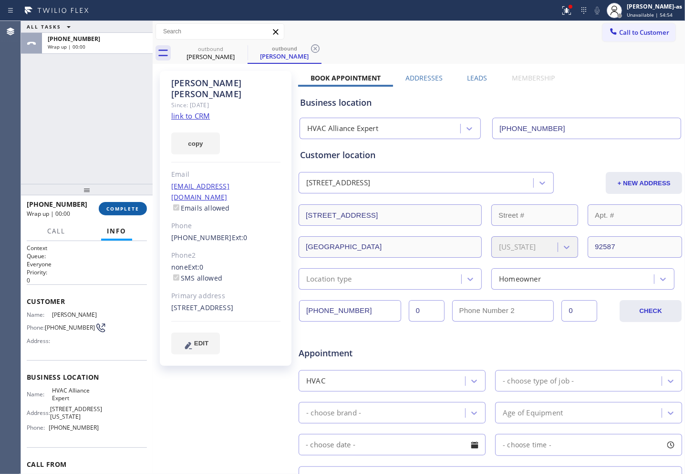
click at [124, 211] on span "COMPLETE" at bounding box center [122, 208] width 33 height 7
click at [115, 172] on div "ALL TASKS ALL TASKS ACTIVE TASKS TASKS IN WRAP UP [PHONE_NUMBER] Wrap up | 00:01" at bounding box center [87, 102] width 132 height 163
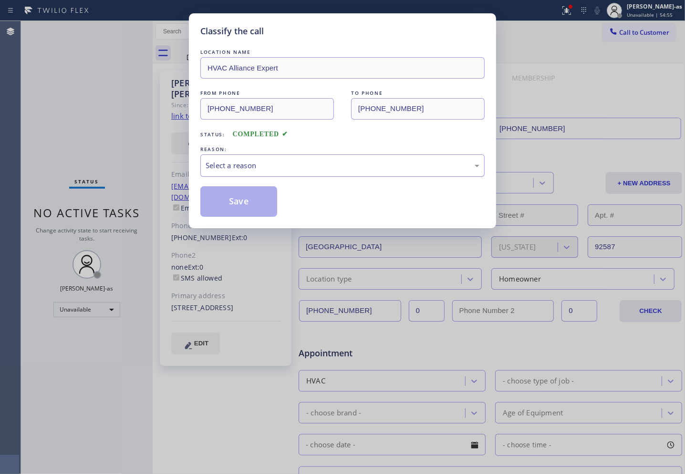
click at [256, 163] on div "Select a reason" at bounding box center [342, 165] width 274 height 11
drag, startPoint x: 268, startPoint y: 208, endPoint x: 251, endPoint y: 197, distance: 21.0
click at [266, 207] on button "Save" at bounding box center [238, 201] width 77 height 31
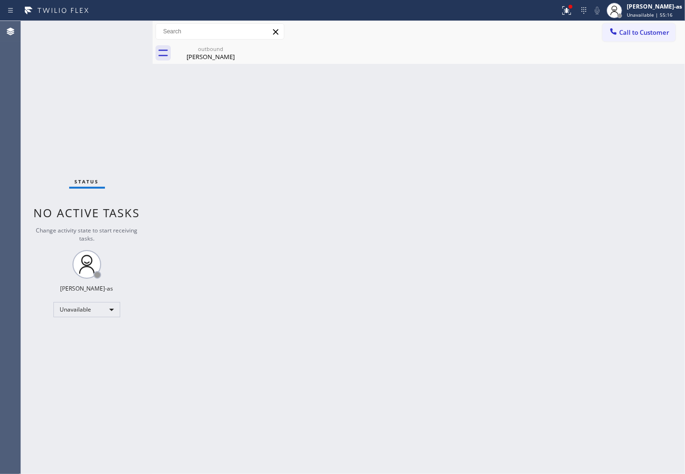
drag, startPoint x: 174, startPoint y: 115, endPoint x: 187, endPoint y: 97, distance: 22.0
click at [175, 114] on div "Back to Dashboard Change Sender ID Customers Technicians Select a contact Outbo…" at bounding box center [419, 247] width 532 height 453
click at [203, 53] on div "[PERSON_NAME]" at bounding box center [210, 56] width 72 height 9
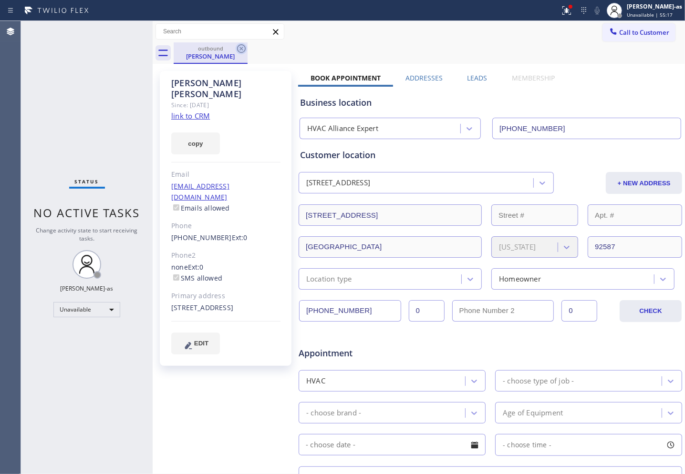
click at [244, 51] on icon at bounding box center [241, 48] width 9 height 9
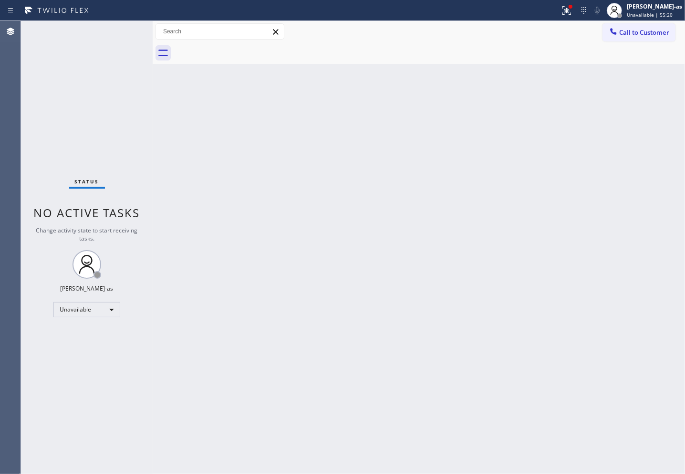
drag, startPoint x: 270, startPoint y: 174, endPoint x: 370, endPoint y: 127, distance: 110.5
click at [276, 170] on div "Back to Dashboard Change Sender ID Customers Technicians Select a contact Outbo…" at bounding box center [419, 247] width 532 height 453
drag, startPoint x: 211, startPoint y: 142, endPoint x: 435, endPoint y: 62, distance: 237.6
click at [273, 137] on div "Back to Dashboard Change Sender ID Customers Technicians Select a contact Outbo…" at bounding box center [419, 247] width 532 height 453
click at [521, 29] on span "Call to Customer" at bounding box center [644, 32] width 50 height 9
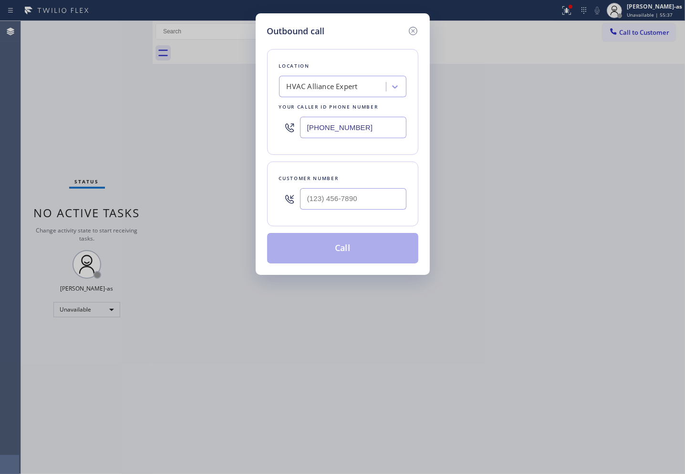
drag, startPoint x: 344, startPoint y: 186, endPoint x: 358, endPoint y: 205, distance: 23.8
click at [344, 189] on div at bounding box center [353, 199] width 106 height 31
click at [358, 205] on input "(___) ___-____" at bounding box center [353, 198] width 106 height 21
paste input "413) 530-3918"
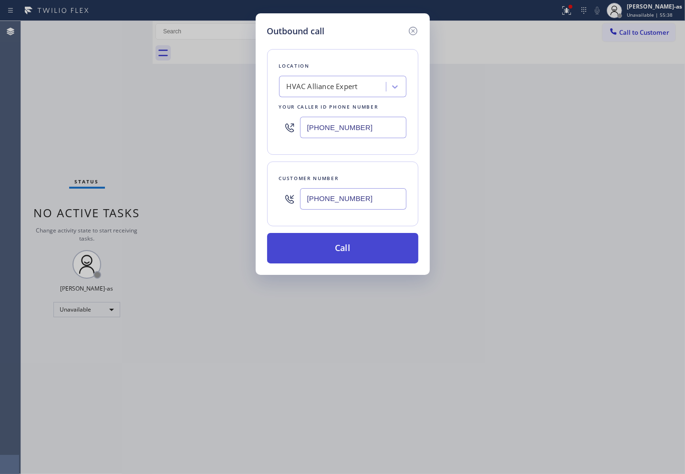
type input "[PHONE_NUMBER]"
click at [337, 251] on button "Call" at bounding box center [342, 248] width 151 height 31
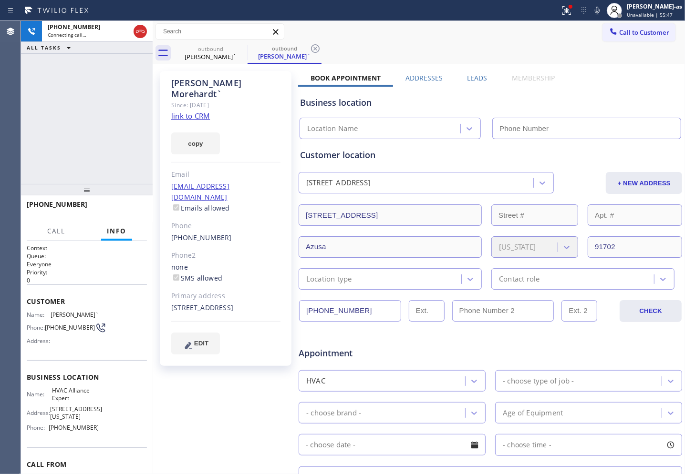
type input "[PHONE_NUMBER]"
click at [64, 134] on div "[PHONE_NUMBER] Live | 00:02 ALL TASKS ALL TASKS ACTIVE TASKS TASKS IN WRAP UP" at bounding box center [87, 102] width 132 height 163
click at [186, 111] on link "link to CRM" at bounding box center [190, 116] width 39 height 10
click at [64, 164] on div "ALL TASKS ALL TASKS ACTIVE TASKS TASKS IN WRAP UP [PHONE_NUMBER] Wrap up | 00:03" at bounding box center [87, 102] width 132 height 163
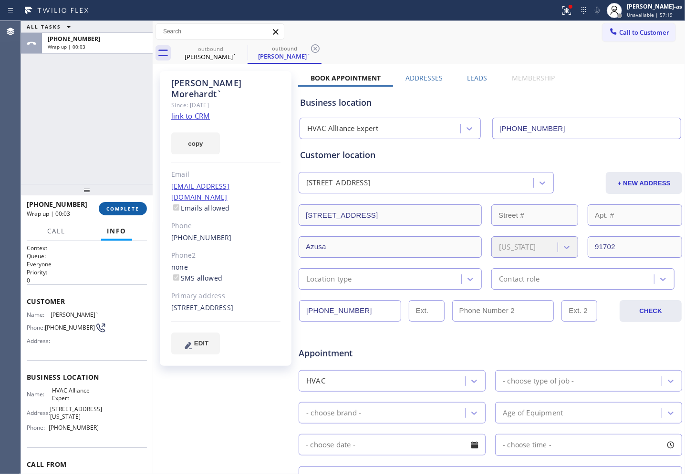
click at [115, 211] on span "COMPLETE" at bounding box center [122, 208] width 33 height 7
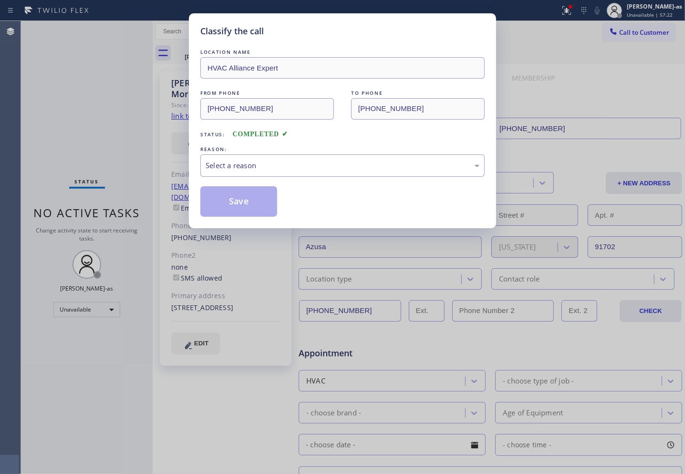
click at [113, 213] on div "Classify the call LOCATION NAME HVAC Alliance Expert FROM PHONE [PHONE_NUMBER] …" at bounding box center [342, 237] width 685 height 474
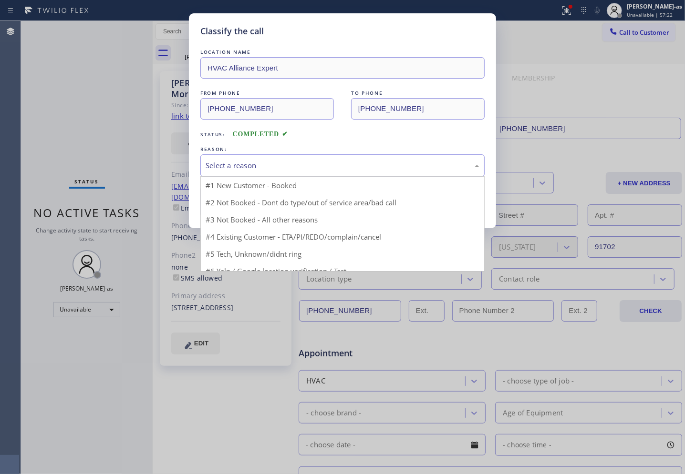
drag, startPoint x: 254, startPoint y: 162, endPoint x: 263, endPoint y: 175, distance: 15.7
click at [257, 163] on div "Select a reason" at bounding box center [342, 165] width 274 height 11
drag, startPoint x: 263, startPoint y: 165, endPoint x: 303, endPoint y: 215, distance: 64.5
click at [264, 165] on div "#3 Not Booked - All other reasons" at bounding box center [342, 165] width 274 height 11
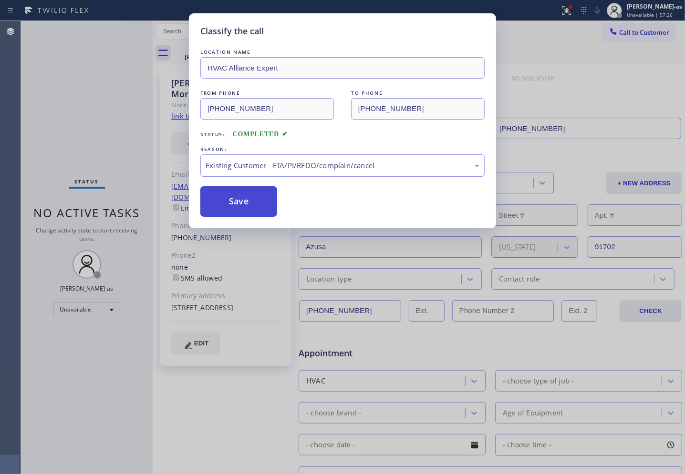
click at [251, 213] on button "Save" at bounding box center [238, 201] width 77 height 31
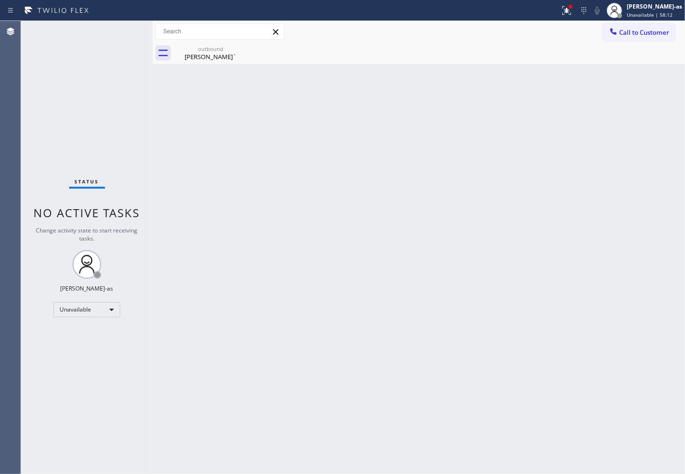
drag, startPoint x: 637, startPoint y: 30, endPoint x: 552, endPoint y: 84, distance: 101.2
click at [521, 31] on span "Call to Customer" at bounding box center [644, 32] width 50 height 9
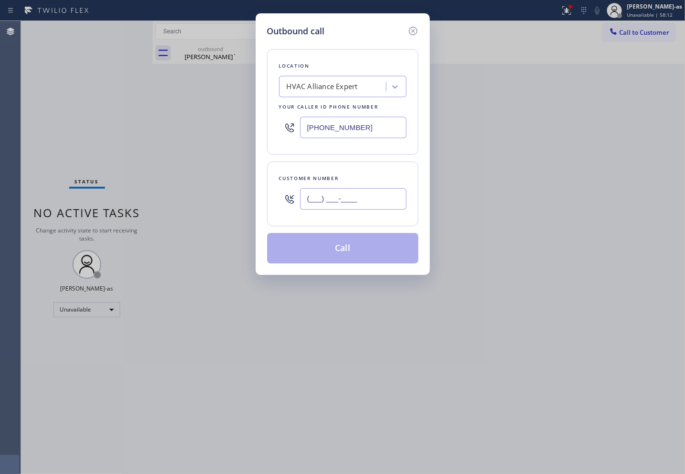
click at [363, 189] on input "(___) ___-____" at bounding box center [353, 198] width 106 height 21
paste input "505) 800-8391"
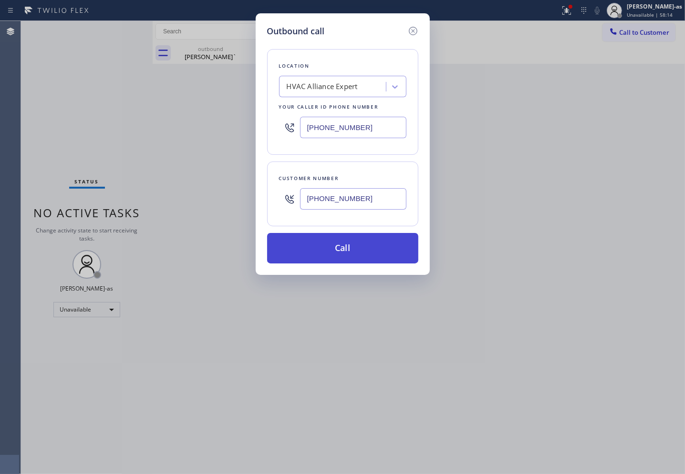
type input "[PHONE_NUMBER]"
click at [365, 246] on button "Call" at bounding box center [342, 248] width 151 height 31
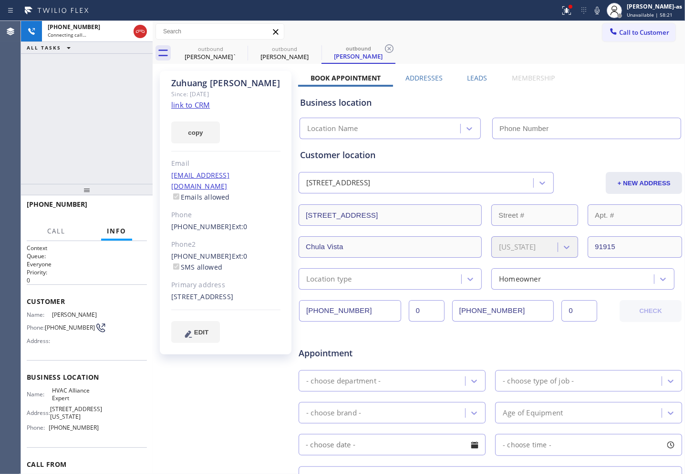
type input "[PHONE_NUMBER]"
drag, startPoint x: 115, startPoint y: 156, endPoint x: 158, endPoint y: 37, distance: 127.0
click at [115, 155] on div "[PHONE_NUMBER] Live | 00:08 ALL TASKS ALL TASKS ACTIVE TASKS TASKS IN WRAP UP" at bounding box center [87, 102] width 132 height 163
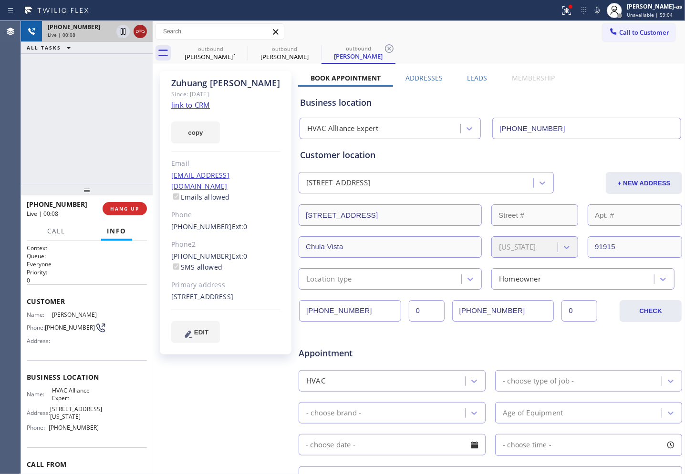
click at [144, 33] on icon at bounding box center [139, 31] width 11 height 11
click at [135, 29] on icon at bounding box center [139, 31] width 11 height 11
click at [126, 148] on div "[PHONE_NUMBER] Live | 00:09 ALL TASKS ALL TASKS ACTIVE TASKS TASKS IN WRAP UP" at bounding box center [87, 102] width 132 height 163
click at [114, 206] on div "[PHONE_NUMBER] Live | 00:08 HANG UP" at bounding box center [87, 208] width 120 height 25
click at [130, 216] on div "[PHONE_NUMBER] Live | 00:11 HANG UP" at bounding box center [87, 208] width 120 height 25
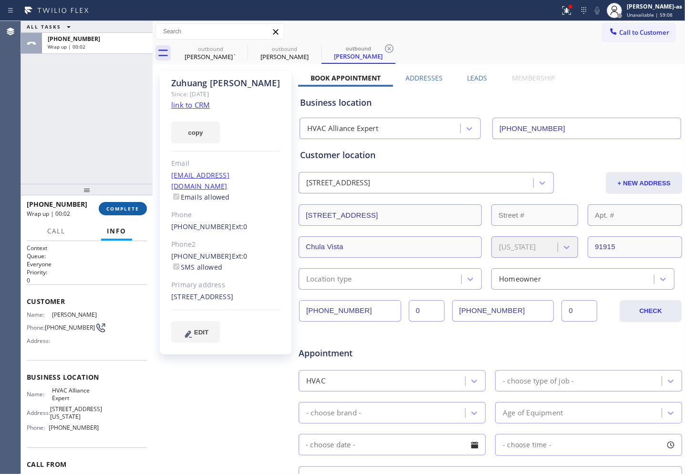
click at [126, 209] on span "COMPLETE" at bounding box center [122, 208] width 33 height 7
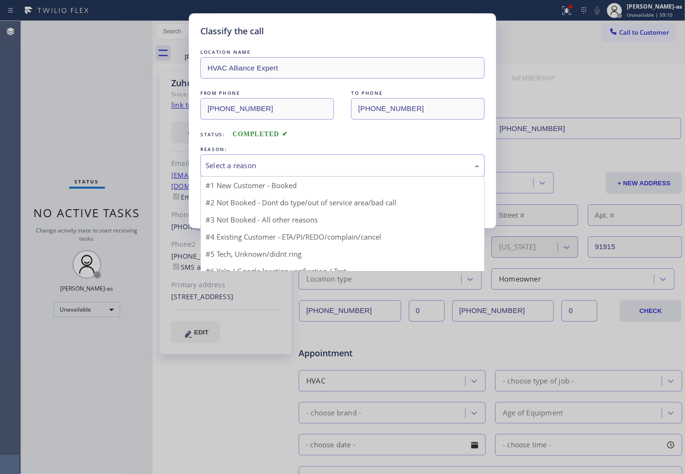
click at [220, 168] on div "Select a reason" at bounding box center [342, 165] width 274 height 11
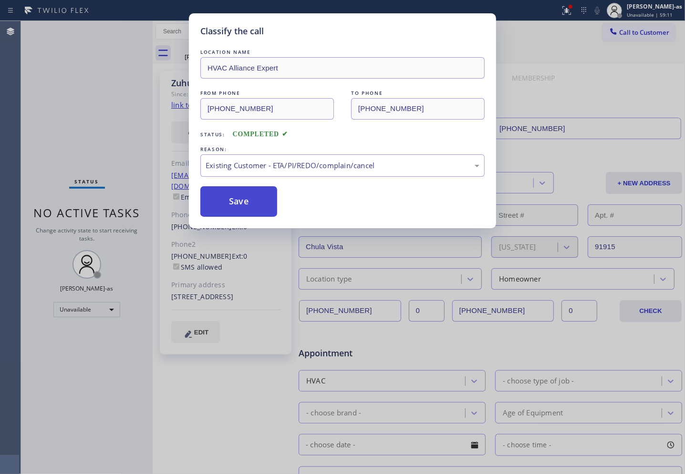
click at [246, 200] on button "Save" at bounding box center [238, 201] width 77 height 31
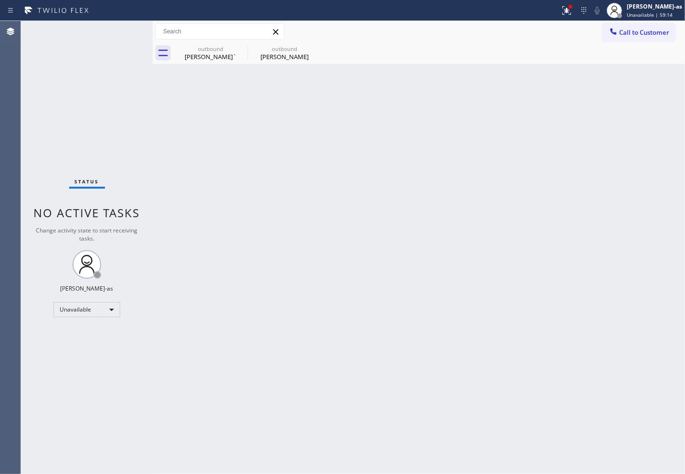
drag, startPoint x: 68, startPoint y: 73, endPoint x: 146, endPoint y: 72, distance: 77.7
click at [75, 79] on div "Status No active tasks Change activity state to start receiving tasks. [PERSON_…" at bounding box center [87, 247] width 132 height 453
click at [304, 49] on div "outbound" at bounding box center [284, 48] width 72 height 7
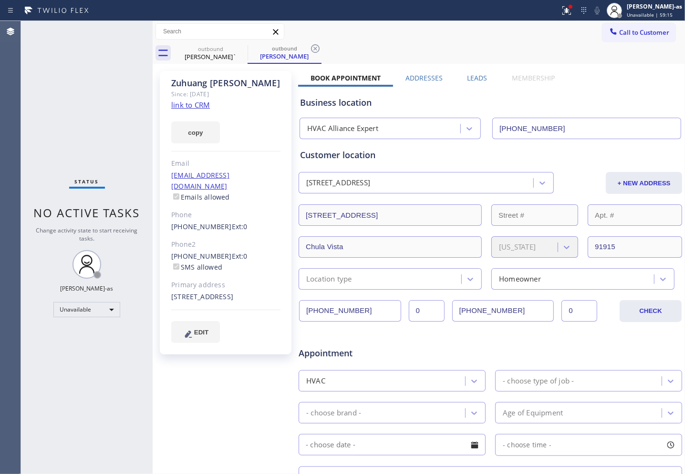
click at [198, 106] on link "link to CRM" at bounding box center [190, 105] width 39 height 10
click at [222, 151] on div at bounding box center [225, 151] width 109 height 0
click at [224, 59] on div "[PERSON_NAME]`" at bounding box center [210, 56] width 72 height 9
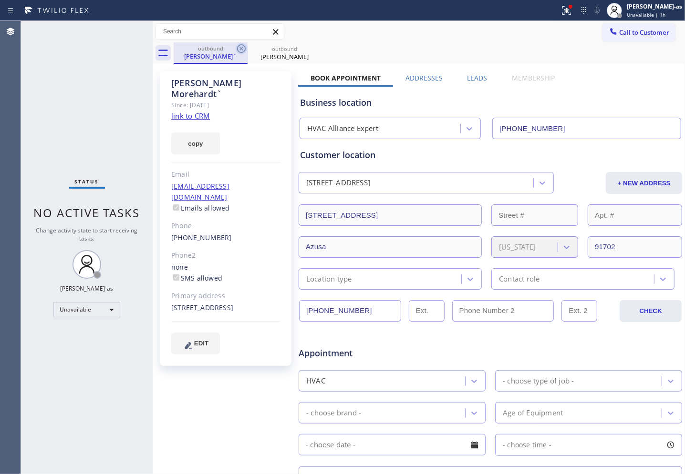
click at [238, 49] on icon at bounding box center [241, 48] width 11 height 11
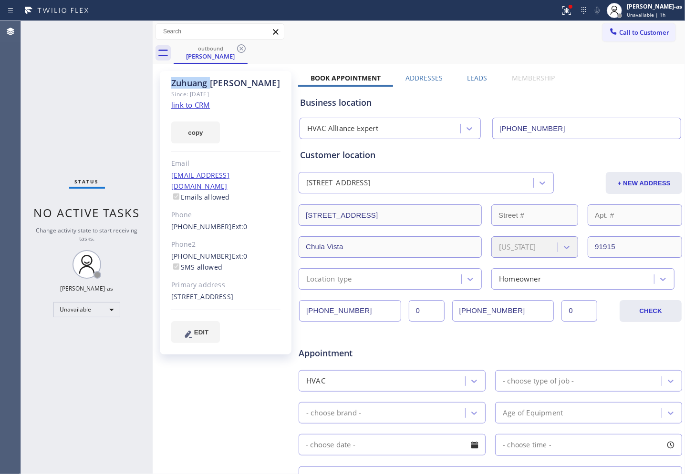
click at [238, 49] on icon at bounding box center [241, 48] width 11 height 11
click at [238, 49] on div "outbound [PERSON_NAME]" at bounding box center [429, 52] width 511 height 21
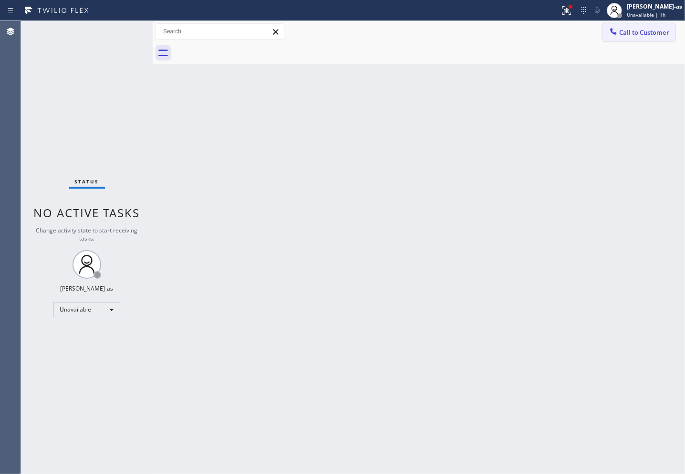
click at [521, 37] on button "Call to Customer" at bounding box center [638, 32] width 73 height 18
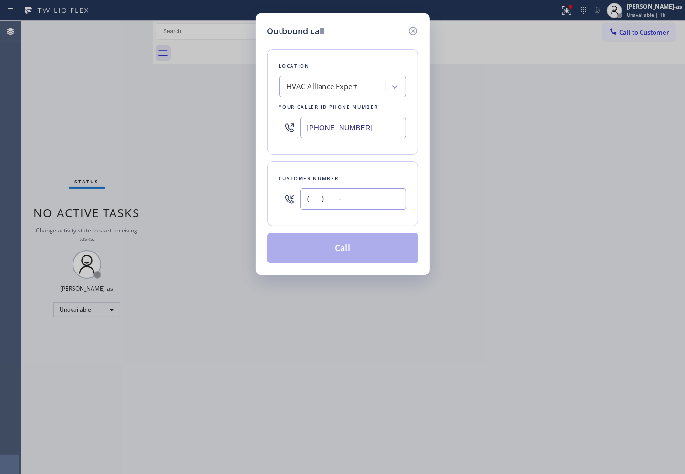
click at [372, 202] on input "(___) ___-____" at bounding box center [353, 198] width 106 height 21
paste input "646) 337-3005"
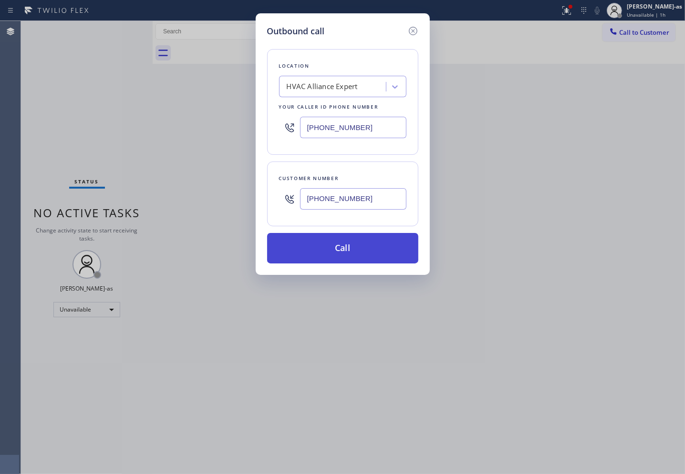
type input "[PHONE_NUMBER]"
click at [353, 248] on button "Call" at bounding box center [342, 248] width 151 height 31
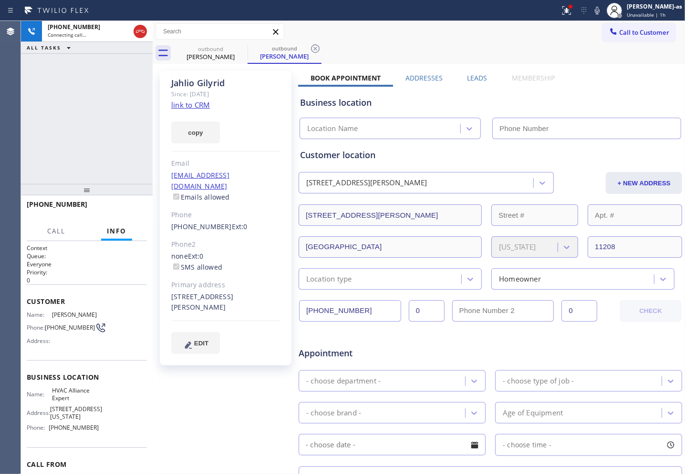
type input "[PHONE_NUMBER]"
click at [104, 129] on div "[PHONE_NUMBER] Live | 00:01 ALL TASKS ALL TASKS ACTIVE TASKS TASKS IN WRAP UP" at bounding box center [87, 102] width 132 height 163
click at [199, 104] on link "link to CRM" at bounding box center [190, 105] width 39 height 10
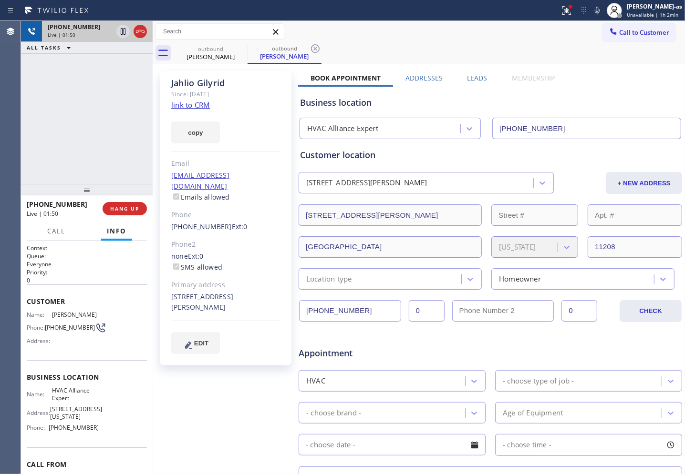
click at [136, 33] on icon at bounding box center [139, 31] width 11 height 11
click at [128, 163] on div "[PHONE_NUMBER] Live | 01:51 ALL TASKS ALL TASKS ACTIVE TASKS TASKS IN WRAP UP" at bounding box center [87, 102] width 132 height 163
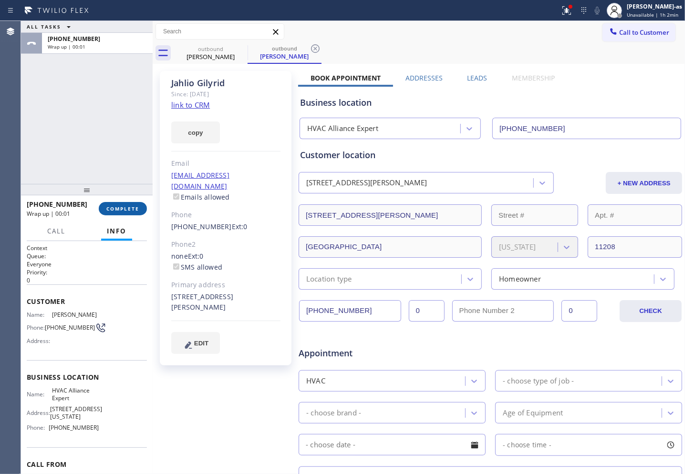
click at [132, 202] on button "COMPLETE" at bounding box center [123, 208] width 48 height 13
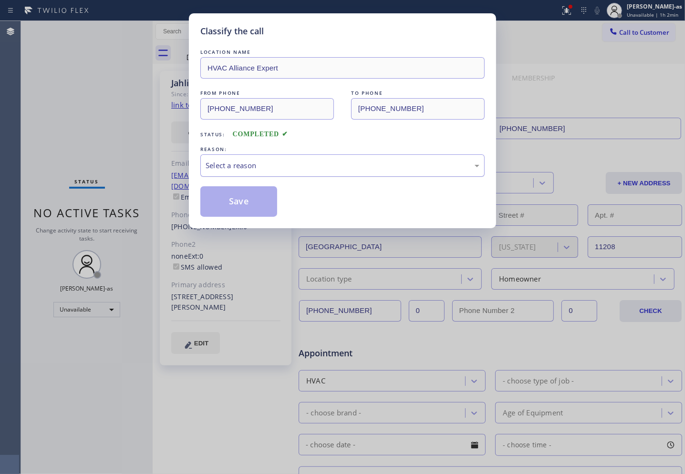
click at [242, 162] on div "Select a reason" at bounding box center [342, 165] width 274 height 11
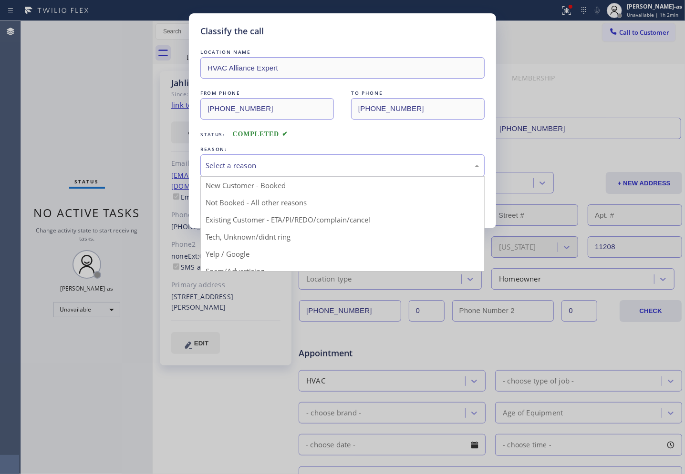
drag, startPoint x: 315, startPoint y: 215, endPoint x: 296, endPoint y: 217, distance: 19.6
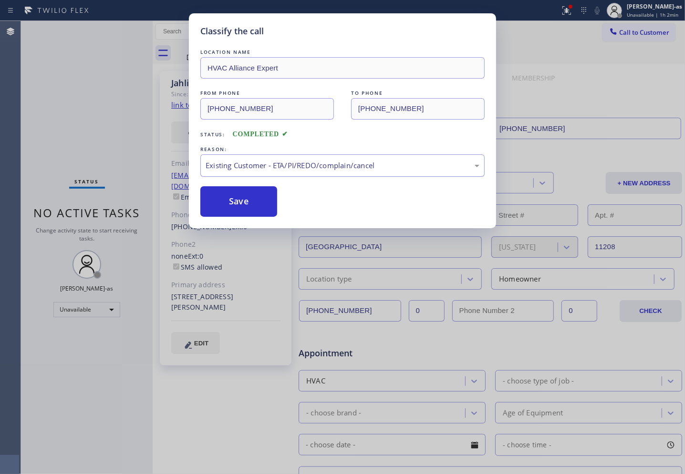
drag, startPoint x: 249, startPoint y: 210, endPoint x: 241, endPoint y: 175, distance: 35.8
click at [249, 210] on button "Save" at bounding box center [238, 201] width 77 height 31
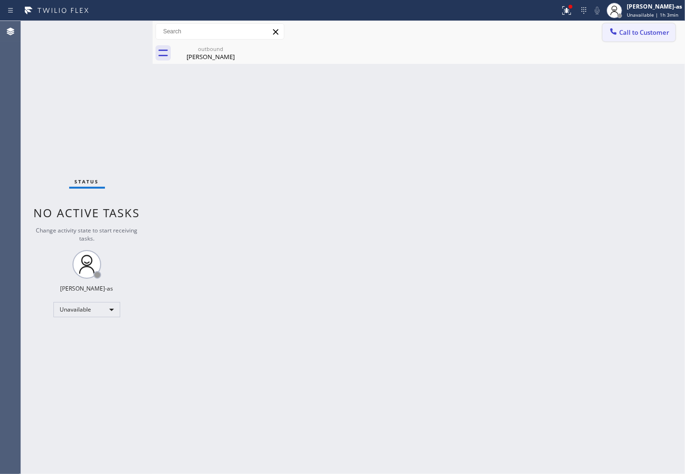
click at [521, 33] on span "Call to Customer" at bounding box center [644, 32] width 50 height 9
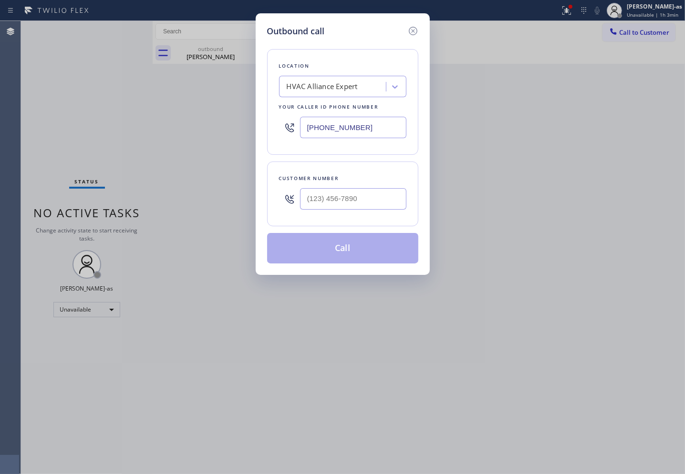
click at [349, 211] on div at bounding box center [353, 199] width 106 height 31
click at [359, 199] on input "(___) ___-____" at bounding box center [353, 198] width 106 height 21
paste input "646) 229-5201"
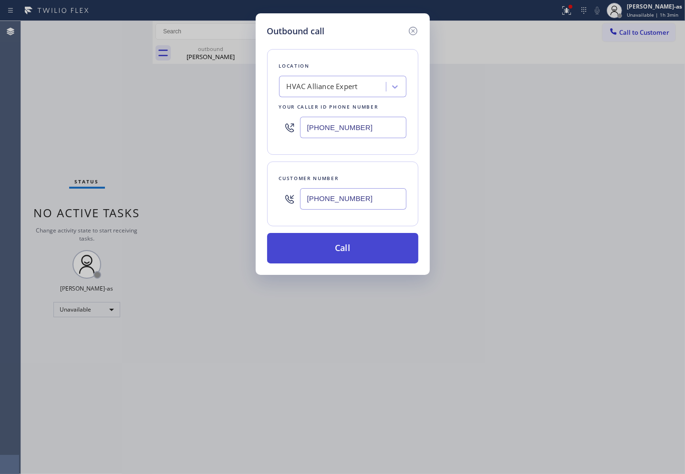
type input "[PHONE_NUMBER]"
click at [362, 252] on button "Call" at bounding box center [342, 248] width 151 height 31
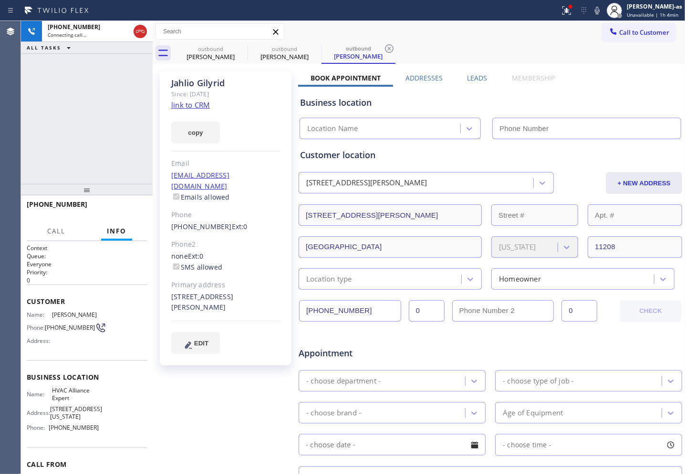
type input "[PHONE_NUMBER]"
drag, startPoint x: 82, startPoint y: 126, endPoint x: 111, endPoint y: 205, distance: 83.9
click at [85, 126] on div "[PHONE_NUMBER] Live | 00:04 ALL TASKS ALL TASKS ACTIVE TASKS TASKS IN WRAP UP" at bounding box center [87, 102] width 132 height 163
drag, startPoint x: 124, startPoint y: 203, endPoint x: 120, endPoint y: 192, distance: 12.4
click at [126, 204] on button "HANG UP" at bounding box center [125, 208] width 44 height 13
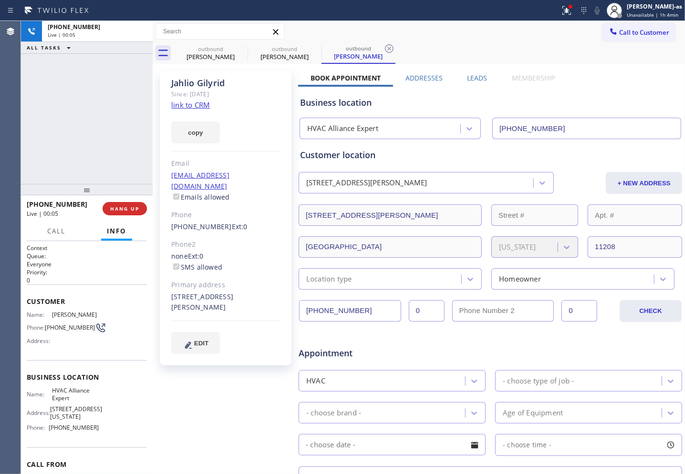
click at [117, 184] on div at bounding box center [87, 189] width 132 height 11
drag, startPoint x: 117, startPoint y: 206, endPoint x: 131, endPoint y: 215, distance: 16.3
click at [120, 206] on span "HANG UP" at bounding box center [124, 208] width 29 height 7
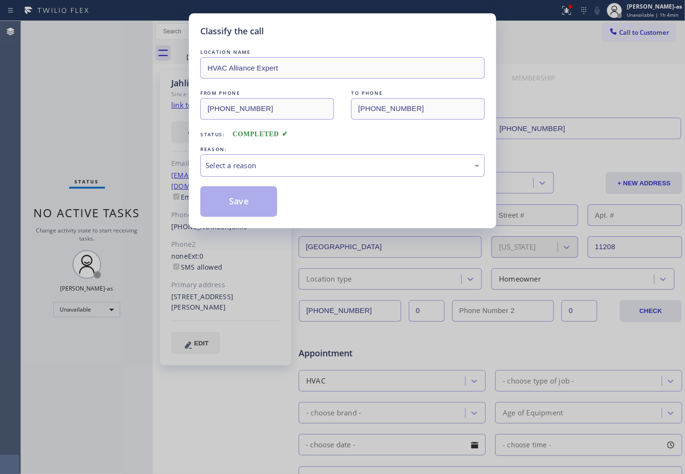
click at [131, 213] on div "Classify the call LOCATION NAME HVAC Alliance Expert FROM PHONE [PHONE_NUMBER] …" at bounding box center [342, 237] width 685 height 474
click at [130, 207] on div "Classify the call LOCATION NAME HVAC Alliance Expert FROM PHONE [PHONE_NUMBER] …" at bounding box center [342, 237] width 685 height 474
drag, startPoint x: 251, startPoint y: 164, endPoint x: 270, endPoint y: 164, distance: 19.1
click at [261, 164] on div "Select a reason" at bounding box center [342, 165] width 274 height 11
click at [254, 197] on button "Save" at bounding box center [238, 201] width 77 height 31
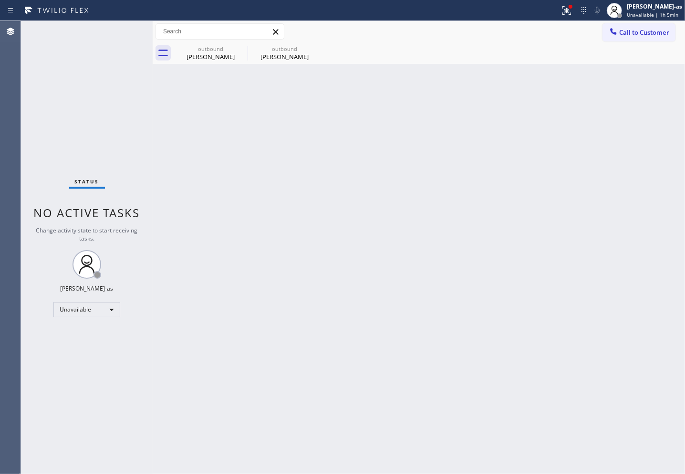
drag, startPoint x: 142, startPoint y: 151, endPoint x: 148, endPoint y: 149, distance: 6.5
click at [143, 152] on div "Status No active tasks Change activity state to start receiving tasks. [PERSON_…" at bounding box center [87, 247] width 132 height 453
click at [203, 60] on div "[PERSON_NAME]" at bounding box center [210, 56] width 72 height 9
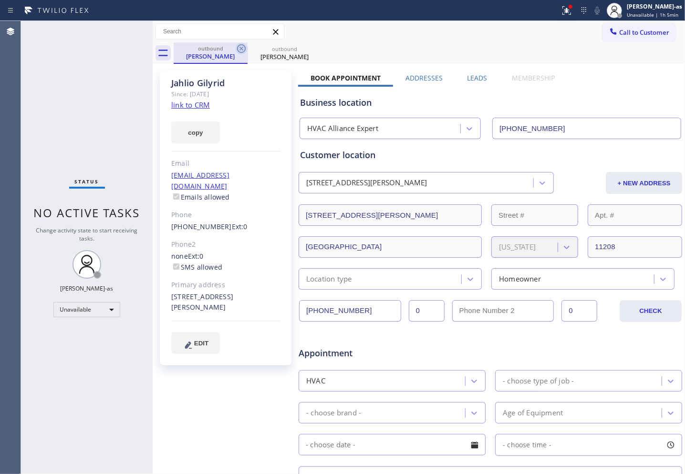
click at [241, 51] on icon at bounding box center [241, 48] width 11 height 11
click at [0, 0] on icon at bounding box center [0, 0] width 0 height 0
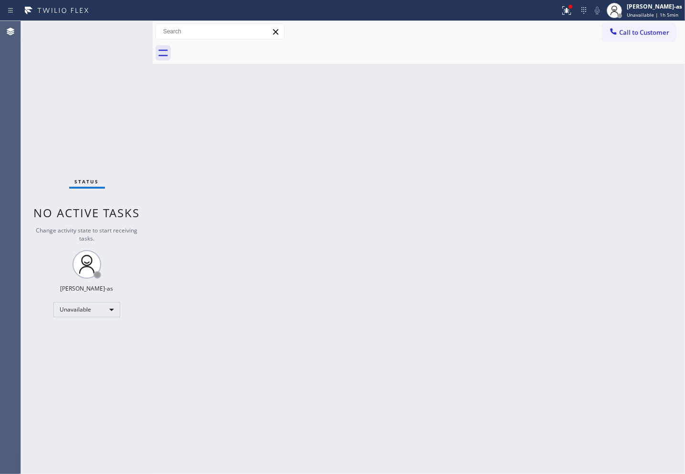
click at [241, 51] on div at bounding box center [429, 52] width 511 height 21
click at [108, 308] on div "Unavailable" at bounding box center [86, 309] width 67 height 15
click at [93, 359] on li "Break" at bounding box center [86, 358] width 65 height 11
